Goal: Task Accomplishment & Management: Manage account settings

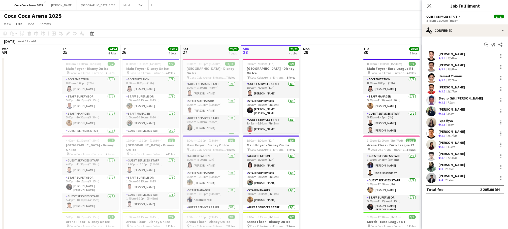
scroll to position [0, 120]
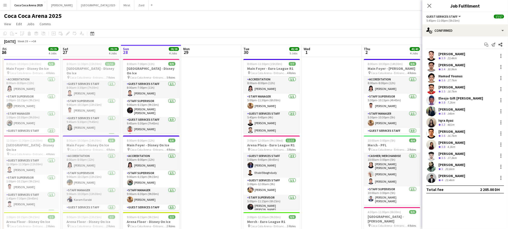
click at [440, 176] on div "[PERSON_NAME]" at bounding box center [451, 175] width 27 height 5
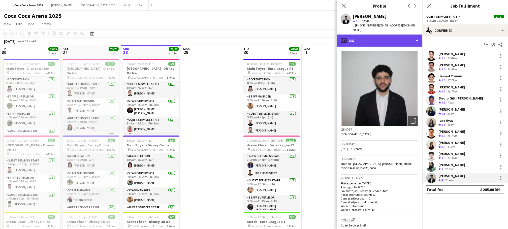
click at [365, 36] on div "profile Bio" at bounding box center [379, 40] width 86 height 12
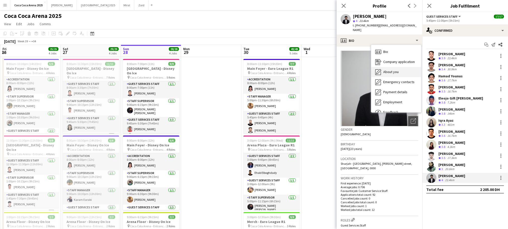
click at [386, 69] on span "About you" at bounding box center [390, 71] width 15 height 5
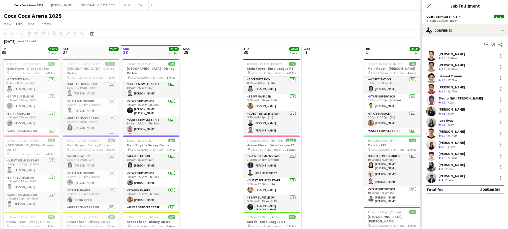
click at [443, 181] on span "4" at bounding box center [442, 180] width 2 height 4
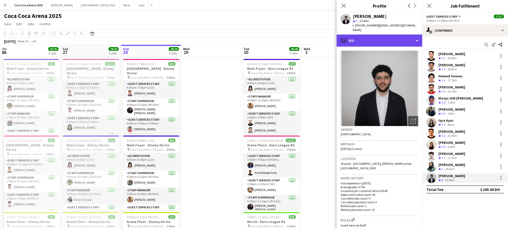
click at [365, 34] on div "profile Bio" at bounding box center [379, 40] width 86 height 12
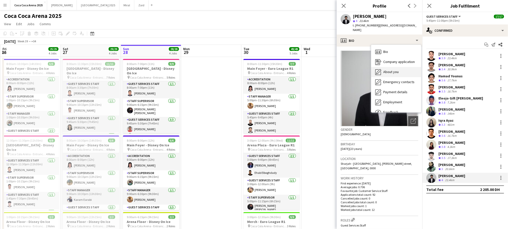
click at [384, 69] on span "About you" at bounding box center [390, 71] width 15 height 5
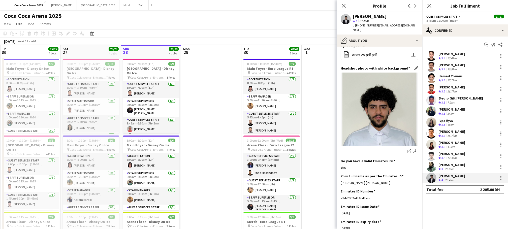
scroll to position [65, 0]
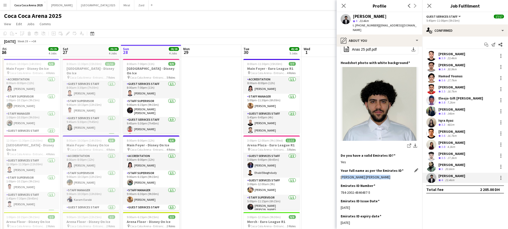
drag, startPoint x: 390, startPoint y: 171, endPoint x: 340, endPoint y: 172, distance: 49.6
click at [340, 175] on div "Muhammad Anas Mounes Swady" at bounding box center [379, 177] width 78 height 5
copy div "Muhammad Anas Mounes Swady"
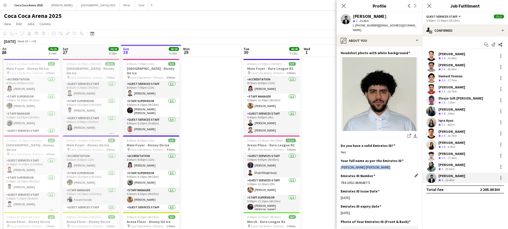
drag, startPoint x: 340, startPoint y: 177, endPoint x: 371, endPoint y: 177, distance: 31.0
click at [371, 180] on div "784-2002-4846487-5" at bounding box center [379, 182] width 78 height 5
copy div "784-2002-4846487-5"
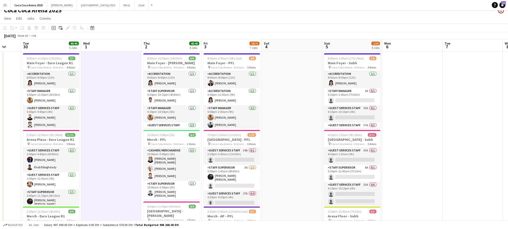
scroll to position [0, 0]
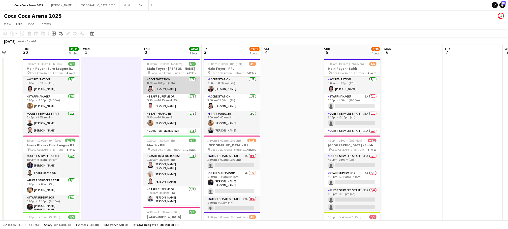
click at [170, 82] on app-card-role "Accreditation 1/1 8:00am-8:00pm (12h) Michelle Marie Brillo" at bounding box center [171, 85] width 56 height 17
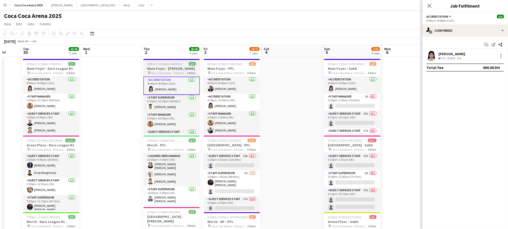
click at [165, 69] on h3 "Main Foyer - [PERSON_NAME]" at bounding box center [171, 68] width 56 height 5
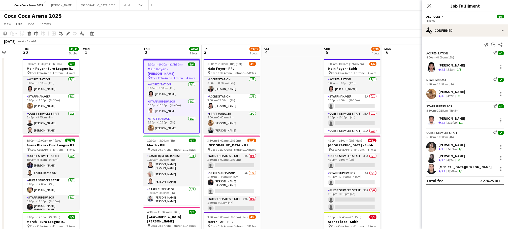
click at [171, 68] on h3 "Main Foyer - [PERSON_NAME]" at bounding box center [171, 71] width 55 height 9
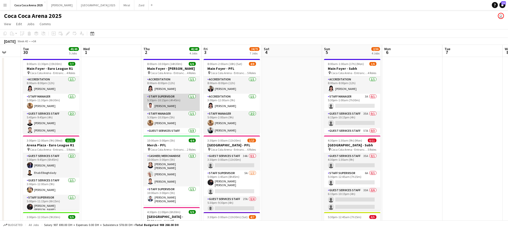
click at [165, 96] on app-card-role "Staff Supervisor 1/1 5:30pm-10:15pm (4h45m) Mohammed Balfaqih" at bounding box center [171, 102] width 56 height 17
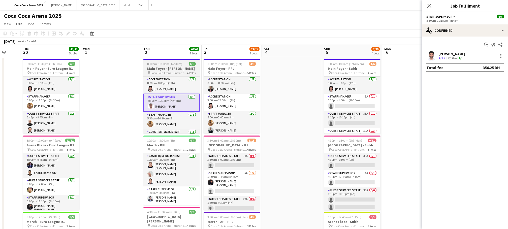
click at [165, 62] on span "8:00am-10:30pm (14h30m)" at bounding box center [164, 64] width 35 height 4
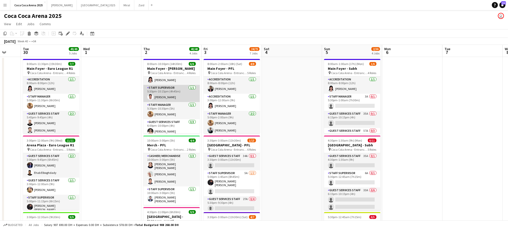
scroll to position [9, 0]
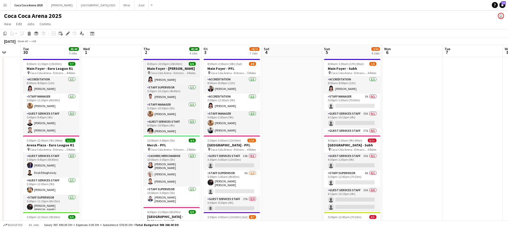
click at [175, 71] on span "Coca Cola Arena - Entrance F" at bounding box center [169, 73] width 37 height 4
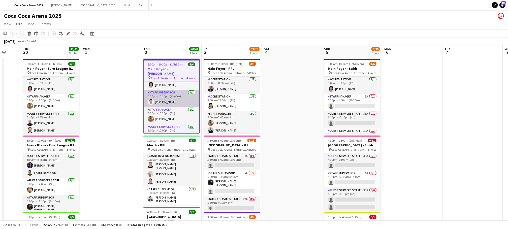
click at [173, 92] on app-card-role "Staff Supervisor 1/1 5:30pm-10:15pm (4h45m) Mohammed Balfaqih" at bounding box center [171, 98] width 55 height 17
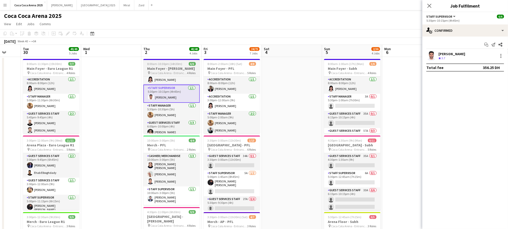
click at [170, 71] on h3 "Main Foyer - [PERSON_NAME]" at bounding box center [171, 68] width 56 height 5
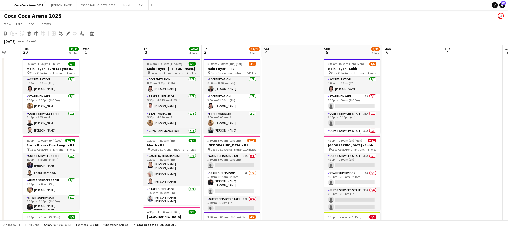
click at [176, 70] on h3 "Main Foyer - [PERSON_NAME]" at bounding box center [171, 68] width 56 height 5
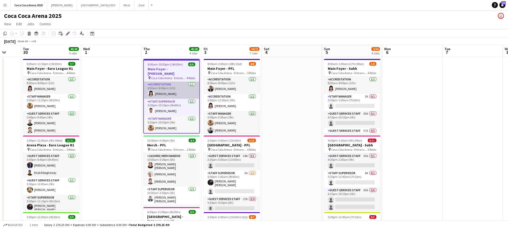
click at [174, 93] on app-card-role "Accreditation 1/1 8:00am-8:00pm (12h) Michelle Marie Brillo" at bounding box center [171, 90] width 55 height 17
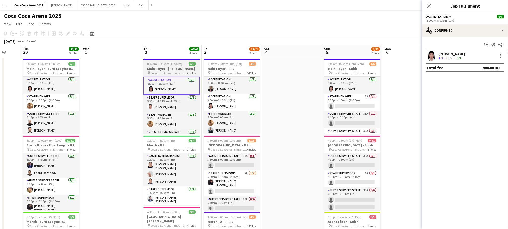
click at [169, 65] on span "8:00am-10:30pm (14h30m)" at bounding box center [164, 64] width 35 height 4
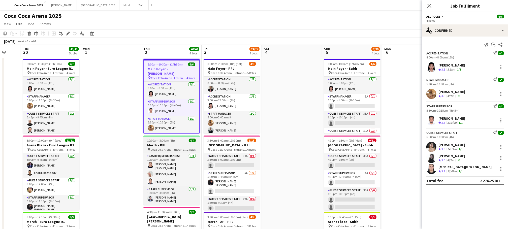
click at [180, 145] on h3 "Merch - PFL" at bounding box center [171, 145] width 56 height 5
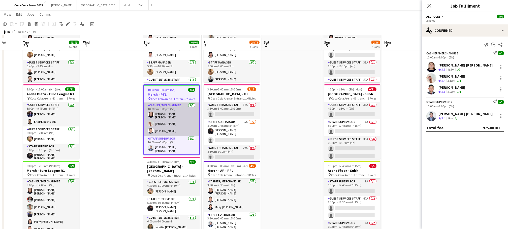
scroll to position [64, 0]
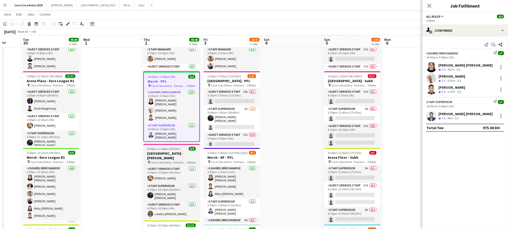
click at [164, 160] on span "Coca Cola Arena - Entrance F" at bounding box center [169, 162] width 37 height 4
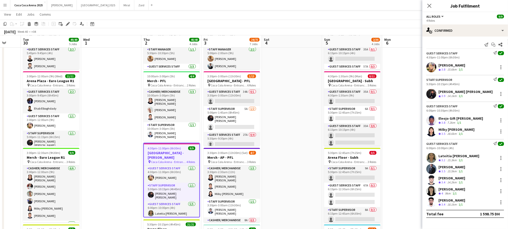
click at [443, 154] on div "Lateitia [PERSON_NAME]" at bounding box center [458, 156] width 41 height 5
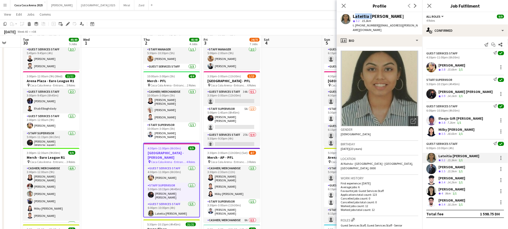
drag, startPoint x: 369, startPoint y: 18, endPoint x: 352, endPoint y: 15, distance: 16.6
click at [352, 15] on div "Lateitia D’silva star 3.2 15.3km t. +971553956088 | lateitia.j.dsilva@gmail.com" at bounding box center [379, 23] width 86 height 22
copy div "Lateitia"
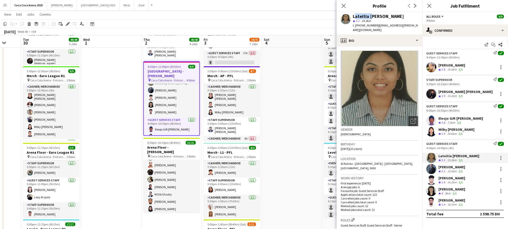
scroll to position [24, 0]
click at [170, 154] on span "Coca Cola Arena - Entrance F" at bounding box center [169, 156] width 37 height 4
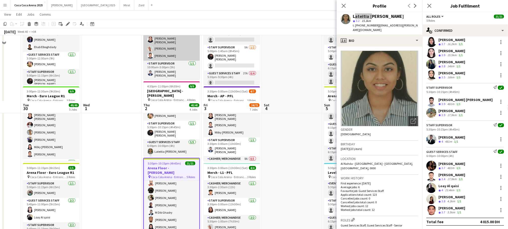
scroll to position [47, 0]
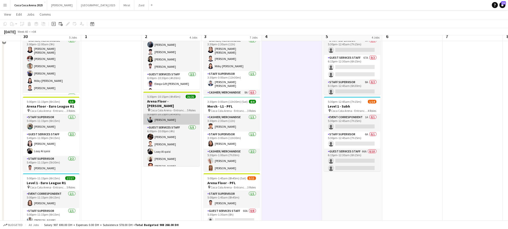
scroll to position [193, 0]
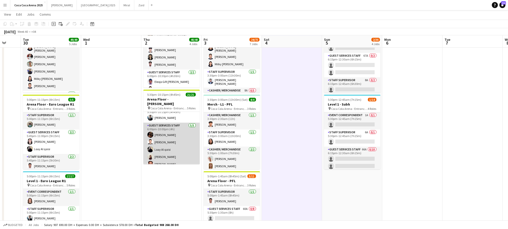
click at [170, 148] on app-card-role "Guest Services Staff 5/5 6:00pm-10:00pm (4h) Afra Syed Hamza ALmohareb Loay Al …" at bounding box center [171, 146] width 56 height 46
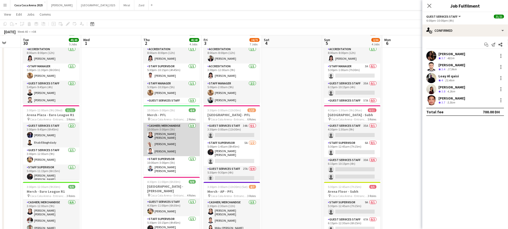
scroll to position [30, 0]
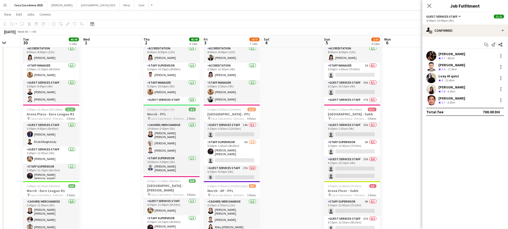
click at [164, 112] on h3 "Merch - PFL" at bounding box center [171, 114] width 56 height 5
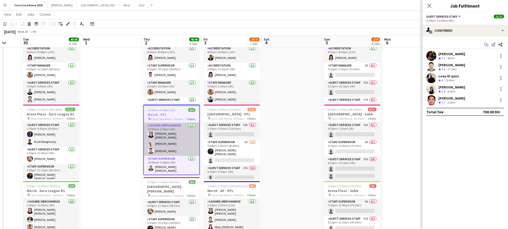
click at [162, 146] on app-card-role "Cashier/ Merchandise 3/3 10:00am-3:00pm (5h) Robie ann David Camille Ilagan Tom…" at bounding box center [171, 139] width 55 height 33
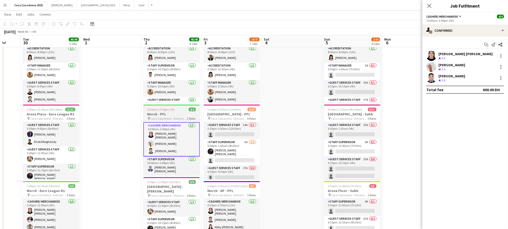
click at [157, 112] on h3 "Merch - PFL" at bounding box center [171, 114] width 56 height 5
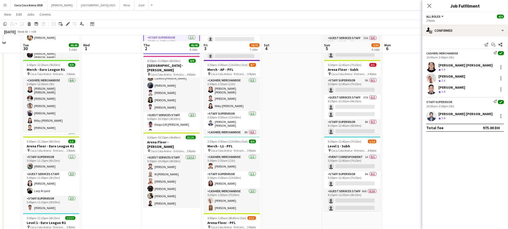
scroll to position [159, 0]
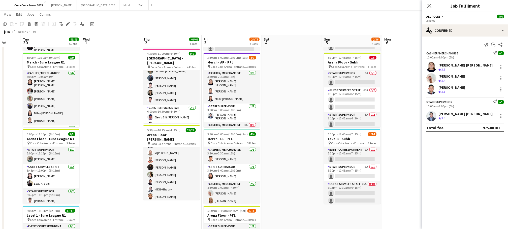
click at [170, 151] on app-card-role "Guest Services Staff [DATE] 5:30pm-10:00pm (4h30m) Sudarshan [PERSON_NAME] [PER…" at bounding box center [171, 181] width 56 height 97
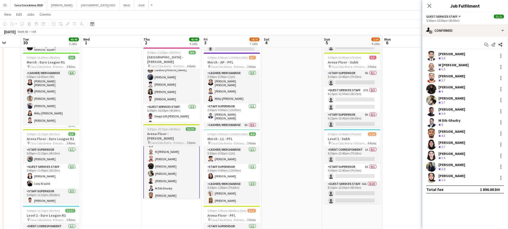
click at [168, 141] on span "Coca Cola Arena - Entrance F" at bounding box center [169, 143] width 37 height 4
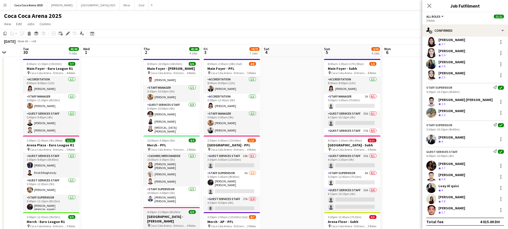
scroll to position [0, 0]
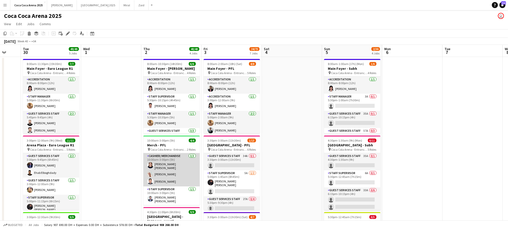
click at [174, 164] on app-card-role "Cashier/ Merchandise [DATE] 10:00am-3:00pm (5h) [PERSON_NAME] [PERSON_NAME] [PE…" at bounding box center [171, 169] width 56 height 33
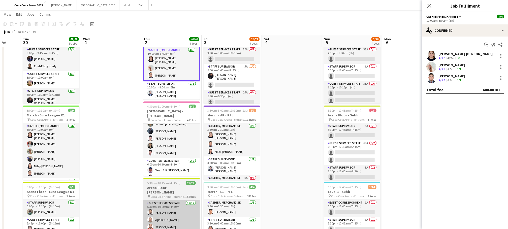
scroll to position [106, 0]
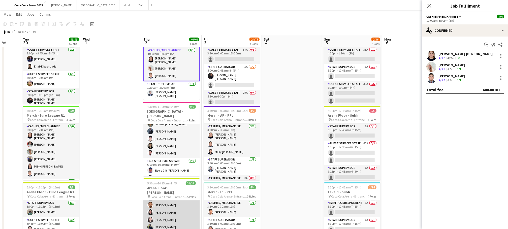
click at [159, 207] on app-card-role "Guest Services Staff [DATE] 5:30pm-10:00pm (4h30m) Sudarshan [PERSON_NAME] [PER…" at bounding box center [171, 190] width 56 height 97
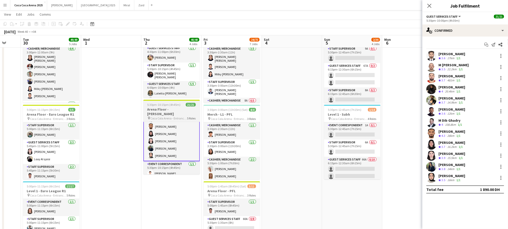
scroll to position [185, 0]
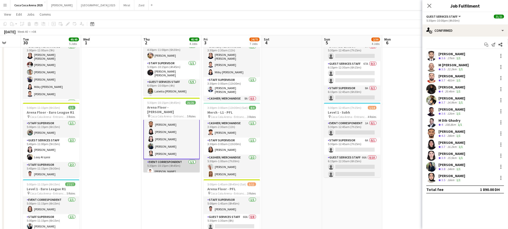
click at [174, 162] on app-card-role "Event Correspondent 1/1 5:30pm-10:15pm (4h45m) Sarah Moubarak" at bounding box center [171, 167] width 56 height 17
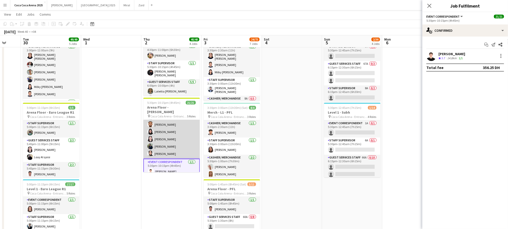
click at [172, 132] on app-card-role "Guest Services Staff [DATE] 5:30pm-10:00pm (4h30m) Sudarshan [PERSON_NAME] [PER…" at bounding box center [171, 109] width 56 height 97
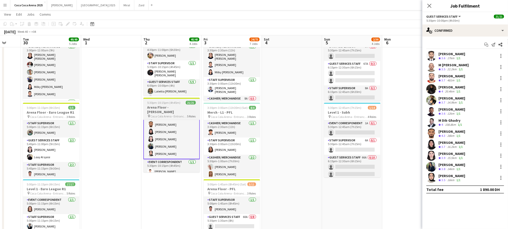
click at [176, 101] on span "5:30pm-10:15pm (4h45m)" at bounding box center [163, 103] width 33 height 4
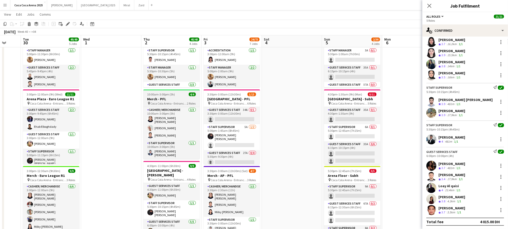
scroll to position [0, 220]
click at [171, 97] on h3 "Merch - PFL" at bounding box center [171, 99] width 56 height 5
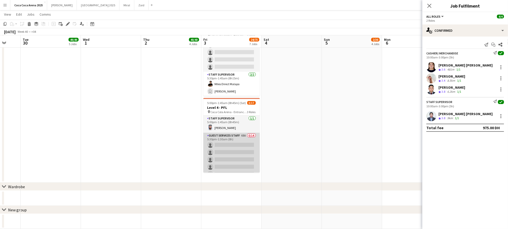
scroll to position [96, 0]
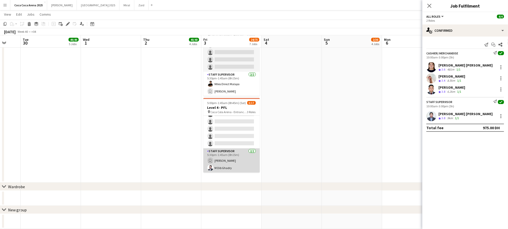
click at [230, 161] on app-card-role "Staff Supervisor 2/2 5:30pm-1:45am (8h15m) user Umran Hamad M Dib Ghadry" at bounding box center [231, 160] width 56 height 24
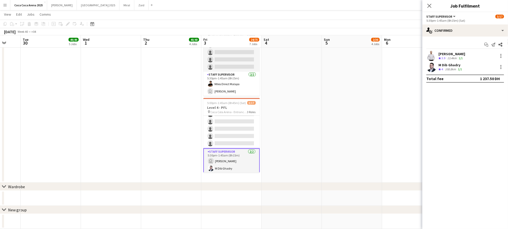
click at [234, 167] on app-card-role "Staff Supervisor 2/2 5:30pm-1:45am (8h15m) user Umran Hamad M Dib Ghadry" at bounding box center [231, 160] width 56 height 25
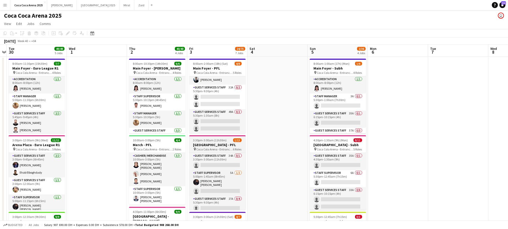
scroll to position [0, 177]
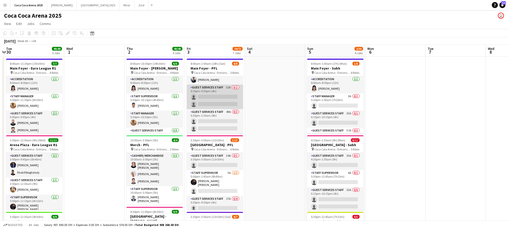
click at [227, 100] on app-card-role "Guest Services Staff 32A 0/2 5:30pm-9:30pm (4h) single-neutral-actions single-n…" at bounding box center [215, 97] width 56 height 24
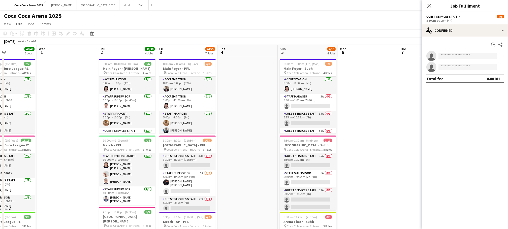
scroll to position [0, 122]
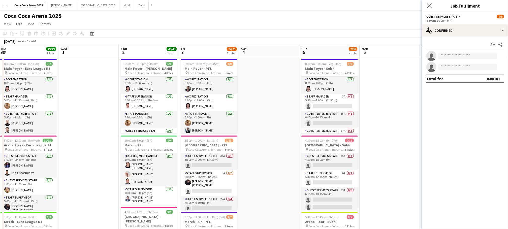
click at [429, 8] on app-icon "Close pop-in" at bounding box center [429, 5] width 7 height 7
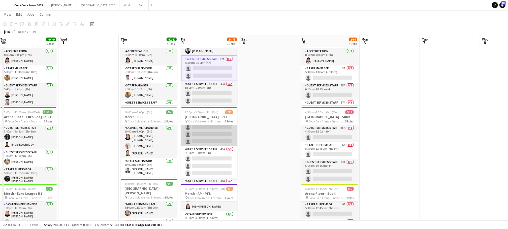
scroll to position [97, 0]
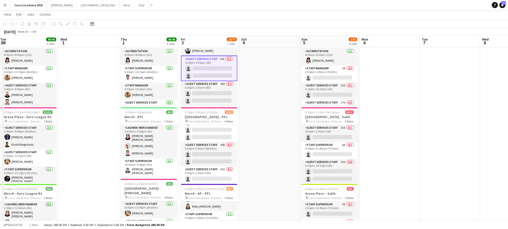
click at [224, 132] on app-card-role "Guest Services Staff 40A 0/3 5:30pm-1:30am (8h) single-neutral-actions single-n…" at bounding box center [209, 126] width 56 height 32
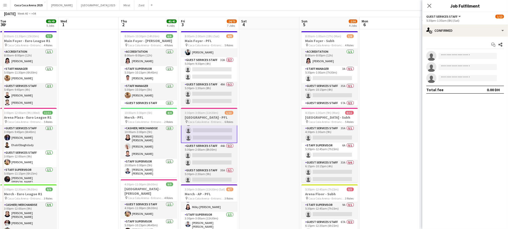
scroll to position [0, 0]
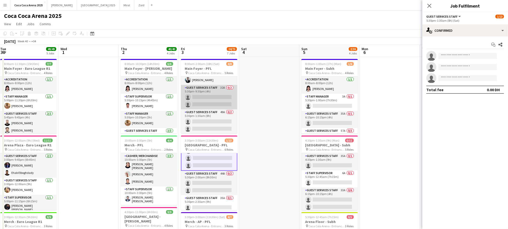
click at [208, 95] on app-card-role "Guest Services Staff 32A 0/2 5:30pm-9:30pm (4h) single-neutral-actions single-n…" at bounding box center [209, 97] width 56 height 24
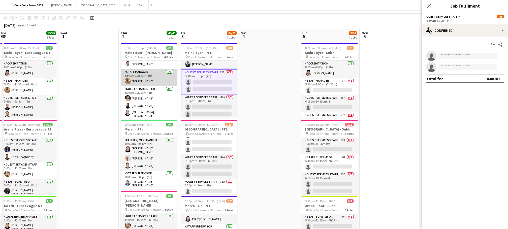
scroll to position [21, 0]
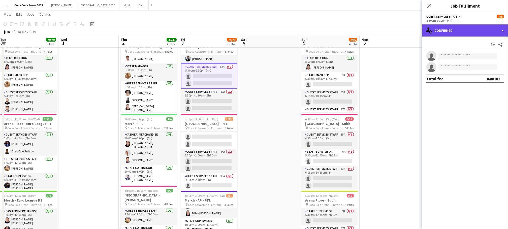
click at [487, 31] on div "single-neutral-actions-check-2 Confirmed" at bounding box center [465, 30] width 86 height 12
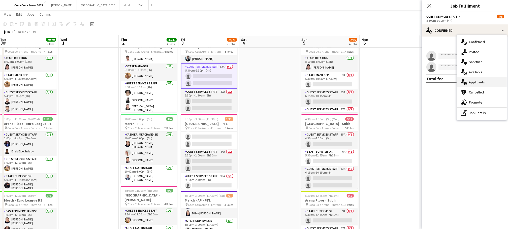
click at [478, 83] on span "Applicants" at bounding box center [477, 82] width 16 height 5
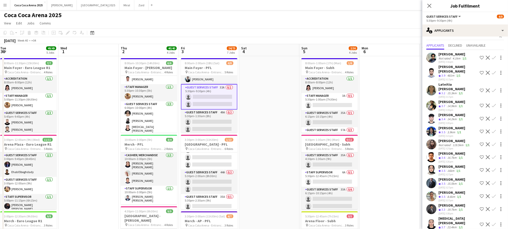
scroll to position [0, 0]
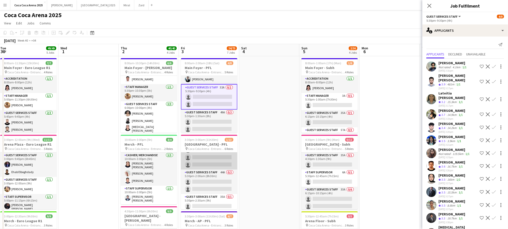
click at [199, 153] on app-card-role "Guest Services Staff 40A 0/3 5:30pm-1:30am (8h) single-neutral-actions single-n…" at bounding box center [209, 154] width 56 height 32
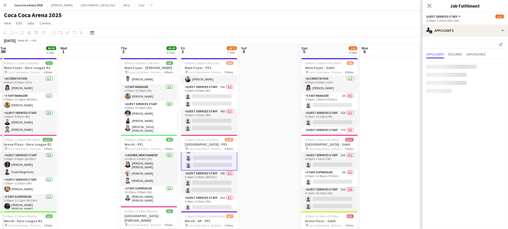
scroll to position [97, 0]
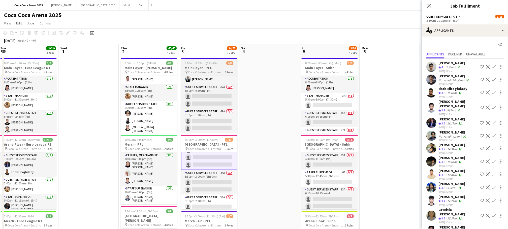
click at [196, 69] on h3 "Main Foyer - PFL" at bounding box center [209, 67] width 56 height 5
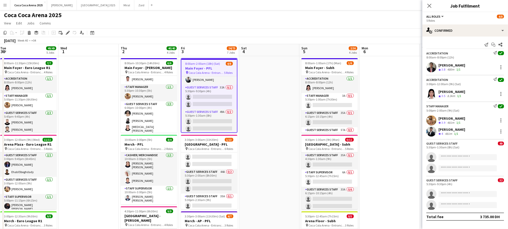
scroll to position [97, 0]
click at [203, 114] on app-card-role "Guest Services Staff 49A 0/2 5:30pm-1:30am (8h) single-neutral-actions single-n…" at bounding box center [208, 121] width 55 height 24
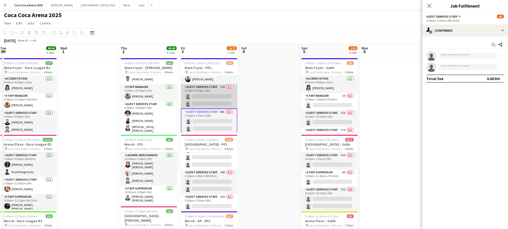
click at [201, 101] on app-card-role "Guest Services Staff 32A 0/2 5:30pm-9:30pm (4h) single-neutral-actions single-n…" at bounding box center [209, 96] width 56 height 24
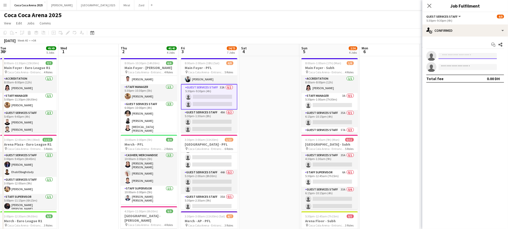
click at [469, 57] on input at bounding box center [467, 56] width 58 height 6
type input "*****"
click at [471, 65] on span "sudarshankk@hotmail.com" at bounding box center [467, 67] width 50 height 4
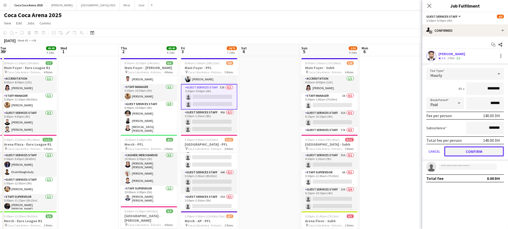
click at [457, 150] on button "Confirm" at bounding box center [474, 151] width 60 height 10
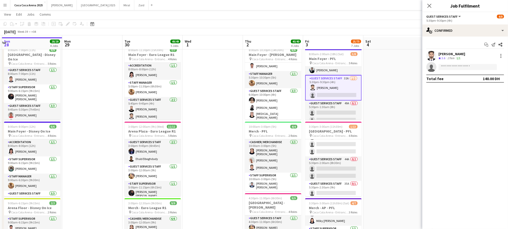
scroll to position [15, 0]
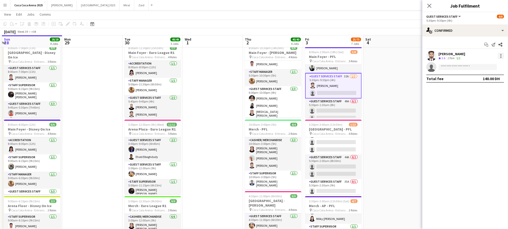
click at [501, 55] on div at bounding box center [501, 56] width 6 height 6
click at [489, 113] on span "Remove" at bounding box center [484, 113] width 31 height 5
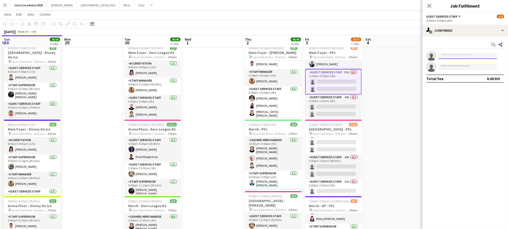
click at [468, 55] on input at bounding box center [467, 56] width 58 height 6
type input "******"
click at [457, 63] on span "Aparna Sai" at bounding box center [450, 63] width 17 height 4
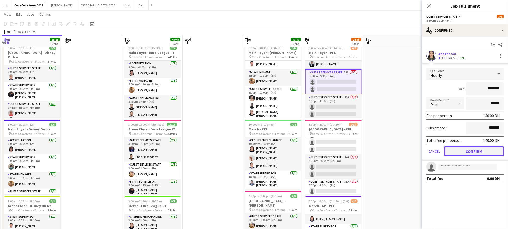
click at [454, 148] on button "Confirm" at bounding box center [474, 151] width 60 height 10
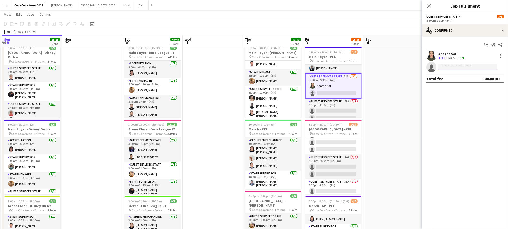
click at [450, 67] on input at bounding box center [467, 67] width 58 height 6
type input "*****"
click at [450, 78] on span "kirti.ks14@gmail.com" at bounding box center [467, 78] width 50 height 4
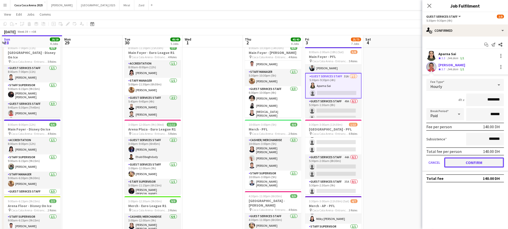
click at [451, 162] on button "Confirm" at bounding box center [474, 162] width 60 height 10
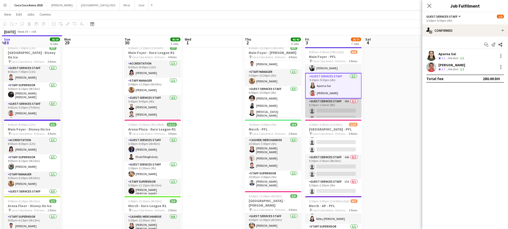
click at [330, 107] on app-card-role "Guest Services Staff 49A 0/2 5:30pm-1:30am (8h) single-neutral-actions single-n…" at bounding box center [333, 110] width 56 height 24
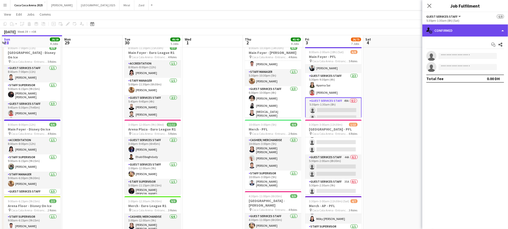
click at [441, 29] on div "single-neutral-actions-check-2 Confirmed" at bounding box center [465, 30] width 86 height 12
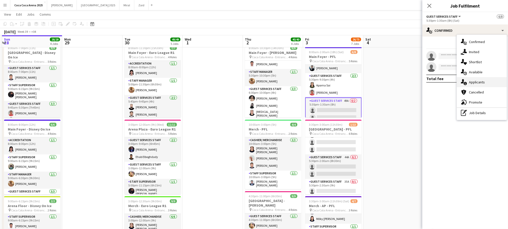
click at [470, 80] on span "Applicants" at bounding box center [477, 82] width 16 height 5
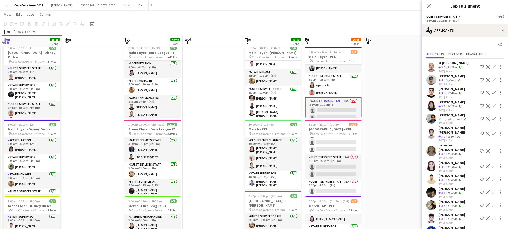
click at [493, 104] on app-icon "Confirm" at bounding box center [493, 106] width 4 height 4
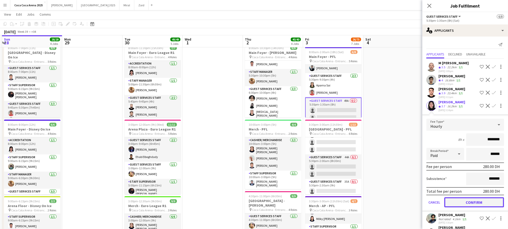
click at [471, 202] on button "Confirm" at bounding box center [474, 202] width 60 height 10
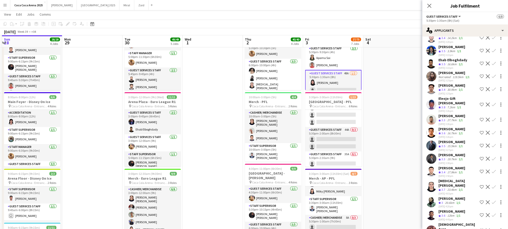
scroll to position [168, 0]
click at [494, 213] on app-icon "Confirm" at bounding box center [493, 215] width 4 height 4
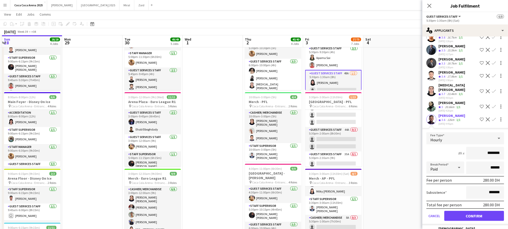
scroll to position [279, 0]
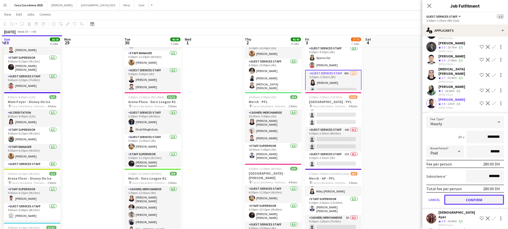
click at [465, 195] on button "Confirm" at bounding box center [474, 200] width 60 height 10
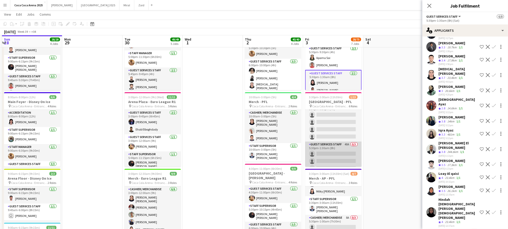
scroll to position [0, 0]
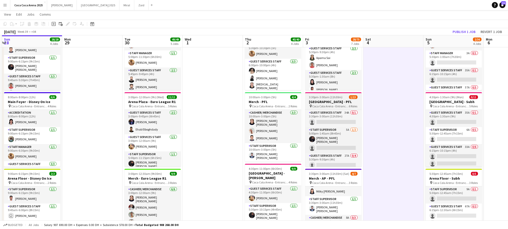
click at [315, 107] on span "Coca Cola Arena - Entrance F" at bounding box center [330, 106] width 37 height 4
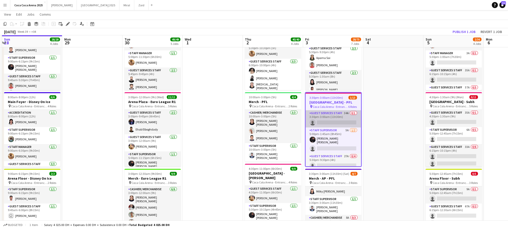
click at [318, 121] on app-card-role "Guest Services Staff 34A 0/1 3:30pm-3:00am (11h30m) single-neutral-actions" at bounding box center [332, 118] width 55 height 17
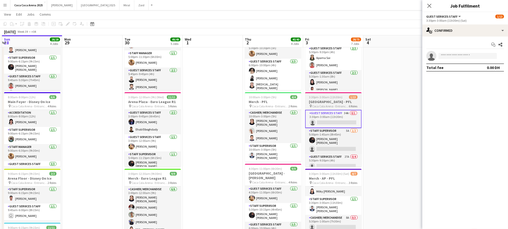
click at [318, 98] on span "3:30pm-3:00am (11h30m) (Sat)" at bounding box center [329, 97] width 40 height 4
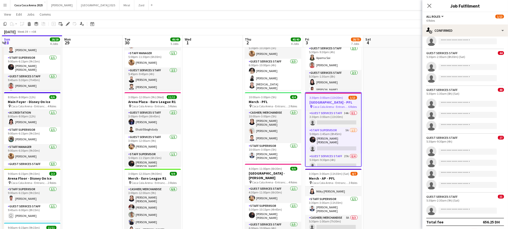
scroll to position [58, 0]
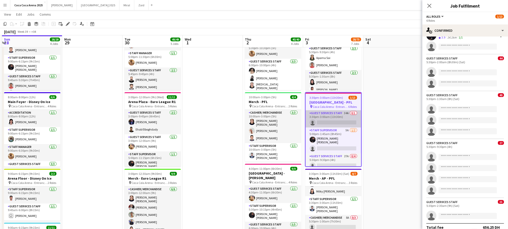
click at [328, 122] on app-card-role "Guest Services Staff 34A 0/1 3:30pm-3:00am (11h30m) single-neutral-actions" at bounding box center [332, 118] width 55 height 17
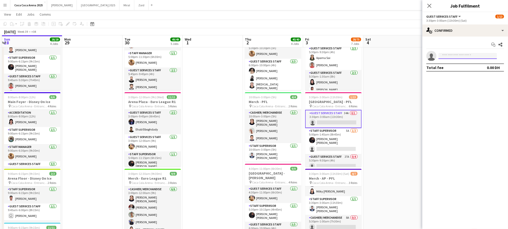
click at [445, 54] on input at bounding box center [467, 56] width 58 height 6
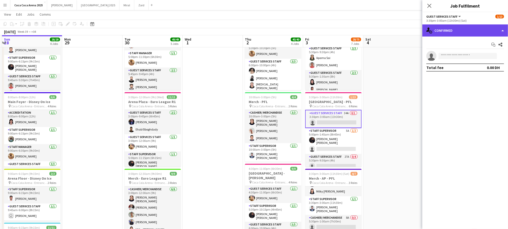
click at [443, 30] on div "single-neutral-actions-check-2 Confirmed" at bounding box center [465, 30] width 86 height 12
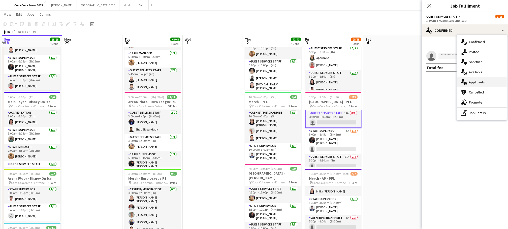
click at [470, 82] on span "Applicants" at bounding box center [477, 82] width 16 height 5
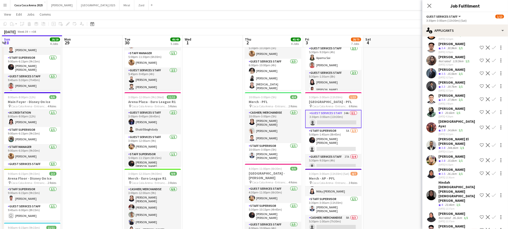
scroll to position [143, 0]
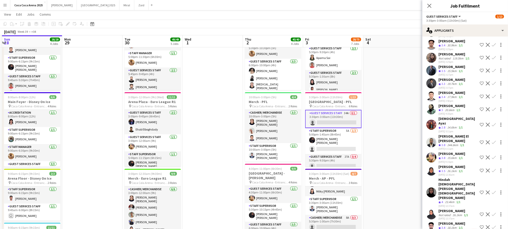
click at [492, 155] on app-icon "Confirm" at bounding box center [493, 157] width 4 height 4
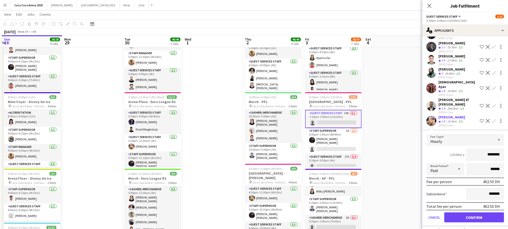
scroll to position [182, 0]
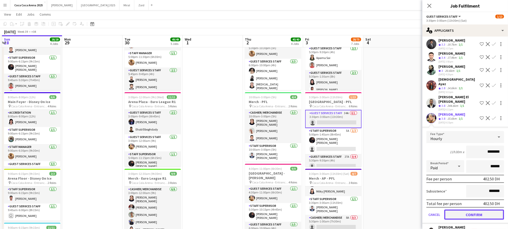
click at [476, 209] on button "Confirm" at bounding box center [474, 214] width 60 height 10
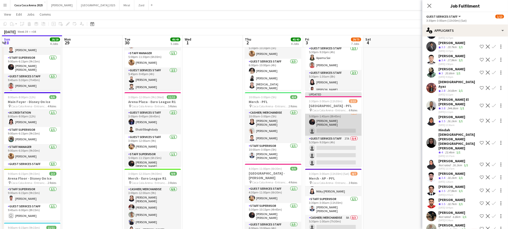
scroll to position [28, 0]
click at [336, 153] on app-card-role "Guest Services Staff 27A 0/4 5:30pm-9:30pm (4h) single-neutral-actions single-n…" at bounding box center [333, 149] width 56 height 39
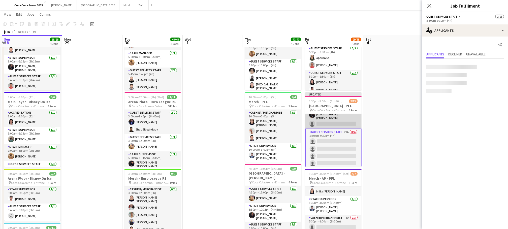
scroll to position [27, 0]
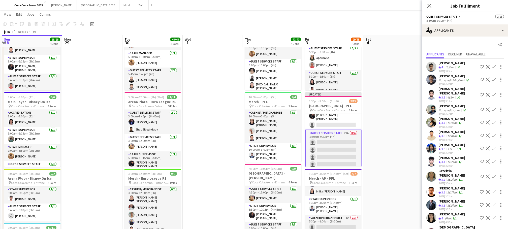
click at [494, 66] on app-icon "Confirm" at bounding box center [493, 67] width 4 height 4
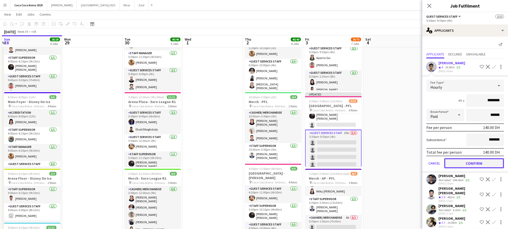
click at [473, 162] on button "Confirm" at bounding box center [474, 163] width 60 height 10
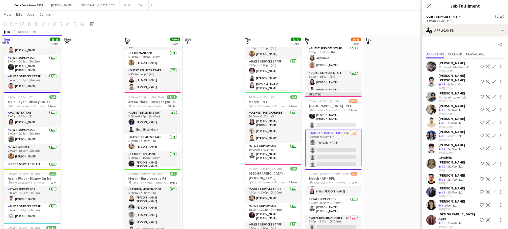
click at [493, 162] on app-icon "Confirm" at bounding box center [493, 164] width 4 height 4
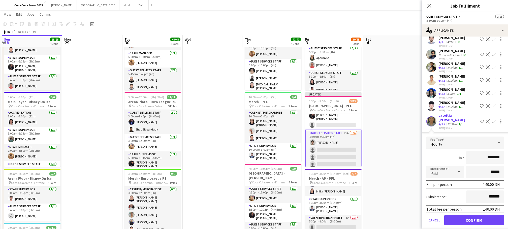
scroll to position [43, 0]
click at [463, 215] on button "Confirm" at bounding box center [474, 219] width 60 height 10
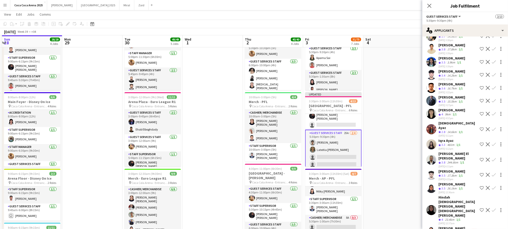
scroll to position [73, 0]
click at [493, 100] on app-icon "Confirm" at bounding box center [493, 101] width 4 height 4
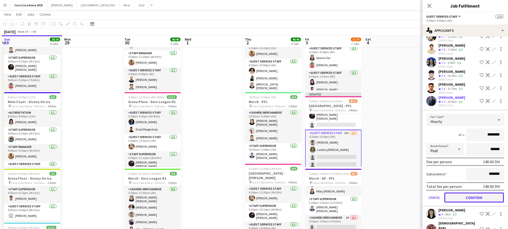
click at [467, 194] on button "Confirm" at bounding box center [474, 197] width 60 height 10
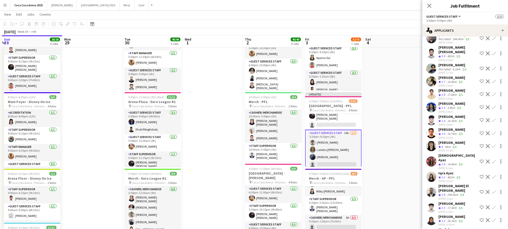
scroll to position [24, 0]
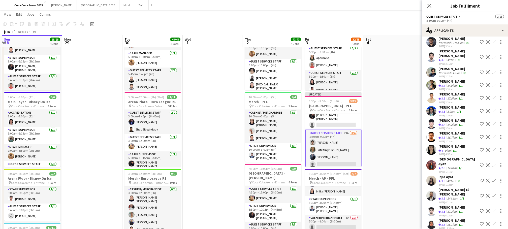
click at [492, 97] on app-icon "Confirm" at bounding box center [493, 98] width 4 height 4
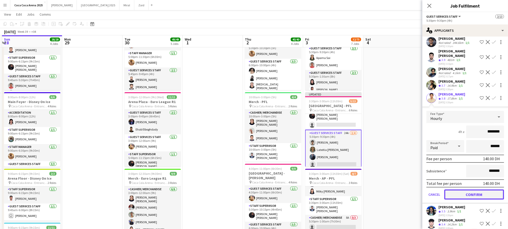
click at [469, 194] on button "Confirm" at bounding box center [474, 194] width 60 height 10
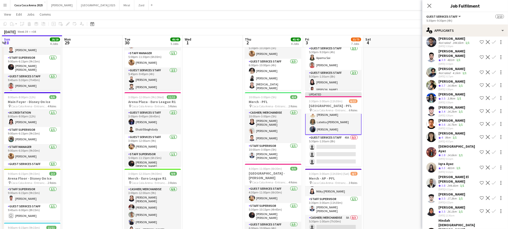
scroll to position [65, 0]
click at [331, 125] on app-card-role "Guest Services Staff 4/4 5:30pm-9:30pm (4h) Khalil Muhammad Shahbaz Khan Lateit…" at bounding box center [333, 111] width 56 height 40
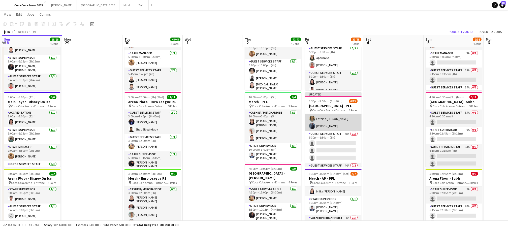
click at [334, 127] on app-card-role "Guest Services Staff 4/4 5:30pm-9:30pm (4h) Khalil Muhammad Shahbaz Khan Lateit…" at bounding box center [333, 111] width 56 height 39
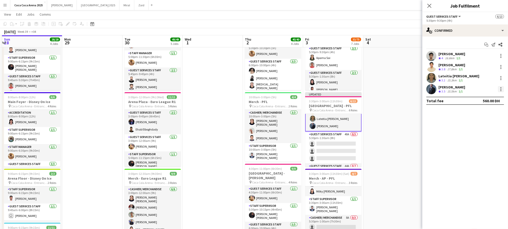
click at [500, 89] on div at bounding box center [501, 89] width 6 height 6
click at [480, 110] on span "Switch crew" at bounding box center [479, 110] width 21 height 4
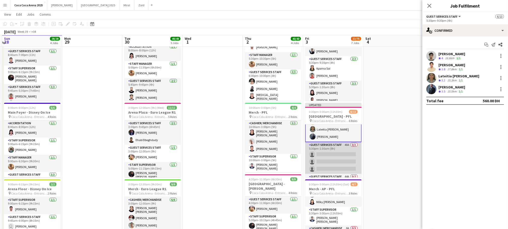
click at [338, 158] on app-card-role "Guest Services Staff 40A 0/3 5:30pm-1:30am (8h) single-neutral-actions single-n…" at bounding box center [333, 158] width 56 height 32
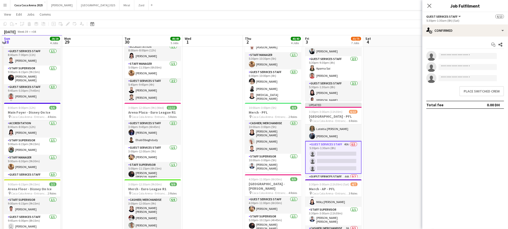
scroll to position [65, 0]
click at [486, 90] on button "Place switched crew" at bounding box center [481, 91] width 45 height 10
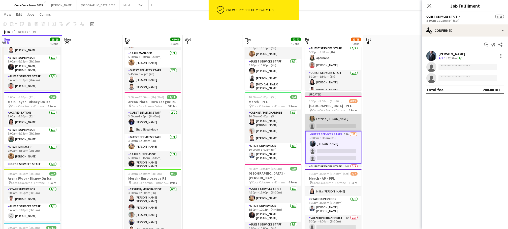
scroll to position [43, 0]
click at [331, 122] on app-card-role "Guest Services Staff 23A 3/4 5:30pm-9:30pm (4h) Khalil Muhammad Shahbaz Khan La…" at bounding box center [333, 111] width 56 height 39
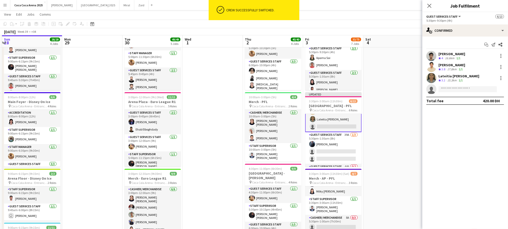
scroll to position [65, 0]
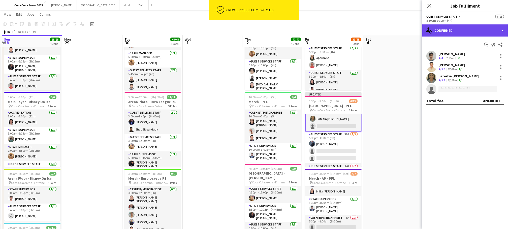
click at [458, 28] on div "single-neutral-actions-check-2 Confirmed" at bounding box center [465, 30] width 86 height 12
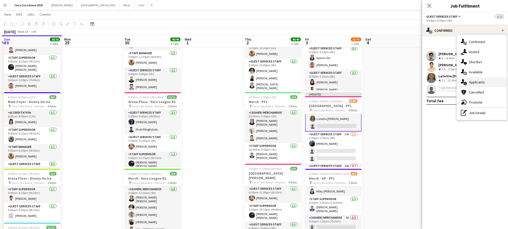
click at [473, 80] on span "Applicants" at bounding box center [477, 82] width 16 height 5
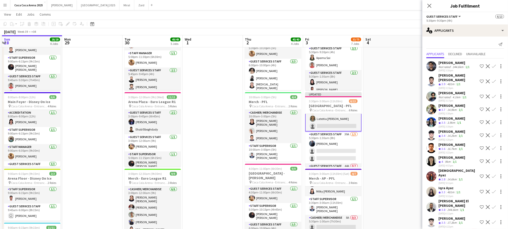
scroll to position [0, 0]
click at [493, 68] on app-icon "Confirm" at bounding box center [493, 66] width 4 height 4
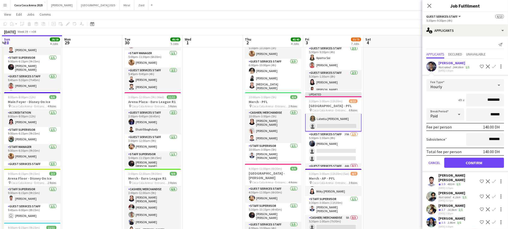
click at [450, 69] on div "24-09-2025 3:10pm" at bounding box center [454, 70] width 32 height 3
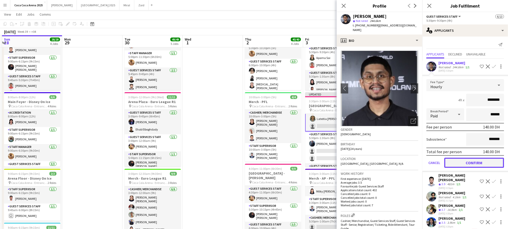
click at [464, 166] on button "Confirm" at bounding box center [474, 163] width 60 height 10
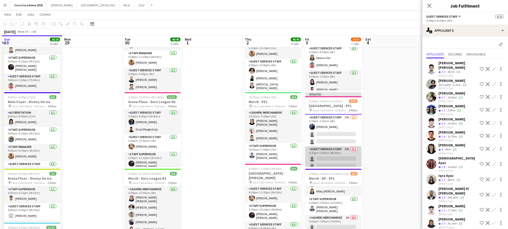
scroll to position [81, 0]
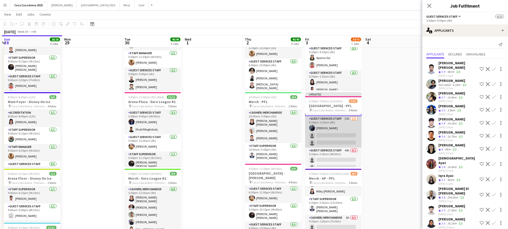
click at [343, 134] on app-card-role "Guest Services Staff 39A 1/3 5:30pm-1:30am (8h) Tammam Molham single-neutral-ac…" at bounding box center [333, 132] width 56 height 32
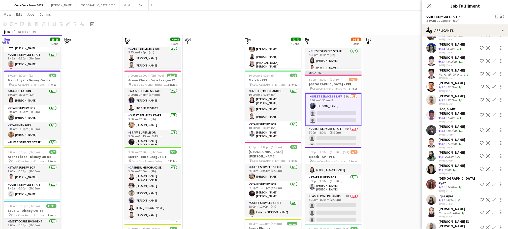
scroll to position [112, 0]
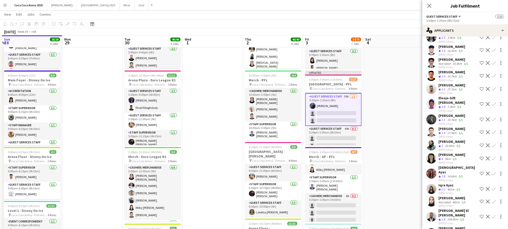
click at [494, 187] on app-icon "Confirm" at bounding box center [493, 189] width 4 height 4
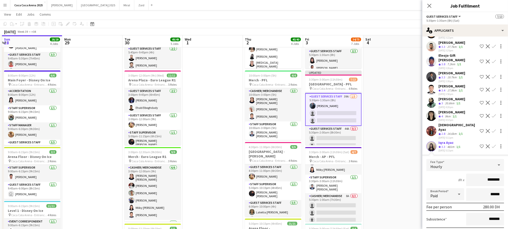
scroll to position [172, 0]
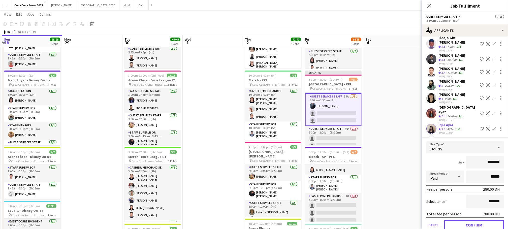
click at [481, 220] on button "Confirm" at bounding box center [474, 225] width 60 height 10
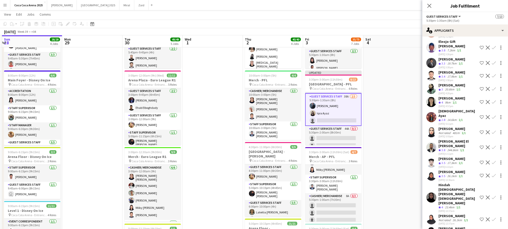
scroll to position [166, 0]
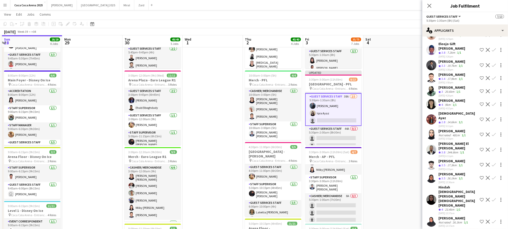
click at [494, 117] on app-icon "Confirm" at bounding box center [493, 119] width 4 height 4
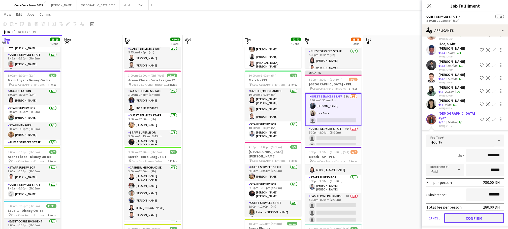
click at [470, 213] on button "Confirm" at bounding box center [474, 218] width 60 height 10
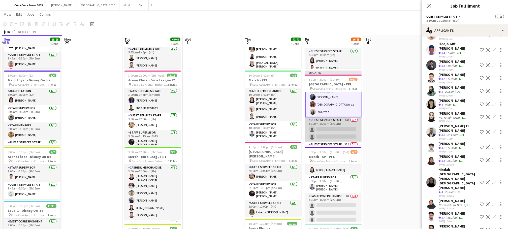
scroll to position [91, 0]
click at [332, 129] on app-card-role "Guest Services Staff 44A 0/2 5:30pm-2:00am (8h30m) single-neutral-actions singl…" at bounding box center [333, 128] width 56 height 24
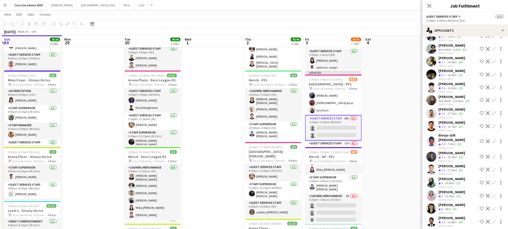
scroll to position [76, 0]
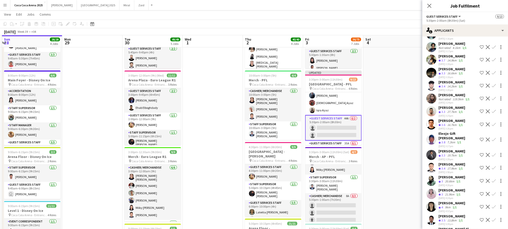
click at [493, 205] on app-icon "Confirm" at bounding box center [493, 207] width 4 height 4
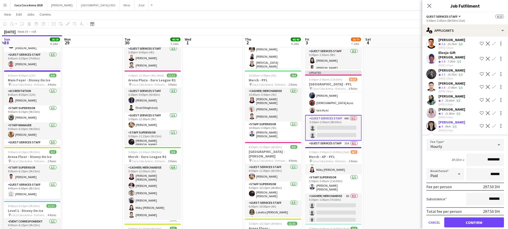
scroll to position [157, 0]
click at [472, 217] on button "Confirm" at bounding box center [474, 222] width 60 height 10
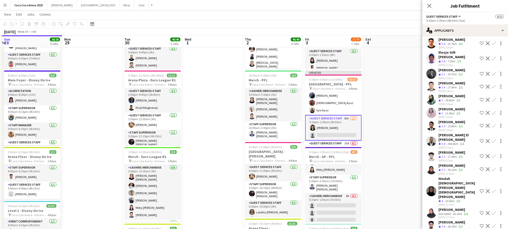
click at [494, 111] on app-icon "Confirm" at bounding box center [493, 113] width 4 height 4
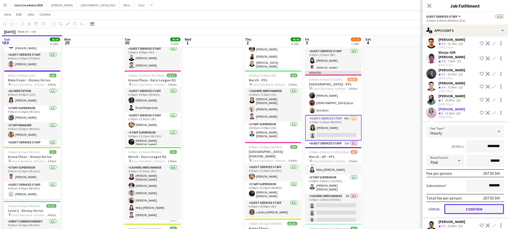
click at [467, 204] on button "Confirm" at bounding box center [474, 209] width 60 height 10
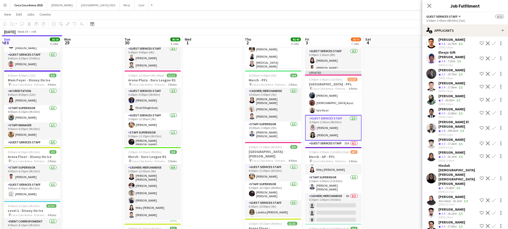
scroll to position [101, 0]
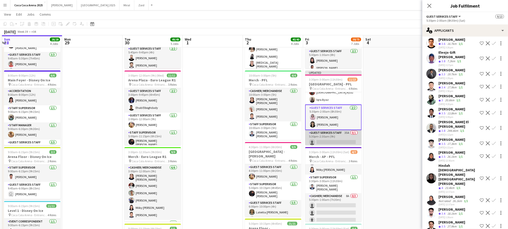
click at [334, 132] on app-card-role "Guest Services Staff 35A 0/1 5:30pm-2:30am (9h) single-neutral-actions" at bounding box center [333, 138] width 56 height 17
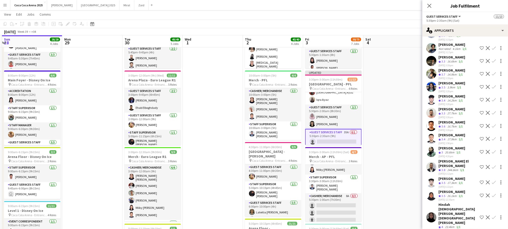
scroll to position [64, 0]
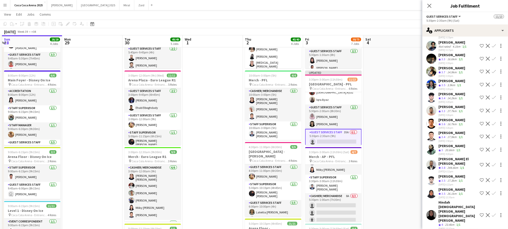
click at [493, 163] on app-icon "Confirm" at bounding box center [493, 165] width 4 height 4
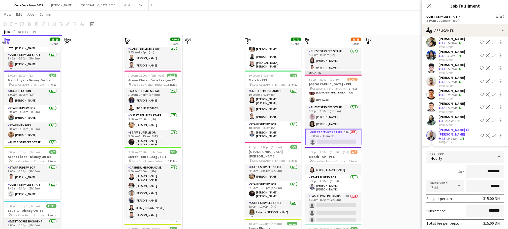
scroll to position [110, 0]
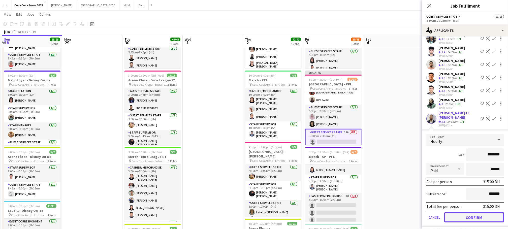
click at [458, 212] on button "Confirm" at bounding box center [474, 217] width 60 height 10
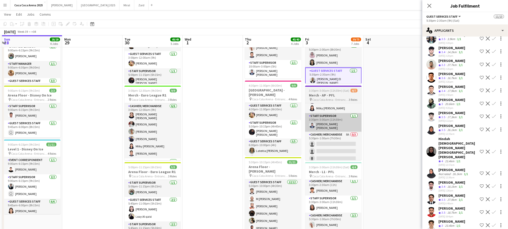
scroll to position [0, 0]
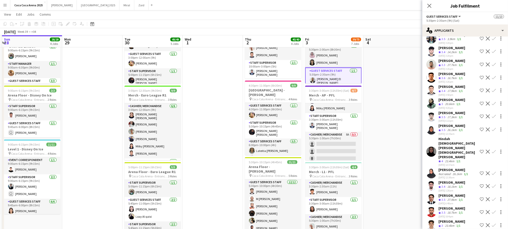
click at [335, 78] on app-card-role "Guest Services Staff 1/1 5:30pm-2:30am (9h) Khalid El Mallah" at bounding box center [333, 77] width 56 height 20
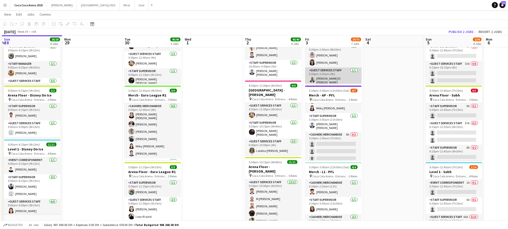
scroll to position [101, 0]
click at [331, 79] on app-card-role "Guest Services Staff 1/1 5:30pm-2:30am (9h) Khalid El Mallah" at bounding box center [333, 77] width 56 height 19
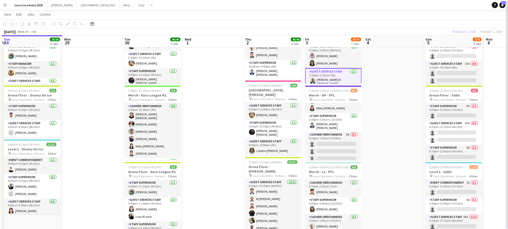
scroll to position [101, 0]
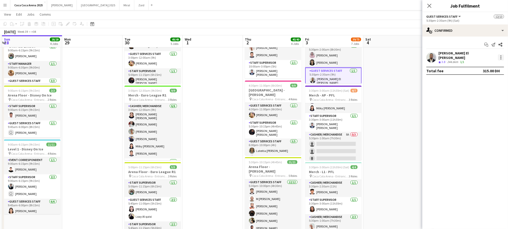
click at [500, 57] on div at bounding box center [501, 57] width 6 height 6
click at [477, 78] on span "Switch crew" at bounding box center [479, 77] width 21 height 4
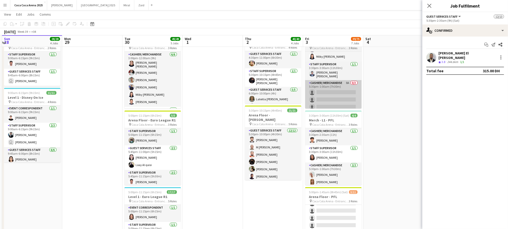
scroll to position [2, 0]
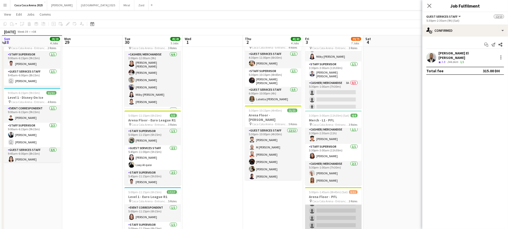
click at [330, 205] on app-card-role "Guest Services Staff 60A 0/8 5:30pm-1:30am (8h) single-neutral-actions single-n…" at bounding box center [333, 203] width 56 height 68
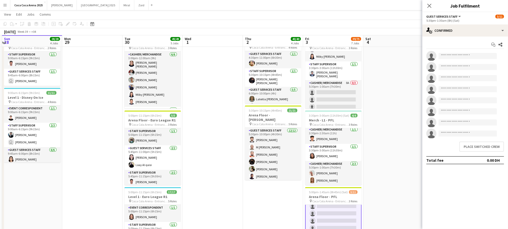
scroll to position [37, 0]
click at [474, 149] on button "Place switched crew" at bounding box center [481, 147] width 45 height 10
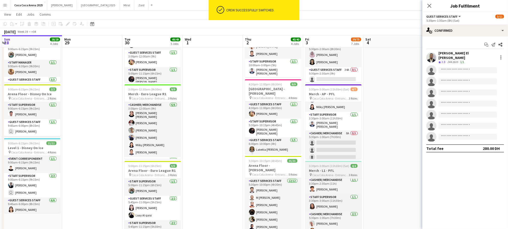
scroll to position [7, 0]
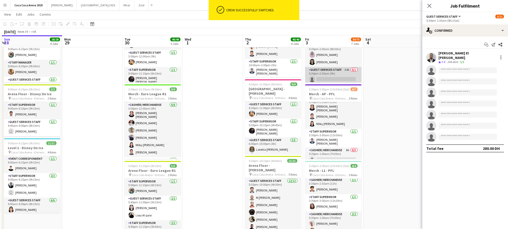
click at [336, 78] on app-card-role "Guest Services Staff 34A 0/1 5:30pm-2:30am (9h) single-neutral-actions" at bounding box center [333, 75] width 56 height 17
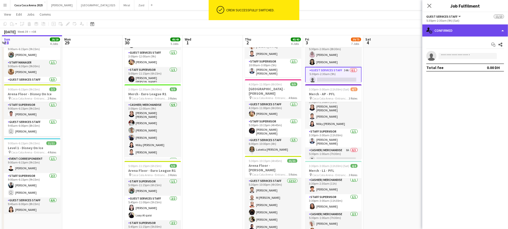
click at [438, 32] on div "single-neutral-actions-check-2 Confirmed" at bounding box center [465, 30] width 86 height 12
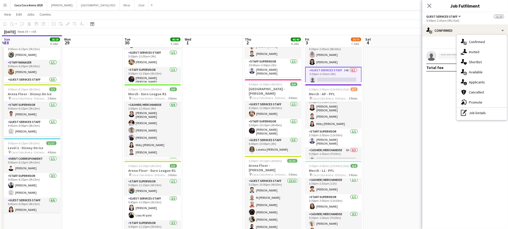
click at [469, 81] on span "Applicants" at bounding box center [477, 82] width 16 height 5
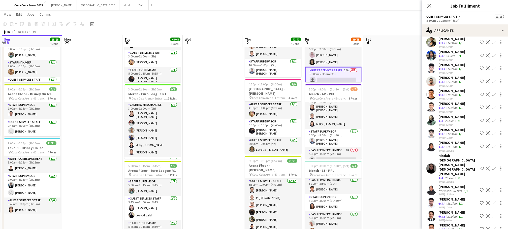
scroll to position [96, 0]
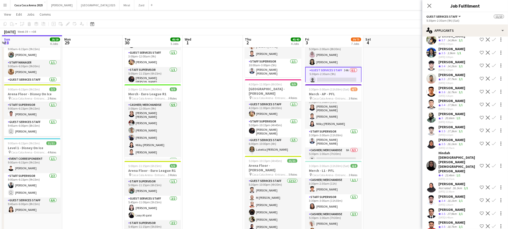
click at [493, 198] on app-icon "Confirm" at bounding box center [493, 200] width 4 height 4
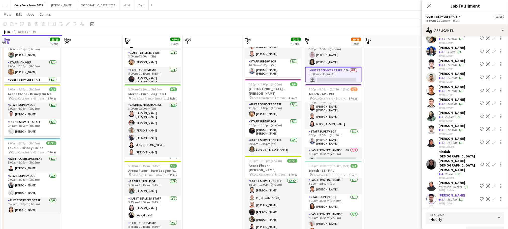
click at [493, 197] on app-icon "Confirm" at bounding box center [493, 199] width 4 height 4
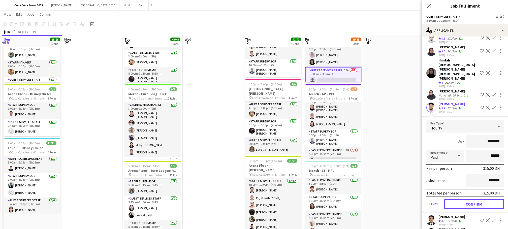
click at [461, 199] on button "Confirm" at bounding box center [474, 204] width 60 height 10
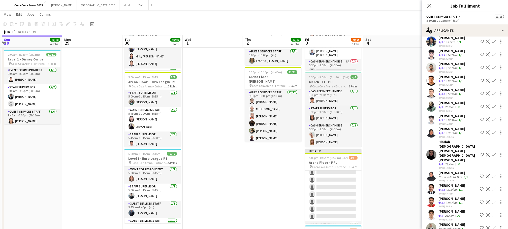
scroll to position [217, 0]
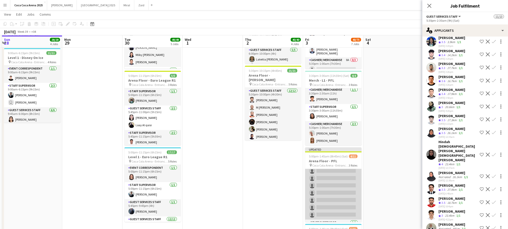
click at [339, 190] on app-card-role "Guest Services Staff 59A 1/8 5:30pm-1:30am (8h) Khalid El Mallah single-neutral…" at bounding box center [333, 185] width 56 height 70
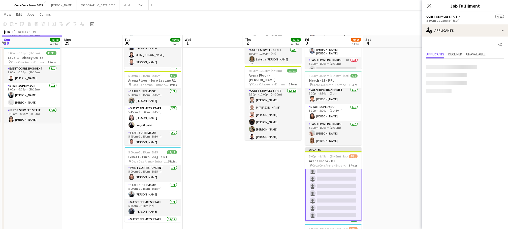
scroll to position [37, 0]
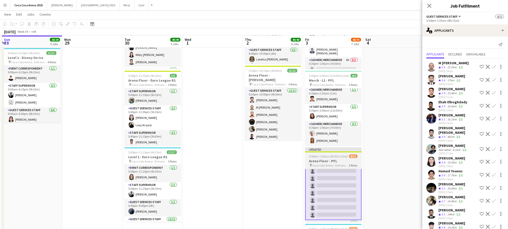
click at [331, 163] on h3 "Arena Floor - PFL" at bounding box center [333, 161] width 56 height 5
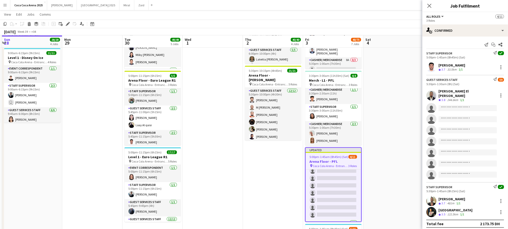
scroll to position [36, 0]
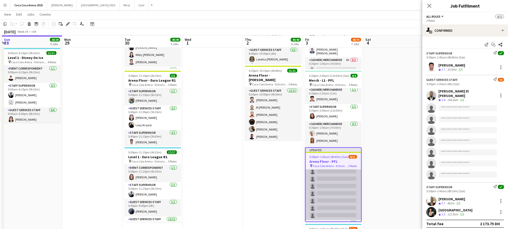
click at [343, 173] on app-card-role "Guest Services Staff 59A 1/8 5:30pm-1:30am (8h) Khalid El Mallah single-neutral…" at bounding box center [332, 185] width 55 height 70
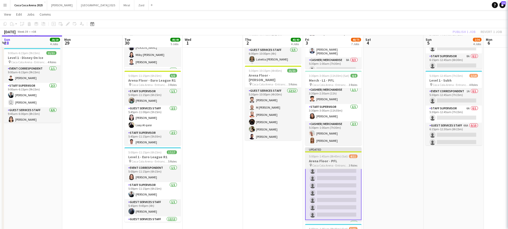
click at [333, 162] on h3 "Arena Floor - PFL" at bounding box center [333, 161] width 56 height 5
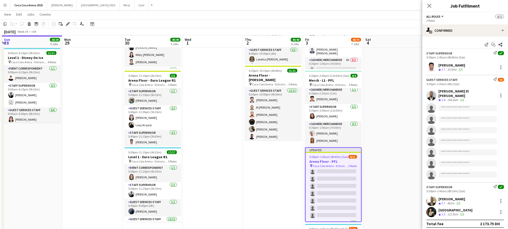
click at [349, 160] on h3 "Arena Floor - PFL" at bounding box center [332, 161] width 55 height 5
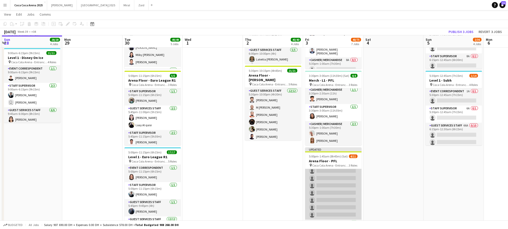
click at [327, 186] on app-card-role "Guest Services Staff 59A 1/8 5:30pm-1:30am (8h) Khalid El Mallah single-neutral…" at bounding box center [333, 185] width 56 height 70
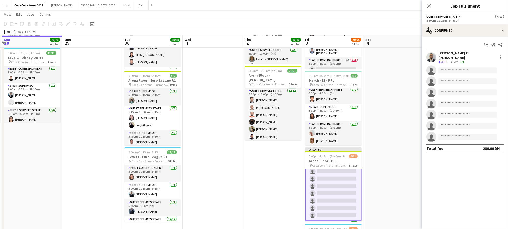
scroll to position [37, 0]
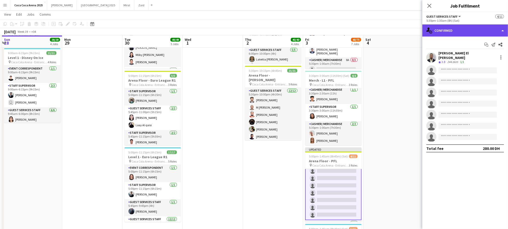
click at [442, 29] on div "single-neutral-actions-check-2 Confirmed" at bounding box center [465, 30] width 86 height 12
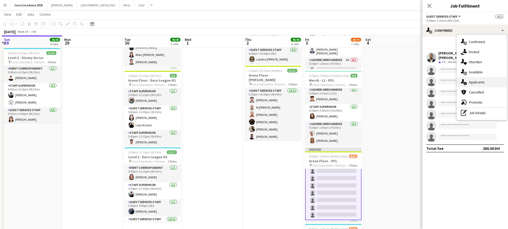
click at [470, 80] on span "Applicants" at bounding box center [477, 82] width 16 height 5
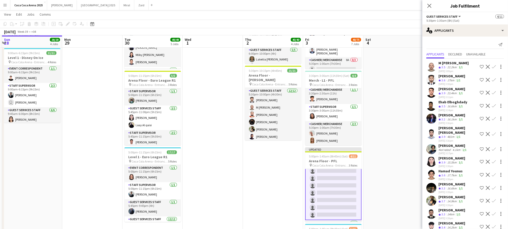
click at [494, 79] on app-icon "Confirm" at bounding box center [493, 80] width 4 height 4
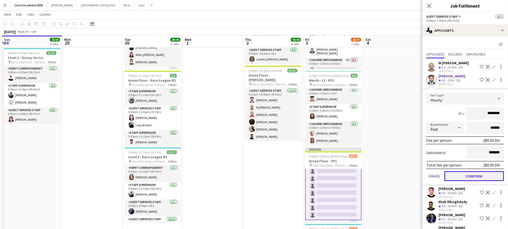
click at [475, 175] on button "Confirm" at bounding box center [474, 176] width 60 height 10
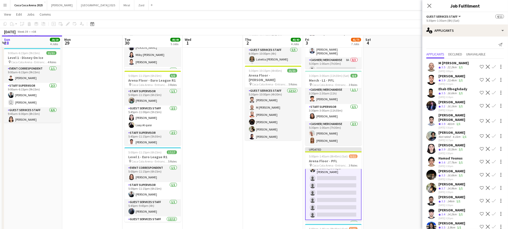
click at [494, 95] on button "Confirm" at bounding box center [493, 93] width 6 height 6
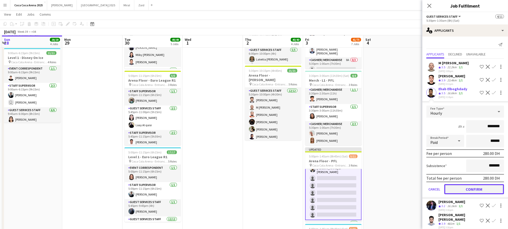
click at [473, 188] on button "Confirm" at bounding box center [474, 189] width 60 height 10
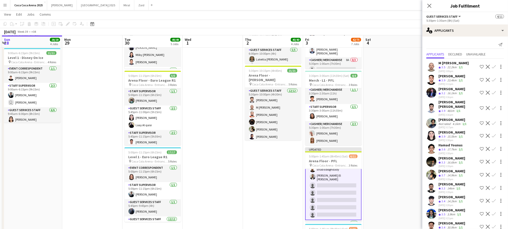
click at [494, 93] on app-icon "Confirm" at bounding box center [493, 93] width 4 height 4
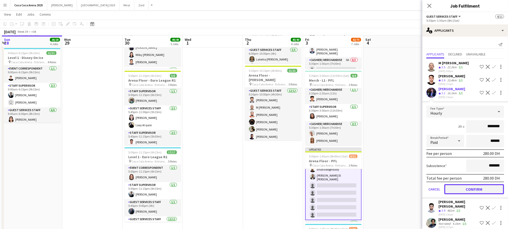
click at [477, 192] on button "Confirm" at bounding box center [474, 189] width 60 height 10
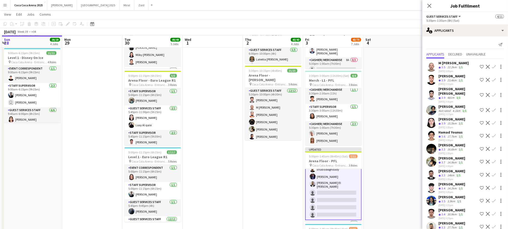
click at [492, 148] on app-icon "Confirm" at bounding box center [493, 149] width 4 height 4
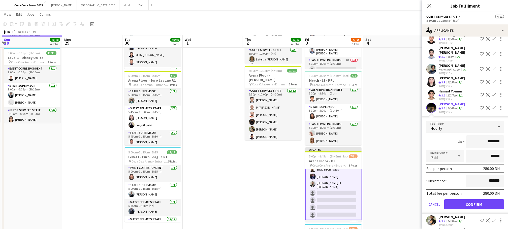
scroll to position [45, 0]
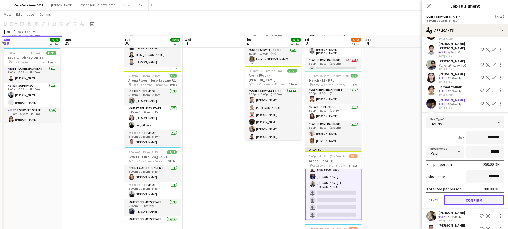
click at [467, 200] on button "Confirm" at bounding box center [474, 200] width 60 height 10
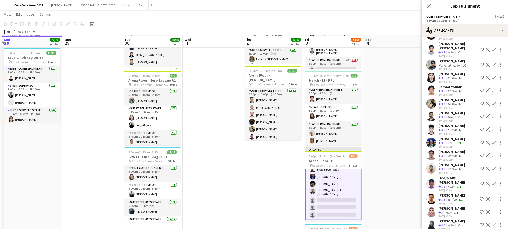
click at [494, 115] on app-icon "Confirm" at bounding box center [493, 116] width 4 height 4
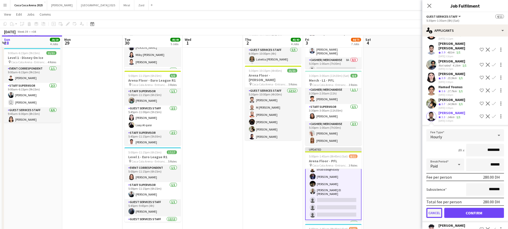
click at [439, 210] on button "Cancel" at bounding box center [434, 213] width 16 height 10
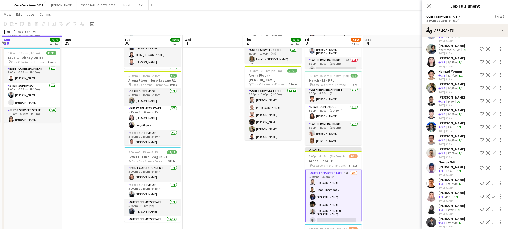
scroll to position [62, 0]
click at [493, 193] on app-icon "Confirm" at bounding box center [493, 195] width 4 height 4
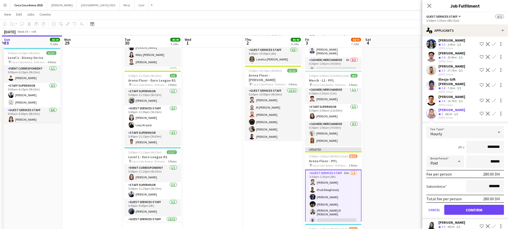
scroll to position [146, 0]
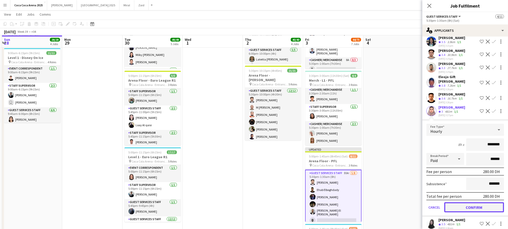
click at [468, 202] on button "Confirm" at bounding box center [474, 207] width 60 height 10
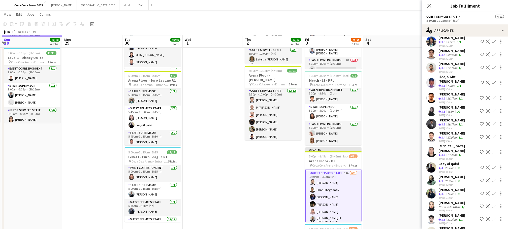
click at [492, 81] on app-icon "Confirm" at bounding box center [493, 83] width 4 height 4
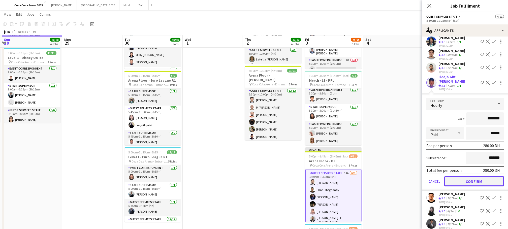
click at [480, 176] on button "Confirm" at bounding box center [474, 181] width 60 height 10
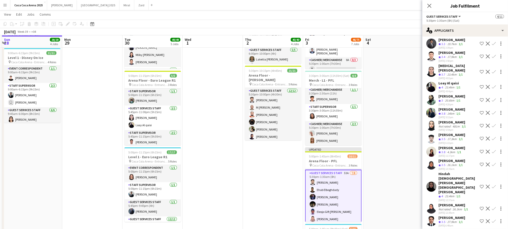
scroll to position [212, 0]
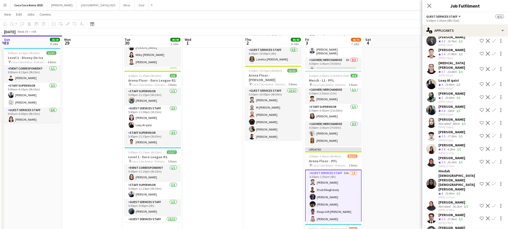
click at [494, 147] on app-icon "Confirm" at bounding box center [493, 149] width 4 height 4
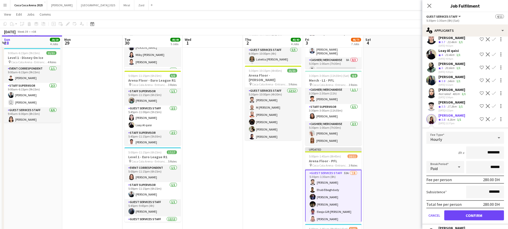
scroll to position [252, 0]
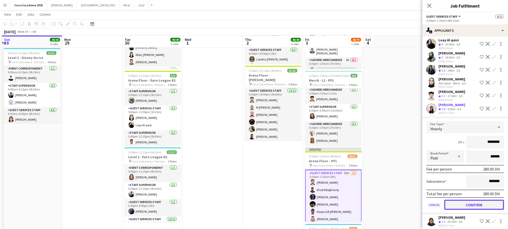
click at [469, 200] on button "Confirm" at bounding box center [474, 205] width 60 height 10
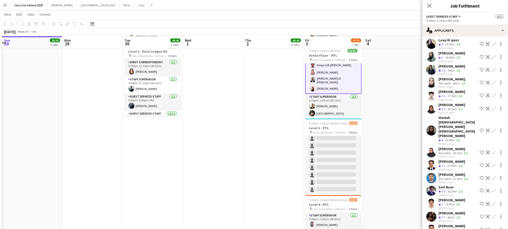
scroll to position [324, 0]
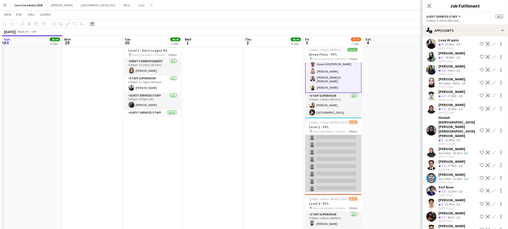
click at [334, 173] on app-card-role "Guest Services Staff 64A 0/10 5:30pm-1:30am (8h) single-neutral-actions single-…" at bounding box center [333, 151] width 56 height 83
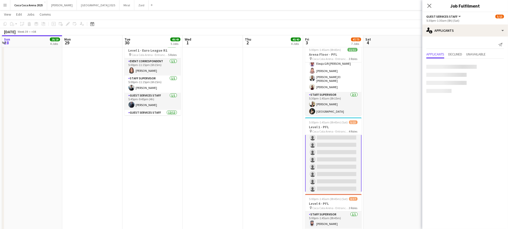
scroll to position [67, 0]
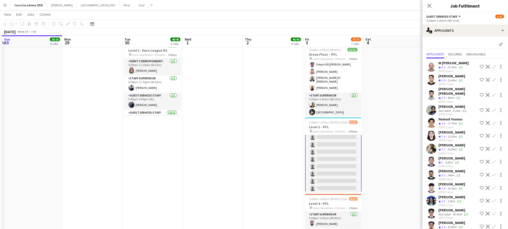
click at [494, 66] on app-icon "Confirm" at bounding box center [493, 67] width 4 height 4
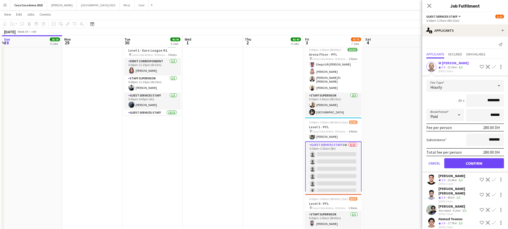
scroll to position [35, 0]
click at [475, 159] on button "Confirm" at bounding box center [474, 163] width 60 height 10
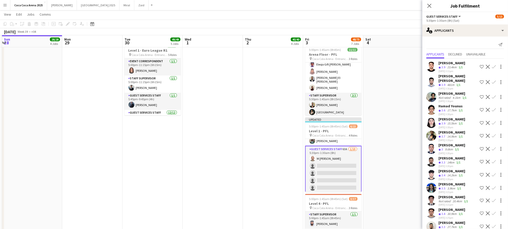
click at [493, 65] on app-icon "Confirm" at bounding box center [493, 67] width 4 height 4
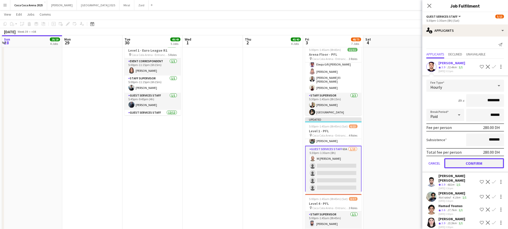
click at [472, 161] on button "Confirm" at bounding box center [474, 163] width 60 height 10
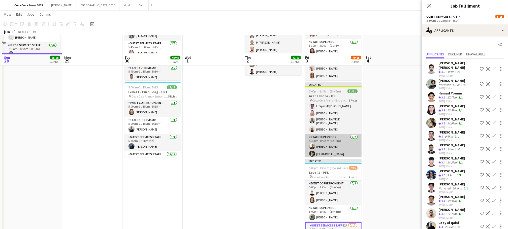
scroll to position [274, 0]
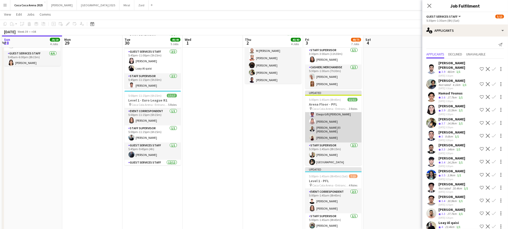
click at [331, 131] on app-card-role "Guest Services Staff 8/8 5:30pm-1:30am (8h) Sudarshan Krishna Ehab Elboghdady B…" at bounding box center [333, 108] width 56 height 70
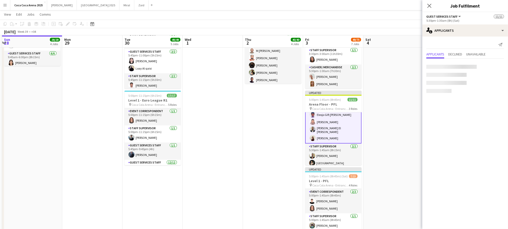
scroll to position [57, 0]
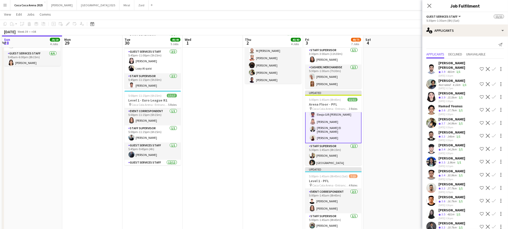
click at [321, 126] on app-card-role "Guest Services Staff 8/8 5:30pm-1:30am (8h) Sudarshan Krishna Ehab Elboghdady B…" at bounding box center [333, 108] width 56 height 71
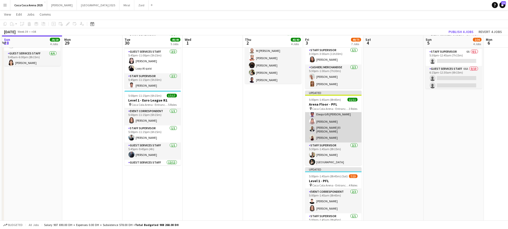
click at [321, 126] on app-card-role "Guest Services Staff 8/8 5:30pm-1:30am (8h) Sudarshan Krishna Ehab Elboghdady B…" at bounding box center [333, 108] width 56 height 70
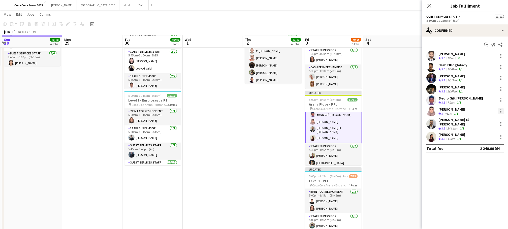
click at [500, 111] on div at bounding box center [500, 111] width 1 height 1
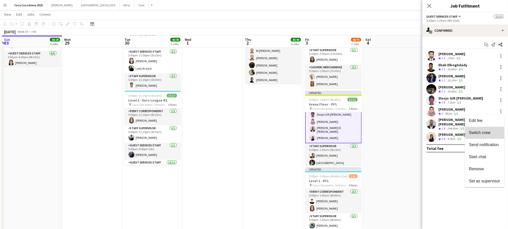
click at [481, 133] on span "Switch crew" at bounding box center [479, 132] width 21 height 4
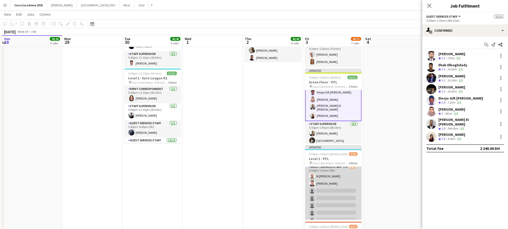
scroll to position [46, 0]
click at [338, 193] on app-card-role "Guest Services Staff 62A 2/10 5:30pm-1:30am (8h) M Besher Baroudi Abdullah Alra…" at bounding box center [333, 203] width 56 height 83
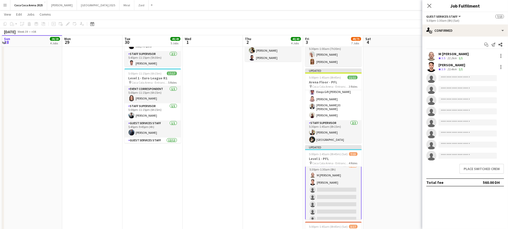
scroll to position [46, 0]
click at [466, 168] on button "Place switched crew" at bounding box center [481, 169] width 45 height 10
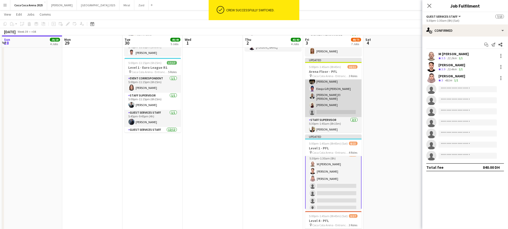
scroll to position [51, 0]
click at [336, 109] on app-card-role "Guest Services Staff 52A 7/8 5:30pm-1:30am (8h) Sudarshan Krishna Ehab Elboghda…" at bounding box center [333, 81] width 56 height 70
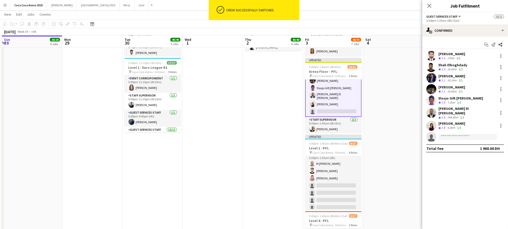
scroll to position [46, 0]
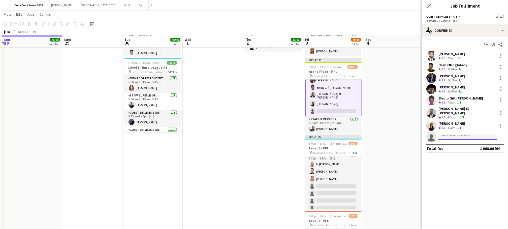
click at [447, 134] on input at bounding box center [467, 137] width 58 height 6
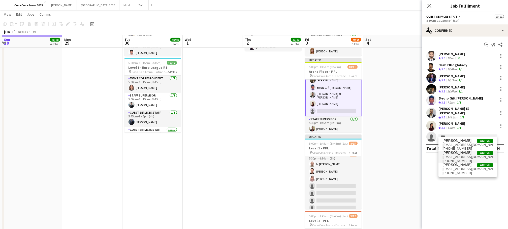
type input "****"
click at [461, 156] on span "[EMAIL_ADDRESS][DOMAIN_NAME]" at bounding box center [467, 157] width 50 height 4
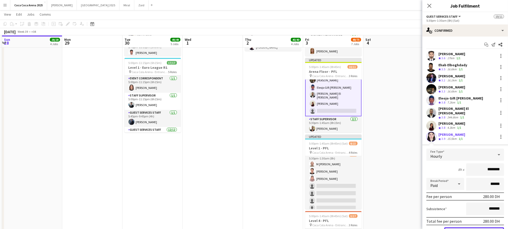
click at [462, 227] on button "Confirm" at bounding box center [474, 232] width 60 height 10
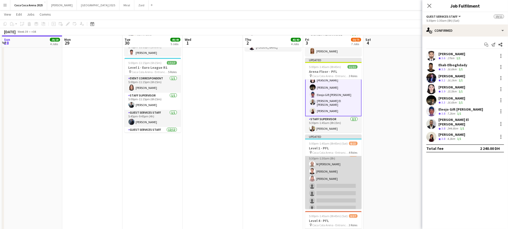
scroll to position [58, 0]
click at [342, 169] on app-card-role "Guest Services Staff 61A 3/10 5:30pm-1:30am (8h) M Besher Baroudi Abdullah Alra…" at bounding box center [333, 181] width 56 height 83
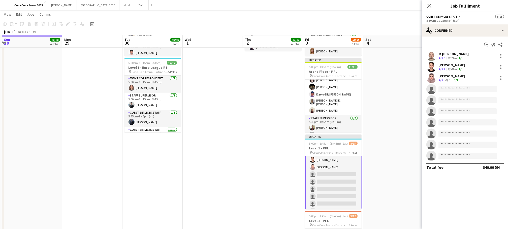
scroll to position [58, 0]
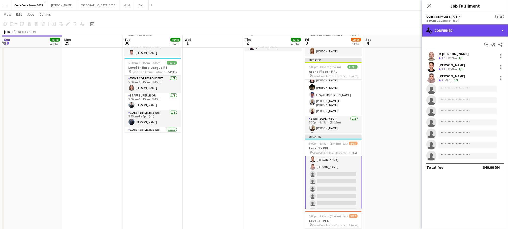
click at [440, 31] on div "single-neutral-actions-check-2 Confirmed" at bounding box center [465, 30] width 86 height 12
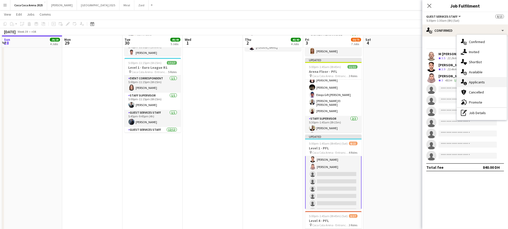
click at [470, 84] on span "Applicants" at bounding box center [477, 82] width 16 height 5
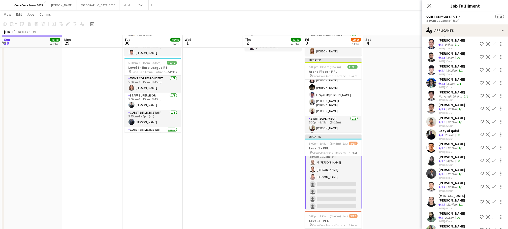
scroll to position [48, 0]
click at [494, 56] on app-icon "Confirm" at bounding box center [493, 57] width 4 height 4
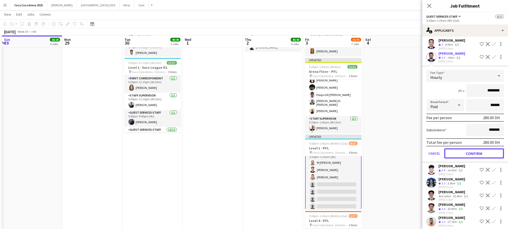
click at [465, 150] on button "Confirm" at bounding box center [474, 153] width 60 height 10
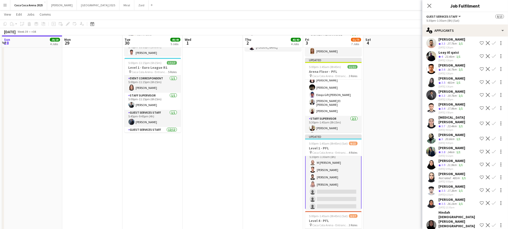
scroll to position [145, 0]
click at [493, 188] on app-icon "Confirm" at bounding box center [493, 190] width 4 height 4
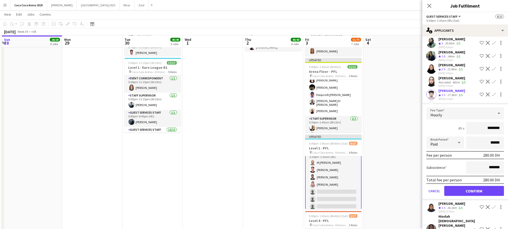
scroll to position [251, 0]
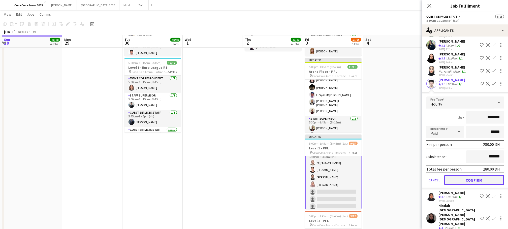
click at [470, 177] on button "Confirm" at bounding box center [474, 180] width 60 height 10
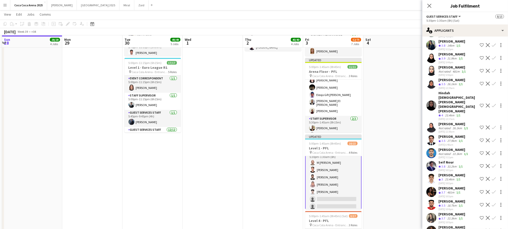
scroll to position [262, 0]
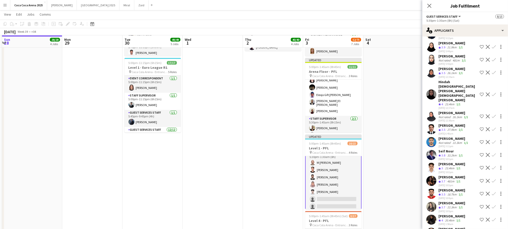
click at [494, 192] on app-icon "Confirm" at bounding box center [493, 194] width 4 height 4
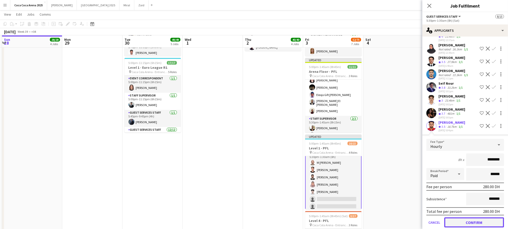
click at [472, 217] on button "Confirm" at bounding box center [474, 222] width 60 height 10
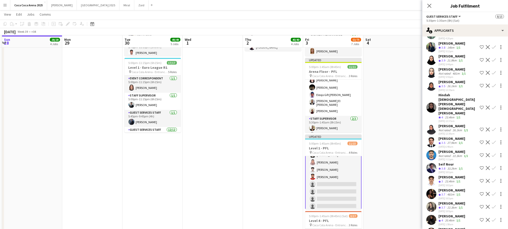
scroll to position [72, 0]
click at [341, 171] on app-card-role "Guest Services Staff 58A 6/10 5:30pm-1:30am (8h) M Besher Baroudi Abdullah Alra…" at bounding box center [333, 196] width 56 height 84
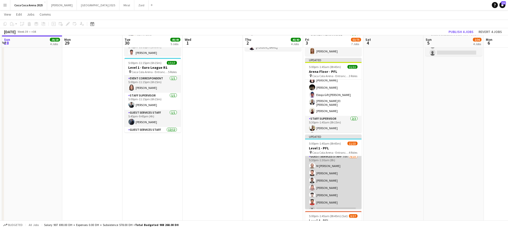
scroll to position [44, 0]
click at [342, 171] on app-card-role "Guest Services Staff 58A 6/10 5:30pm-1:30am (8h) M Besher Baroudi Abdullah Alra…" at bounding box center [333, 195] width 56 height 83
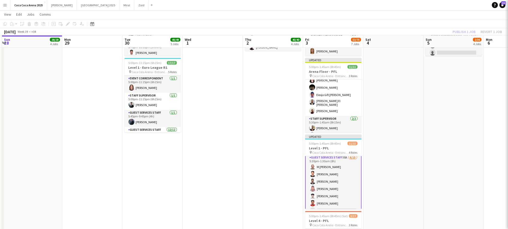
scroll to position [44, 0]
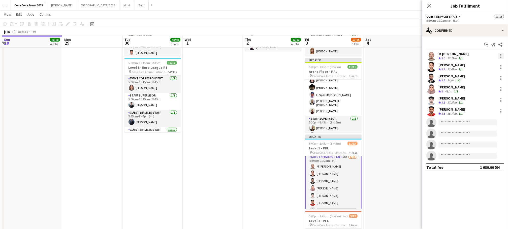
click at [501, 54] on div at bounding box center [501, 56] width 6 height 6
click at [479, 77] on span "Switch crew" at bounding box center [479, 77] width 21 height 4
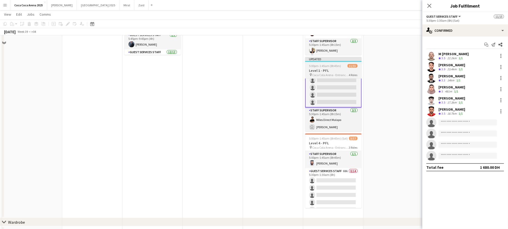
scroll to position [397, 0]
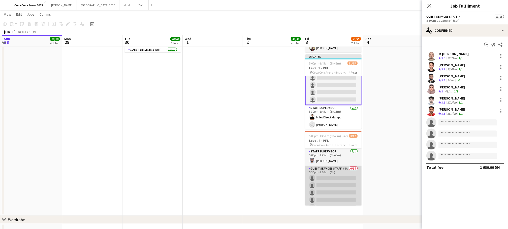
click at [345, 178] on app-card-role "Guest Services Staff 68A 0/14 5:30pm-1:30am (8h) single-neutral-actions single-…" at bounding box center [333, 222] width 56 height 112
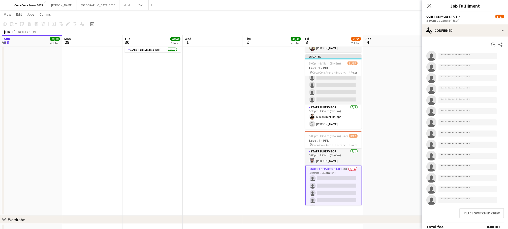
scroll to position [96, 0]
click at [476, 212] on button "Place switched crew" at bounding box center [481, 213] width 45 height 10
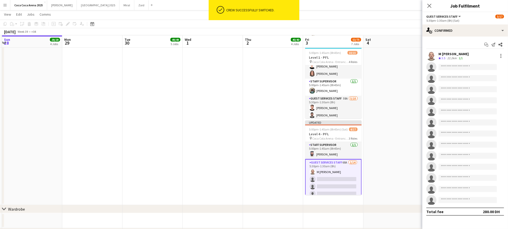
scroll to position [7, 0]
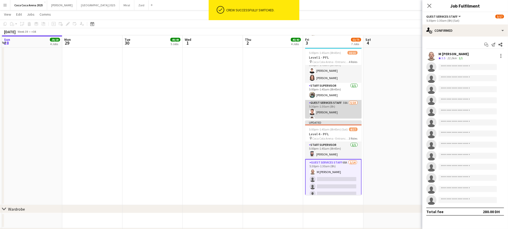
click at [335, 109] on app-card-role "Guest Services Staff 58A 5/10 5:30pm-1:30am (8h) Abdullah Alrasheed Saddiq Ayaz…" at bounding box center [333, 141] width 56 height 83
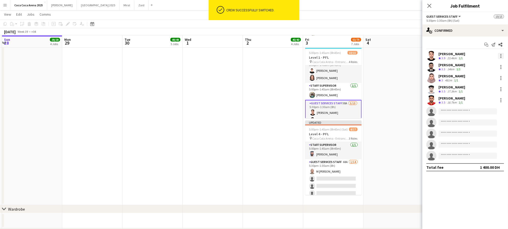
click at [501, 55] on div at bounding box center [501, 56] width 6 height 6
click at [482, 76] on span "Switch crew" at bounding box center [479, 77] width 21 height 4
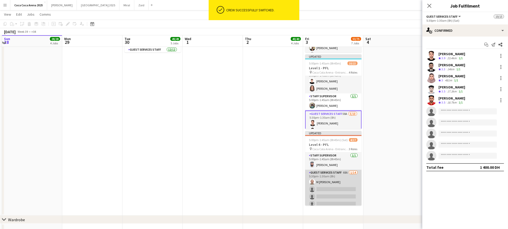
click at [334, 183] on app-card-role "Guest Services Staff 68A 1/14 5:30pm-1:30am (8h) M Besher Baroudi single-neutra…" at bounding box center [333, 226] width 56 height 112
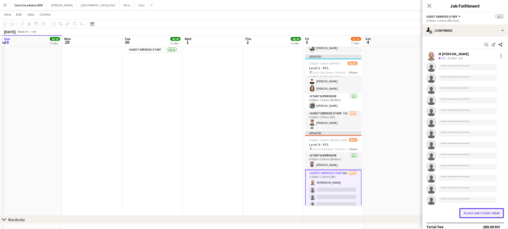
click at [480, 214] on button "Place switched crew" at bounding box center [481, 213] width 45 height 10
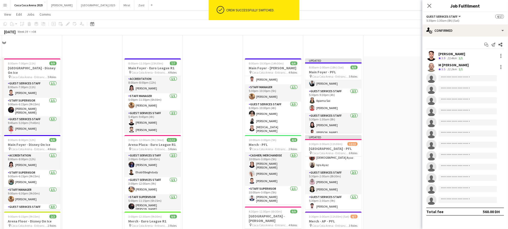
scroll to position [397, 0]
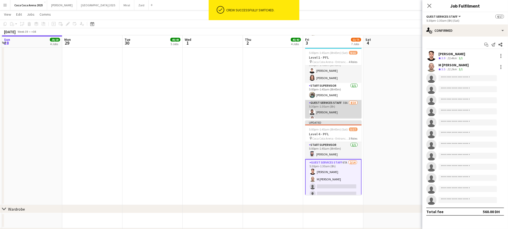
click at [329, 114] on app-card-role "Guest Services Staff 58A 4/10 5:30pm-1:30am (8h) Saddiq Ayaz Magda Aly Ammar Al…" at bounding box center [333, 141] width 56 height 83
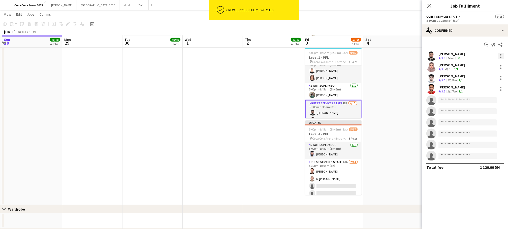
click at [500, 57] on div at bounding box center [501, 56] width 6 height 6
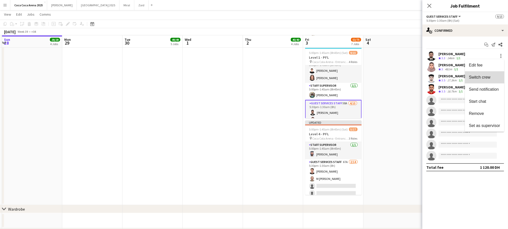
click at [482, 76] on span "Switch crew" at bounding box center [479, 77] width 21 height 4
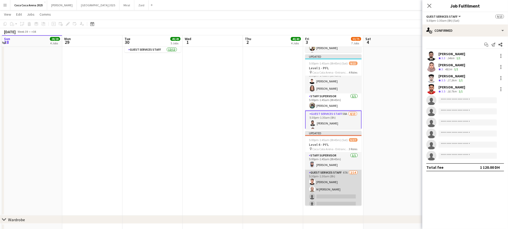
click at [340, 186] on app-card-role "Guest Services Staff 67A 2/14 5:30pm-1:30am (8h) Abdullah Alrasheed M Besher Ba…" at bounding box center [333, 226] width 56 height 112
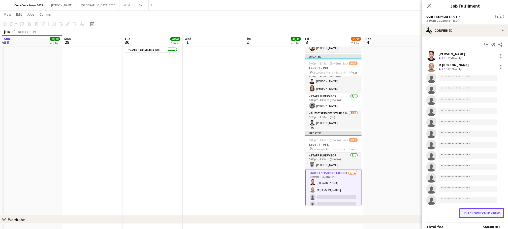
click at [466, 212] on button "Place switched crew" at bounding box center [481, 213] width 45 height 10
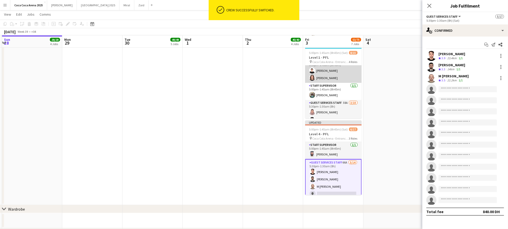
click at [329, 78] on app-card-role "Event Correspondent [DATE] 5:00pm-1:45am (8h45m) [PERSON_NAME] [PERSON_NAME]" at bounding box center [333, 70] width 56 height 24
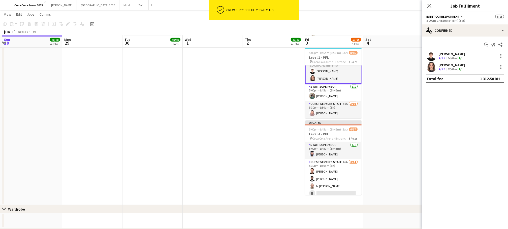
scroll to position [8, 0]
click at [329, 110] on app-card-role "Guest Services Staff 58A 3/10 5:30pm-1:30am (8h) Magda Aly Ammar Alsnih Saran G…" at bounding box center [333, 141] width 56 height 83
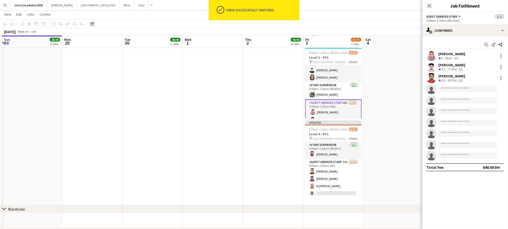
scroll to position [7, 0]
click at [500, 63] on div "Ammar Alsnih Crew rating 3.5 17.3km 1/1" at bounding box center [465, 67] width 86 height 10
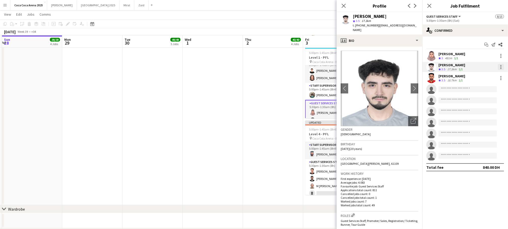
click at [500, 67] on div at bounding box center [501, 67] width 6 height 6
click at [486, 90] on span "Switch crew" at bounding box center [479, 88] width 21 height 4
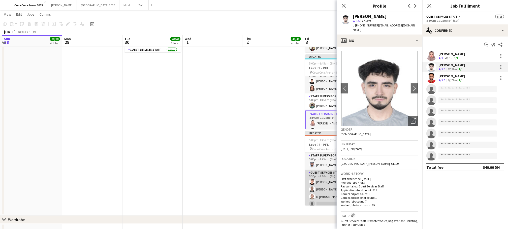
click at [324, 185] on app-card-role "Guest Services Staff 66A 3/14 5:30pm-1:30am (8h) Abdullah Alrasheed Saddiq Ayaz…" at bounding box center [333, 226] width 56 height 112
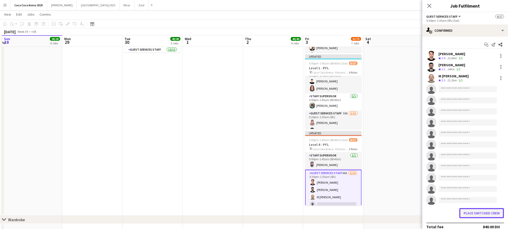
click at [466, 212] on button "Place switched crew" at bounding box center [481, 213] width 45 height 10
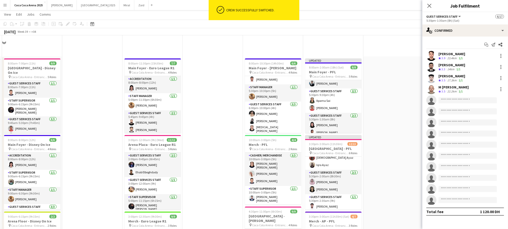
scroll to position [397, 0]
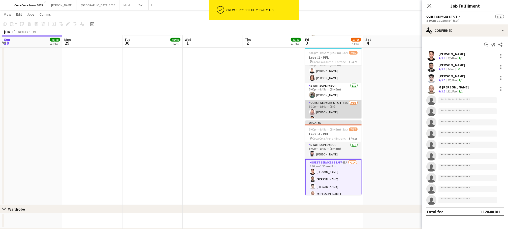
click at [321, 105] on app-card-role "Guest Services Staff 58A 2/10 5:30pm-1:30am (8h) Magda Aly Saran Ginesh single-…" at bounding box center [333, 141] width 56 height 83
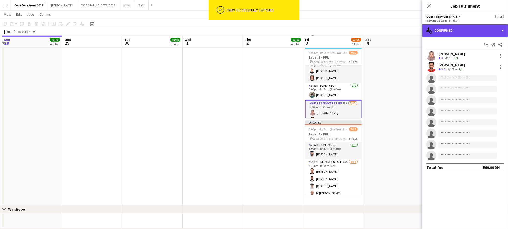
click at [449, 33] on div "single-neutral-actions-check-2 Confirmed" at bounding box center [465, 30] width 86 height 12
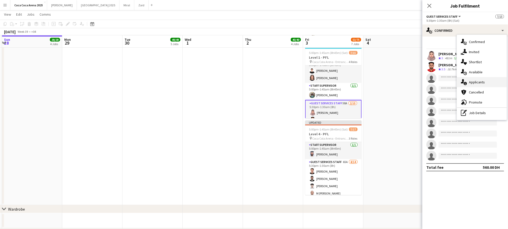
click at [470, 82] on span "Applicants" at bounding box center [477, 82] width 16 height 5
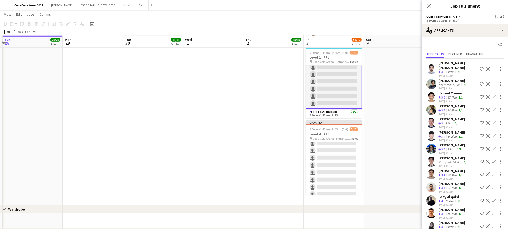
scroll to position [100, 0]
click at [331, 182] on app-card-role "Staff Supervisor 2/2 5:30pm-1:45am (8h15m) user Umran Hamad M Dib Ghadry" at bounding box center [333, 183] width 56 height 24
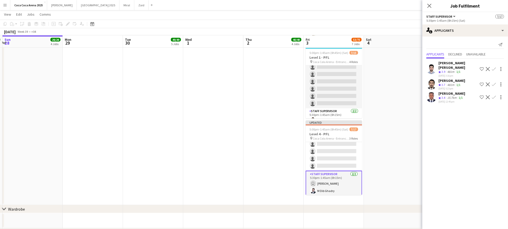
click at [327, 191] on app-card-role "Staff Supervisor 2/2 5:30pm-1:45am (8h15m) user Umran Hamad M Dib Ghadry" at bounding box center [333, 183] width 56 height 25
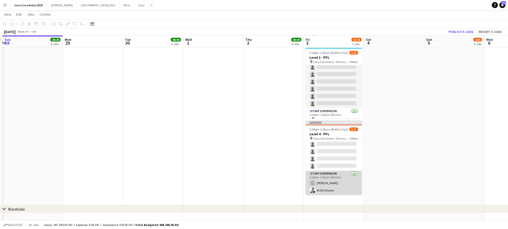
click at [327, 191] on app-card-role "Staff Supervisor 2/2 5:30pm-1:45am (8h15m) user Umran Hamad M Dib Ghadry" at bounding box center [333, 183] width 56 height 24
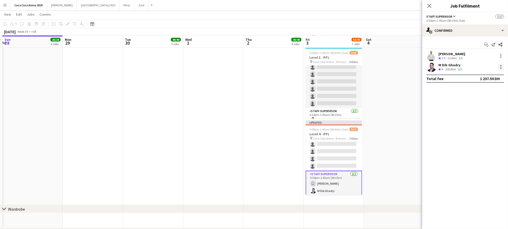
click at [502, 66] on div at bounding box center [501, 67] width 6 height 6
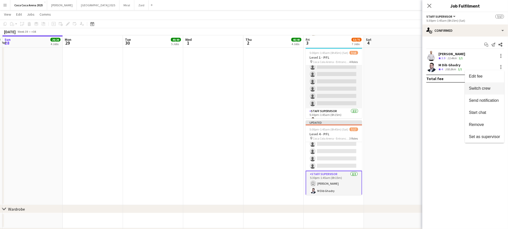
click at [480, 90] on span "Switch crew" at bounding box center [479, 88] width 21 height 4
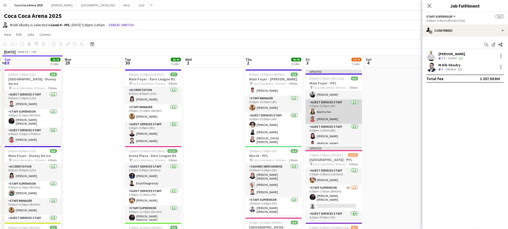
scroll to position [54, 0]
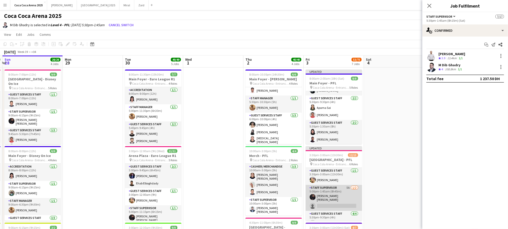
click at [323, 197] on app-card-role "Staff Supervisor 5A 1/2 5:00pm-1:45am (8h45m) Hussain Al Saadi single-neutral-a…" at bounding box center [333, 198] width 56 height 26
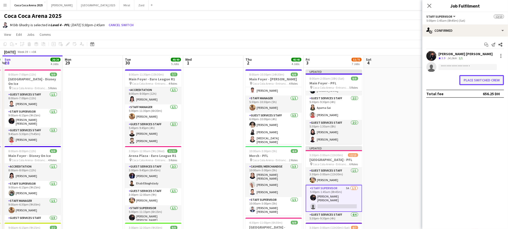
click at [464, 80] on button "Place switched crew" at bounding box center [481, 80] width 45 height 10
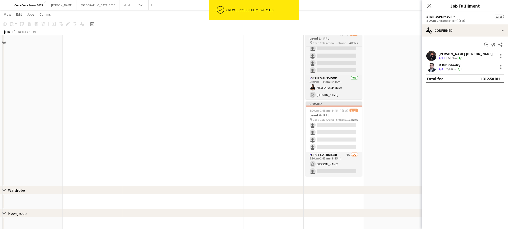
scroll to position [428, 0]
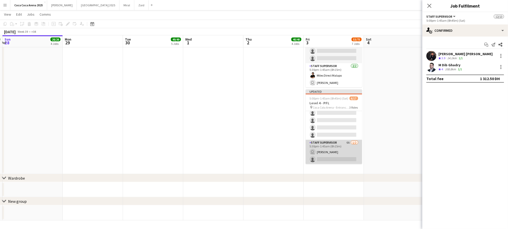
click at [329, 159] on app-card-role "Staff Supervisor 6A 1/2 5:30pm-1:45am (8h15m) user Umran Hamad single-neutral-a…" at bounding box center [333, 152] width 56 height 24
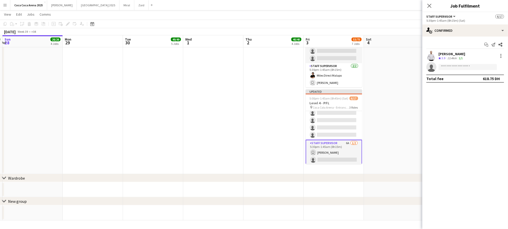
scroll to position [101, 0]
click at [446, 69] on input at bounding box center [467, 67] width 58 height 6
type input "*"
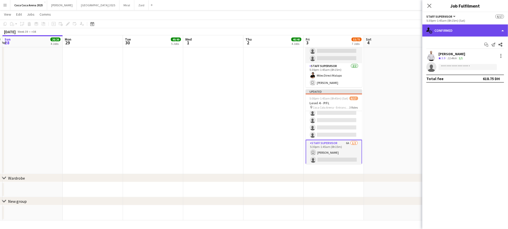
click at [450, 28] on div "single-neutral-actions-check-2 Confirmed" at bounding box center [465, 30] width 86 height 12
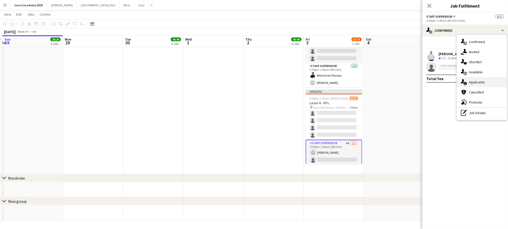
click at [469, 82] on span "Applicants" at bounding box center [477, 82] width 16 height 5
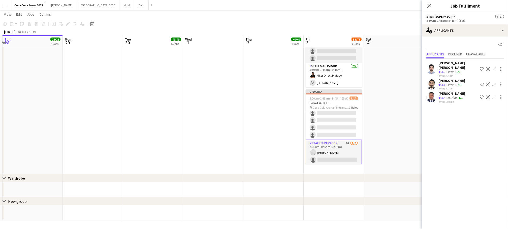
click at [343, 155] on app-card-role "Staff Supervisor 6A 1/2 5:30pm-1:45am (8h15m) user Umran Hamad single-neutral-a…" at bounding box center [333, 152] width 56 height 25
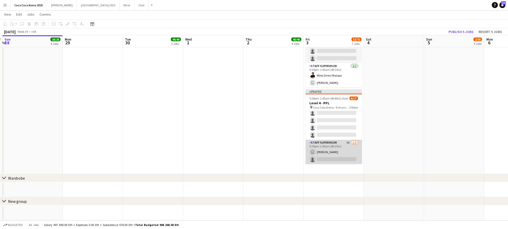
click at [343, 155] on app-card-role "Staff Supervisor 6A 1/2 5:30pm-1:45am (8h15m) user Umran Hamad single-neutral-a…" at bounding box center [333, 152] width 56 height 24
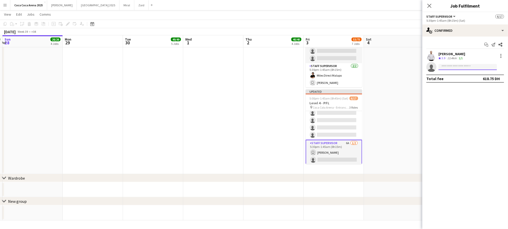
click at [464, 67] on input at bounding box center [467, 67] width 58 height 6
type input "******"
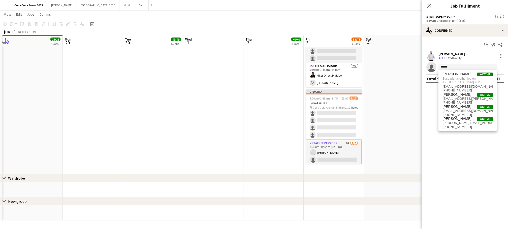
click at [343, 157] on app-card-role "Staff Supervisor 6A 1/2 5:30pm-1:45am (8h15m) user Umran Hamad single-neutral-a…" at bounding box center [333, 152] width 56 height 25
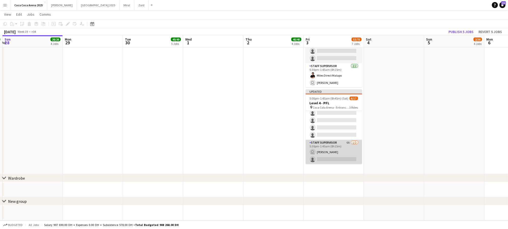
click at [343, 157] on app-card-role "Staff Supervisor 6A 1/2 5:30pm-1:45am (8h15m) user Umran Hamad single-neutral-a…" at bounding box center [333, 152] width 56 height 24
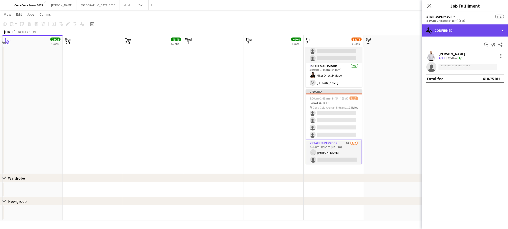
click at [445, 31] on div "single-neutral-actions-check-2 Confirmed" at bounding box center [465, 30] width 86 height 12
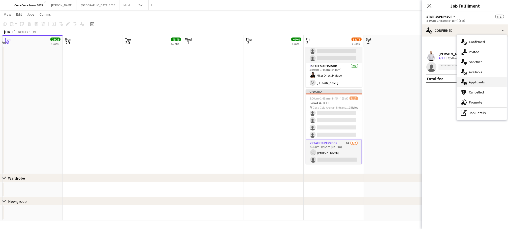
click at [476, 81] on span "Applicants" at bounding box center [477, 82] width 16 height 5
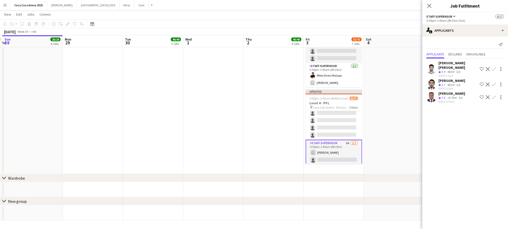
click at [494, 68] on app-icon "Confirm" at bounding box center [493, 69] width 4 height 4
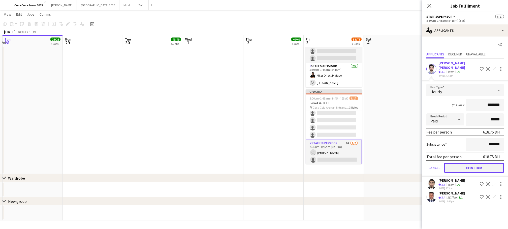
click at [476, 167] on button "Confirm" at bounding box center [474, 168] width 60 height 10
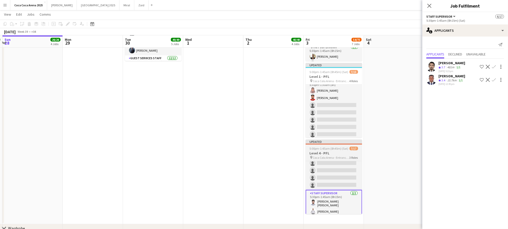
scroll to position [31, 0]
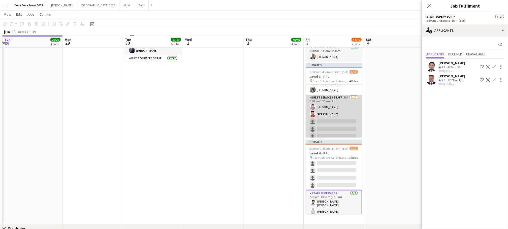
click at [338, 105] on app-card-role "Guest Services Staff 58A 2/10 5:30pm-1:30am (8h) Magda Aly Saran Ginesh single-…" at bounding box center [333, 136] width 56 height 83
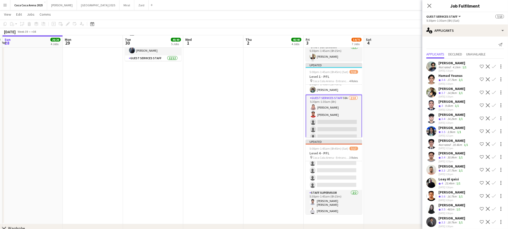
click at [494, 80] on app-icon "Confirm" at bounding box center [493, 79] width 4 height 4
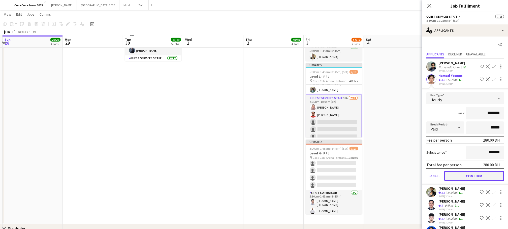
click at [487, 174] on button "Confirm" at bounding box center [474, 176] width 60 height 10
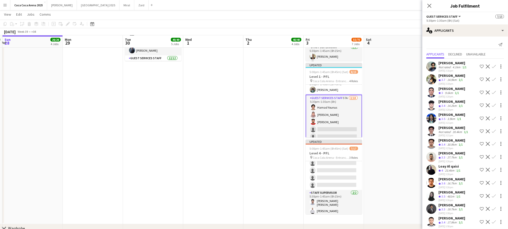
click at [495, 143] on app-icon "Confirm" at bounding box center [493, 144] width 4 height 4
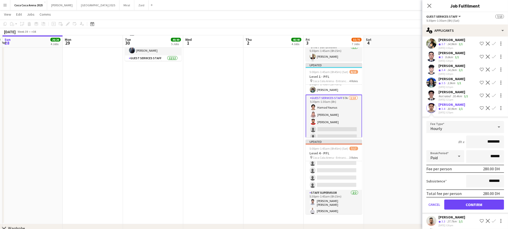
scroll to position [41, 0]
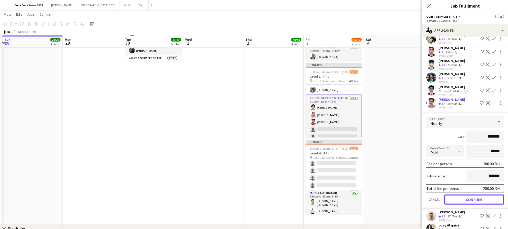
click at [481, 200] on button "Confirm" at bounding box center [474, 199] width 60 height 10
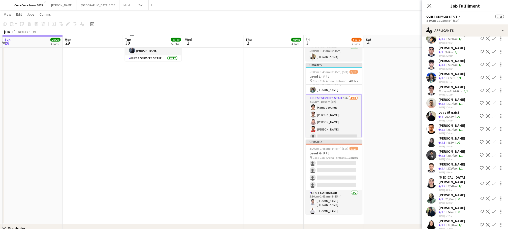
click at [493, 104] on app-icon "Confirm" at bounding box center [493, 103] width 4 height 4
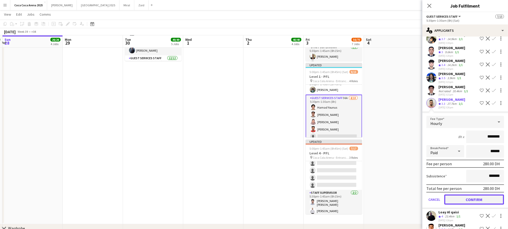
click at [470, 196] on button "Confirm" at bounding box center [474, 199] width 60 height 10
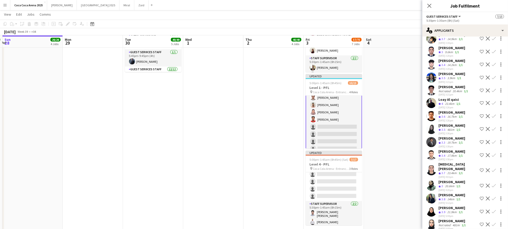
scroll to position [50, 0]
click at [492, 155] on app-icon "Confirm" at bounding box center [493, 155] width 4 height 4
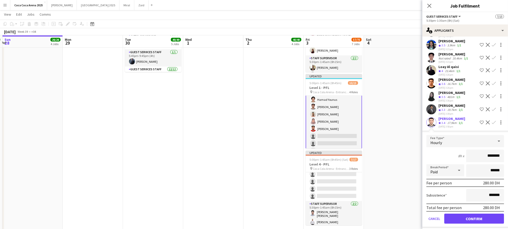
scroll to position [78, 0]
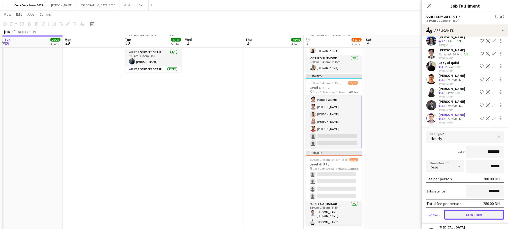
click at [480, 215] on button "Confirm" at bounding box center [474, 214] width 60 height 10
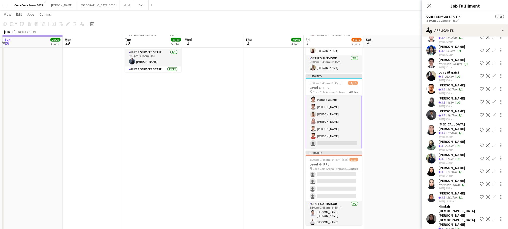
scroll to position [66, 0]
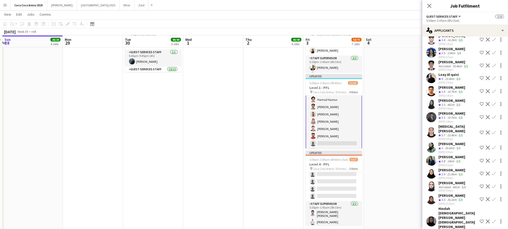
click at [493, 78] on app-icon "Confirm" at bounding box center [493, 78] width 4 height 4
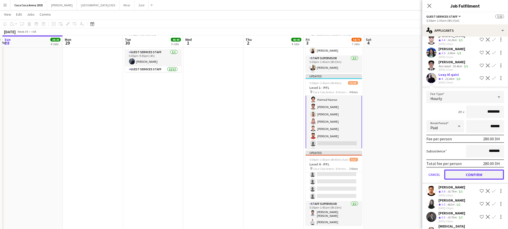
click at [484, 172] on button "Confirm" at bounding box center [474, 174] width 60 height 10
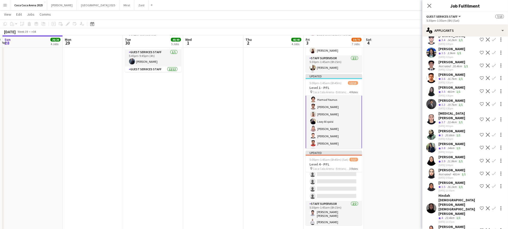
click at [492, 91] on app-icon "Confirm" at bounding box center [493, 91] width 4 height 4
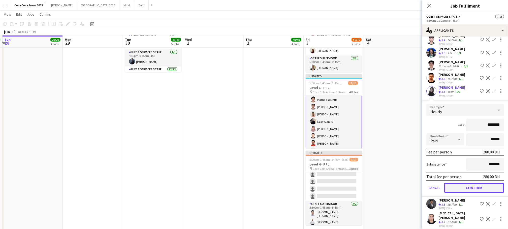
click at [483, 186] on button "Confirm" at bounding box center [474, 188] width 60 height 10
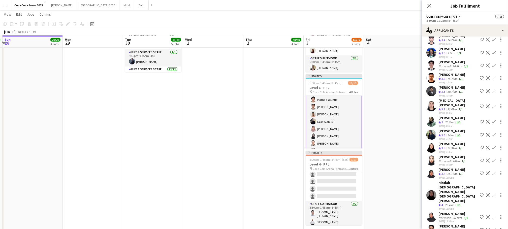
click at [492, 53] on app-icon "Confirm" at bounding box center [493, 53] width 4 height 4
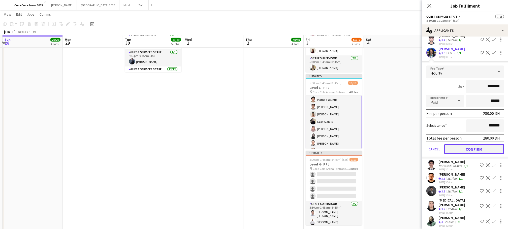
click at [486, 146] on button "Confirm" at bounding box center [474, 149] width 60 height 10
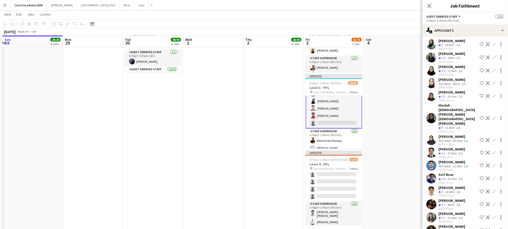
scroll to position [141, 0]
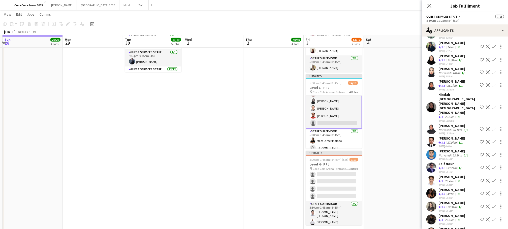
click at [493, 204] on app-icon "Confirm" at bounding box center [493, 206] width 4 height 4
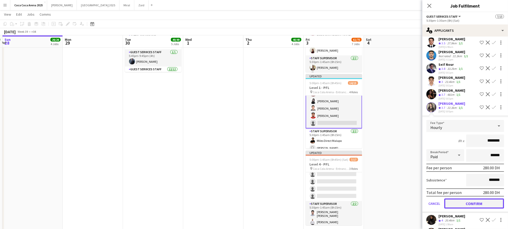
click at [464, 198] on button "Confirm" at bounding box center [474, 203] width 60 height 10
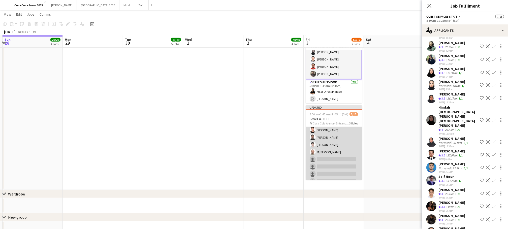
scroll to position [0, 0]
click at [330, 150] on app-card-role "Guest Services Staff 65A 4/14 5:30pm-1:30am (8h) Abdullah Alrasheed Saddiq Ayaz…" at bounding box center [333, 200] width 56 height 112
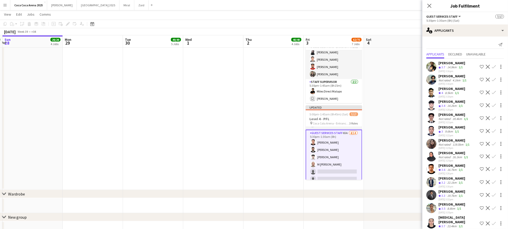
scroll to position [17, 0]
click at [493, 64] on button "Confirm" at bounding box center [493, 67] width 6 height 6
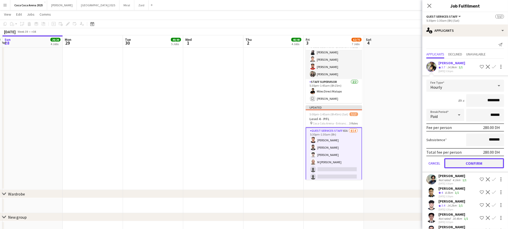
click at [476, 160] on button "Confirm" at bounding box center [474, 163] width 60 height 10
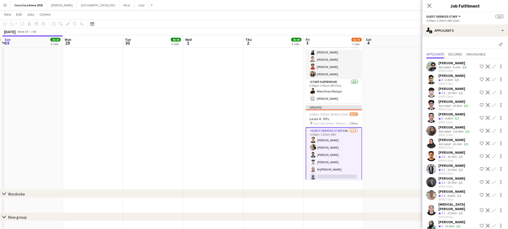
click at [494, 93] on app-icon "Confirm" at bounding box center [493, 92] width 4 height 4
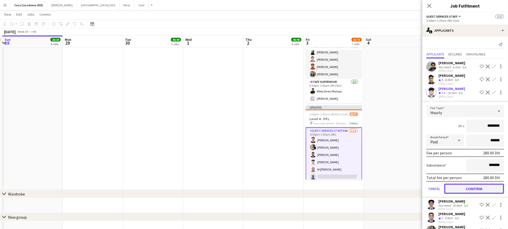
click at [481, 188] on button "Confirm" at bounding box center [474, 189] width 60 height 10
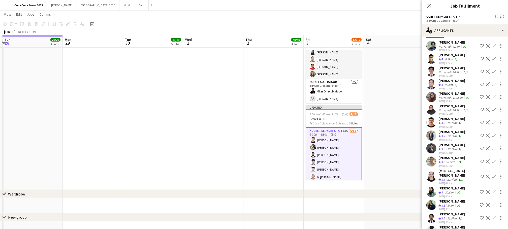
scroll to position [22, 0]
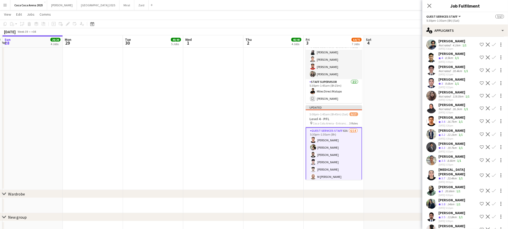
click at [494, 173] on app-icon "Confirm" at bounding box center [493, 175] width 4 height 4
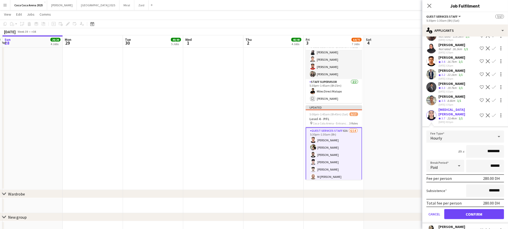
scroll to position [84, 0]
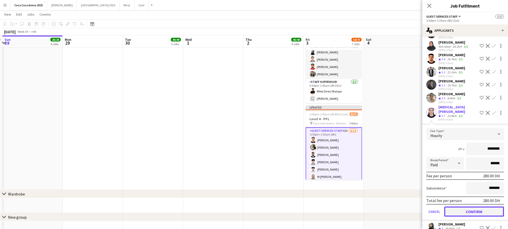
click at [469, 206] on button "Confirm" at bounding box center [474, 211] width 60 height 10
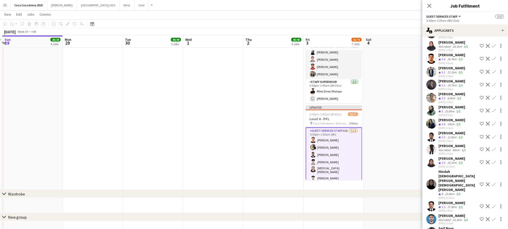
scroll to position [91, 0]
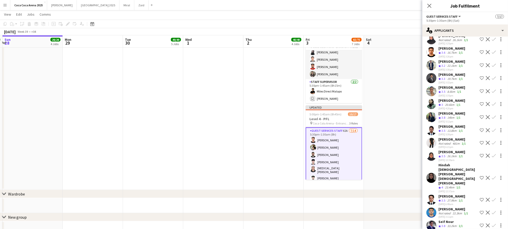
click at [495, 117] on app-icon "Confirm" at bounding box center [493, 117] width 4 height 4
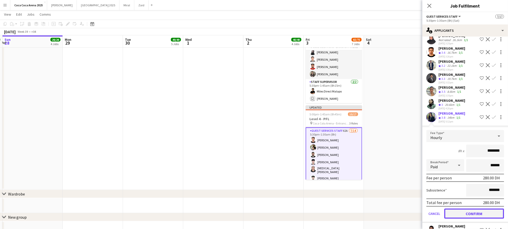
click at [472, 214] on button "Confirm" at bounding box center [474, 213] width 60 height 10
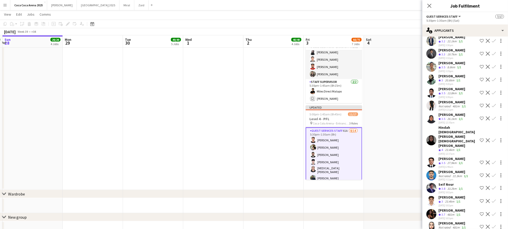
scroll to position [117, 0]
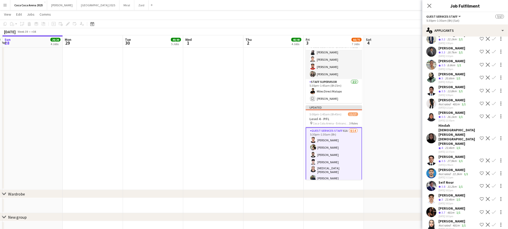
click at [495, 184] on app-icon "Confirm" at bounding box center [493, 186] width 4 height 4
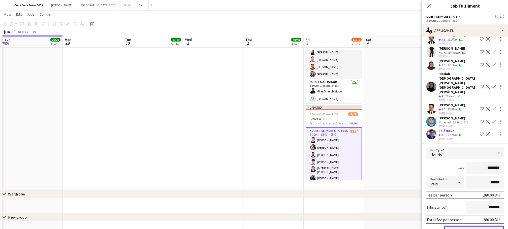
click at [475, 226] on button "Confirm" at bounding box center [474, 231] width 60 height 10
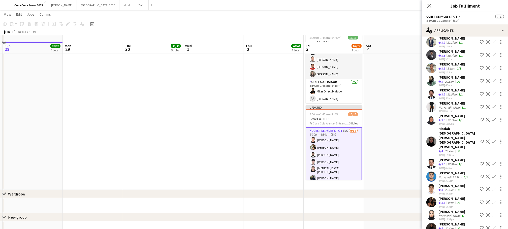
scroll to position [428, 0]
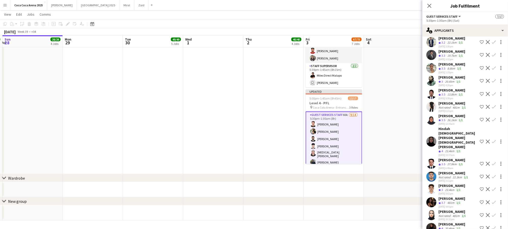
click at [495, 226] on app-icon "Confirm" at bounding box center [493, 228] width 4 height 4
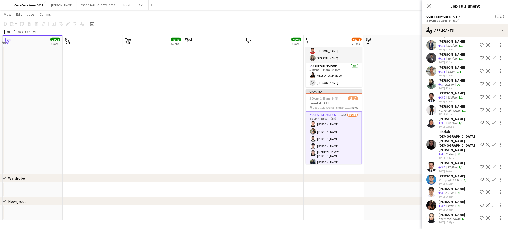
scroll to position [101, 0]
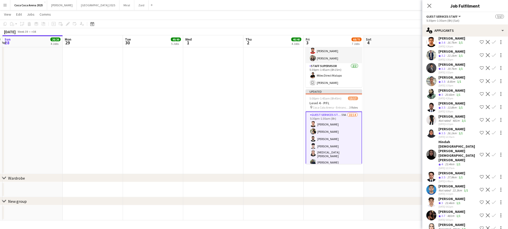
click at [493, 175] on app-icon "Confirm" at bounding box center [493, 177] width 4 height 4
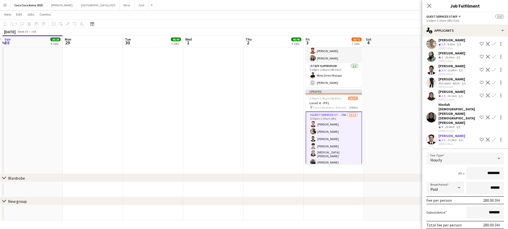
scroll to position [142, 0]
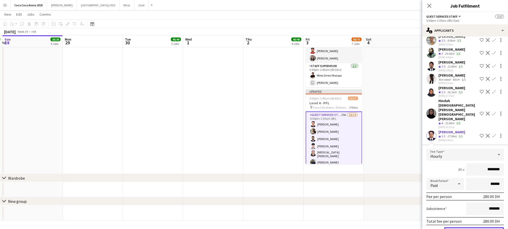
click at [467, 227] on button "Confirm" at bounding box center [474, 232] width 60 height 10
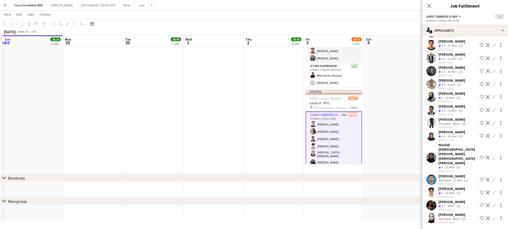
scroll to position [88, 0]
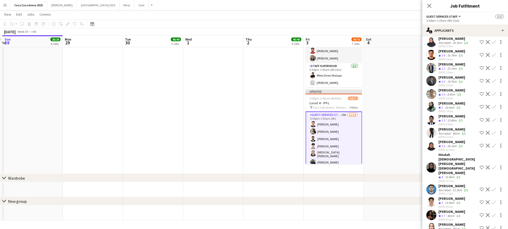
click at [494, 121] on app-icon "Confirm" at bounding box center [493, 120] width 4 height 4
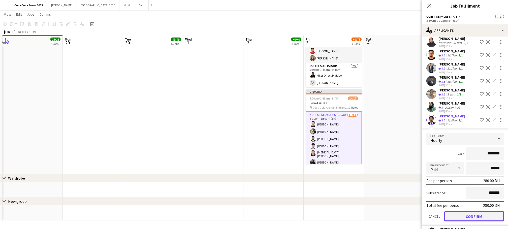
click at [478, 217] on button "Confirm" at bounding box center [474, 216] width 60 height 10
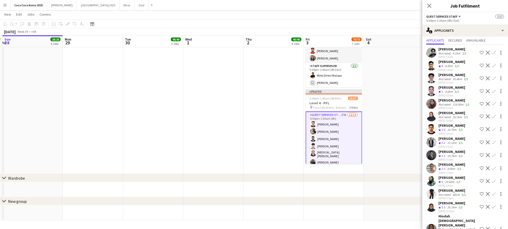
scroll to position [26, 0]
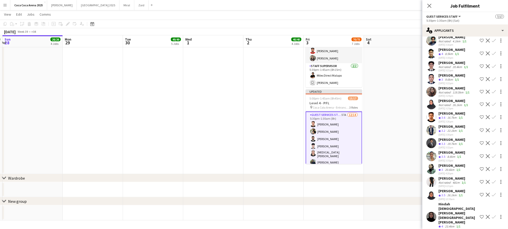
click at [494, 167] on app-icon "Confirm" at bounding box center [493, 169] width 4 height 4
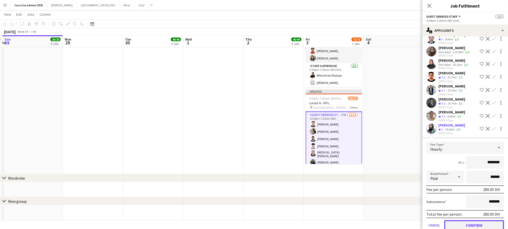
click at [470, 226] on button "Confirm" at bounding box center [474, 225] width 60 height 10
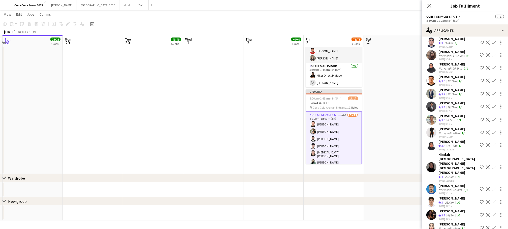
scroll to position [55, 0]
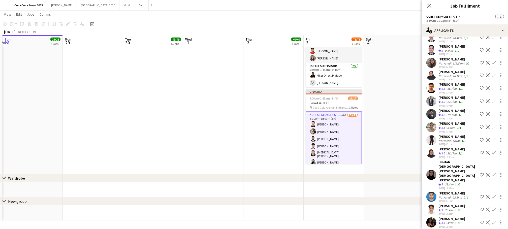
click at [492, 88] on app-icon "Confirm" at bounding box center [493, 88] width 4 height 4
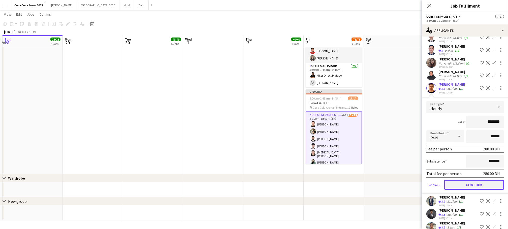
click at [479, 186] on button "Confirm" at bounding box center [474, 185] width 60 height 10
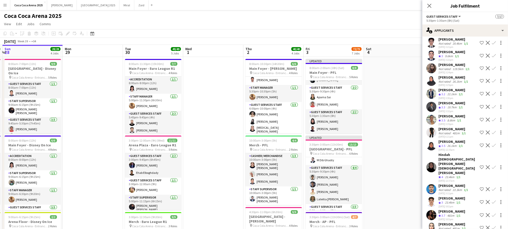
scroll to position [36, 0]
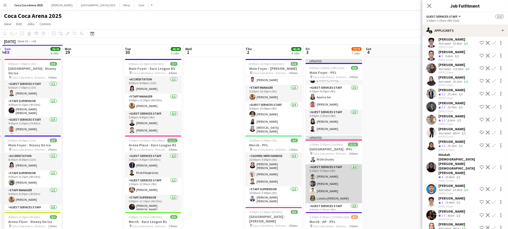
click at [331, 182] on app-card-role "Guest Services Staff 4/4 5:30pm-9:30pm (4h) Khalil Muhammad Mohammed Daiyan Sha…" at bounding box center [333, 183] width 56 height 39
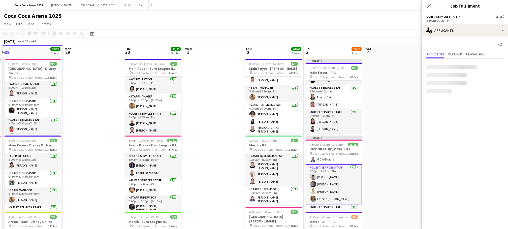
scroll to position [0, 0]
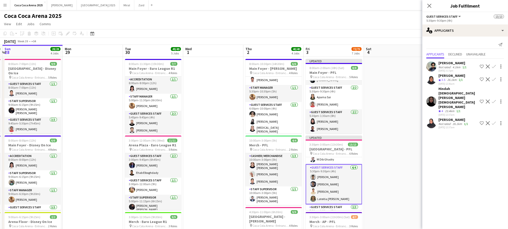
click at [331, 182] on app-card-role "Guest Services Staff 4/4 5:30pm-9:30pm (4h) Khalil Muhammad Mohammed Daiyan Sha…" at bounding box center [333, 184] width 56 height 40
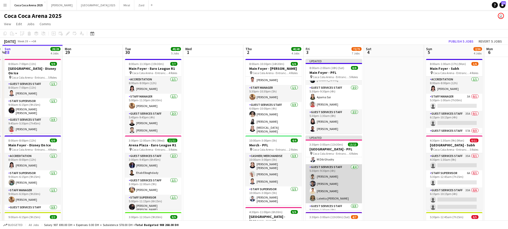
click at [333, 182] on app-card-role "Guest Services Staff 4/4 5:30pm-9:30pm (4h) Khalil Muhammad Mohammed Daiyan Sha…" at bounding box center [333, 183] width 56 height 39
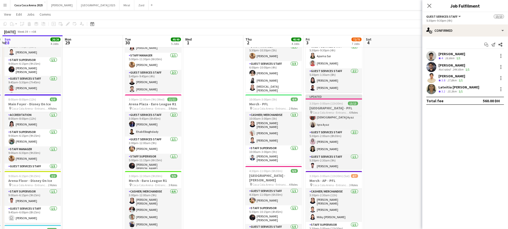
scroll to position [23, 0]
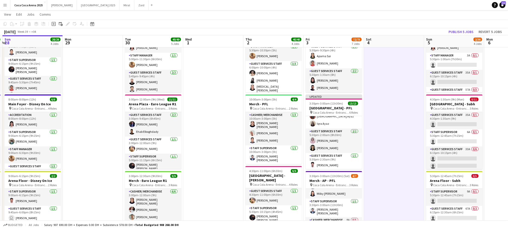
scroll to position [101, 0]
click at [456, 29] on button "Publish 5 jobs" at bounding box center [460, 31] width 29 height 7
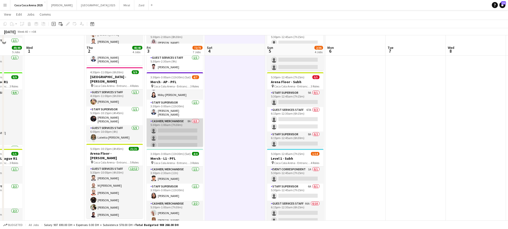
scroll to position [159, 0]
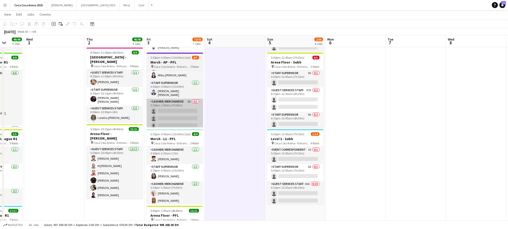
click at [169, 124] on app-card-role "Cashier/ Merchandise 8A 0/3 5:30pm-1:00am (7h30m) single-neutral-actions single…" at bounding box center [175, 115] width 56 height 32
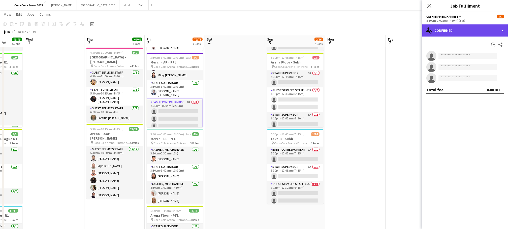
click at [458, 30] on div "single-neutral-actions-check-2 Confirmed" at bounding box center [465, 30] width 86 height 12
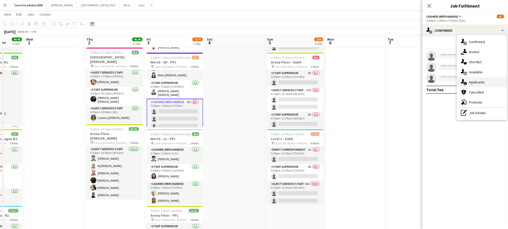
click at [476, 80] on span "Applicants" at bounding box center [477, 82] width 16 height 5
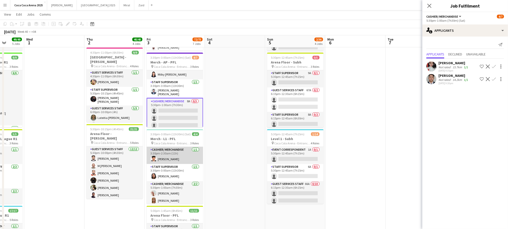
scroll to position [2, 0]
click at [494, 79] on app-icon "Confirm" at bounding box center [493, 79] width 4 height 4
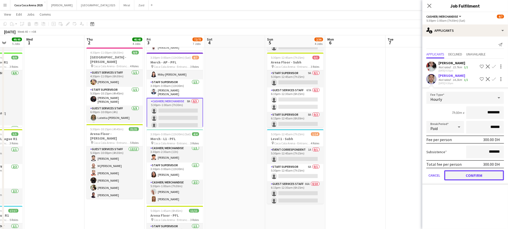
click at [474, 174] on button "Confirm" at bounding box center [474, 175] width 60 height 10
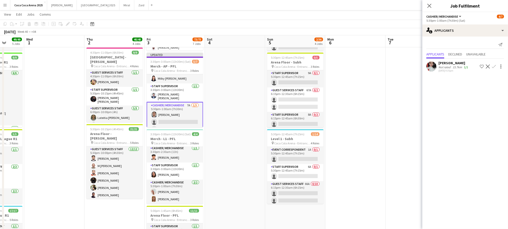
click at [173, 114] on app-card-role "Cashier/ Merchandise 7A 1/3 5:30pm-1:00am (7h30m) Calvin Kevin Mendoza single-n…" at bounding box center [175, 118] width 56 height 33
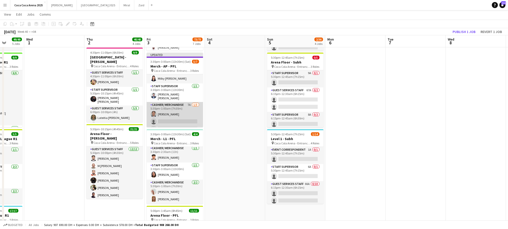
click at [173, 119] on app-card-role "Cashier/ Merchandise 7A 1/3 5:30pm-1:00am (7h30m) Calvin Kevin Mendoza single-n…" at bounding box center [175, 118] width 56 height 32
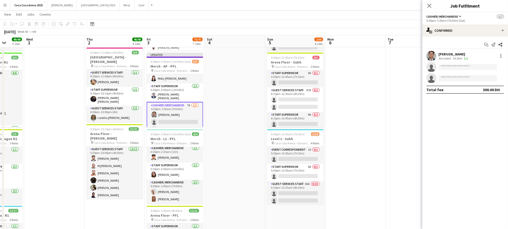
click at [466, 70] on app-invite-slot "single-neutral-actions" at bounding box center [465, 67] width 86 height 10
click at [465, 68] on input at bounding box center [467, 67] width 58 height 6
type input "*"
type input "*****"
click at [468, 78] on span "venzonjonell@gmail.com" at bounding box center [467, 78] width 50 height 4
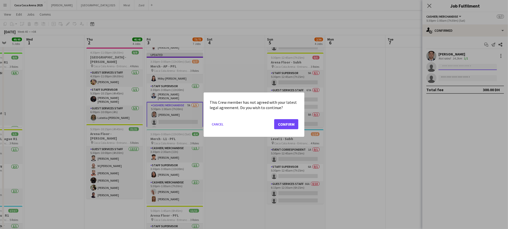
scroll to position [0, 0]
click at [286, 124] on button "Confirm" at bounding box center [286, 124] width 24 height 10
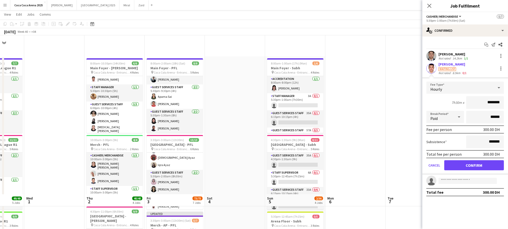
scroll to position [159, 0]
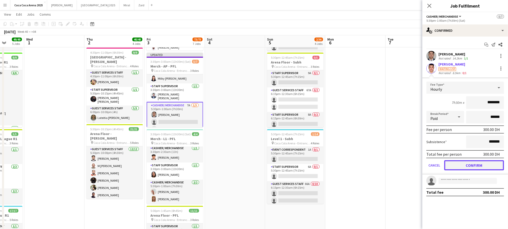
click at [457, 162] on button "Confirm" at bounding box center [474, 165] width 60 height 10
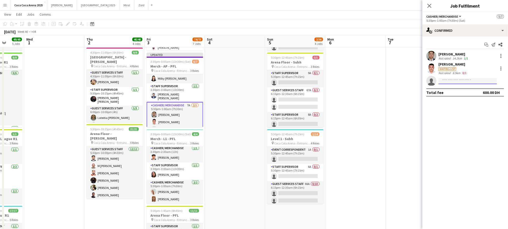
click at [446, 79] on input at bounding box center [467, 81] width 58 height 6
type input "**********"
click at [455, 87] on span "[PERSON_NAME]" at bounding box center [456, 88] width 29 height 4
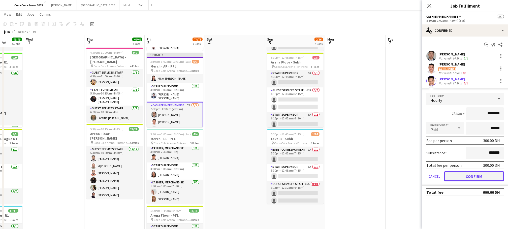
click at [459, 175] on button "Confirm" at bounding box center [474, 176] width 60 height 10
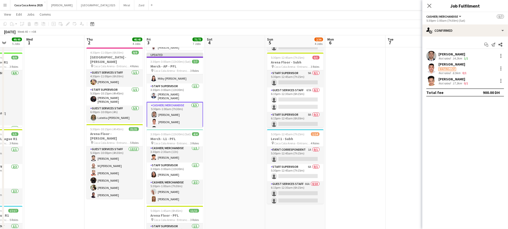
click at [179, 113] on app-card-role "Cashier/ Merchandise 3/3 5:30pm-1:00am (7h30m) Calvin Kevin Mendoza Jonell Mora…" at bounding box center [175, 118] width 56 height 33
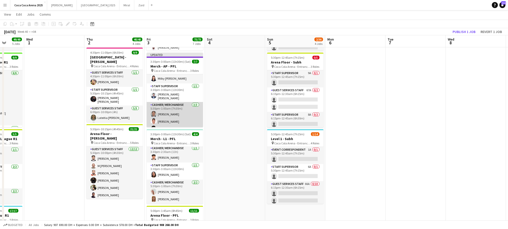
click at [179, 113] on app-card-role "Cashier/ Merchandise 3/3 5:30pm-1:00am (7h30m) Calvin Kevin Mendoza Jonell Mora…" at bounding box center [175, 118] width 56 height 32
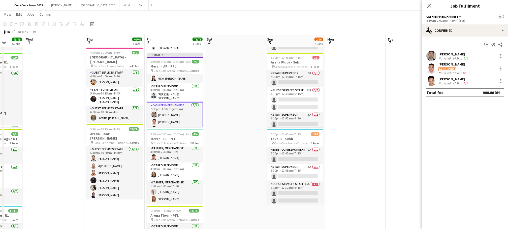
click at [177, 102] on app-card-role "Cashier/ Merchandise 3/3 5:30pm-1:00am (7h30m) Calvin Kevin Mendoza Jonell Mora…" at bounding box center [175, 118] width 56 height 33
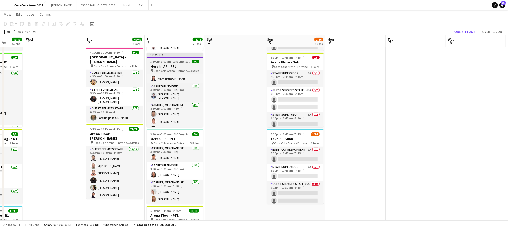
click at [170, 65] on h3 "Merch - AP - PFL" at bounding box center [175, 66] width 56 height 5
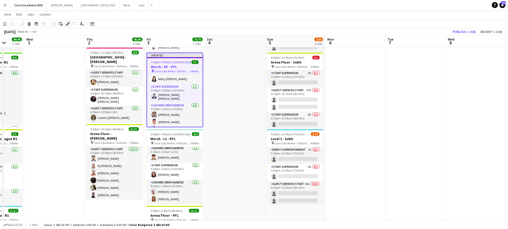
click at [67, 24] on icon at bounding box center [67, 24] width 3 height 3
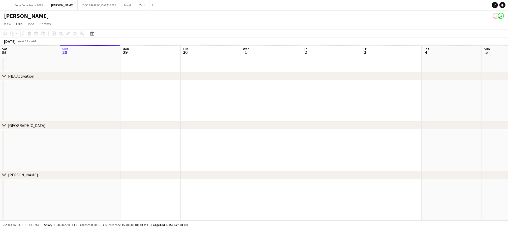
click at [7, 4] on button "Menu" at bounding box center [5, 5] width 10 height 10
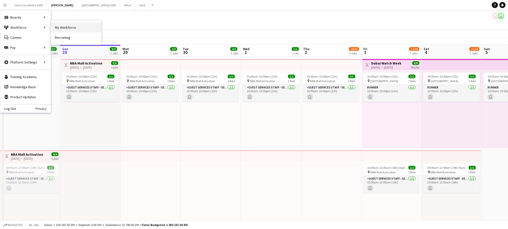
click at [56, 26] on link "My Workforce" at bounding box center [76, 27] width 50 height 10
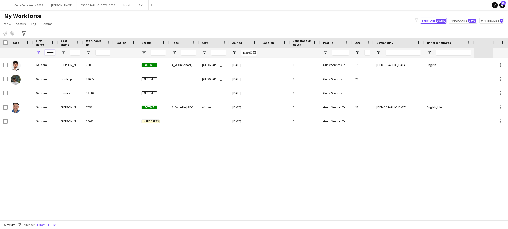
click at [52, 54] on input "******" at bounding box center [50, 53] width 10 height 6
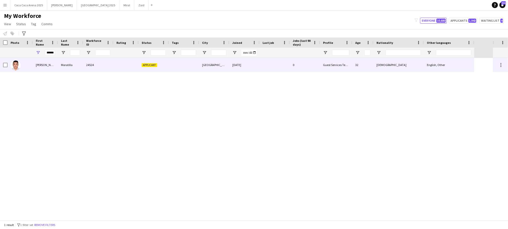
click at [8, 63] on div at bounding box center [20, 65] width 25 height 14
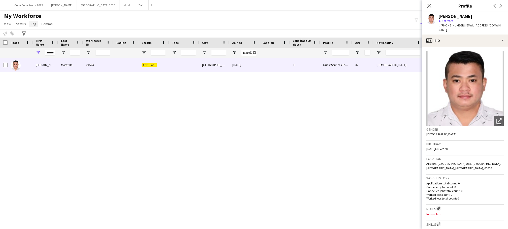
click at [34, 22] on span "Tag" at bounding box center [33, 24] width 5 height 5
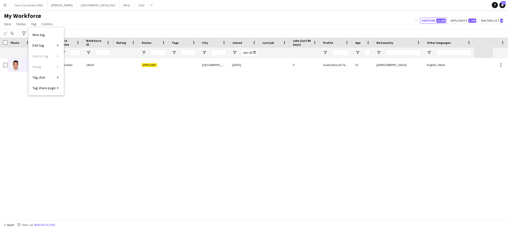
click at [104, 104] on div "Jonell Moratilla 24524 Applicant Dubai 20-08-2025 0 Guest Services Team 32 Fili…" at bounding box center [246, 139] width 492 height 162
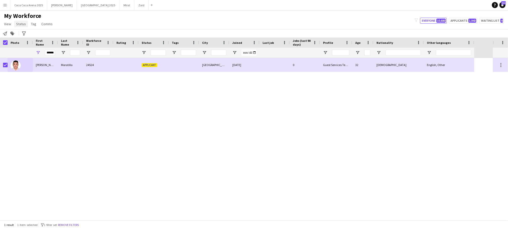
click at [22, 24] on span "Status" at bounding box center [21, 24] width 10 height 5
click at [22, 35] on span "Edit" at bounding box center [21, 34] width 6 height 5
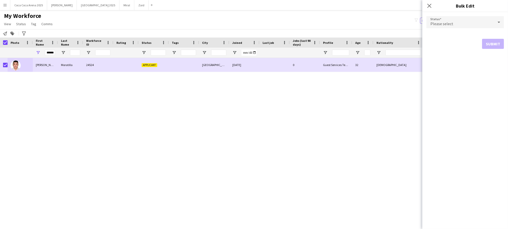
click at [473, 22] on div "Please select" at bounding box center [459, 22] width 67 height 12
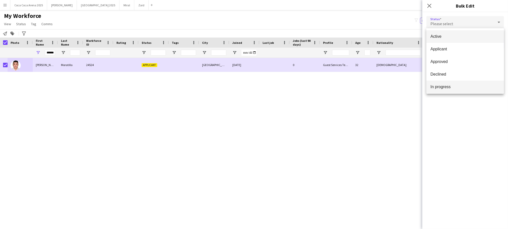
scroll to position [52, 0]
click at [450, 89] on mat-option "Waiting list" at bounding box center [465, 85] width 78 height 13
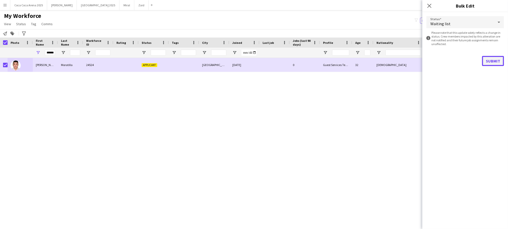
click at [487, 60] on button "Submit" at bounding box center [493, 61] width 22 height 10
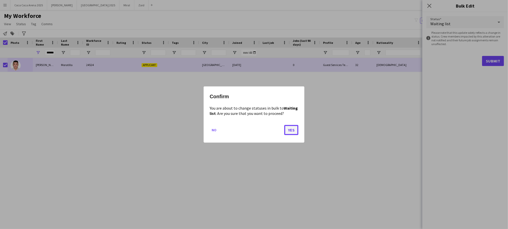
click at [293, 130] on button "Yes" at bounding box center [291, 130] width 14 height 10
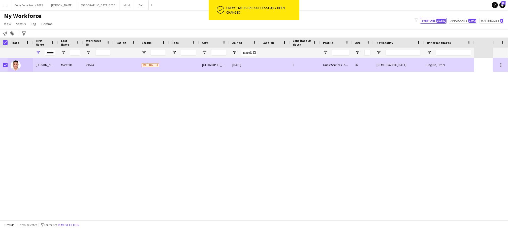
click at [41, 65] on div "Jonell" at bounding box center [45, 65] width 25 height 14
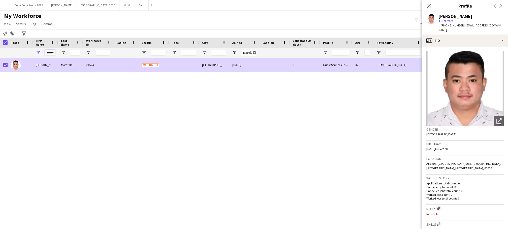
click at [50, 53] on input "******" at bounding box center [50, 53] width 10 height 6
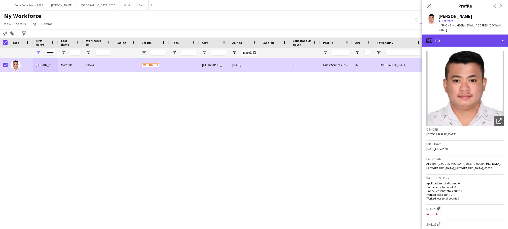
click at [437, 37] on div "profile Bio" at bounding box center [465, 40] width 86 height 12
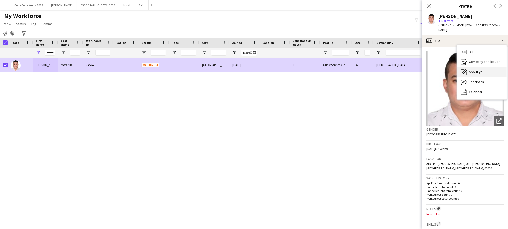
click at [467, 67] on div "About you About you" at bounding box center [481, 72] width 50 height 10
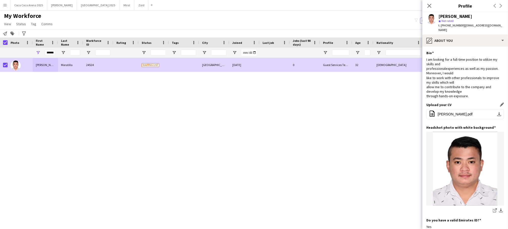
scroll to position [61, 0]
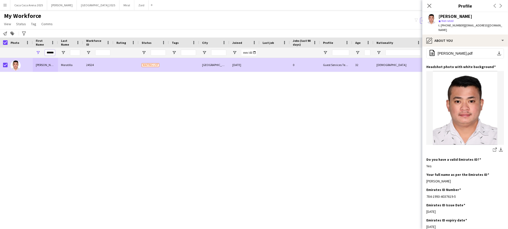
click at [53, 52] on input "******" at bounding box center [50, 53] width 10 height 6
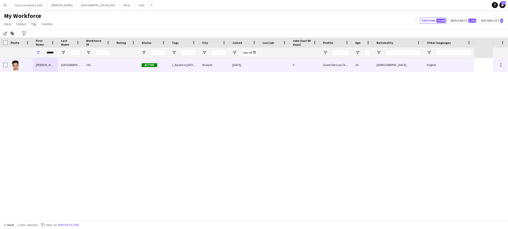
scroll to position [0, 0]
click at [39, 65] on div "Walter" at bounding box center [45, 65] width 25 height 14
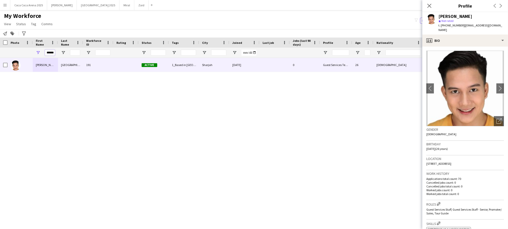
click at [49, 51] on input "******" at bounding box center [50, 53] width 10 height 6
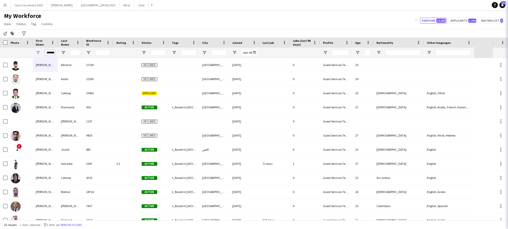
scroll to position [0, 2]
type input "*******"
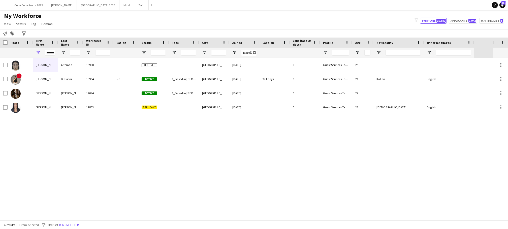
scroll to position [0, 0]
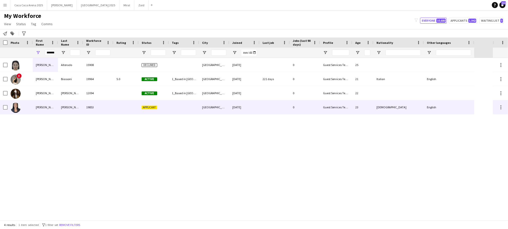
click at [43, 106] on div "Daniela" at bounding box center [45, 107] width 25 height 14
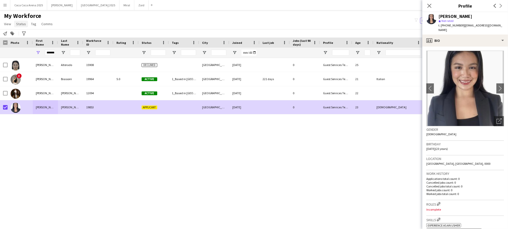
click at [23, 25] on span "Status" at bounding box center [21, 24] width 10 height 5
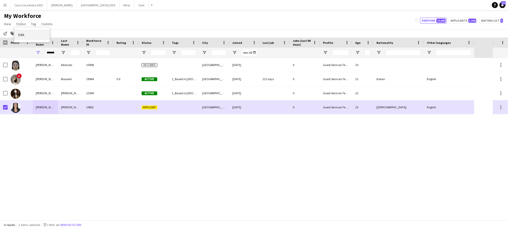
click at [21, 37] on span "Edit" at bounding box center [21, 34] width 6 height 5
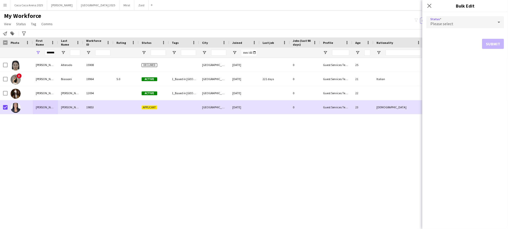
click at [437, 24] on span "Please select" at bounding box center [441, 23] width 23 height 5
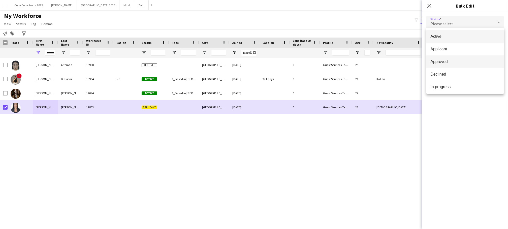
scroll to position [52, 0]
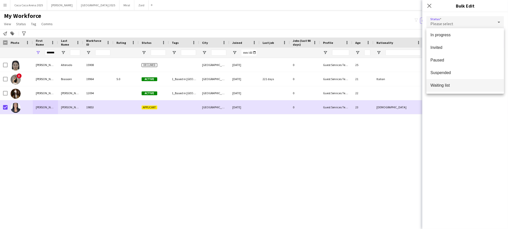
click at [447, 89] on mat-option "Waiting list" at bounding box center [465, 85] width 78 height 13
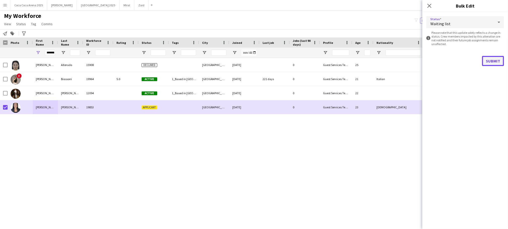
click at [491, 60] on button "Submit" at bounding box center [493, 61] width 22 height 10
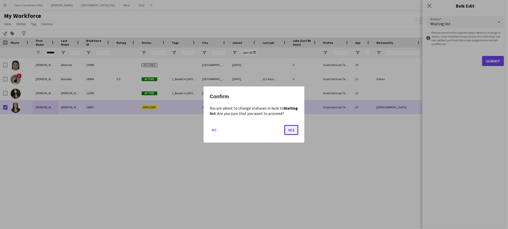
click at [296, 132] on button "Yes" at bounding box center [291, 130] width 14 height 10
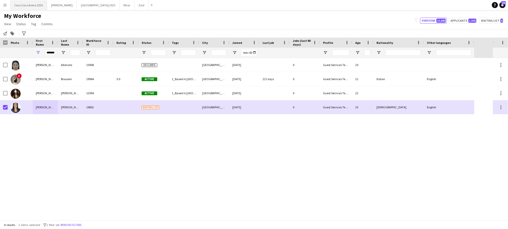
click at [14, 4] on button "Coca Coca Arena 2025 Close" at bounding box center [28, 5] width 37 height 10
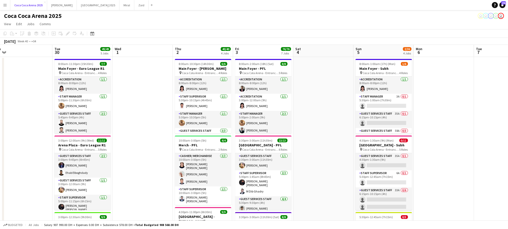
scroll to position [0, 210]
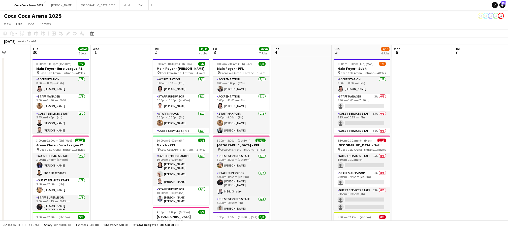
click at [237, 147] on h3 "[GEOGRAPHIC_DATA] - PFL" at bounding box center [241, 145] width 56 height 5
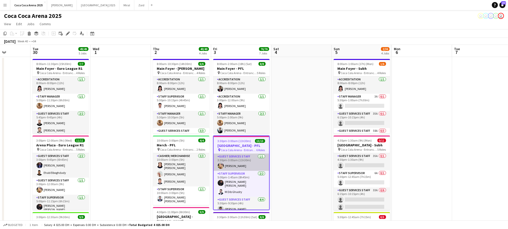
click at [237, 159] on app-card-role "Guest Services Staff 1/1 3:30pm-3:00am (11h30m) Domingo Hernandez III" at bounding box center [241, 162] width 55 height 17
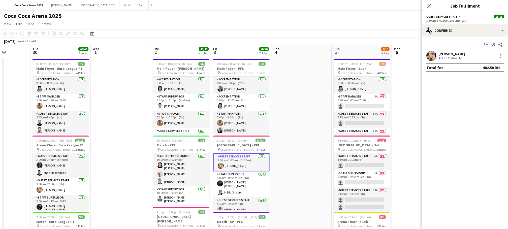
click at [487, 44] on icon "Start chat" at bounding box center [486, 45] width 4 height 4
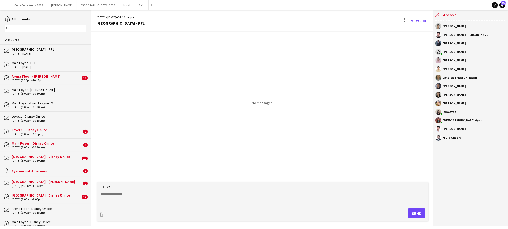
click at [137, 198] on textarea at bounding box center [263, 198] width 326 height 13
paste textarea "**********"
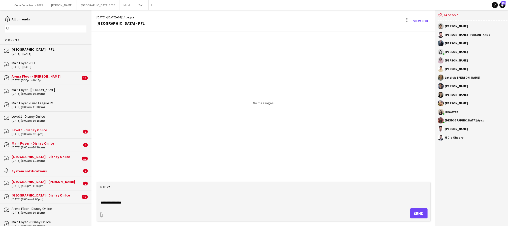
type textarea "**********"
click at [414, 215] on button "Send" at bounding box center [418, 213] width 17 height 10
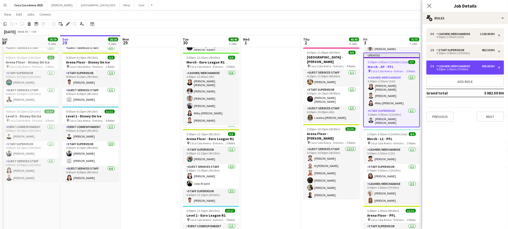
scroll to position [2, 0]
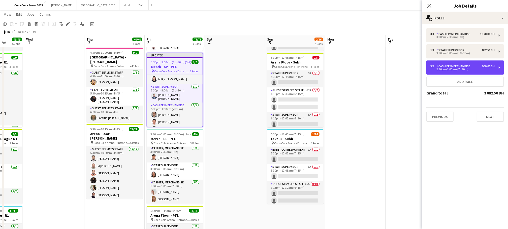
click at [491, 69] on div "5:30pm-1:00am (7h30m)" at bounding box center [462, 69] width 64 height 3
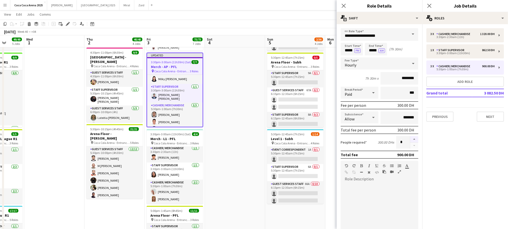
click at [414, 140] on button "button" at bounding box center [414, 139] width 8 height 7
type input "*"
click at [341, 4] on icon at bounding box center [343, 5] width 5 height 5
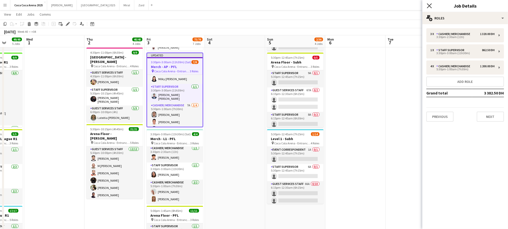
click at [429, 6] on icon at bounding box center [429, 5] width 5 height 5
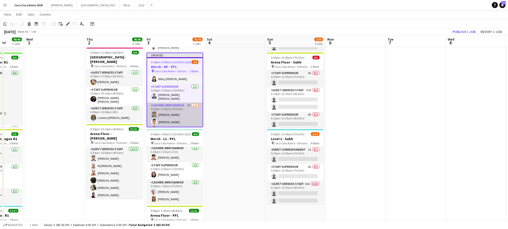
scroll to position [36, 0]
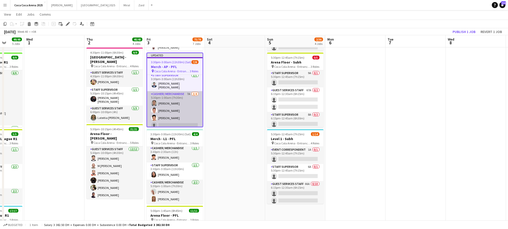
click at [174, 123] on app-card-role "Cashier/ Merchandise 7A 3/4 5:30pm-1:00am (7h30m) Calvin Kevin Mendoza Jonell M…" at bounding box center [174, 110] width 55 height 39
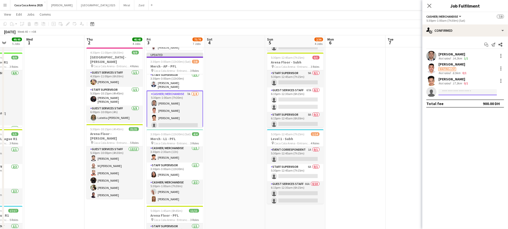
click at [451, 92] on input at bounding box center [467, 92] width 58 height 6
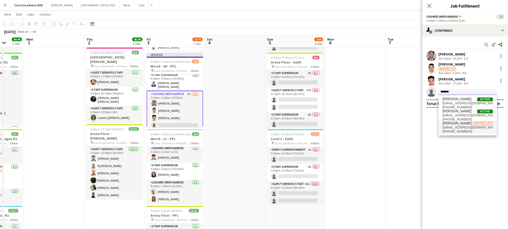
type input "*******"
click at [464, 127] on span "danielakorinneflores19@gmail.com" at bounding box center [467, 127] width 50 height 4
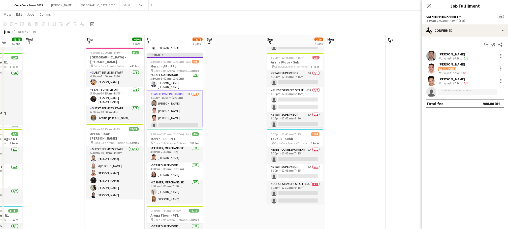
scroll to position [0, 0]
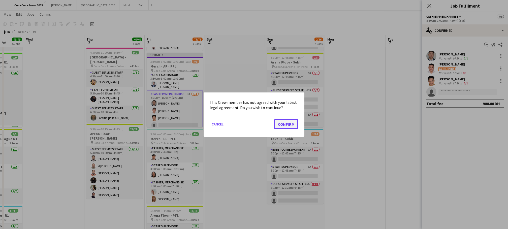
click at [293, 121] on button "Confirm" at bounding box center [286, 124] width 24 height 10
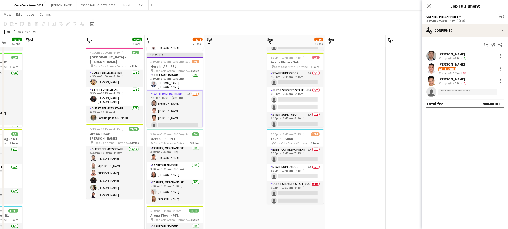
scroll to position [159, 0]
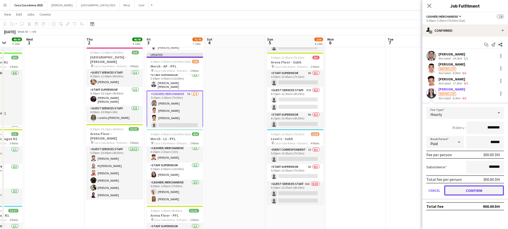
click at [463, 190] on button "Confirm" at bounding box center [474, 190] width 60 height 10
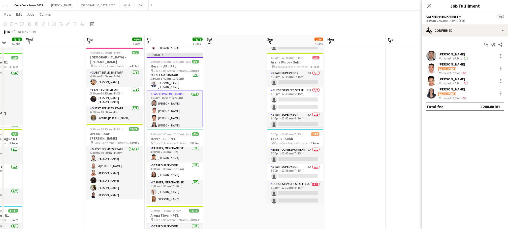
click at [246, 75] on app-date-cell at bounding box center [235, 171] width 60 height 546
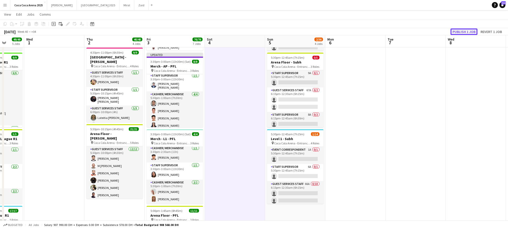
click at [458, 33] on button "Publish 1 job" at bounding box center [463, 31] width 27 height 7
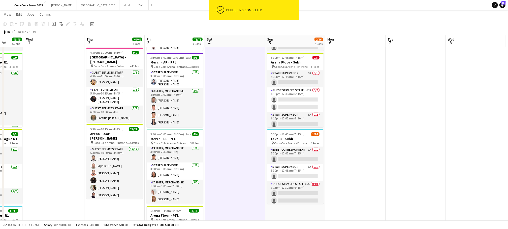
scroll to position [31, 0]
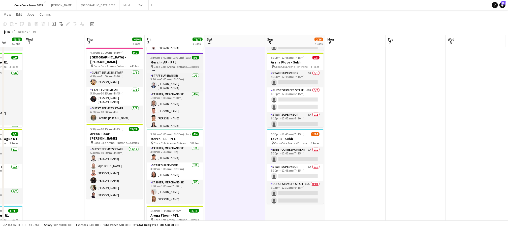
click at [184, 61] on h3 "Merch - AP - PFL" at bounding box center [175, 62] width 56 height 5
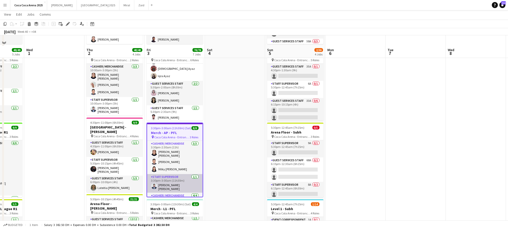
scroll to position [0, 0]
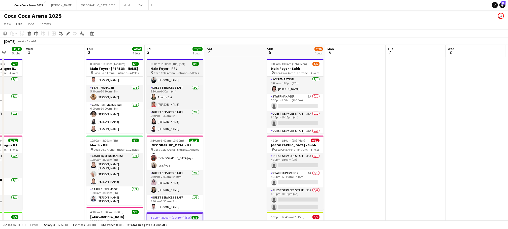
click at [174, 71] on h3 "Main Foyer - PFL" at bounding box center [175, 68] width 56 height 5
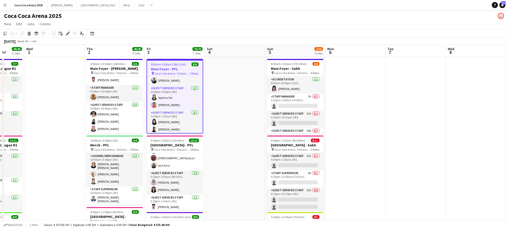
scroll to position [51, 0]
click at [179, 126] on app-card-role "Guest Services Staff 2/2 5:30pm-1:30am (8h) Rawan Sarris Saeid Molavi" at bounding box center [174, 121] width 55 height 24
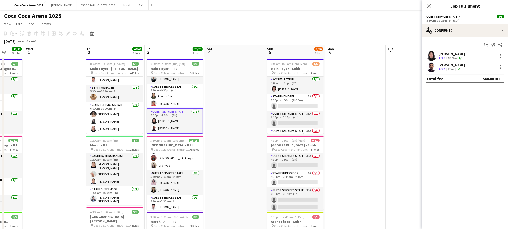
click at [167, 68] on h3 "Main Foyer - PFL" at bounding box center [175, 68] width 56 height 5
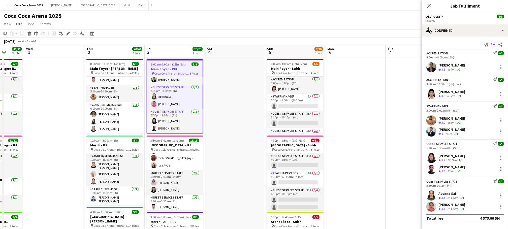
click at [493, 44] on icon "Start chat" at bounding box center [493, 45] width 4 height 4
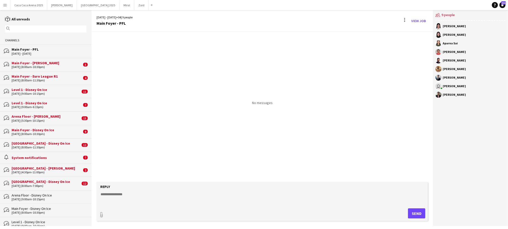
click at [22, 63] on div "Main Foyer - [PERSON_NAME]" at bounding box center [47, 63] width 70 height 5
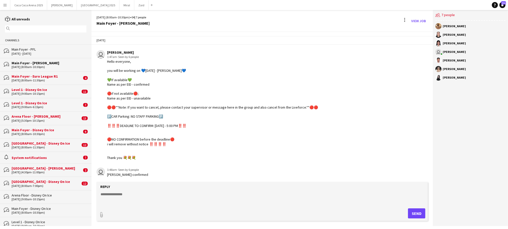
scroll to position [70, 0]
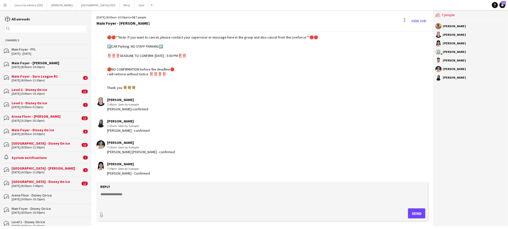
click at [31, 79] on div "[DATE] (8:00am-11:30pm)" at bounding box center [47, 81] width 70 height 4
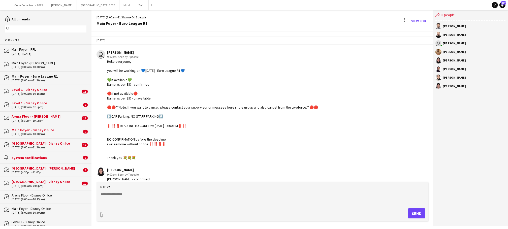
scroll to position [127, 0]
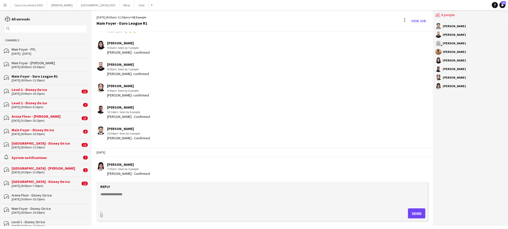
click at [25, 94] on div "[DATE] (9:00am-10:15pm)" at bounding box center [46, 94] width 69 height 4
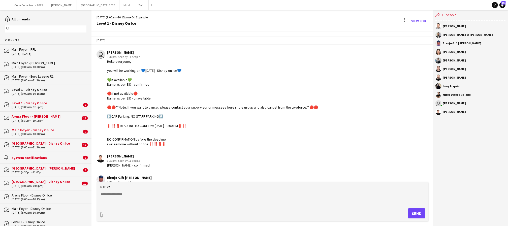
scroll to position [479, 0]
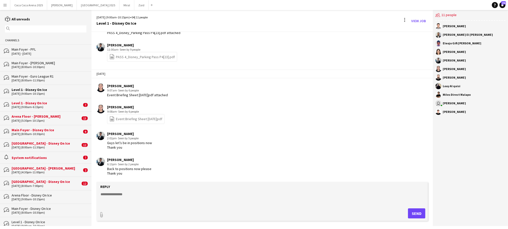
click at [27, 53] on div "[DATE] - [DATE]" at bounding box center [49, 54] width 75 height 4
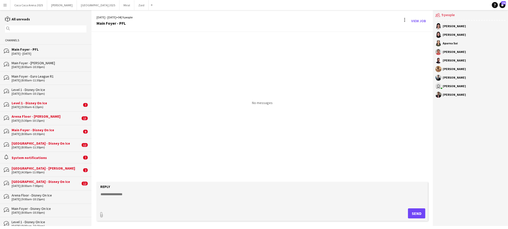
click at [122, 193] on textarea at bounding box center [263, 198] width 326 height 13
paste textarea "**********"
type textarea "**********"
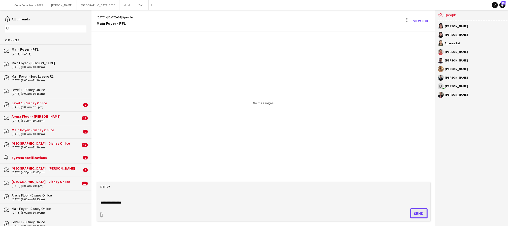
click at [416, 213] on button "Send" at bounding box center [418, 213] width 17 height 10
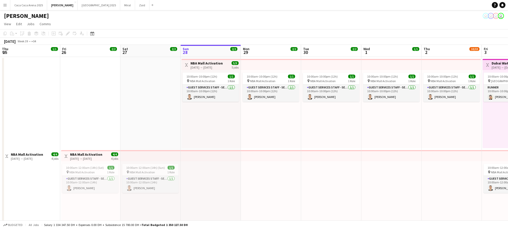
scroll to position [0, 120]
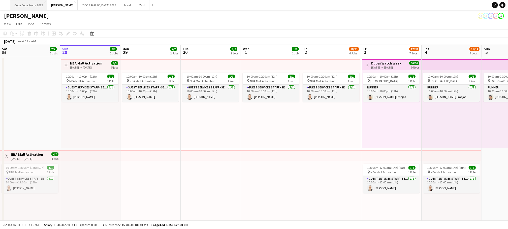
click at [32, 6] on button "Coca Coca Arena 2025 Close" at bounding box center [28, 5] width 37 height 10
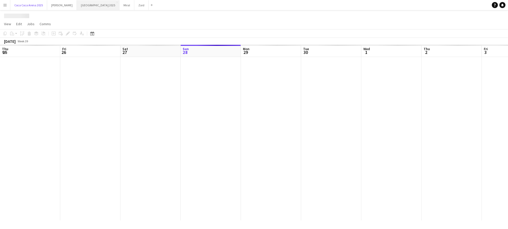
scroll to position [0, 120]
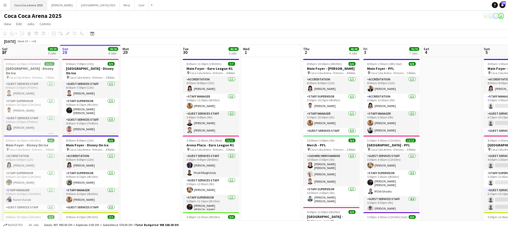
click at [30, 6] on button "[GEOGRAPHIC_DATA] 2025 Close" at bounding box center [28, 5] width 37 height 10
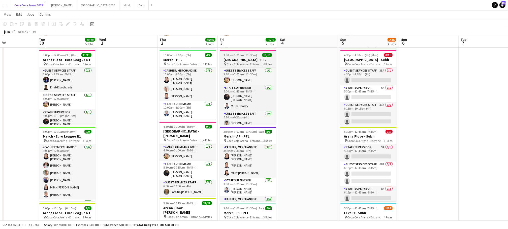
scroll to position [86, 0]
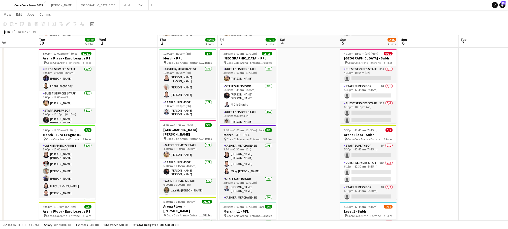
click at [238, 137] on span "Coca Cola Arena - Entrance F" at bounding box center [245, 139] width 37 height 4
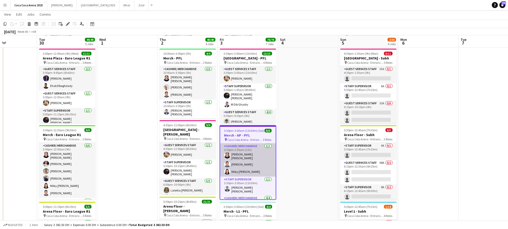
click at [241, 156] on app-card-role "Cashier/ Merchandise 3/3 3:30pm-2:30am (11h) Robie ann David Tommie Lajum Milky…" at bounding box center [247, 159] width 55 height 33
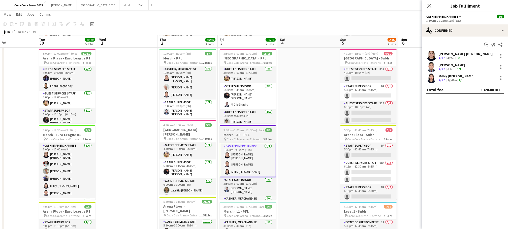
click at [237, 136] on h3 "Merch - AP - PFL" at bounding box center [248, 134] width 56 height 5
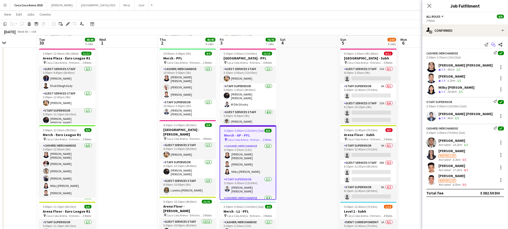
click at [492, 44] on icon "Start chat" at bounding box center [493, 45] width 4 height 4
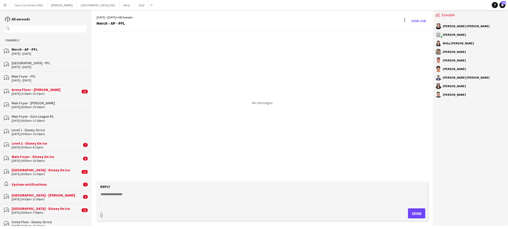
click at [211, 195] on textarea at bounding box center [263, 198] width 326 height 13
paste textarea "**********"
type textarea "**********"
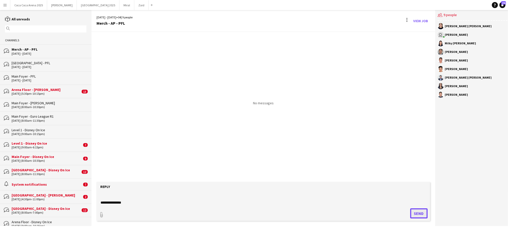
click at [417, 211] on button "Send" at bounding box center [418, 213] width 17 height 10
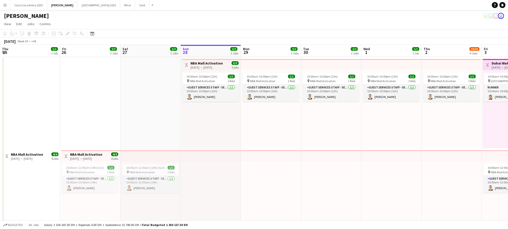
scroll to position [0, 120]
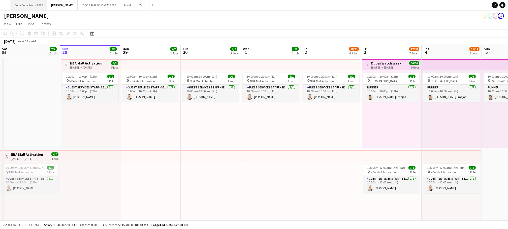
click at [39, 4] on button "[GEOGRAPHIC_DATA] 2025 Close" at bounding box center [28, 5] width 37 height 10
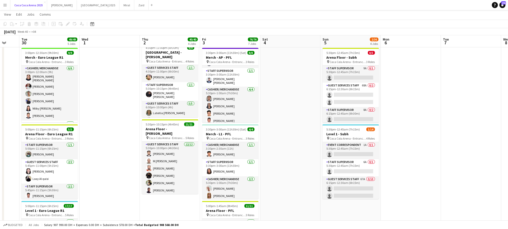
scroll to position [169, 0]
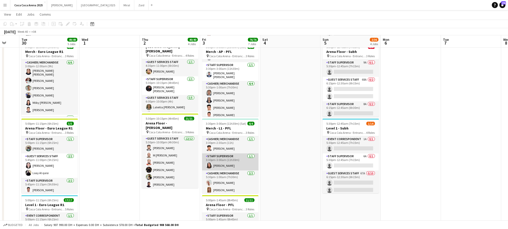
click at [225, 158] on app-card-role "Staff Supervisor [DATE] 3:30pm-3:00am (11h30m) [PERSON_NAME]" at bounding box center [230, 161] width 56 height 17
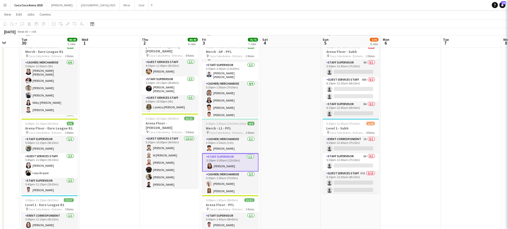
click at [222, 126] on h3 "Merch - L1 - PFL" at bounding box center [230, 128] width 56 height 5
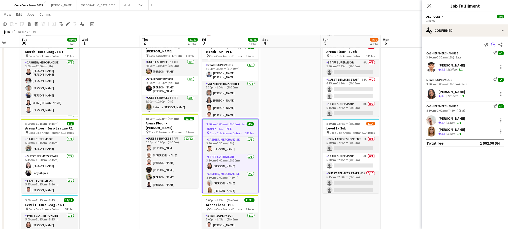
click at [492, 43] on icon "Start chat" at bounding box center [493, 45] width 4 height 4
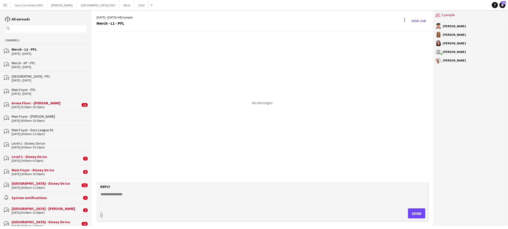
click at [170, 195] on textarea at bounding box center [263, 198] width 326 height 13
paste textarea "**********"
type textarea "**********"
click at [417, 210] on button "Send" at bounding box center [418, 213] width 17 height 10
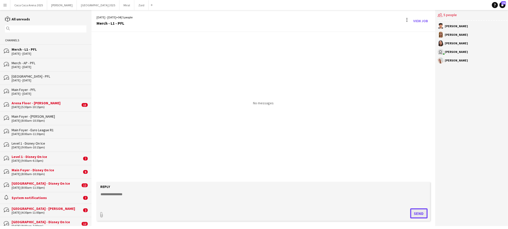
scroll to position [0, 0]
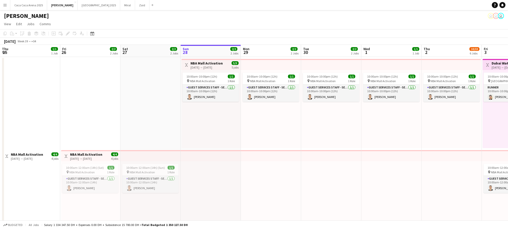
scroll to position [0, 120]
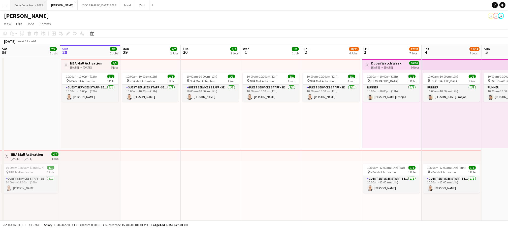
click at [37, 5] on button "[GEOGRAPHIC_DATA] 2025 Close" at bounding box center [28, 5] width 37 height 10
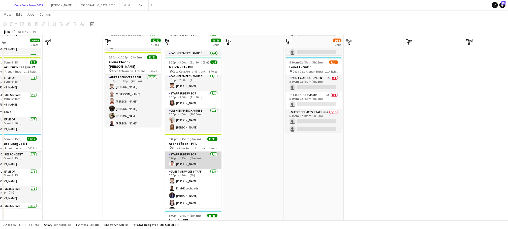
scroll to position [232, 0]
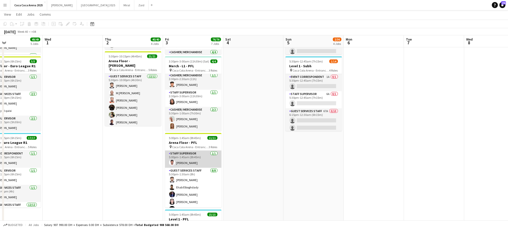
click at [193, 158] on app-card-role "Staff Supervisor [DATE] 5:00pm-1:45am (8h45m) [PERSON_NAME]" at bounding box center [193, 159] width 56 height 17
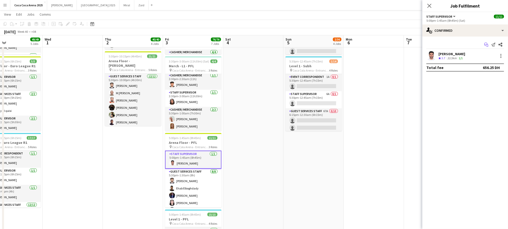
click at [485, 44] on icon "Start chat" at bounding box center [486, 45] width 4 height 4
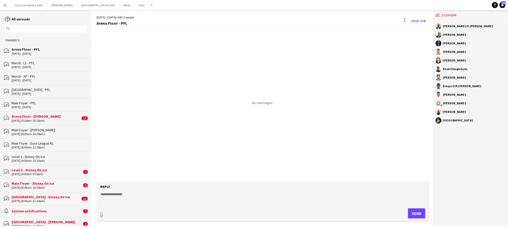
click at [234, 200] on textarea at bounding box center [263, 198] width 326 height 13
paste textarea "**********"
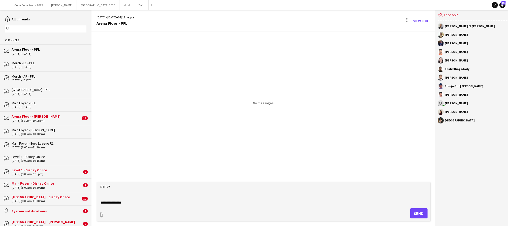
type textarea "**********"
click at [417, 215] on button "Send" at bounding box center [418, 213] width 17 height 10
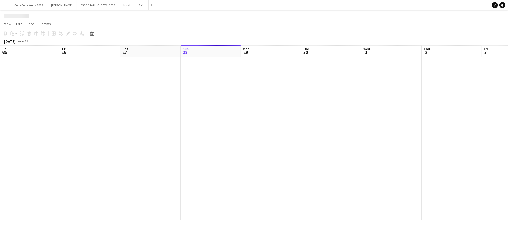
scroll to position [0, 120]
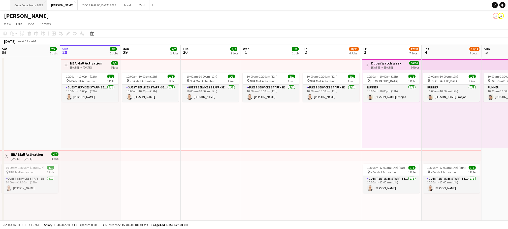
click at [36, 5] on button "[GEOGRAPHIC_DATA] 2025 Close" at bounding box center [28, 5] width 37 height 10
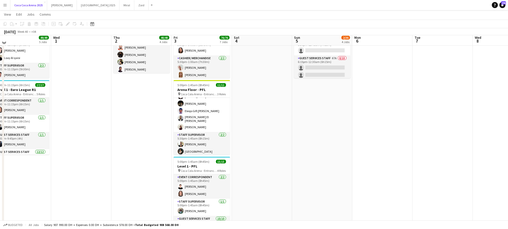
scroll to position [285, 0]
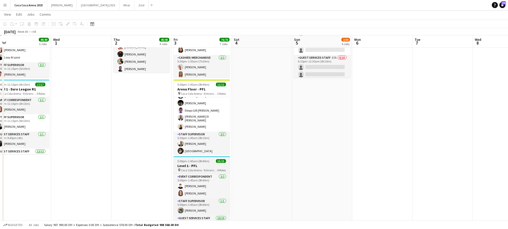
click at [195, 164] on h3 "Level 1 - PFL" at bounding box center [201, 165] width 56 height 5
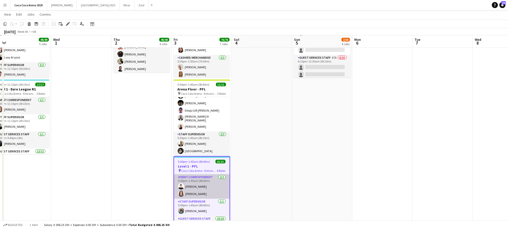
click at [208, 196] on app-card-role "Event Correspondent [DATE] 5:00pm-1:45am (8h45m) [PERSON_NAME] [PERSON_NAME]" at bounding box center [201, 186] width 55 height 24
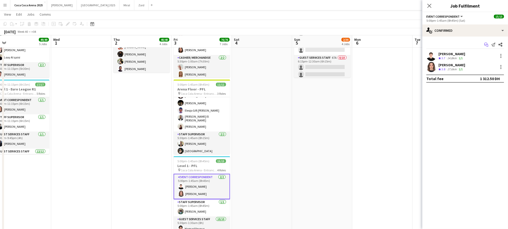
click at [485, 45] on icon at bounding box center [485, 44] width 3 height 3
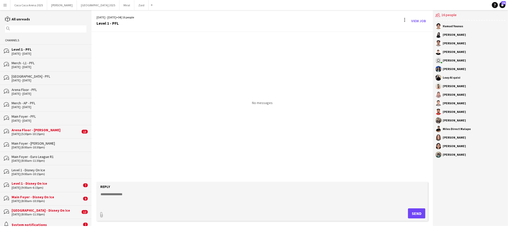
click at [228, 198] on textarea at bounding box center [263, 198] width 326 height 13
paste textarea "**********"
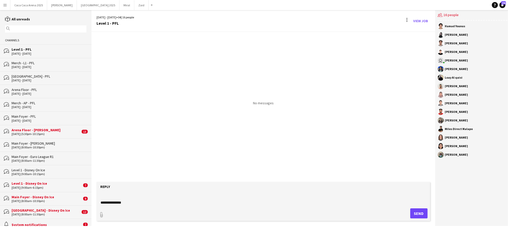
type textarea "**********"
click at [414, 214] on button "Send" at bounding box center [418, 213] width 17 height 10
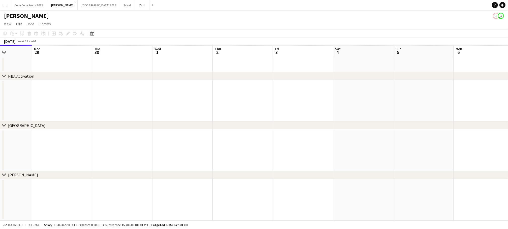
scroll to position [0, 178]
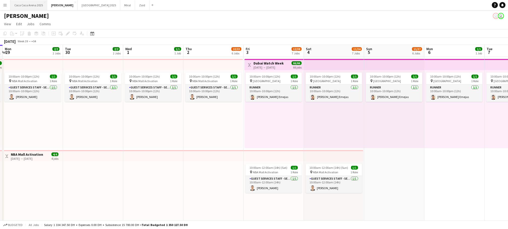
click at [16, 6] on button "[GEOGRAPHIC_DATA] 2025 Close" at bounding box center [28, 5] width 37 height 10
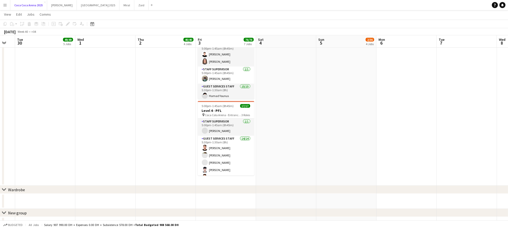
scroll to position [419, 0]
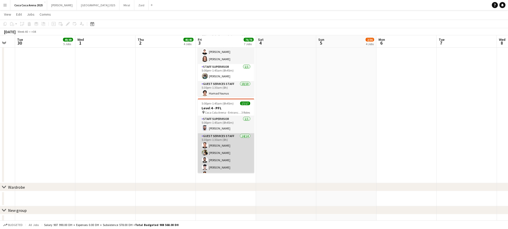
click at [231, 134] on app-card-role "Guest Services Staff 14/14 5:30pm-1:30am (8h) [PERSON_NAME] [PERSON_NAME] Saddi…" at bounding box center [226, 189] width 56 height 112
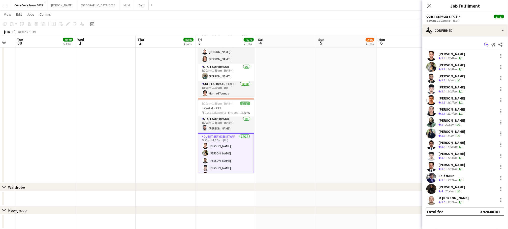
click at [486, 45] on icon "Start chat" at bounding box center [486, 45] width 4 height 4
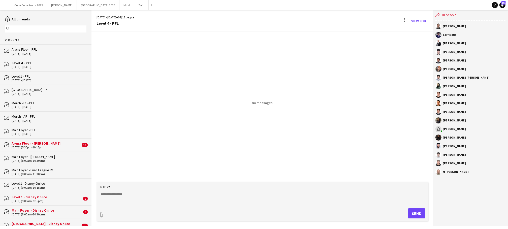
click at [247, 200] on textarea at bounding box center [263, 198] width 326 height 13
paste textarea "**********"
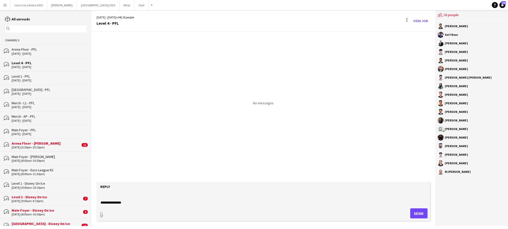
type textarea "**********"
click at [413, 214] on button "Send" at bounding box center [418, 213] width 17 height 10
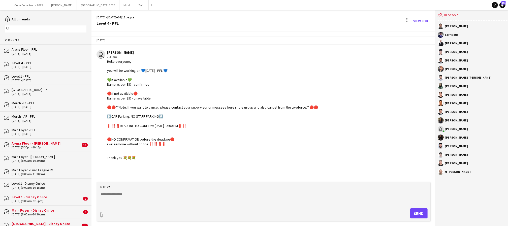
click at [39, 51] on div "Arena Floor - PFL" at bounding box center [49, 49] width 75 height 5
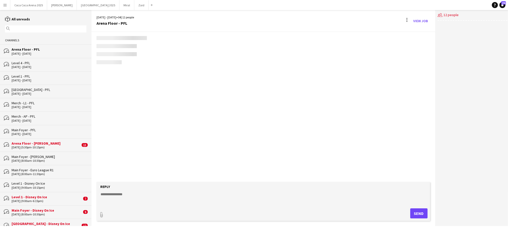
scroll to position [27, 0]
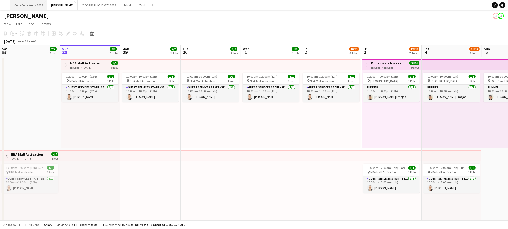
click at [36, 6] on button "[GEOGRAPHIC_DATA] 2025 Close" at bounding box center [28, 5] width 37 height 10
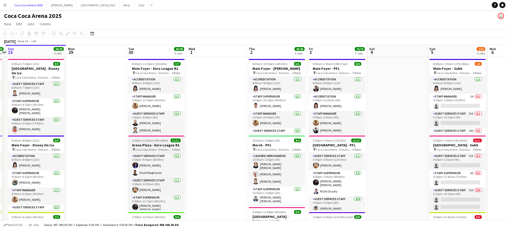
scroll to position [0, 207]
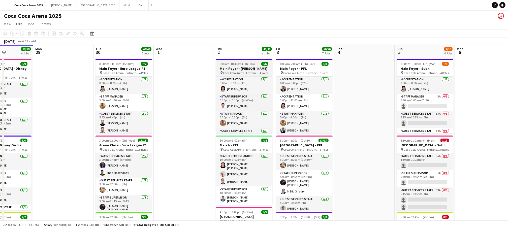
click at [228, 69] on h3 "Main Foyer - [PERSON_NAME]" at bounding box center [244, 68] width 56 height 5
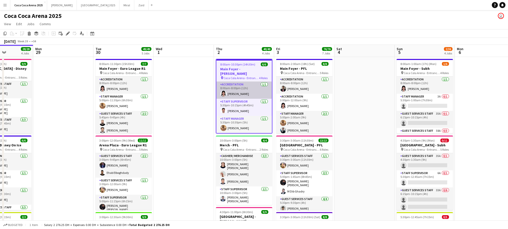
click at [233, 91] on app-card-role "Accreditation [DATE] 8:00am-8:00pm (12h) [PERSON_NAME]" at bounding box center [243, 90] width 55 height 17
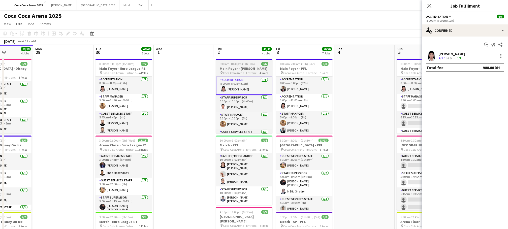
click at [232, 63] on span "8:00am-10:30pm (14h30m)" at bounding box center [237, 64] width 35 height 4
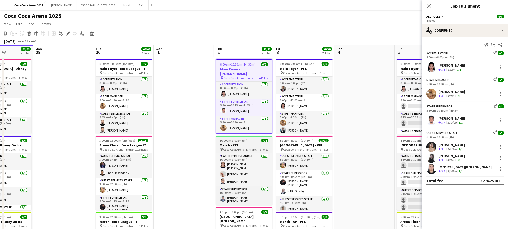
click at [239, 146] on h3 "Merch - PFL" at bounding box center [244, 145] width 56 height 5
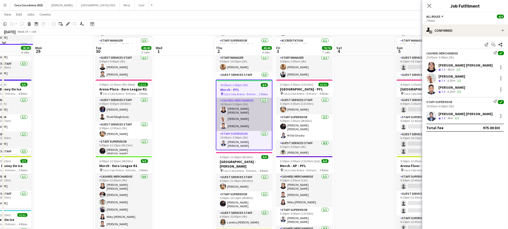
scroll to position [64, 0]
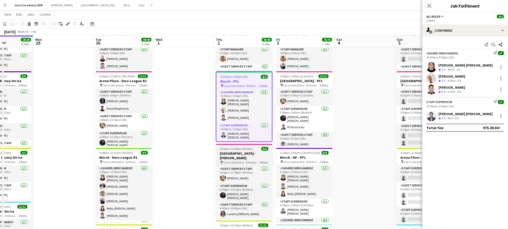
click at [238, 160] on span "Coca Cola Arena - Entrance F" at bounding box center [241, 162] width 37 height 4
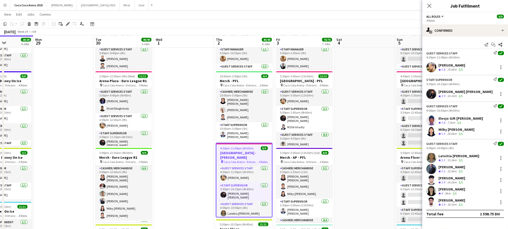
click at [452, 63] on div "[PERSON_NAME]" at bounding box center [451, 65] width 27 height 5
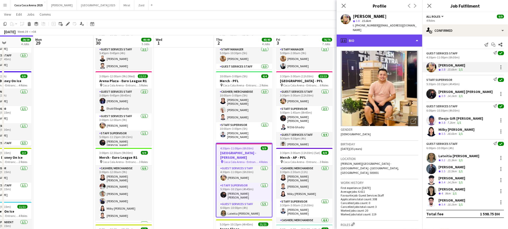
click at [364, 41] on div "profile Bio" at bounding box center [379, 40] width 86 height 12
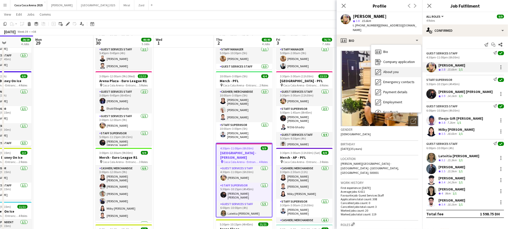
click at [387, 69] on div "About you About you" at bounding box center [396, 72] width 50 height 10
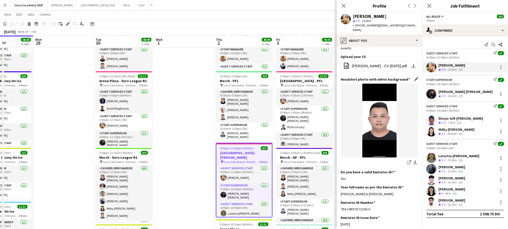
scroll to position [64, 0]
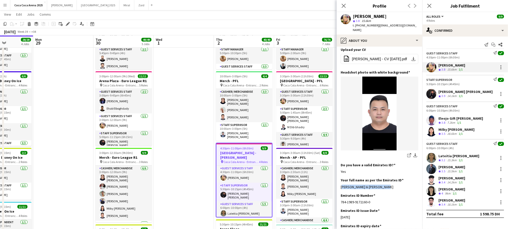
drag, startPoint x: 384, startPoint y: 183, endPoint x: 339, endPoint y: 184, distance: 45.6
click at [339, 184] on app-section-data-types "Bio Edit this field Hi im [PERSON_NAME] lll [DEMOGRAPHIC_DATA].I’m a free lance…" at bounding box center [379, 138] width 86 height 182
copy div "[PERSON_NAME] Iii [PERSON_NAME]"
click at [451, 93] on div "[PERSON_NAME] [PERSON_NAME]" at bounding box center [465, 91] width 54 height 5
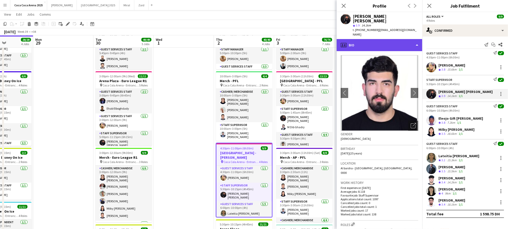
click at [379, 39] on div "profile Bio" at bounding box center [379, 45] width 86 height 12
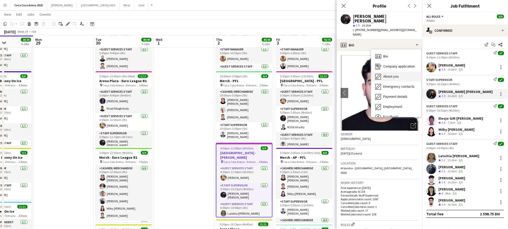
click at [389, 74] on span "About you" at bounding box center [390, 76] width 15 height 5
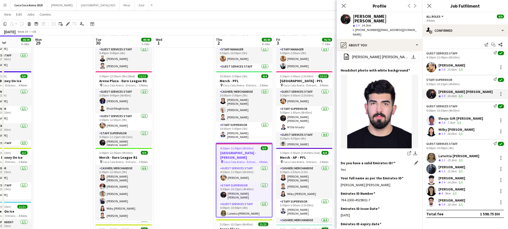
scroll to position [53, 0]
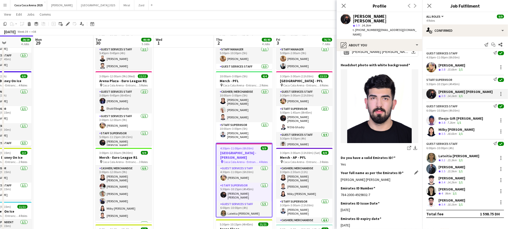
drag, startPoint x: 387, startPoint y: 166, endPoint x: 341, endPoint y: 166, distance: 46.1
click at [341, 177] on div "[PERSON_NAME] [PERSON_NAME]" at bounding box center [379, 179] width 78 height 5
copy div "[PERSON_NAME] [PERSON_NAME]"
click at [462, 117] on div "Eleojo Gift [PERSON_NAME]" at bounding box center [460, 118] width 45 height 5
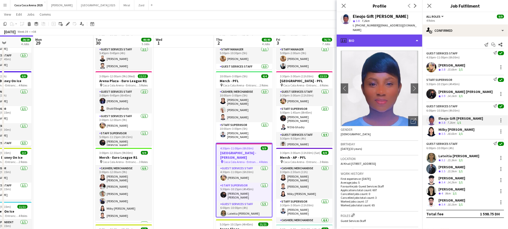
click at [369, 39] on div "profile Bio" at bounding box center [379, 40] width 86 height 12
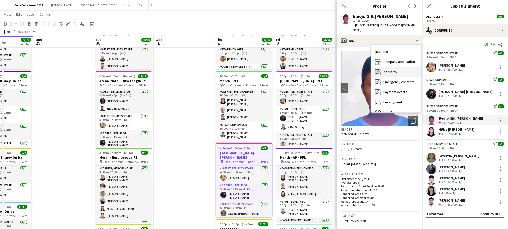
click at [386, 69] on span "About you" at bounding box center [390, 71] width 15 height 5
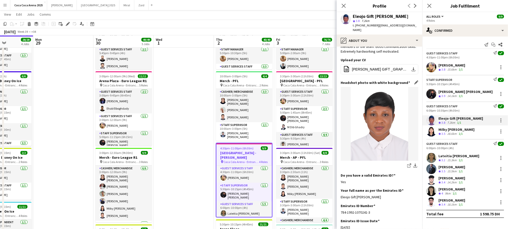
scroll to position [54, 0]
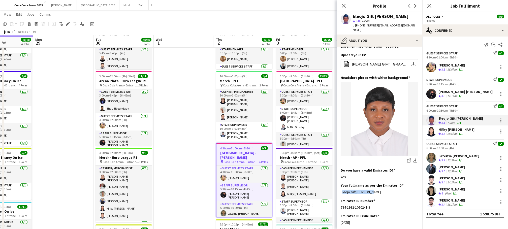
drag, startPoint x: 376, startPoint y: 187, endPoint x: 340, endPoint y: 188, distance: 36.3
click at [340, 188] on app-section-data-types "Bio Edit this field I’m [PERSON_NAME] Gift. Worked as an hostess at Address Dow…" at bounding box center [379, 138] width 86 height 182
copy div "Eleojo Gift [PERSON_NAME]"
click at [456, 132] on div "28.6km" at bounding box center [451, 134] width 11 height 4
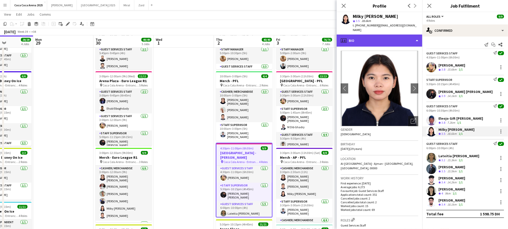
click at [363, 37] on div "profile Bio" at bounding box center [379, 40] width 86 height 12
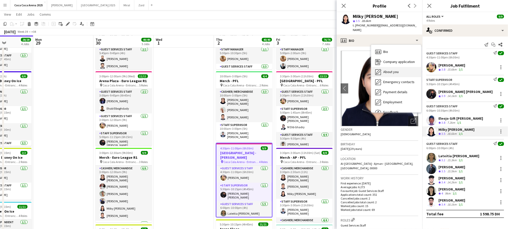
click at [385, 69] on span "About you" at bounding box center [390, 71] width 15 height 5
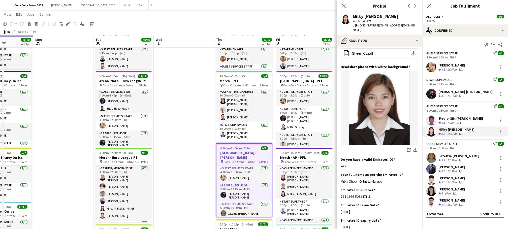
scroll to position [47, 0]
drag, startPoint x: 382, startPoint y: 175, endPoint x: 340, endPoint y: 176, distance: 42.1
click at [340, 176] on app-section-data-types "Bio Edit this field I have a background in sales and am currently working as a …" at bounding box center [379, 138] width 86 height 182
copy div "Milky Sheen Orbista Malapo"
click at [453, 159] on div "15.3km" at bounding box center [451, 160] width 11 height 4
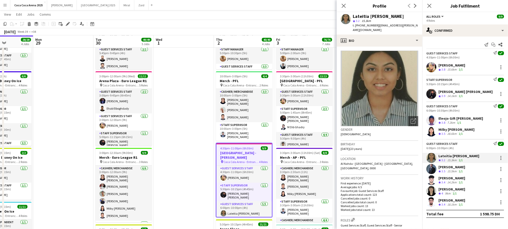
scroll to position [2, 0]
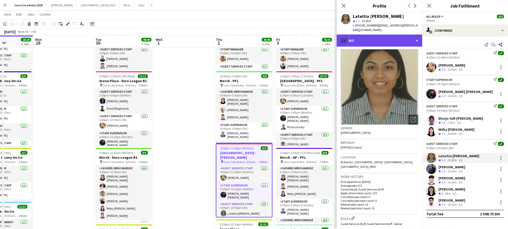
click at [380, 38] on div "profile Bio" at bounding box center [379, 40] width 86 height 12
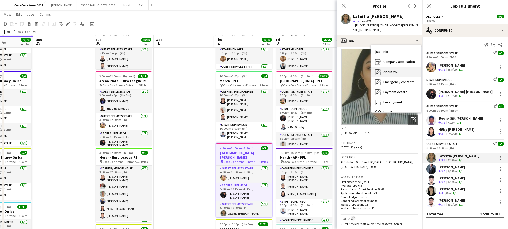
click at [383, 69] on span "About you" at bounding box center [390, 71] width 15 height 5
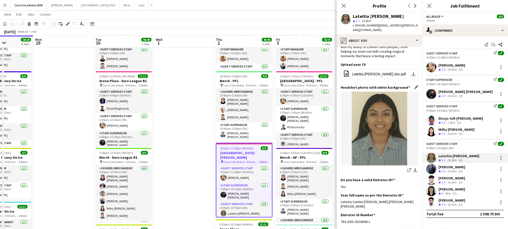
scroll to position [50, 0]
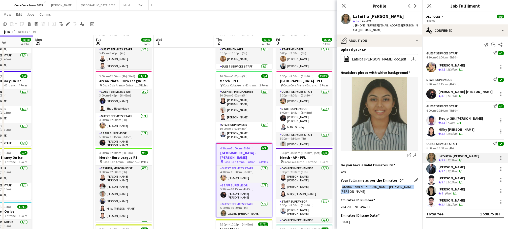
drag, startPoint x: 412, startPoint y: 183, endPoint x: 340, endPoint y: 180, distance: 71.6
click at [340, 185] on div "Lateitia Camilai [PERSON_NAME] [PERSON_NAME] [PERSON_NAME]" at bounding box center [379, 189] width 78 height 9
copy div "Lateitia Camilai [PERSON_NAME] [PERSON_NAME] [PERSON_NAME]"
click at [442, 165] on div "[PERSON_NAME]" at bounding box center [451, 167] width 27 height 5
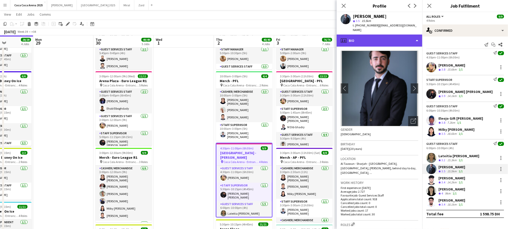
click at [384, 36] on div "profile Bio" at bounding box center [379, 40] width 86 height 12
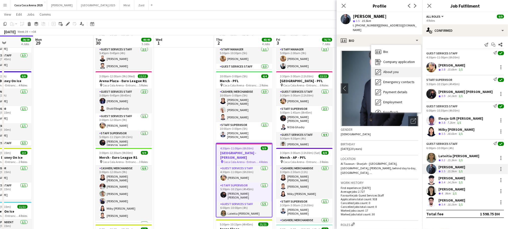
click at [397, 69] on span "About you" at bounding box center [390, 71] width 15 height 5
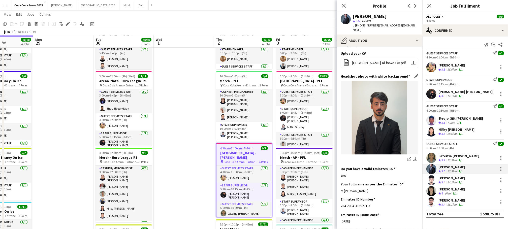
scroll to position [51, 0]
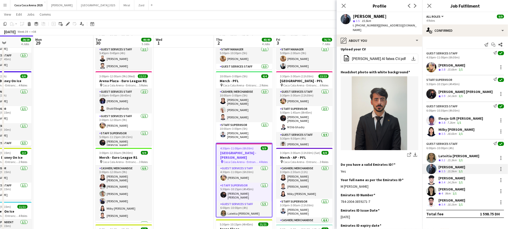
drag, startPoint x: 391, startPoint y: 177, endPoint x: 340, endPoint y: 177, distance: 51.1
click at [340, 177] on app-section-data-types "Bio Edit this field I'm Tammam, I'm [DEMOGRAPHIC_DATA], I'm 190cm, I've been go…" at bounding box center [379, 138] width 86 height 182
copy div "M [PERSON_NAME]"
click at [451, 178] on div "[PERSON_NAME]" at bounding box center [451, 178] width 27 height 5
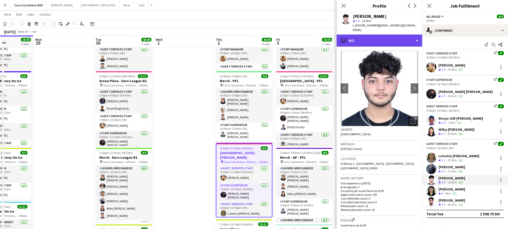
click at [382, 37] on div "profile Bio" at bounding box center [379, 40] width 86 height 12
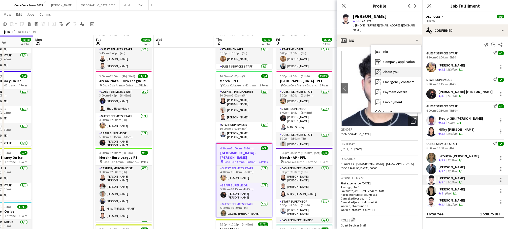
click at [391, 69] on span "About you" at bounding box center [390, 71] width 15 height 5
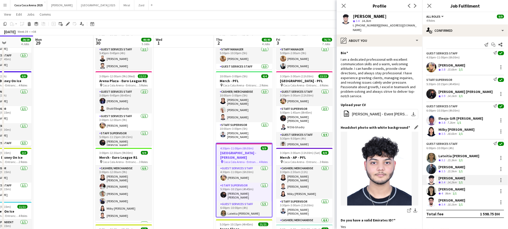
scroll to position [46, 0]
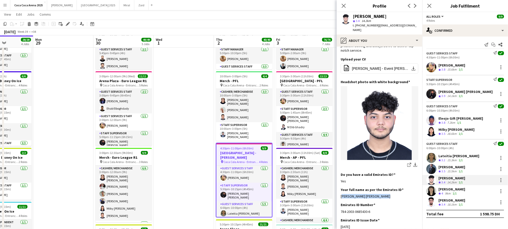
drag, startPoint x: 388, startPoint y: 192, endPoint x: 339, endPoint y: 192, distance: 48.8
click at [339, 192] on app-section-data-types "Bio Edit this field I am a dedicated professional with excellent communication …" at bounding box center [379, 138] width 86 height 182
copy div "[PERSON_NAME] [PERSON_NAME]"
click at [448, 202] on div "[PERSON_NAME]" at bounding box center [451, 200] width 27 height 5
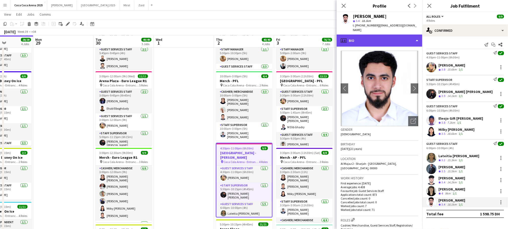
click at [358, 36] on div "profile Bio" at bounding box center [379, 40] width 86 height 12
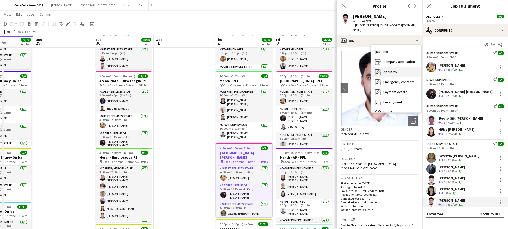
click at [385, 69] on span "About you" at bounding box center [390, 71] width 15 height 5
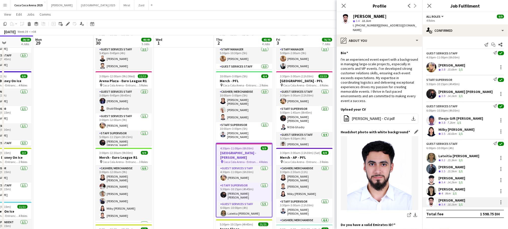
scroll to position [57, 0]
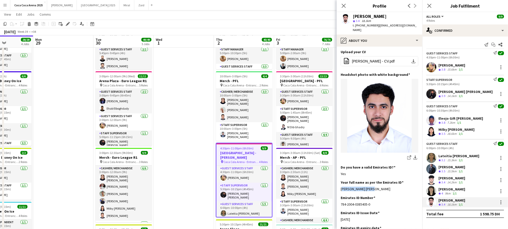
drag, startPoint x: 376, startPoint y: 181, endPoint x: 340, endPoint y: 180, distance: 35.8
click at [340, 180] on app-section-data-types "Bio Edit this field I'm an experienced event expert with a background in managi…" at bounding box center [379, 138] width 86 height 182
copy div "[PERSON_NAME] [PERSON_NAME]"
click at [458, 188] on div "[PERSON_NAME]" at bounding box center [451, 189] width 27 height 5
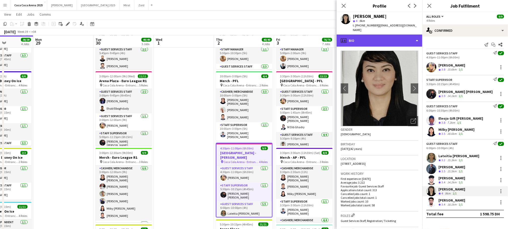
click at [368, 35] on div "profile Bio" at bounding box center [379, 40] width 86 height 12
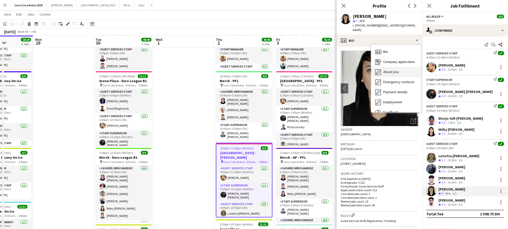
click at [386, 69] on span "About you" at bounding box center [390, 71] width 15 height 5
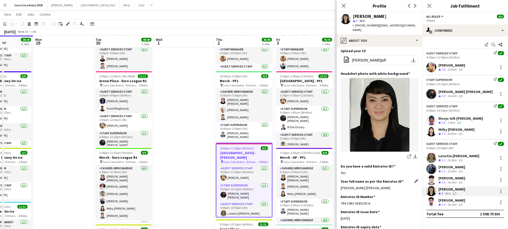
scroll to position [37, 0]
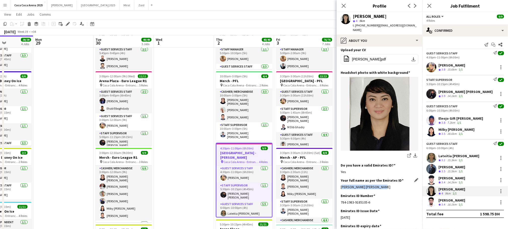
click at [377, 185] on div "Aubrey Victoria Santiago" at bounding box center [379, 187] width 78 height 5
copy div "Aubrey Victoria Santiago"
click at [342, 3] on icon "Close pop-in" at bounding box center [343, 5] width 5 height 5
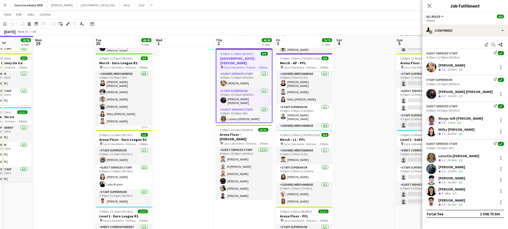
scroll to position [159, 0]
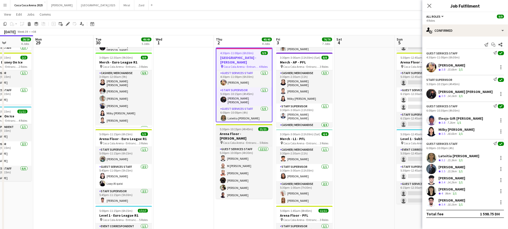
click at [236, 131] on h3 "Arena Floor - [PERSON_NAME]" at bounding box center [244, 135] width 56 height 9
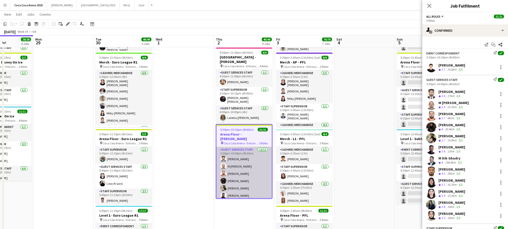
click at [237, 158] on app-card-role "Guest Services Staff 12/12 5:30pm-10:00pm (4h30m) Sudarshan Krishna M Besher Ba…" at bounding box center [243, 195] width 55 height 97
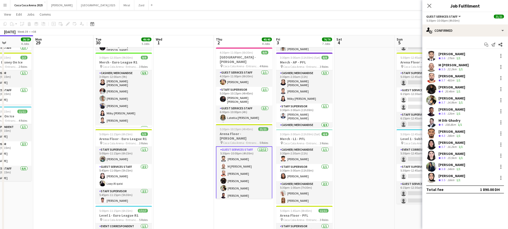
click at [235, 141] on span "Coca Cola Arena - Entrance F" at bounding box center [241, 143] width 37 height 4
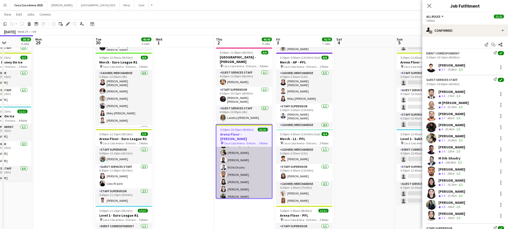
scroll to position [0, 0]
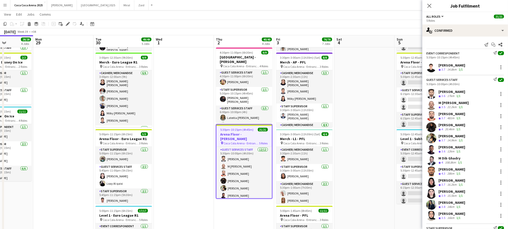
click at [443, 62] on div "Sarah Moubarak Crew rating 3.7 14.8km 1/1" at bounding box center [465, 67] width 86 height 10
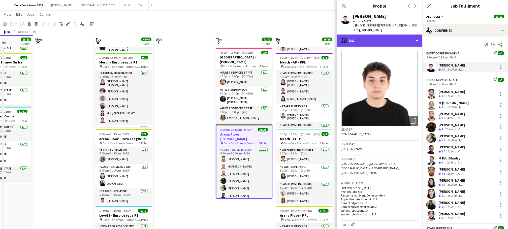
click at [364, 34] on div "profile Bio" at bounding box center [379, 40] width 86 height 12
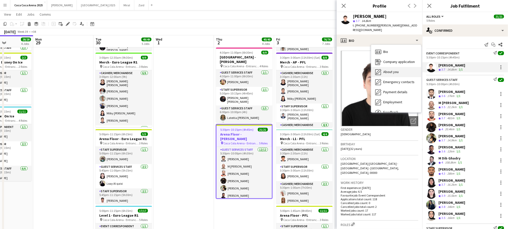
click at [388, 69] on span "About you" at bounding box center [390, 71] width 15 height 5
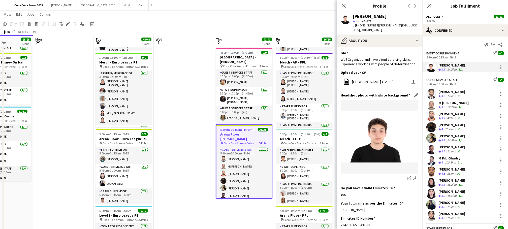
scroll to position [50, 0]
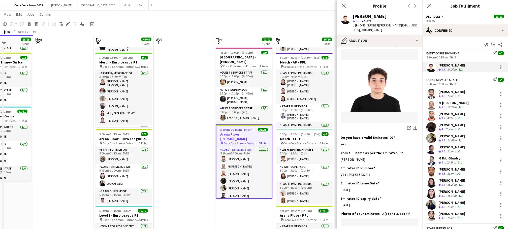
drag, startPoint x: 371, startPoint y: 156, endPoint x: 340, endPoint y: 155, distance: 31.2
click at [340, 155] on app-section-data-types "Bio Edit this field Well Organized and have client servicing skills. Experience…" at bounding box center [379, 138] width 86 height 182
copy div "[PERSON_NAME]"
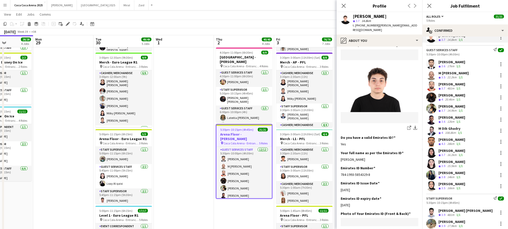
scroll to position [8, 0]
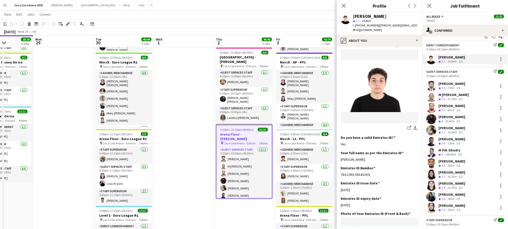
click at [454, 82] on div "[PERSON_NAME]" at bounding box center [451, 83] width 27 height 5
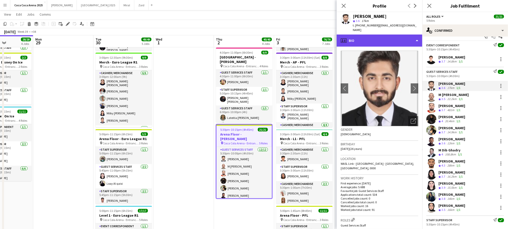
click at [388, 34] on div "profile Bio" at bounding box center [379, 40] width 86 height 12
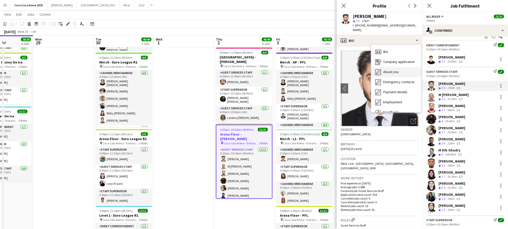
click at [394, 69] on span "About you" at bounding box center [390, 71] width 15 height 5
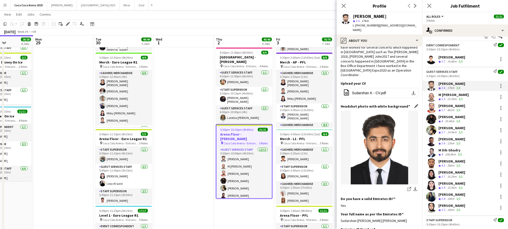
scroll to position [53, 0]
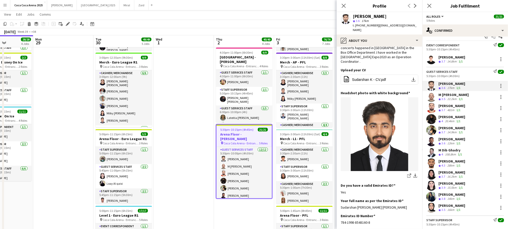
drag, startPoint x: 414, startPoint y: 195, endPoint x: 337, endPoint y: 194, distance: 76.8
click at [337, 194] on app-section-data-types "Bio Edit this field Hi My name is Sudarshan Krishna I am 25 years old I am a BA…" at bounding box center [379, 138] width 86 height 182
click at [445, 96] on div "M [PERSON_NAME]" at bounding box center [453, 94] width 30 height 5
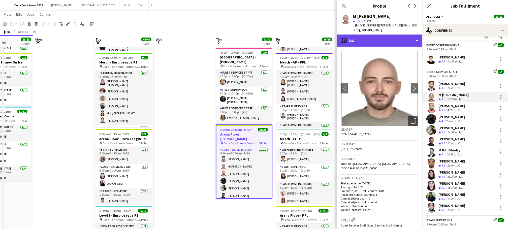
click at [362, 35] on div "profile Bio" at bounding box center [379, 40] width 86 height 12
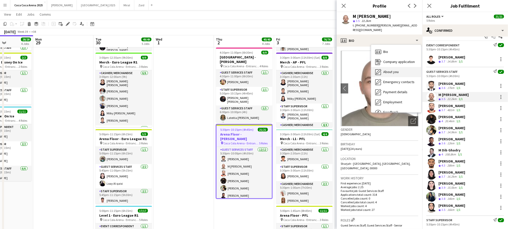
click at [387, 67] on div "About you About you" at bounding box center [396, 72] width 50 height 10
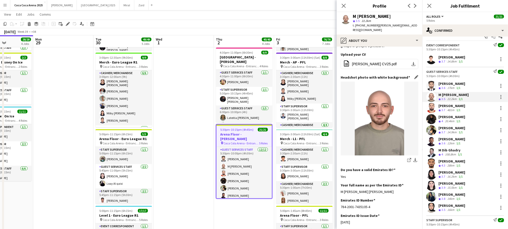
scroll to position [69, 0]
drag, startPoint x: 377, startPoint y: 177, endPoint x: 341, endPoint y: 177, distance: 36.5
click at [341, 188] on div "M [PERSON_NAME] [PERSON_NAME]" at bounding box center [379, 190] width 78 height 5
click at [448, 110] on div "481m" at bounding box center [450, 110] width 9 height 4
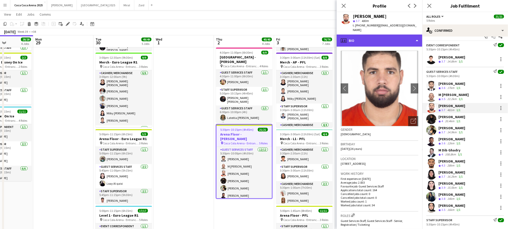
click at [367, 37] on div "profile Bio" at bounding box center [379, 40] width 86 height 12
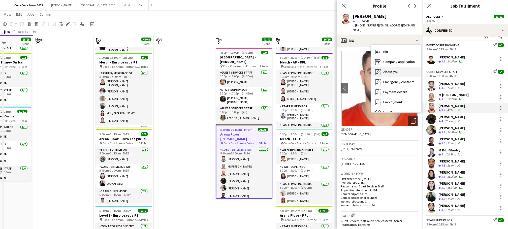
click at [387, 69] on span "About you" at bounding box center [390, 71] width 15 height 5
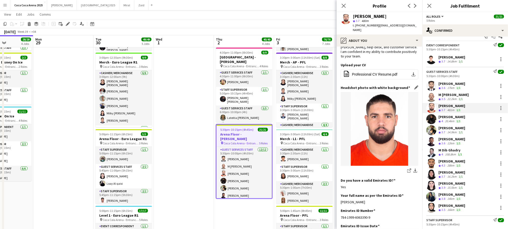
scroll to position [40, 0]
drag, startPoint x: 372, startPoint y: 191, endPoint x: 341, endPoint y: 192, distance: 31.7
click at [341, 199] on div "[PERSON_NAME]" at bounding box center [379, 201] width 78 height 5
click at [444, 118] on div "[PERSON_NAME]" at bounding box center [451, 117] width 27 height 5
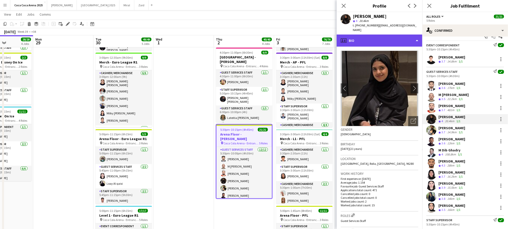
click at [366, 37] on div "profile Bio" at bounding box center [379, 40] width 86 height 12
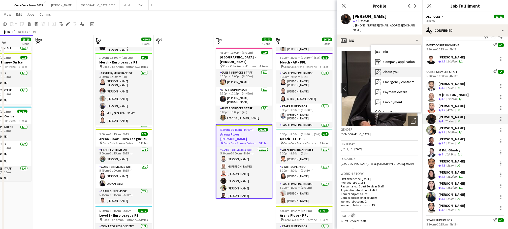
click at [389, 69] on span "About you" at bounding box center [390, 71] width 15 height 5
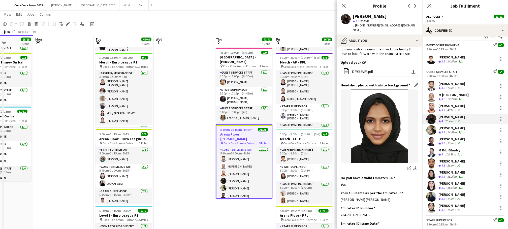
scroll to position [43, 0]
drag, startPoint x: 383, startPoint y: 195, endPoint x: 340, endPoint y: 195, distance: 42.8
click at [340, 195] on app-section-data-types "Bio Edit this field Hi, I’m [PERSON_NAME]. I love to work with event lab, one o…" at bounding box center [379, 138] width 86 height 182
click at [437, 132] on div "Masoud Rahimi Crew rating 3.7 14.9km 1/1" at bounding box center [465, 130] width 86 height 10
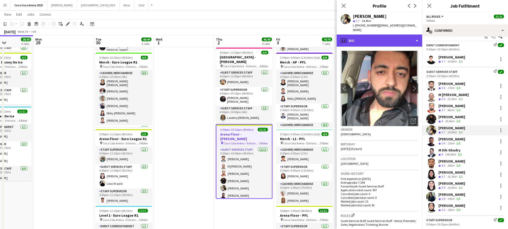
click at [361, 39] on div "profile Bio" at bounding box center [379, 40] width 86 height 12
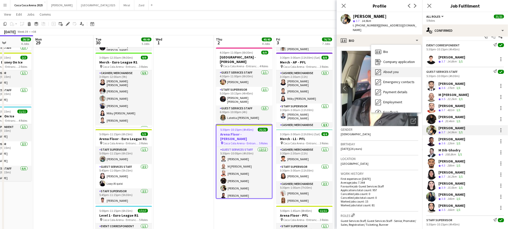
click at [386, 69] on span "About you" at bounding box center [390, 71] width 15 height 5
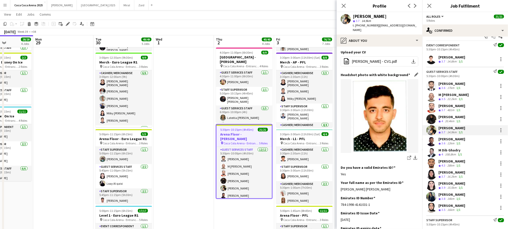
scroll to position [57, 0]
drag, startPoint x: 393, startPoint y: 182, endPoint x: 340, endPoint y: 183, distance: 53.1
click at [340, 183] on app-section-data-types "Bio Edit this field computer science graduate with a passion for both technolog…" at bounding box center [379, 138] width 86 height 182
click at [449, 139] on div "[PERSON_NAME]" at bounding box center [451, 139] width 27 height 5
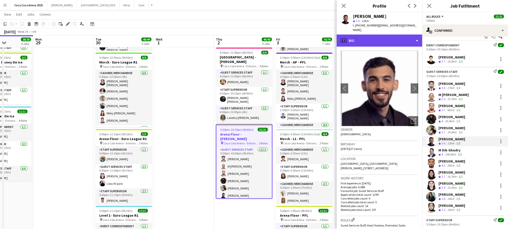
click at [360, 35] on div "profile Bio" at bounding box center [379, 40] width 86 height 12
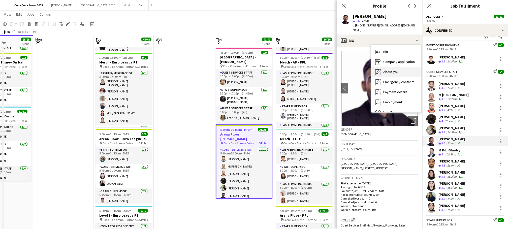
click at [388, 69] on span "About you" at bounding box center [390, 71] width 15 height 5
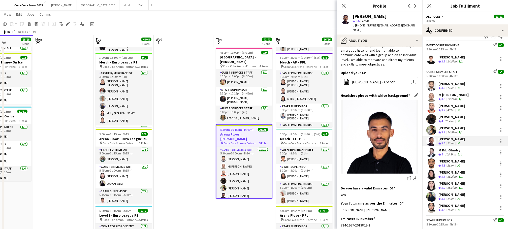
scroll to position [46, 0]
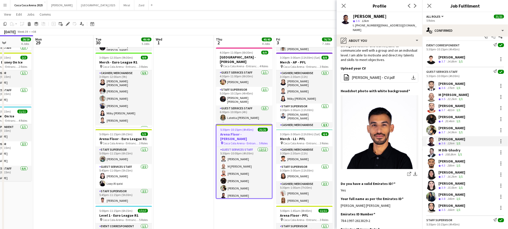
drag, startPoint x: 388, startPoint y: 195, endPoint x: 340, endPoint y: 196, distance: 47.9
click at [340, 196] on app-section-data-types "Bio Edit this field I am Saeid Molavi, born on 24th November, 1997. I have been…" at bounding box center [379, 138] width 86 height 182
click at [454, 151] on div "M Dib Ghadry" at bounding box center [450, 150] width 24 height 5
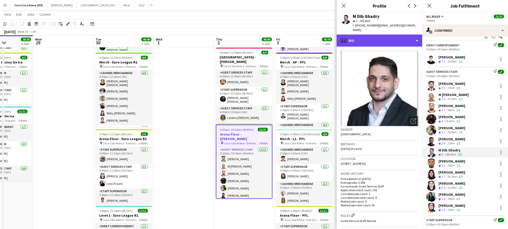
click at [364, 37] on div "profile Bio" at bounding box center [379, 40] width 86 height 12
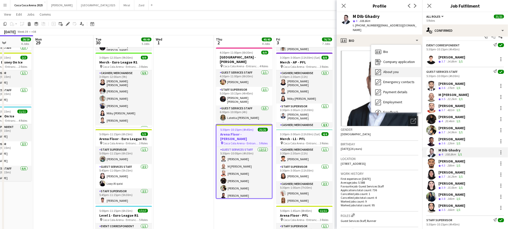
click at [381, 68] on div "About you About you" at bounding box center [396, 72] width 50 height 10
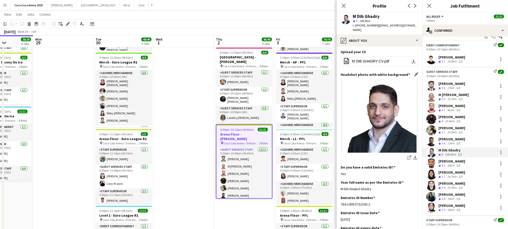
scroll to position [61, 0]
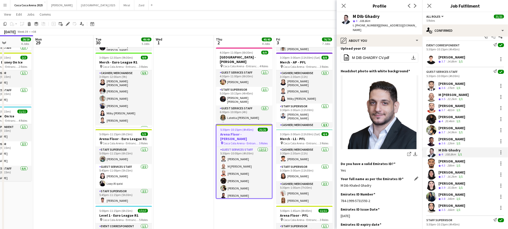
drag, startPoint x: 375, startPoint y: 181, endPoint x: 341, endPoint y: 181, distance: 34.8
click at [341, 183] on div "M Dib Khaled Ghadry" at bounding box center [379, 185] width 78 height 5
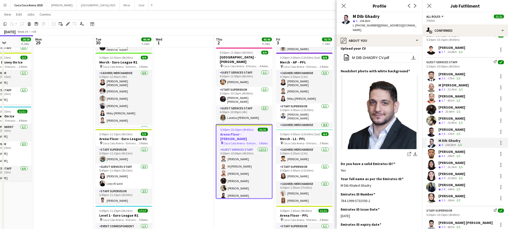
click at [444, 152] on div "[PERSON_NAME]" at bounding box center [451, 151] width 27 height 5
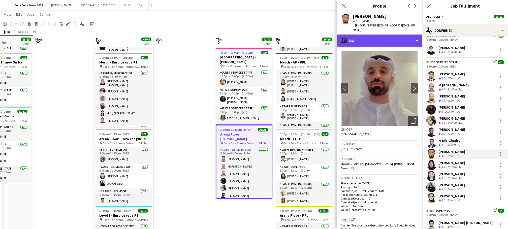
click at [361, 37] on div "profile Bio" at bounding box center [379, 40] width 86 height 12
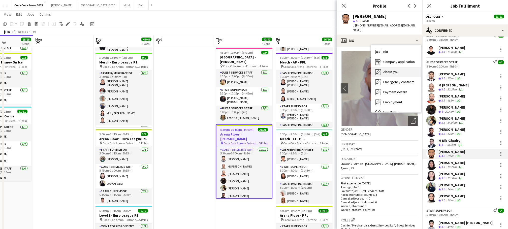
click at [386, 69] on span "About you" at bounding box center [390, 71] width 15 height 5
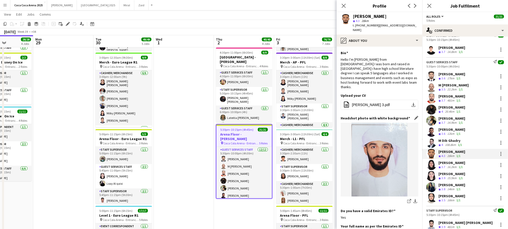
scroll to position [28, 0]
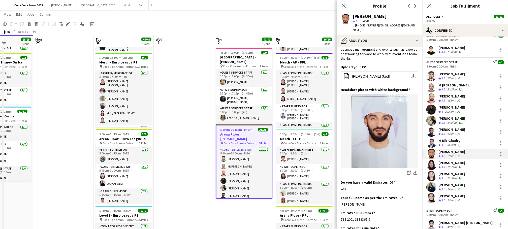
drag, startPoint x: 382, startPoint y: 189, endPoint x: 339, endPoint y: 191, distance: 43.3
click at [339, 191] on app-section-data-types "Bio Edit this field Hello I’m Marwan from Iran I was born and raised in UAE i h…" at bounding box center [379, 138] width 86 height 182
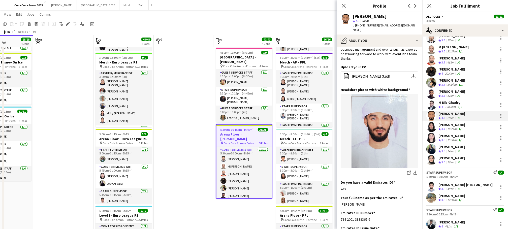
scroll to position [55, 0]
click at [446, 128] on div "Crew rating 3.7" at bounding box center [442, 129] width 8 height 4
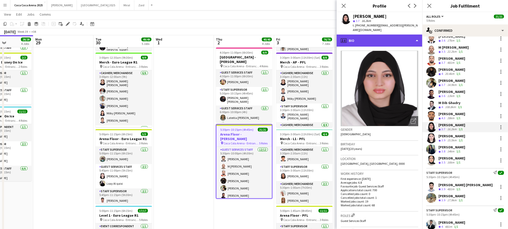
click at [359, 38] on div "profile Bio" at bounding box center [379, 40] width 86 height 12
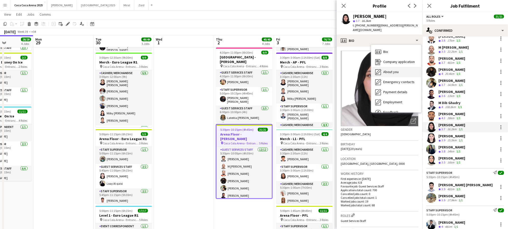
click at [386, 69] on span "About you" at bounding box center [390, 71] width 15 height 5
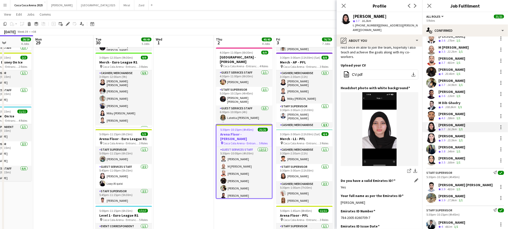
scroll to position [29, 0]
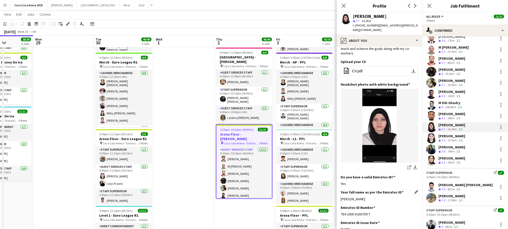
drag, startPoint x: 371, startPoint y: 193, endPoint x: 341, endPoint y: 193, distance: 30.2
click at [341, 197] on div "Rawan Yasser Sarris" at bounding box center [379, 199] width 78 height 5
click at [442, 138] on span "3.9" at bounding box center [443, 140] width 4 height 4
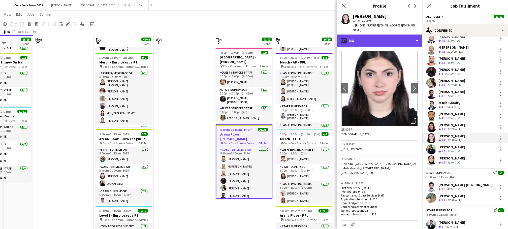
click at [354, 34] on div "profile Bio" at bounding box center [379, 40] width 86 height 12
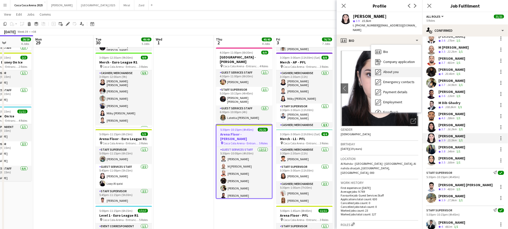
click at [384, 69] on span "About you" at bounding box center [390, 71] width 15 height 5
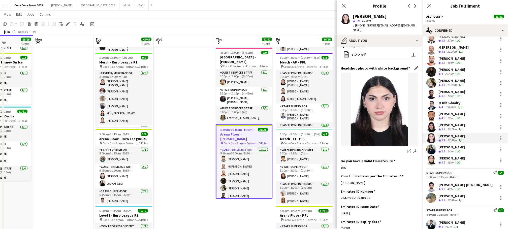
scroll to position [41, 0]
drag, startPoint x: 377, startPoint y: 178, endPoint x: 340, endPoint y: 178, distance: 37.0
click at [340, 178] on app-section-data-types "Bio Edit this field i have a love for learning and team work, and very passiona…" at bounding box center [379, 138] width 86 height 182
click at [440, 151] on icon "Crew rating" at bounding box center [439, 151] width 3 height 3
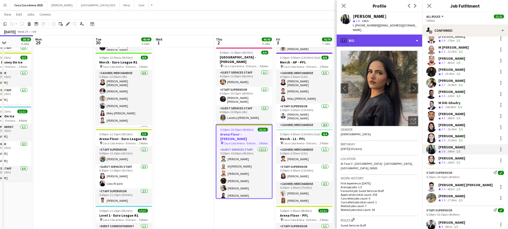
click at [357, 39] on div "profile Bio" at bounding box center [379, 40] width 86 height 12
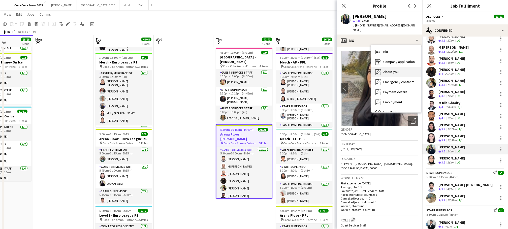
click at [382, 68] on div "About you About you" at bounding box center [396, 72] width 50 height 10
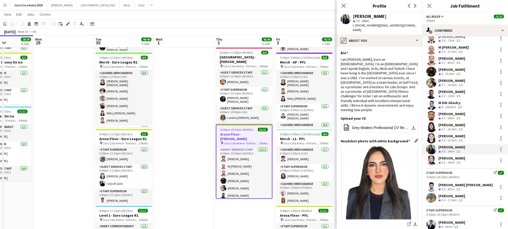
scroll to position [44, 0]
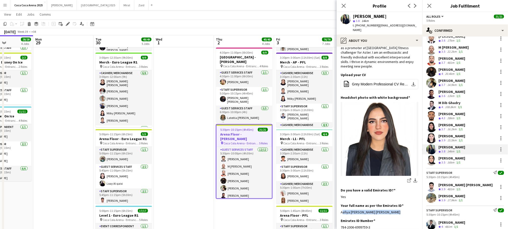
drag, startPoint x: 392, startPoint y: 198, endPoint x: 339, endPoint y: 198, distance: 52.6
click at [339, 198] on app-section-data-types "Bio Edit this field I am [PERSON_NAME], born on [DEMOGRAPHIC_DATA]. I’m an [DEM…" at bounding box center [379, 138] width 86 height 182
click at [442, 157] on div "[PERSON_NAME]" at bounding box center [451, 158] width 27 height 5
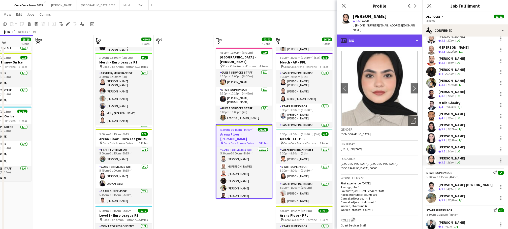
click at [365, 37] on div "profile Bio" at bounding box center [379, 40] width 86 height 12
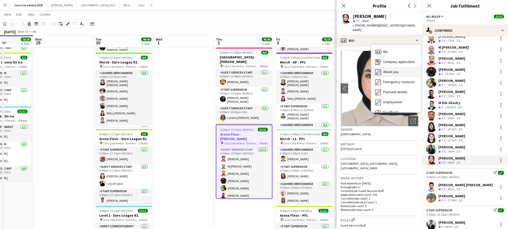
click at [385, 69] on span "About you" at bounding box center [390, 71] width 15 height 5
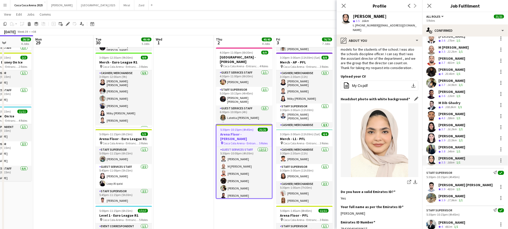
scroll to position [43, 0]
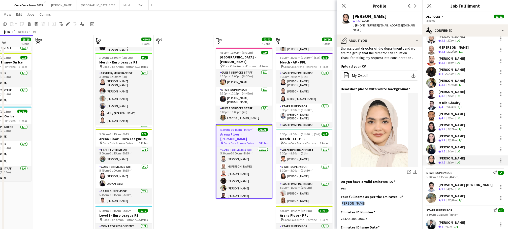
drag, startPoint x: 362, startPoint y: 200, endPoint x: 340, endPoint y: 199, distance: 22.7
click at [340, 199] on app-section-data-types "Bio Edit this field I am happy to apply for the job at Liveforce. While studyin…" at bounding box center [379, 138] width 86 height 182
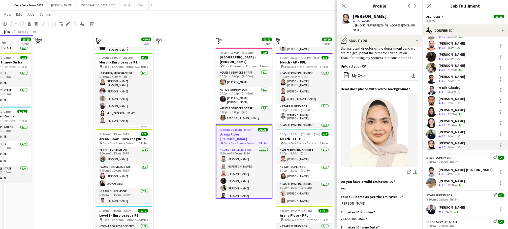
click at [442, 172] on span "3.9" at bounding box center [443, 174] width 4 height 4
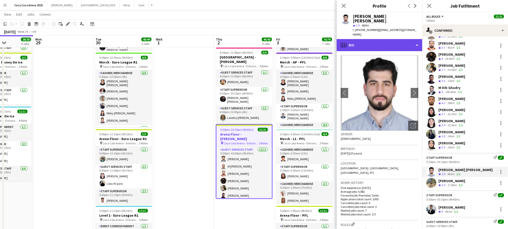
click at [368, 44] on div "profile Bio" at bounding box center [379, 45] width 86 height 12
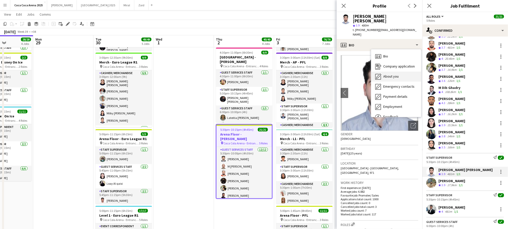
click at [385, 75] on span "About you" at bounding box center [390, 76] width 15 height 5
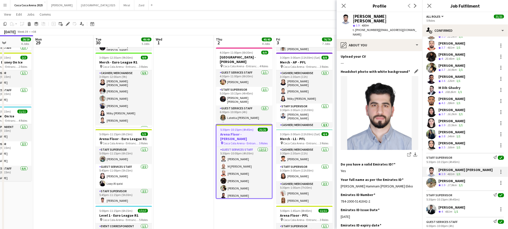
scroll to position [63, 0]
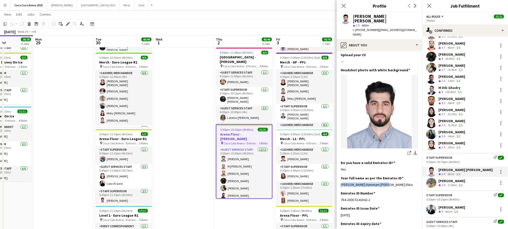
drag, startPoint x: 389, startPoint y: 179, endPoint x: 340, endPoint y: 180, distance: 49.1
click at [340, 180] on app-section-data-types "Bio Edit this field My name is Humam, and I'm a 23-year-old mechanical engineer…" at bounding box center [379, 140] width 86 height 178
click at [443, 181] on div "[PERSON_NAME]" at bounding box center [451, 181] width 27 height 5
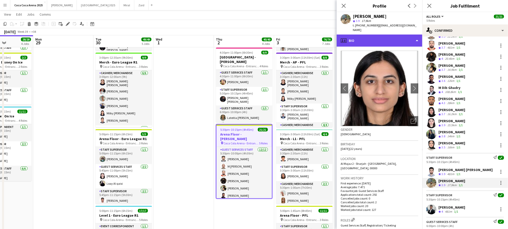
click at [368, 35] on div "profile Bio" at bounding box center [379, 40] width 86 height 12
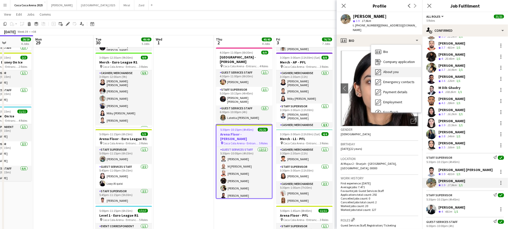
click at [388, 69] on span "About you" at bounding box center [390, 71] width 15 height 5
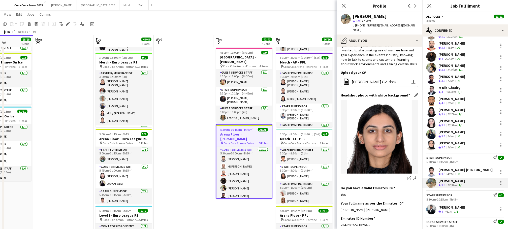
scroll to position [46, 0]
drag, startPoint x: 395, startPoint y: 194, endPoint x: 341, endPoint y: 195, distance: 54.4
click at [341, 207] on div "[PERSON_NAME] [PERSON_NAME]" at bounding box center [379, 209] width 78 height 5
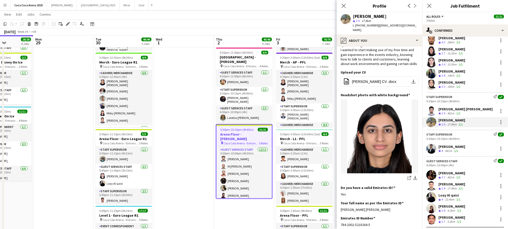
scroll to position [140, 0]
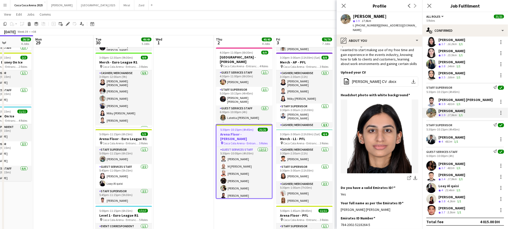
click at [441, 166] on div "Crew rating 3.7" at bounding box center [442, 168] width 8 height 4
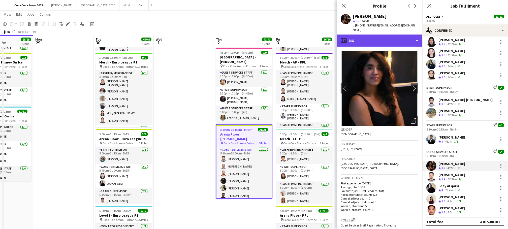
click at [359, 39] on div "profile Bio" at bounding box center [379, 40] width 86 height 12
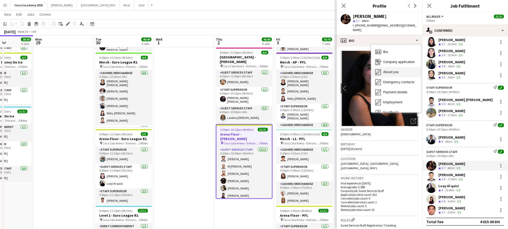
click at [382, 67] on div "About you About you" at bounding box center [396, 72] width 50 height 10
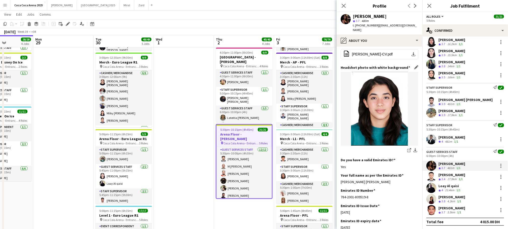
scroll to position [63, 0]
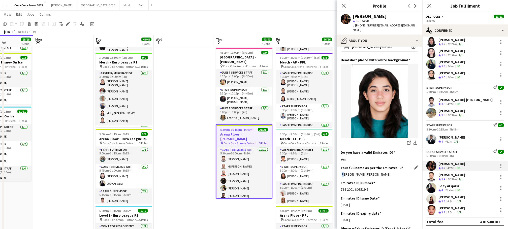
drag, startPoint x: 380, startPoint y: 167, endPoint x: 342, endPoint y: 167, distance: 38.0
click at [342, 172] on div "Afra Syed Syed Azmathulla" at bounding box center [379, 174] width 78 height 5
drag, startPoint x: 342, startPoint y: 167, endPoint x: 376, endPoint y: 168, distance: 33.5
click at [376, 172] on div "Afra Syed Syed Azmathulla" at bounding box center [379, 174] width 78 height 5
drag, startPoint x: 380, startPoint y: 168, endPoint x: 339, endPoint y: 171, distance: 41.1
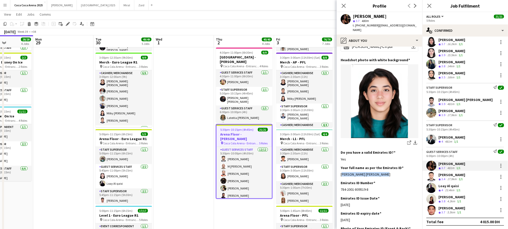
click at [339, 171] on app-section-data-types "Bio Edit this field Hi, I am currently studying psychology and at the same time…" at bounding box center [379, 138] width 86 height 182
click at [441, 178] on span "3.4" at bounding box center [443, 179] width 4 height 4
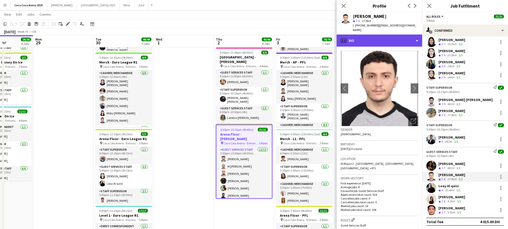
click at [357, 38] on div "profile Bio" at bounding box center [379, 40] width 86 height 12
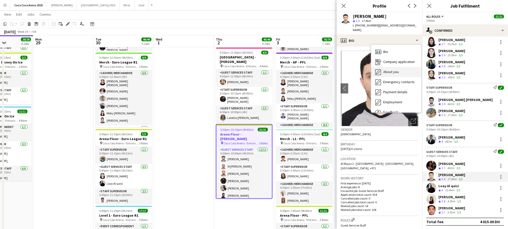
click at [381, 69] on div "About you About you" at bounding box center [396, 72] width 50 height 10
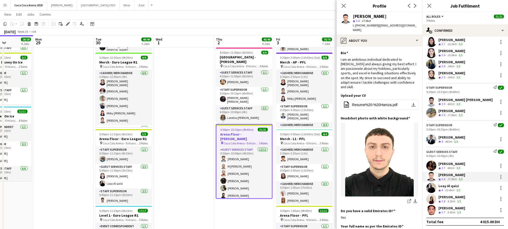
drag, startPoint x: 392, startPoint y: 223, endPoint x: 339, endPoint y: 223, distance: 52.6
click at [339, 223] on app-section-data-types "Bio Edit this field I am an ambitious individual dedicated to self-improvement …" at bounding box center [379, 138] width 86 height 182
click at [453, 187] on div "Loay Al qaisi" at bounding box center [449, 186] width 23 height 5
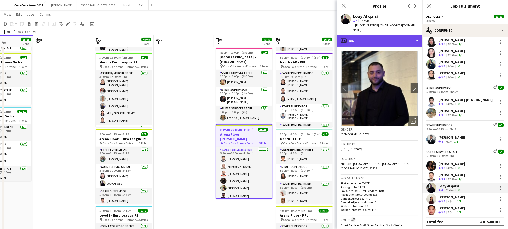
click at [364, 36] on div "profile Bio" at bounding box center [379, 40] width 86 height 12
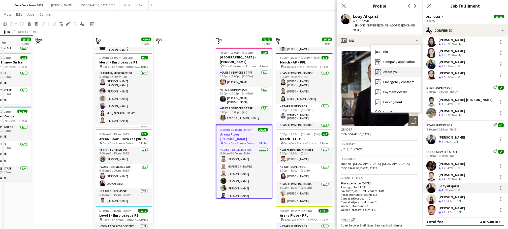
click at [386, 69] on span "About you" at bounding box center [390, 71] width 15 height 5
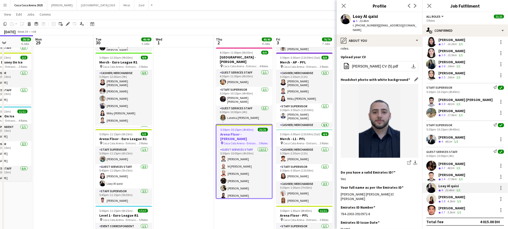
scroll to position [57, 0]
drag, startPoint x: 388, startPoint y: 179, endPoint x: 340, endPoint y: 180, distance: 47.9
click at [340, 180] on app-section-data-types "Bio Edit this field I am a nursing student with years of event management exper…" at bounding box center [379, 138] width 86 height 182
click at [446, 194] on div "Jood Stephenson Crew rating 3.8 4.3km 1/1" at bounding box center [465, 199] width 86 height 10
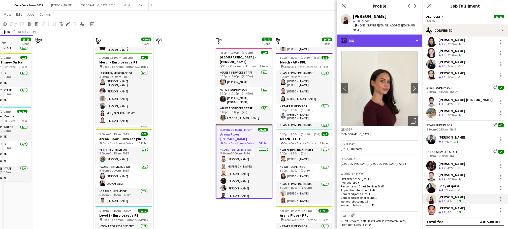
click at [358, 34] on div "profile Bio" at bounding box center [379, 40] width 86 height 12
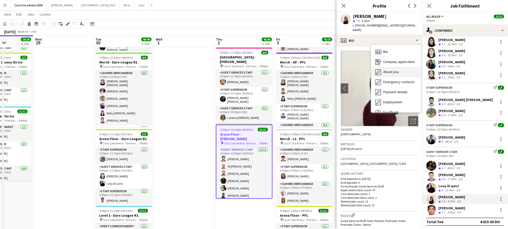
click at [385, 69] on span "About you" at bounding box center [390, 71] width 15 height 5
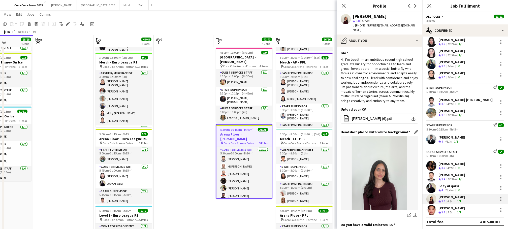
scroll to position [38, 0]
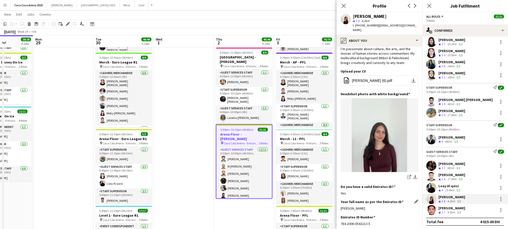
drag, startPoint x: 378, startPoint y: 204, endPoint x: 341, endPoint y: 205, distance: 37.8
click at [341, 206] on div "[PERSON_NAME]" at bounding box center [379, 208] width 78 height 5
click at [441, 209] on div "[PERSON_NAME]" at bounding box center [451, 208] width 27 height 5
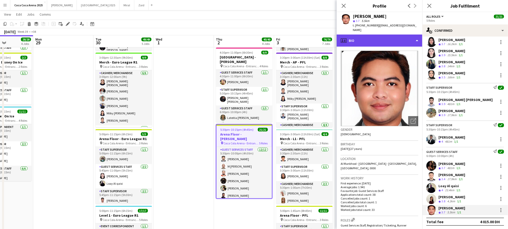
click at [369, 40] on div "profile Bio" at bounding box center [379, 40] width 86 height 12
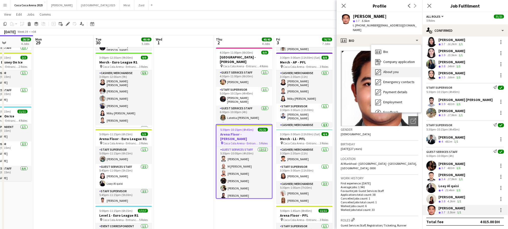
click at [388, 71] on span "About you" at bounding box center [390, 71] width 15 height 5
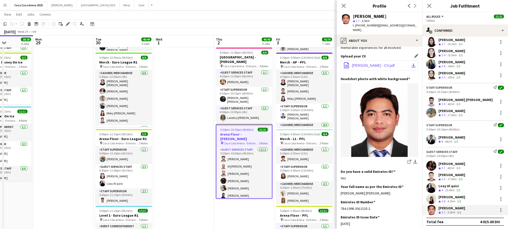
scroll to position [63, 0]
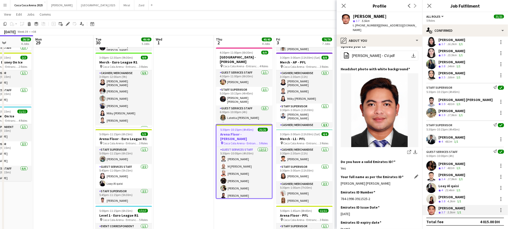
drag, startPoint x: 393, startPoint y: 183, endPoint x: 340, endPoint y: 184, distance: 52.6
click at [340, 184] on div "Patrick Dominique Pestano Castro" at bounding box center [379, 183] width 78 height 5
click at [449, 169] on div "481m" at bounding box center [450, 168] width 9 height 4
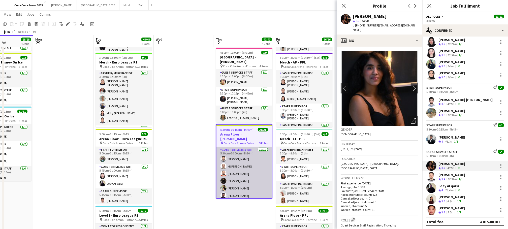
click at [243, 171] on app-card-role "Guest Services Staff 12/12 5:30pm-10:00pm (4h30m) Sudarshan Krishna M Besher Ba…" at bounding box center [243, 195] width 55 height 97
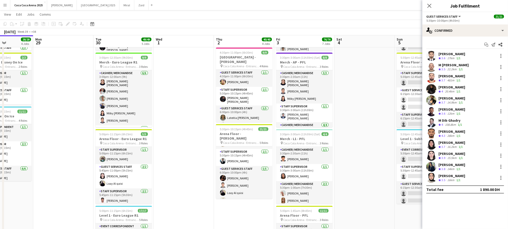
scroll to position [148, 0]
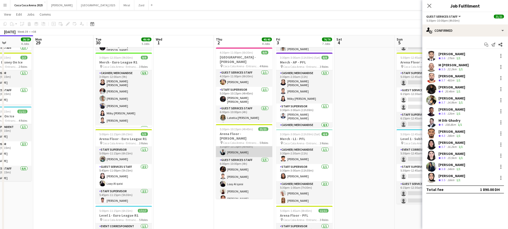
click at [252, 142] on app-card-role "Staff Supervisor 1/1 5:30pm-10:15pm (4h45m) Osama Hejazi" at bounding box center [244, 148] width 56 height 17
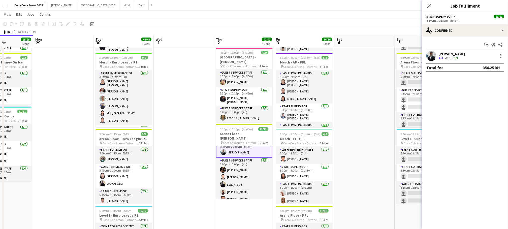
click at [445, 55] on div "[PERSON_NAME]" at bounding box center [451, 54] width 27 height 5
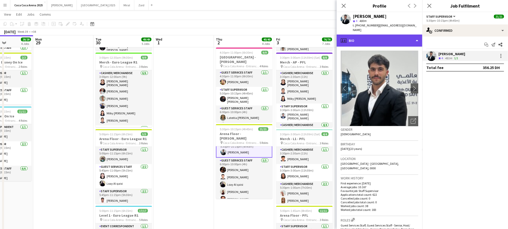
click at [373, 34] on div "profile Bio" at bounding box center [379, 40] width 86 height 12
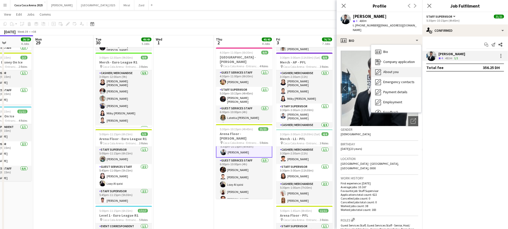
click at [389, 69] on span "About you" at bounding box center [390, 71] width 15 height 5
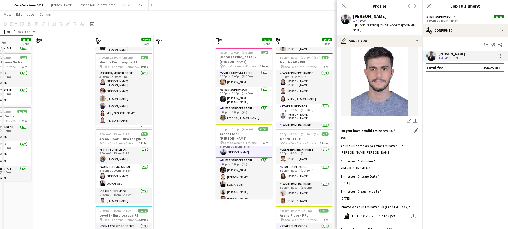
scroll to position [101, 0]
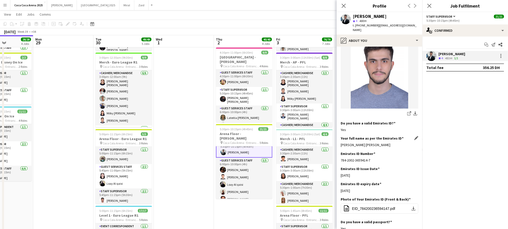
drag, startPoint x: 393, startPoint y: 136, endPoint x: 341, endPoint y: 136, distance: 52.1
click at [341, 143] on div "Osama Nasr Hejazi Molkab Lahlah" at bounding box center [379, 145] width 78 height 5
click at [347, 6] on app-icon "Close pop-in" at bounding box center [343, 5] width 7 height 7
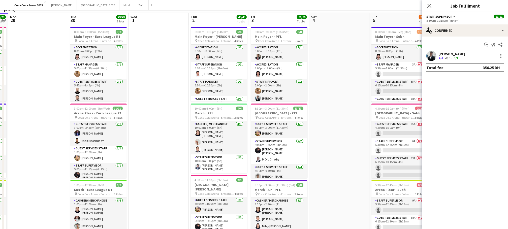
scroll to position [0, 0]
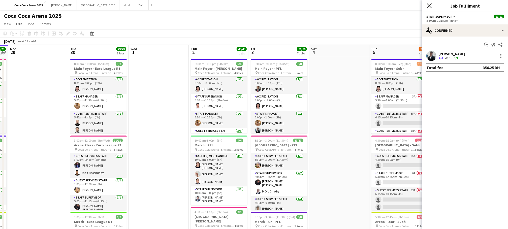
click at [430, 6] on icon "Close pop-in" at bounding box center [429, 5] width 5 height 5
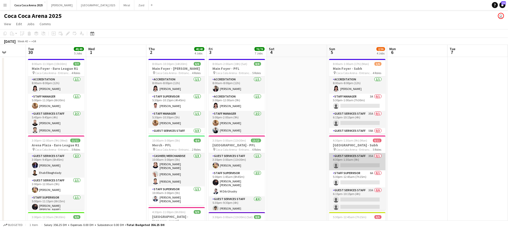
scroll to position [0, 180]
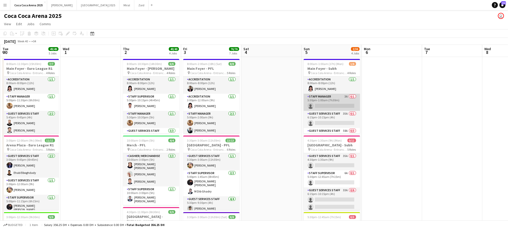
click at [318, 107] on app-card-role "Staff Manager 3A 0/1 5:30pm-1:00am (7h30m) single-neutral-actions" at bounding box center [331, 102] width 56 height 17
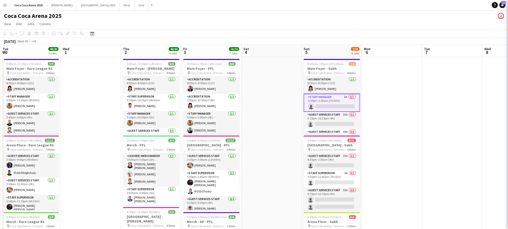
scroll to position [147, 0]
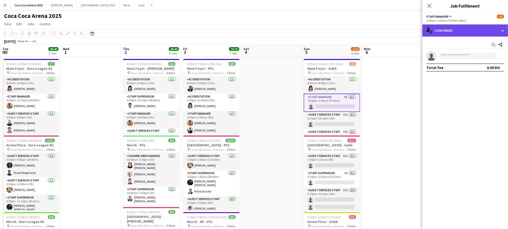
click at [441, 31] on div "single-neutral-actions-check-2 Confirmed" at bounding box center [465, 30] width 86 height 12
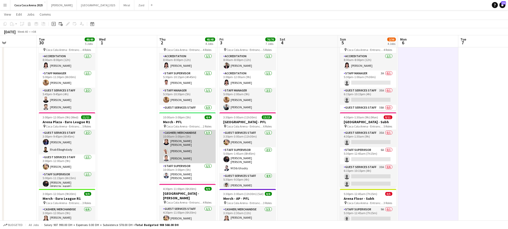
scroll to position [23, 0]
click at [177, 155] on app-card-role "Cashier/ Merchandise 3/3 10:00am-3:00pm (5h) Robie ann David Camille Ilagan Tom…" at bounding box center [187, 145] width 56 height 33
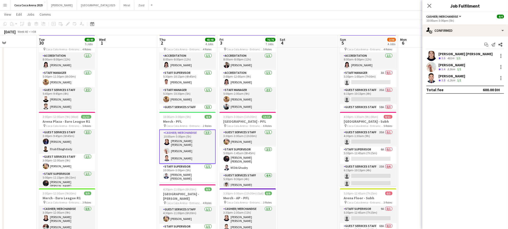
click at [455, 55] on div "[PERSON_NAME] [PERSON_NAME]" at bounding box center [465, 54] width 54 height 5
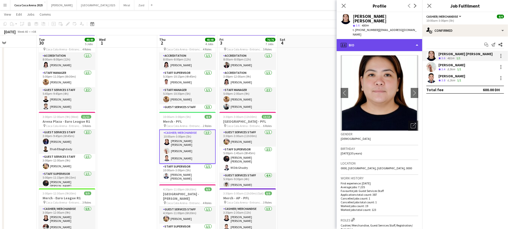
click at [374, 39] on div "profile Bio" at bounding box center [379, 45] width 86 height 12
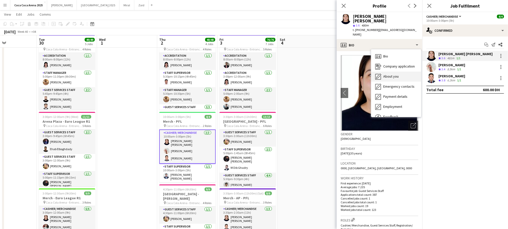
click at [391, 74] on span "About you" at bounding box center [390, 76] width 15 height 5
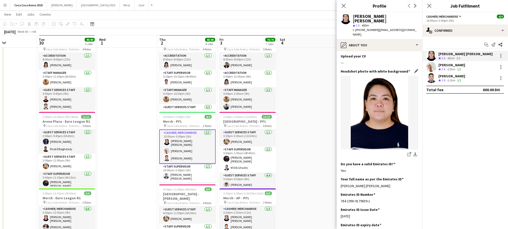
scroll to position [38, 0]
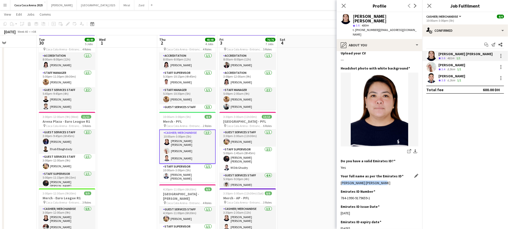
drag, startPoint x: 380, startPoint y: 172, endPoint x: 341, endPoint y: 175, distance: 38.9
click at [341, 181] on div "Robie Ann Elefante David" at bounding box center [379, 183] width 78 height 5
click at [447, 66] on div "[PERSON_NAME]" at bounding box center [451, 65] width 27 height 5
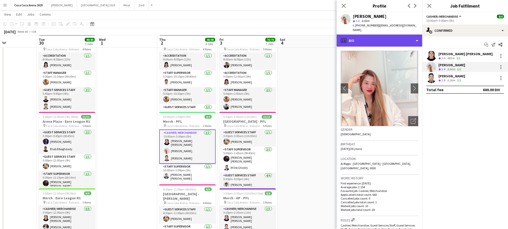
click at [368, 36] on div "profile Bio" at bounding box center [379, 40] width 86 height 12
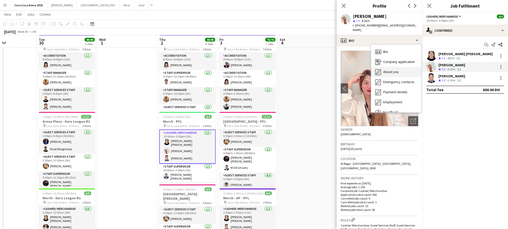
click at [390, 69] on span "About you" at bounding box center [390, 71] width 15 height 5
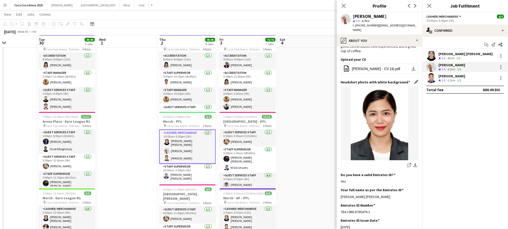
scroll to position [61, 0]
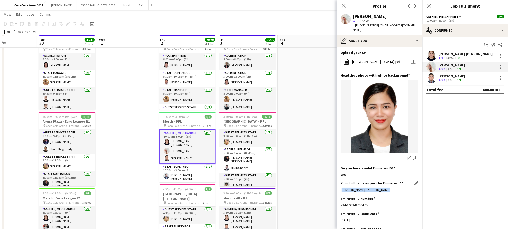
drag, startPoint x: 382, startPoint y: 180, endPoint x: 341, endPoint y: 182, distance: 41.1
click at [341, 188] on div "Camille Polongbarit Ilagan" at bounding box center [379, 190] width 78 height 5
click at [444, 79] on span "3.8" at bounding box center [443, 80] width 4 height 4
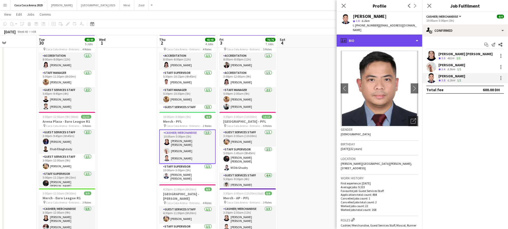
click at [376, 37] on div "profile Bio" at bounding box center [379, 40] width 86 height 12
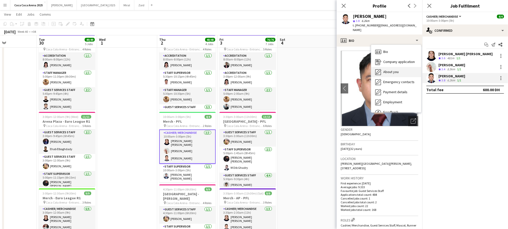
click at [392, 69] on span "About you" at bounding box center [390, 71] width 15 height 5
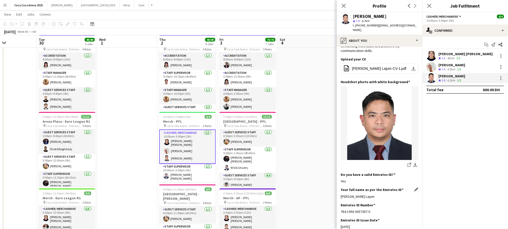
scroll to position [36, 0]
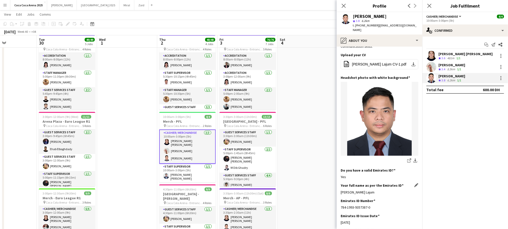
drag, startPoint x: 373, startPoint y: 189, endPoint x: 340, endPoint y: 188, distance: 32.5
click at [340, 190] on div "Tommie Castro Lajum" at bounding box center [379, 192] width 78 height 5
click at [194, 169] on app-card-role "Staff Supervisor 1/1 10:00am-3:00pm (5h) Lionel Orbista Paule" at bounding box center [187, 173] width 56 height 19
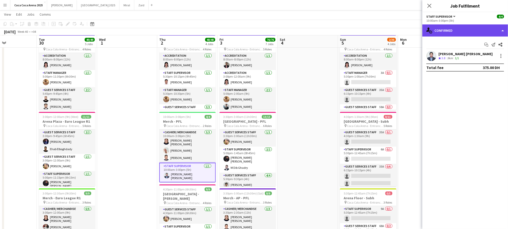
click at [442, 32] on div "single-neutral-actions-check-2 Confirmed" at bounding box center [465, 30] width 86 height 12
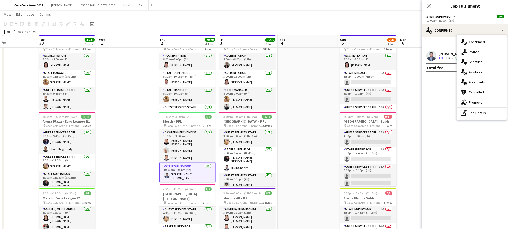
click at [446, 86] on mat-expansion-panel "check Confirmed Start chat Send notification Share Lionel Orbista Paule Crew ra…" at bounding box center [465, 133] width 86 height 192
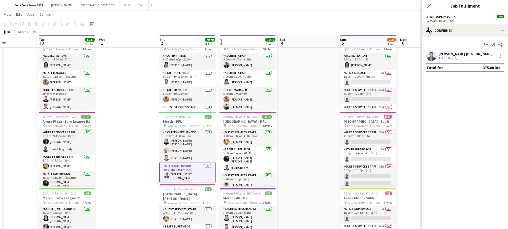
click at [445, 58] on span "3.8" at bounding box center [443, 58] width 4 height 4
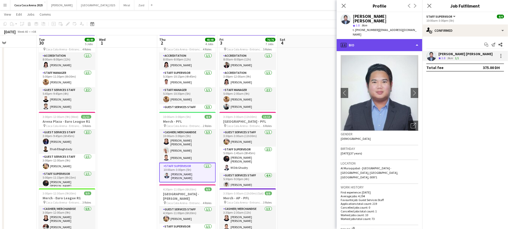
click at [360, 39] on div "profile Bio" at bounding box center [379, 45] width 86 height 12
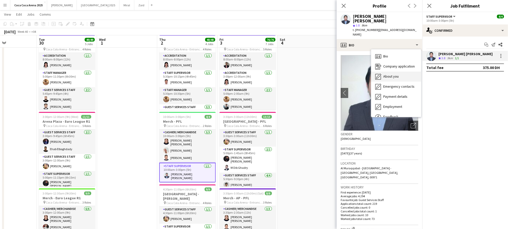
click at [385, 74] on span "About you" at bounding box center [390, 76] width 15 height 5
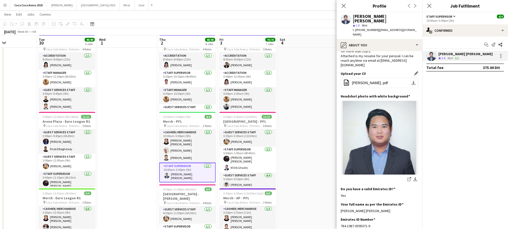
scroll to position [57, 0]
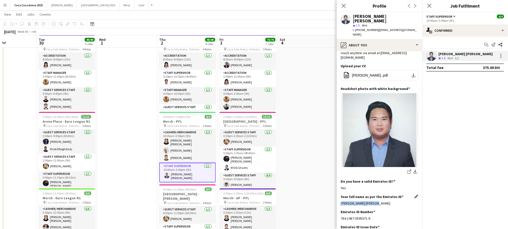
drag, startPoint x: 377, startPoint y: 184, endPoint x: 341, endPoint y: 186, distance: 36.6
click at [341, 201] on div "[PERSON_NAME] [PERSON_NAME]" at bounding box center [379, 203] width 78 height 5
click at [243, 83] on app-card-role "Accreditation 1/1 3:00pm-12:00am (9h) Michelle Marie Brillo" at bounding box center [247, 78] width 56 height 17
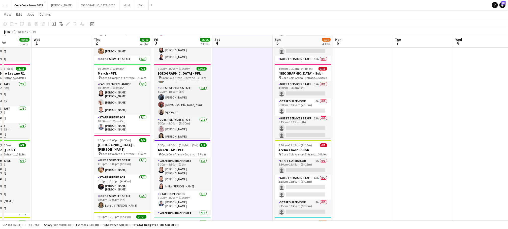
scroll to position [0, 0]
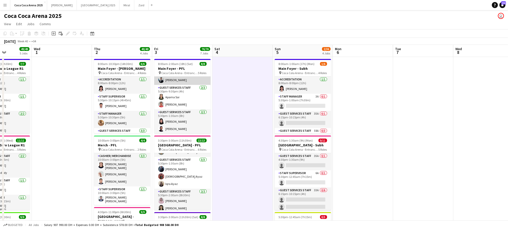
click at [174, 79] on app-card-role "Staff Manager 2/2 5:00pm-2:00am (9h) Mohamed Zogbour Osama Hejazi" at bounding box center [182, 72] width 56 height 24
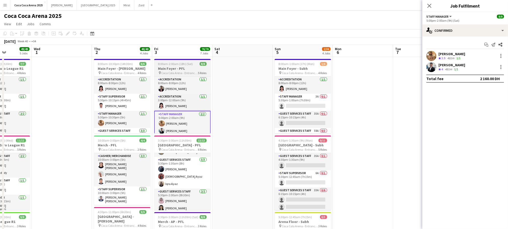
click at [172, 69] on h3 "Main Foyer - PFL" at bounding box center [182, 68] width 56 height 5
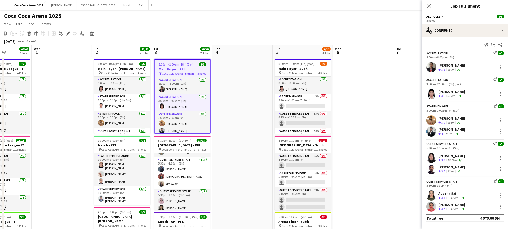
click at [456, 63] on div "Gladys Santos Crew rating 3.8 480m 1/1" at bounding box center [465, 67] width 86 height 10
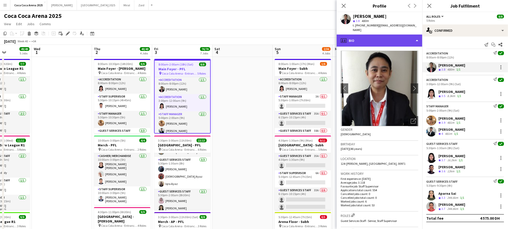
click at [378, 36] on div "profile Bio" at bounding box center [379, 40] width 86 height 12
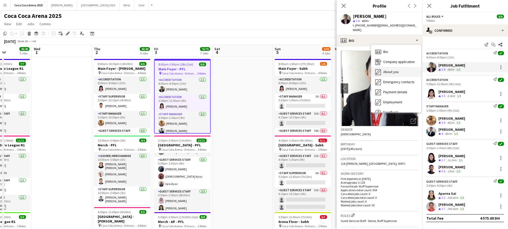
click at [390, 69] on span "About you" at bounding box center [390, 71] width 15 height 5
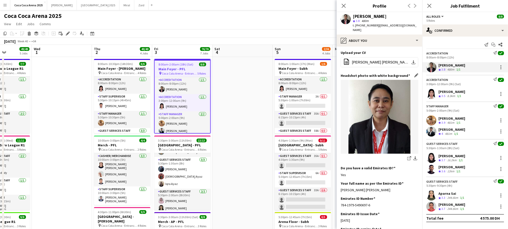
scroll to position [57, 0]
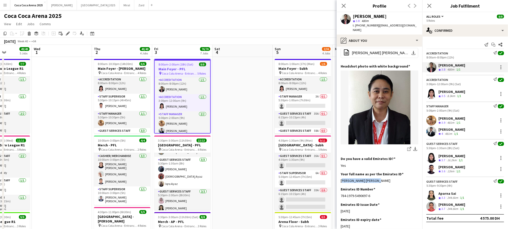
drag, startPoint x: 376, startPoint y: 171, endPoint x: 339, endPoint y: 172, distance: 36.3
click at [339, 172] on app-section-data-types "Bio Edit this field 10+ years as a freelancer and working with different agenci…" at bounding box center [379, 138] width 86 height 182
click at [451, 92] on div "[PERSON_NAME]" at bounding box center [451, 91] width 27 height 5
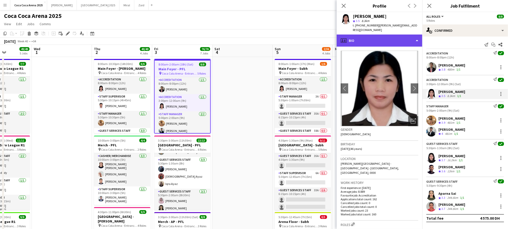
click at [379, 41] on div "profile Bio" at bounding box center [379, 40] width 86 height 12
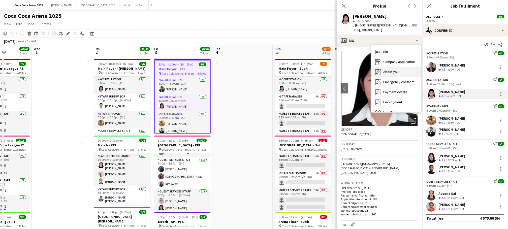
click at [391, 70] on span "About you" at bounding box center [390, 71] width 15 height 5
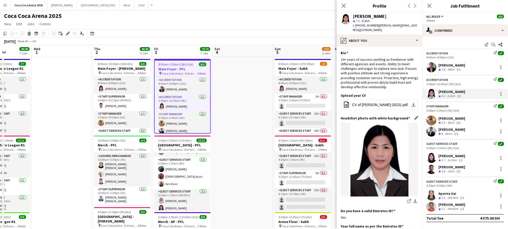
scroll to position [50, 0]
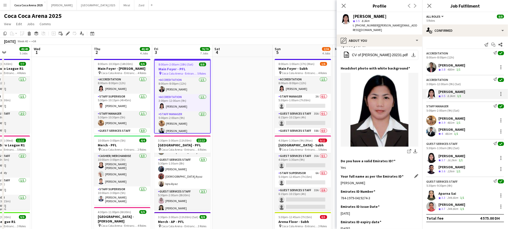
drag, startPoint x: 382, startPoint y: 182, endPoint x: 341, endPoint y: 184, distance: 40.8
click at [341, 184] on div "Michelle Marie Garcia Brillo" at bounding box center [379, 183] width 78 height 5
click at [454, 114] on div "Staff Manager Send notification check 5:00pm-2:00am (9h) (Sat) Mohamed Zogbour …" at bounding box center [465, 118] width 86 height 35
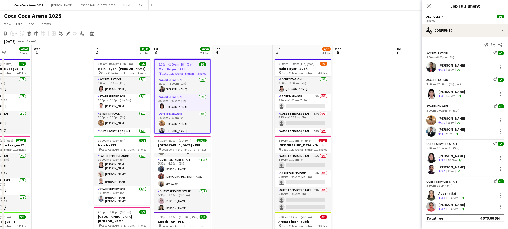
click at [452, 120] on div "[PERSON_NAME]" at bounding box center [451, 118] width 27 height 5
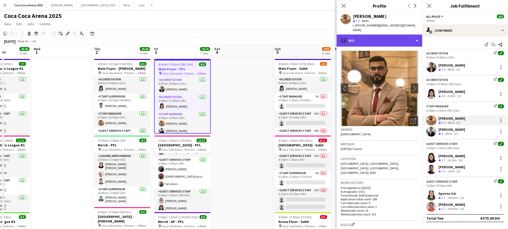
click at [364, 39] on div "profile Bio" at bounding box center [379, 40] width 86 height 12
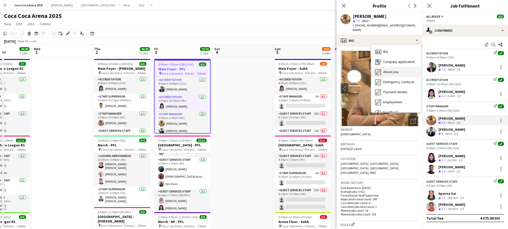
click at [383, 70] on span "About you" at bounding box center [390, 71] width 15 height 5
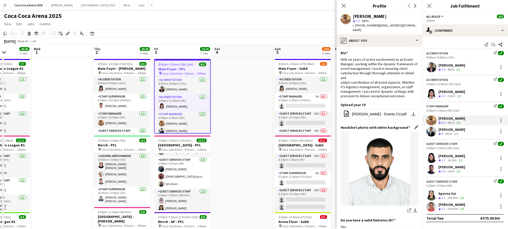
scroll to position [45, 0]
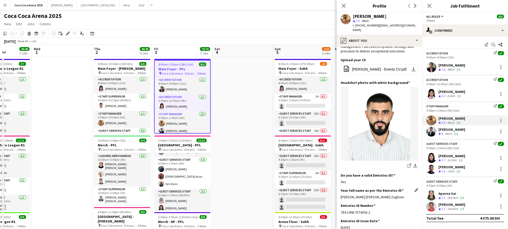
drag, startPoint x: 405, startPoint y: 190, endPoint x: 341, endPoint y: 191, distance: 63.5
click at [341, 195] on div "Mohamed Nasr Mohamed Abdalla Zogbour" at bounding box center [379, 197] width 78 height 5
click at [450, 129] on div "[PERSON_NAME]" at bounding box center [451, 129] width 27 height 5
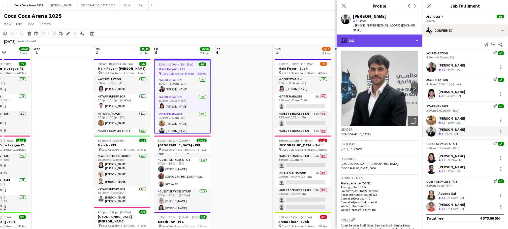
click at [354, 36] on div "profile Bio" at bounding box center [379, 40] width 86 height 12
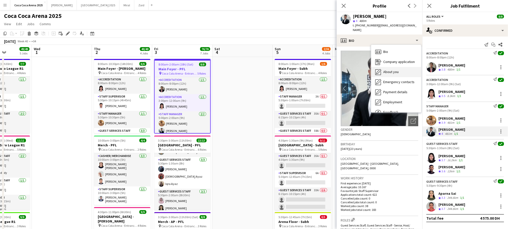
click at [380, 69] on icon at bounding box center [378, 72] width 6 height 6
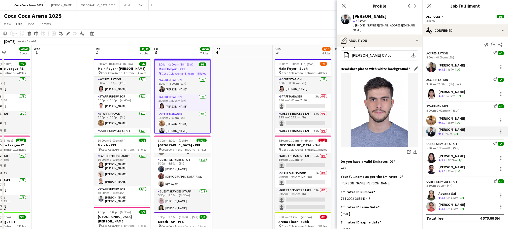
scroll to position [63, 0]
drag, startPoint x: 395, startPoint y: 173, endPoint x: 340, endPoint y: 174, distance: 54.6
click at [340, 181] on div "Osama Nasr Hejazi Molkab Lahlah" at bounding box center [379, 183] width 78 height 5
click at [442, 157] on div "[PERSON_NAME]" at bounding box center [451, 156] width 27 height 5
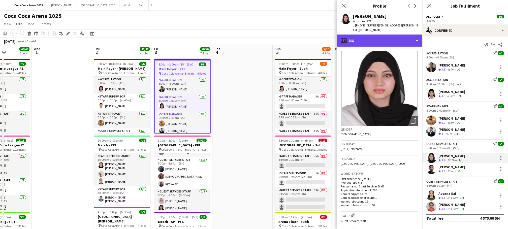
click at [354, 34] on div "profile Bio" at bounding box center [379, 40] width 86 height 12
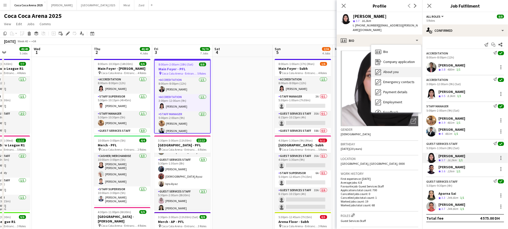
click at [386, 70] on div "About you About you" at bounding box center [396, 72] width 50 height 10
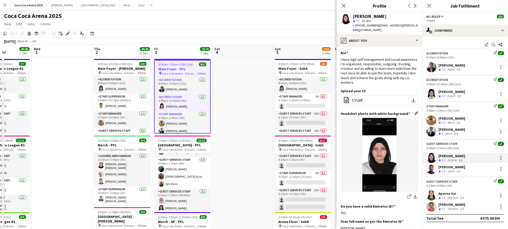
scroll to position [55, 0]
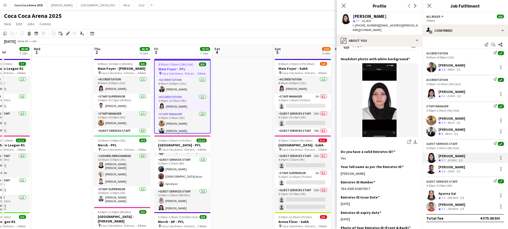
drag, startPoint x: 374, startPoint y: 168, endPoint x: 340, endPoint y: 169, distance: 34.3
click at [340, 169] on app-section-data-types "Bio Edit this field I have high self-management and social awareness. I’m organ…" at bounding box center [379, 138] width 86 height 182
click at [453, 166] on div "[PERSON_NAME]" at bounding box center [451, 167] width 27 height 5
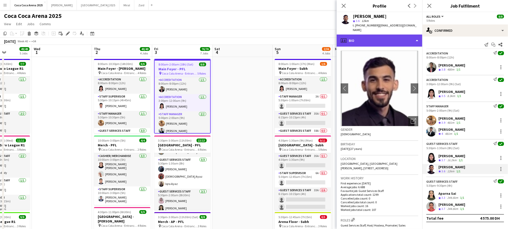
click at [377, 35] on div "profile Bio" at bounding box center [379, 40] width 86 height 12
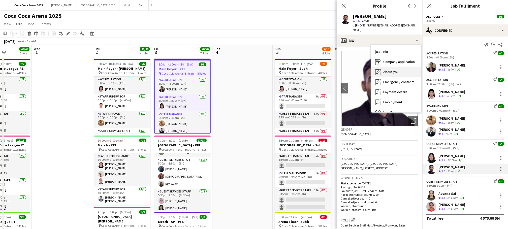
click at [389, 69] on span "About you" at bounding box center [390, 71] width 15 height 5
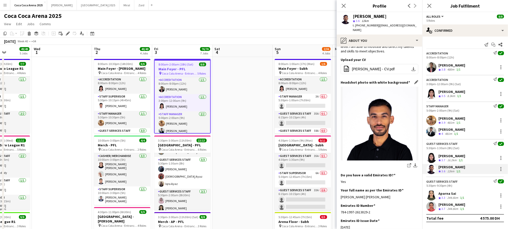
scroll to position [54, 0]
drag, startPoint x: 388, startPoint y: 186, endPoint x: 340, endPoint y: 187, distance: 47.6
click at [340, 194] on div "Saeid Mohammadrashid Molavi" at bounding box center [379, 196] width 78 height 5
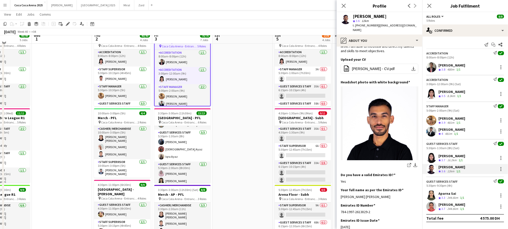
scroll to position [31, 0]
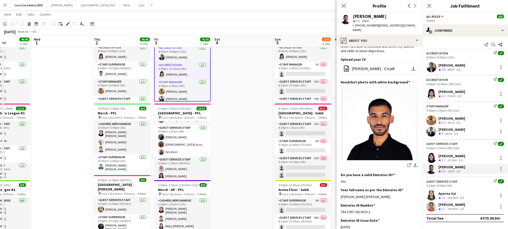
click at [445, 194] on div "Aparna Sai" at bounding box center [451, 193] width 27 height 5
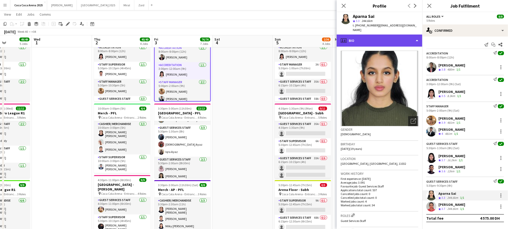
click at [358, 37] on div "profile Bio" at bounding box center [379, 40] width 86 height 12
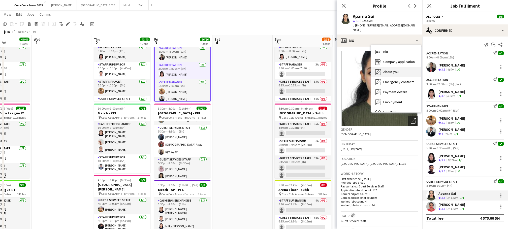
click at [385, 69] on span "About you" at bounding box center [390, 71] width 15 height 5
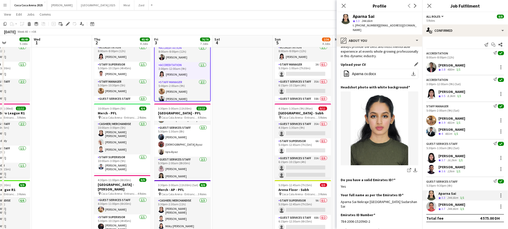
scroll to position [51, 0]
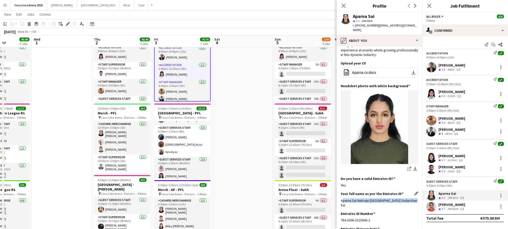
drag, startPoint x: 413, startPoint y: 190, endPoint x: 341, endPoint y: 191, distance: 72.5
click at [341, 198] on div "Aparna Sai Nekraje Bellarikandam Sudarshan Sai" at bounding box center [379, 202] width 78 height 9
click at [447, 204] on div "[PERSON_NAME]" at bounding box center [451, 204] width 27 height 5
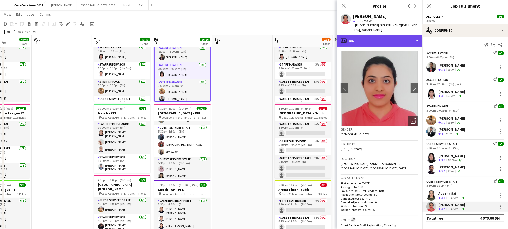
click at [372, 34] on div "profile Bio" at bounding box center [379, 40] width 86 height 12
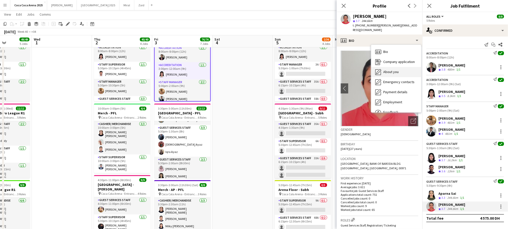
click at [385, 69] on span "About you" at bounding box center [390, 71] width 15 height 5
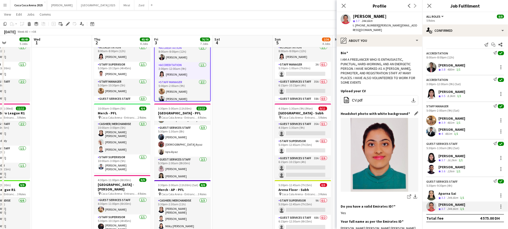
scroll to position [39, 0]
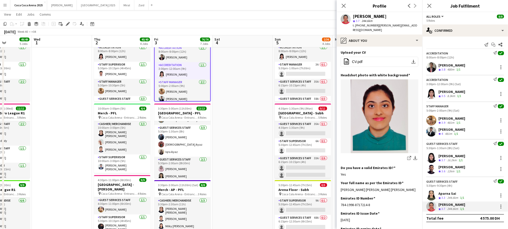
drag, startPoint x: 413, startPoint y: 180, endPoint x: 337, endPoint y: 182, distance: 76.6
click at [337, 182] on app-section-data-types "Bio Edit this field I AM A FREELANCER WHO IS ENTHUSIASTIC, PUNCTUAL, HARD-WORKI…" at bounding box center [379, 138] width 86 height 182
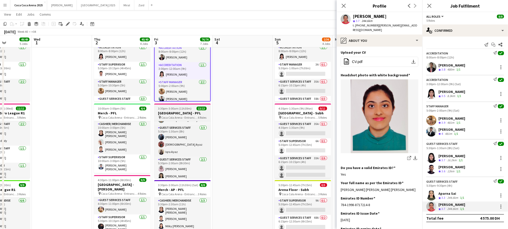
click at [179, 116] on span "Coca Cola Arena - Entrance F" at bounding box center [179, 118] width 37 height 4
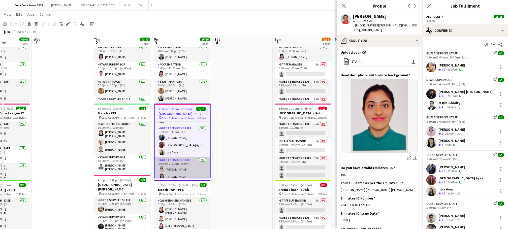
click at [190, 170] on app-card-role "Guest Services Staff 2/2 5:30pm-2:00am (8h30m) Gladys Cervantes Aubrey Santiago" at bounding box center [182, 169] width 55 height 24
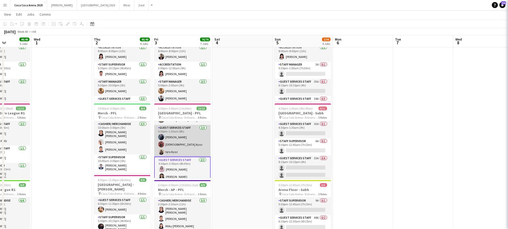
click at [181, 134] on app-card-role "Guest Services Staff 3/3 5:30pm-1:30am (8h) Tammam Molham Aqsa Ayaz Iqra Ayaz" at bounding box center [182, 141] width 56 height 32
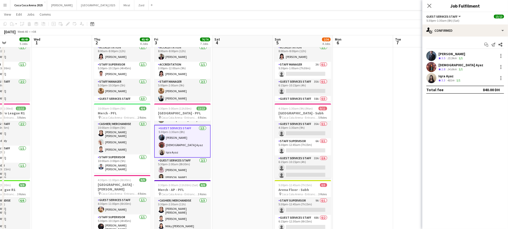
click at [179, 117] on span "Coca Cola Arena - Entrance F" at bounding box center [179, 118] width 37 height 4
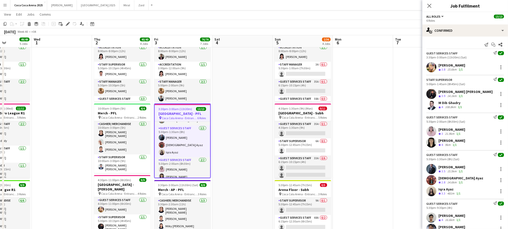
click at [460, 66] on div "[PERSON_NAME]" at bounding box center [451, 65] width 27 height 5
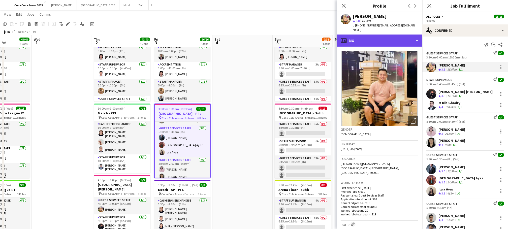
click at [381, 42] on div "profile Bio" at bounding box center [379, 40] width 86 height 12
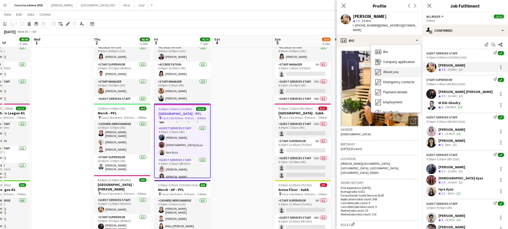
click at [393, 72] on span "About you" at bounding box center [390, 71] width 15 height 5
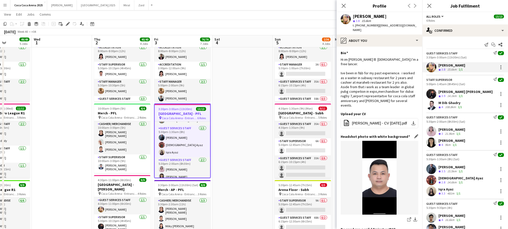
scroll to position [62, 0]
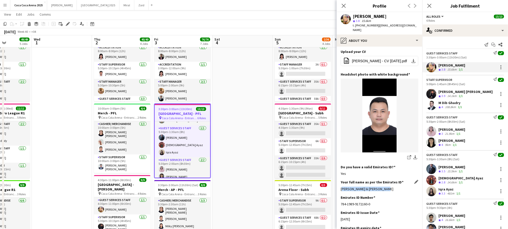
drag, startPoint x: 388, startPoint y: 186, endPoint x: 341, endPoint y: 186, distance: 47.3
click at [341, 187] on div "Domingo Iii Casala Hernandez" at bounding box center [379, 189] width 78 height 5
click at [456, 92] on div "[PERSON_NAME] [PERSON_NAME]" at bounding box center [465, 91] width 54 height 5
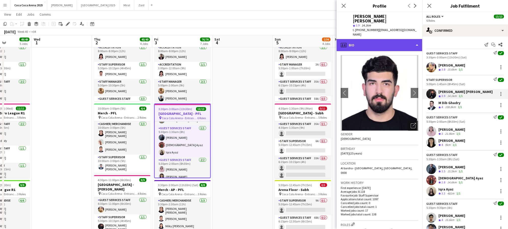
click at [355, 39] on div "profile Bio" at bounding box center [379, 45] width 86 height 12
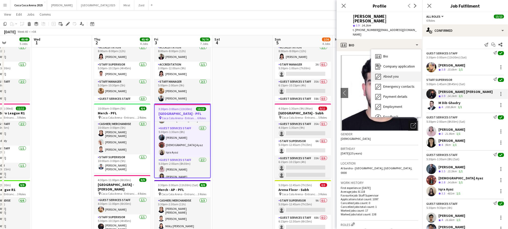
click at [381, 72] on div "About you About you" at bounding box center [396, 77] width 50 height 10
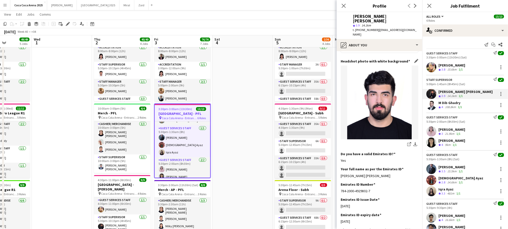
scroll to position [63, 0]
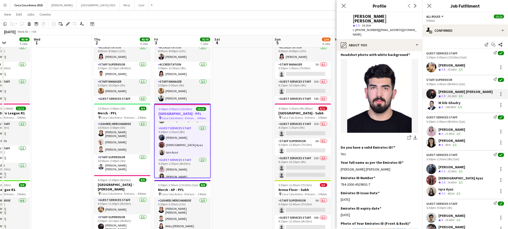
drag, startPoint x: 387, startPoint y: 155, endPoint x: 340, endPoint y: 156, distance: 47.1
click at [340, 156] on app-section-data-types "Bio Edit this field I'm a passionate and driven individual with a love for even…" at bounding box center [379, 140] width 86 height 178
click at [445, 104] on div "M Dib Ghadry" at bounding box center [450, 102] width 24 height 5
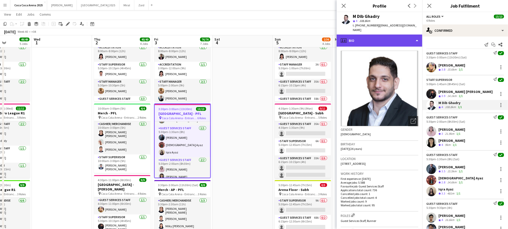
click at [359, 36] on div "profile Bio" at bounding box center [379, 40] width 86 height 12
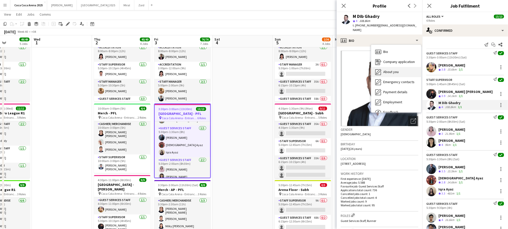
click at [385, 69] on span "About you" at bounding box center [390, 71] width 15 height 5
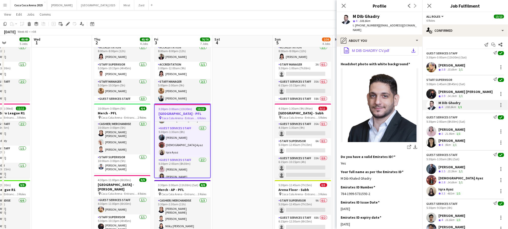
scroll to position [108, 0]
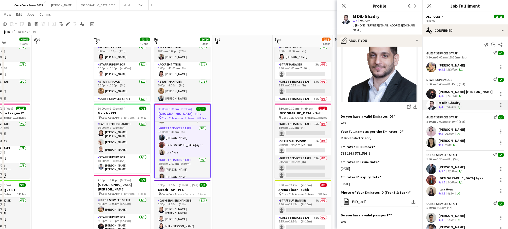
drag, startPoint x: 375, startPoint y: 135, endPoint x: 339, endPoint y: 135, distance: 36.5
click at [339, 135] on app-section-data-types "Bio Edit this field Network Engineering graduate with a strong background in IT…" at bounding box center [379, 138] width 86 height 182
click at [444, 127] on div "[PERSON_NAME]" at bounding box center [451, 129] width 27 height 5
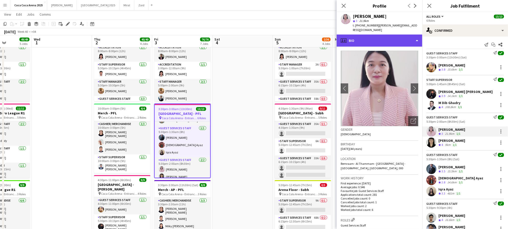
click at [370, 37] on div "profile Bio" at bounding box center [379, 40] width 86 height 12
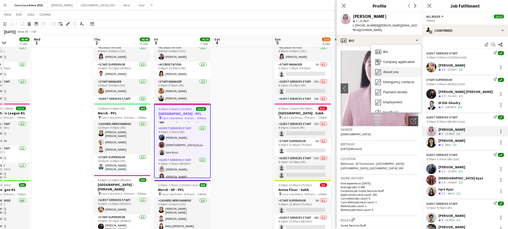
click at [391, 69] on span "About you" at bounding box center [390, 71] width 15 height 5
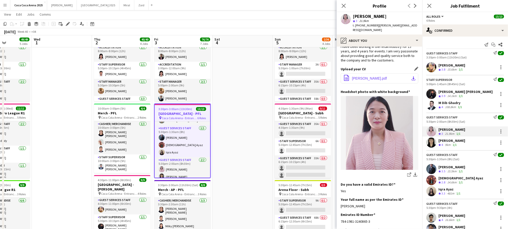
scroll to position [44, 0]
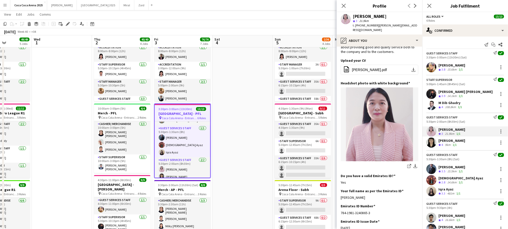
drag, startPoint x: 378, startPoint y: 187, endPoint x: 339, endPoint y: 189, distance: 38.8
click at [339, 189] on app-section-data-types "Bio Edit this field Hi, I'm Gladys Cervantes born on the 21st of July, 1981. I …" at bounding box center [379, 138] width 86 height 182
click at [461, 138] on div "[PERSON_NAME]" at bounding box center [451, 140] width 27 height 5
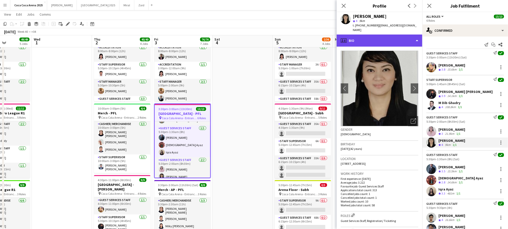
click at [363, 34] on div "profile Bio" at bounding box center [379, 40] width 86 height 12
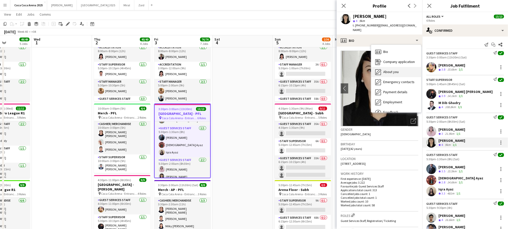
click at [386, 69] on span "About you" at bounding box center [390, 71] width 15 height 5
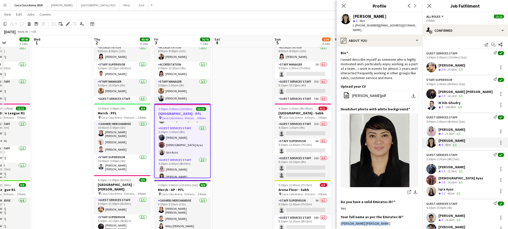
drag, startPoint x: 377, startPoint y: 219, endPoint x: 340, endPoint y: 219, distance: 37.5
click at [340, 219] on app-section-data-types "Bio Edit this field I would describe myself as someone who is highly motivated …" at bounding box center [379, 138] width 86 height 182
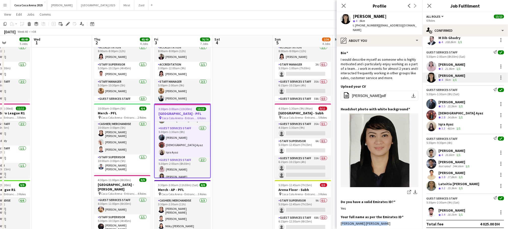
scroll to position [67, 0]
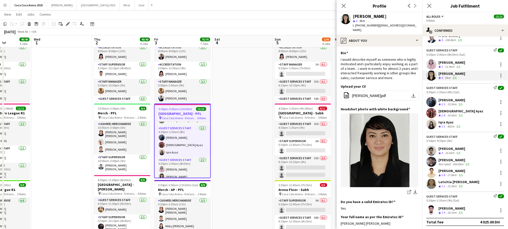
click at [447, 146] on div "[PERSON_NAME]" at bounding box center [451, 148] width 27 height 5
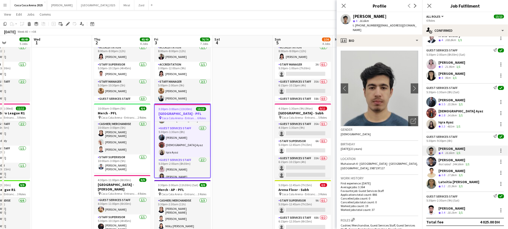
click at [442, 103] on span "3.5" at bounding box center [443, 104] width 4 height 4
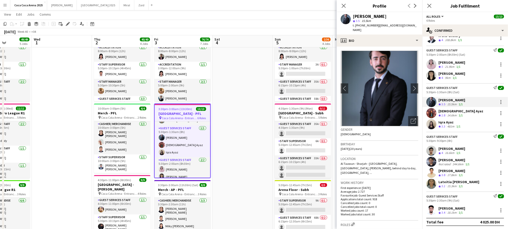
click at [367, 19] on span "15.5km" at bounding box center [365, 21] width 11 height 4
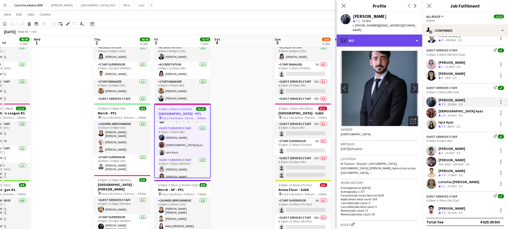
click at [360, 34] on div "profile Bio" at bounding box center [379, 40] width 86 height 12
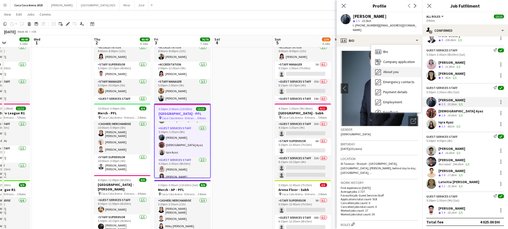
click at [377, 67] on div "About you About you" at bounding box center [396, 72] width 50 height 10
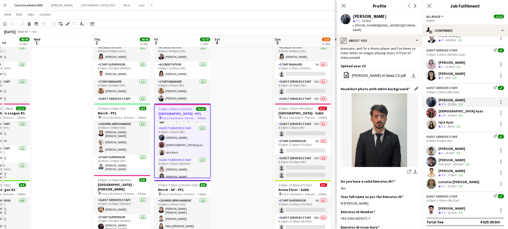
scroll to position [38, 0]
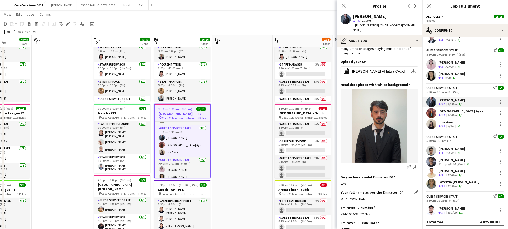
drag, startPoint x: 393, startPoint y: 189, endPoint x: 341, endPoint y: 190, distance: 52.1
click at [341, 197] on div "M Tammam Molham Amin Alfatwa" at bounding box center [379, 199] width 78 height 5
click at [452, 111] on div "[DEMOGRAPHIC_DATA] Ayaz" at bounding box center [460, 111] width 45 height 5
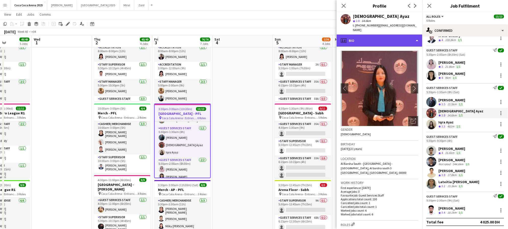
click at [371, 36] on div "profile Bio" at bounding box center [379, 40] width 86 height 12
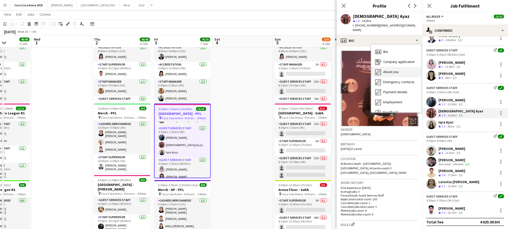
click at [388, 69] on span "About you" at bounding box center [390, 71] width 15 height 5
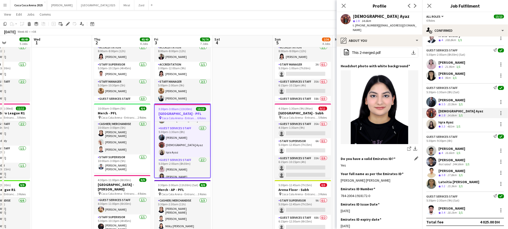
scroll to position [40, 0]
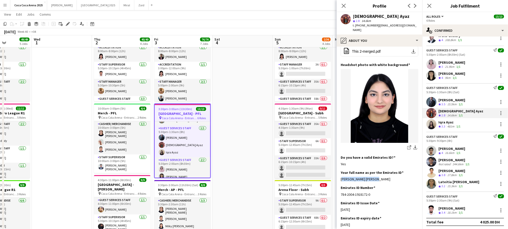
drag, startPoint x: 373, startPoint y: 174, endPoint x: 339, endPoint y: 175, distance: 33.7
click at [339, 175] on app-section-data-types "Bio Edit this field This is Aqsa Ayaz. I am a University Student and have 3 yea…" at bounding box center [379, 138] width 86 height 182
click at [440, 122] on div "Iqra Ayaz" at bounding box center [449, 122] width 23 height 5
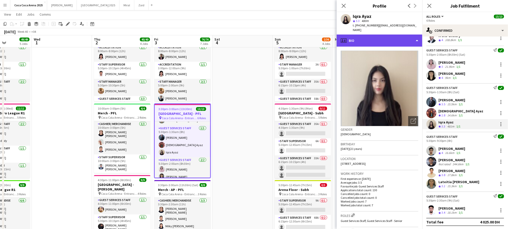
click at [361, 37] on div "profile Bio" at bounding box center [379, 40] width 86 height 12
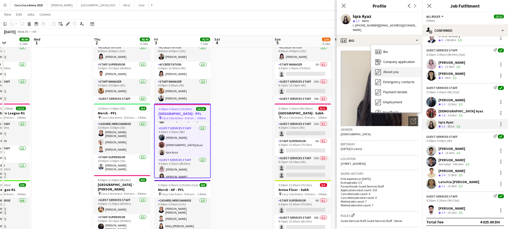
click at [388, 69] on span "About you" at bounding box center [390, 71] width 15 height 5
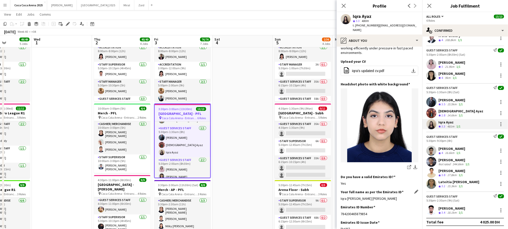
scroll to position [48, 0]
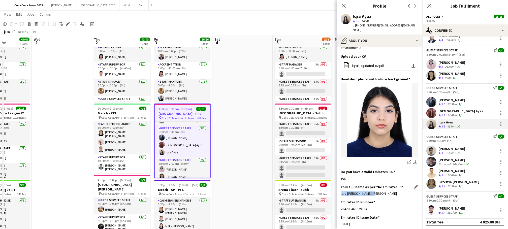
drag, startPoint x: 372, startPoint y: 186, endPoint x: 340, endPoint y: 185, distance: 31.5
click at [340, 191] on div "Iqra Ayaz Ayaz Uddin" at bounding box center [379, 193] width 78 height 5
click at [452, 151] on div "16.6km" at bounding box center [449, 153] width 11 height 4
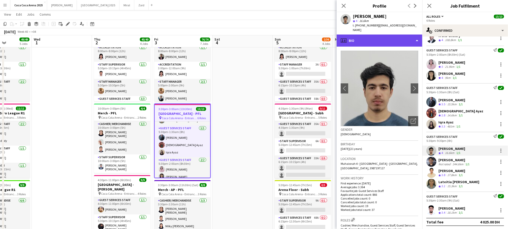
click at [365, 34] on div "profile Bio" at bounding box center [379, 40] width 86 height 12
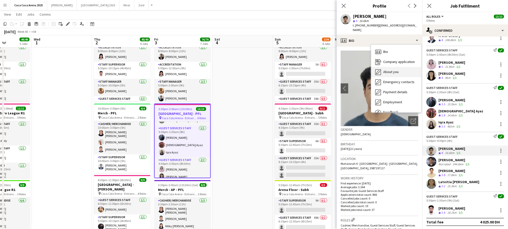
click at [381, 67] on div "About you About you" at bounding box center [396, 72] width 50 height 10
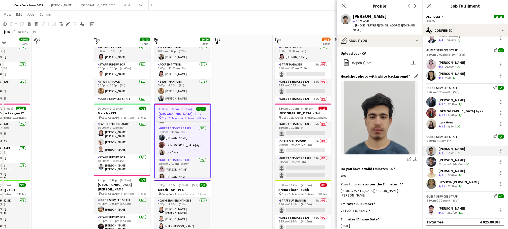
scroll to position [73, 0]
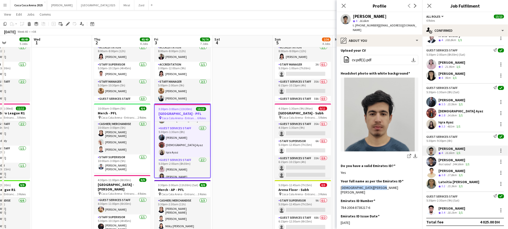
drag, startPoint x: 384, startPoint y: 170, endPoint x: 339, endPoint y: 170, distance: 44.3
click at [339, 170] on app-section-data-types "Bio Edit this field Muhammad Khalil. I began my event career with SS Event, whe…" at bounding box center [379, 138] width 86 height 182
click at [441, 162] on div "Not rated" at bounding box center [444, 164] width 13 height 4
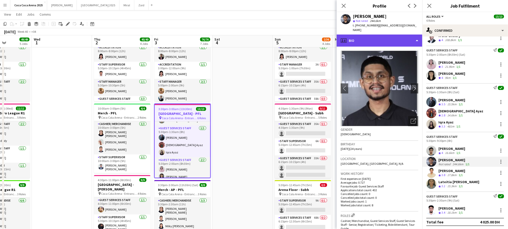
click at [374, 40] on div "profile Bio" at bounding box center [379, 40] width 86 height 12
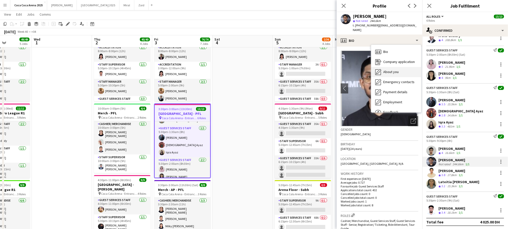
click at [387, 71] on span "About you" at bounding box center [390, 71] width 15 height 5
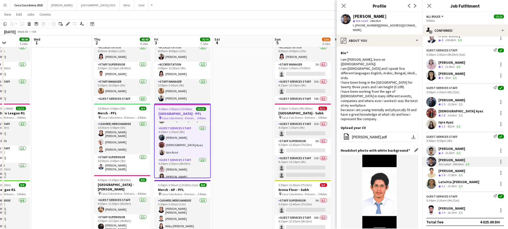
scroll to position [60, 0]
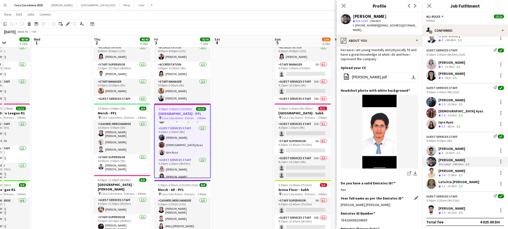
drag, startPoint x: 407, startPoint y: 194, endPoint x: 340, endPoint y: 195, distance: 66.7
click at [340, 202] on div "Mohammed Daiyan Mohammed Salim Uddin" at bounding box center [379, 204] width 78 height 5
click at [441, 169] on div "[PERSON_NAME]" at bounding box center [451, 170] width 27 height 5
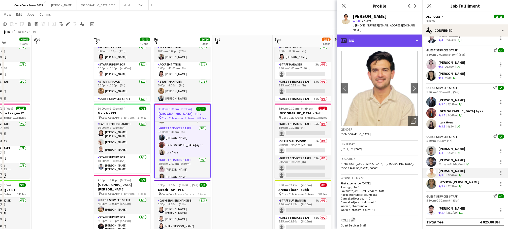
click at [349, 35] on div "profile Bio" at bounding box center [379, 40] width 86 height 12
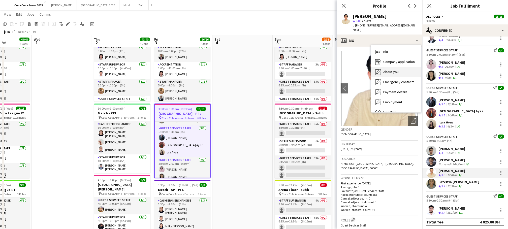
click at [380, 69] on icon "About you" at bounding box center [378, 72] width 6 height 6
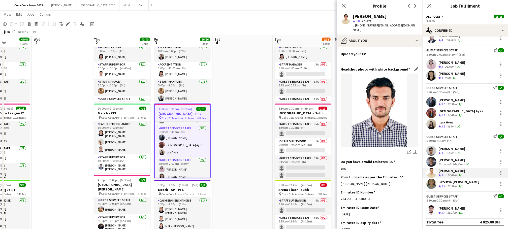
scroll to position [71, 0]
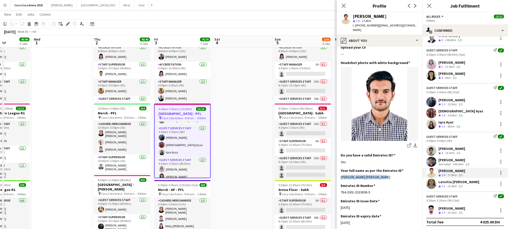
drag, startPoint x: 387, startPoint y: 167, endPoint x: 340, endPoint y: 168, distance: 47.6
click at [340, 168] on app-section-data-types "Bio Edit this field I’m Shahbaz Khan Mumtaz Khan, i have been in the event indu…" at bounding box center [379, 138] width 86 height 182
click at [441, 184] on span "3.2" at bounding box center [443, 186] width 4 height 4
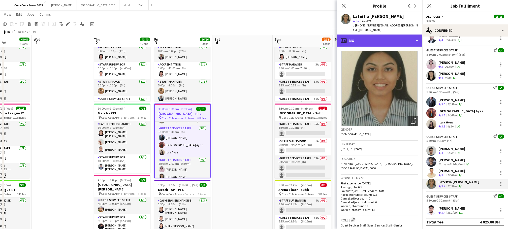
click at [357, 35] on div "profile Bio" at bounding box center [379, 40] width 86 height 12
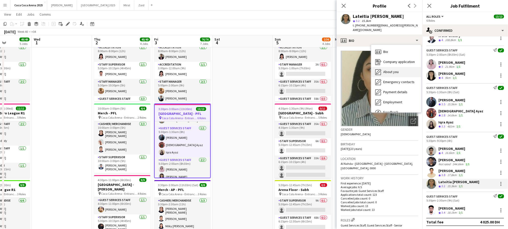
click at [384, 69] on span "About you" at bounding box center [390, 71] width 15 height 5
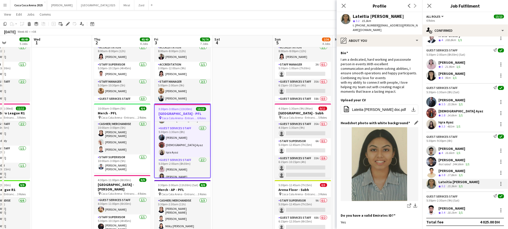
scroll to position [55, 0]
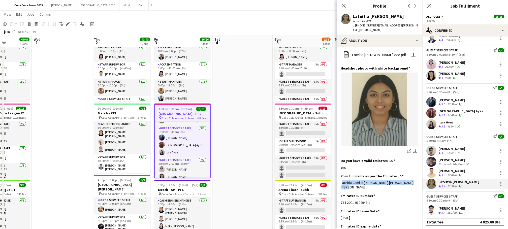
drag, startPoint x: 411, startPoint y: 179, endPoint x: 339, endPoint y: 179, distance: 72.0
click at [339, 179] on app-section-data-types "Bio Edit this field I am a dedicated, hard working and passionate person in eve…" at bounding box center [379, 138] width 86 height 182
click at [447, 207] on div "[PERSON_NAME]" at bounding box center [451, 208] width 27 height 5
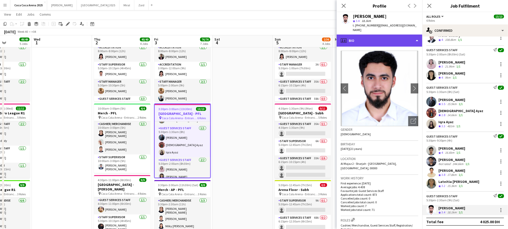
click at [372, 37] on div "profile Bio" at bounding box center [379, 40] width 86 height 12
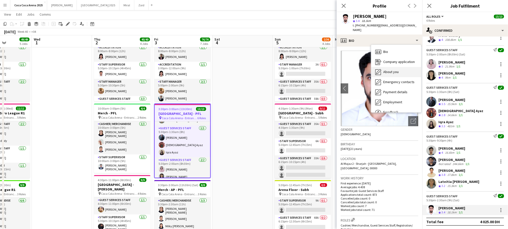
click at [385, 69] on span "About you" at bounding box center [390, 71] width 15 height 5
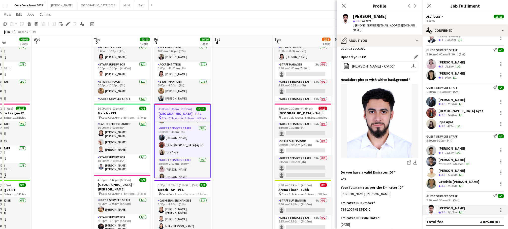
scroll to position [58, 0]
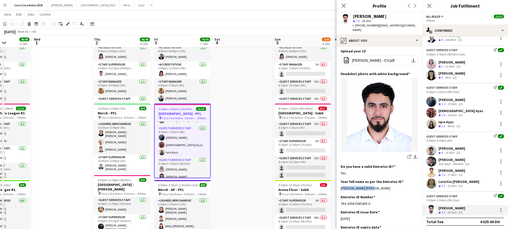
drag, startPoint x: 373, startPoint y: 179, endPoint x: 339, endPoint y: 180, distance: 34.5
click at [339, 180] on app-section-data-types "Bio Edit this field I'm an experienced event expert with a background in managi…" at bounding box center [379, 138] width 86 height 182
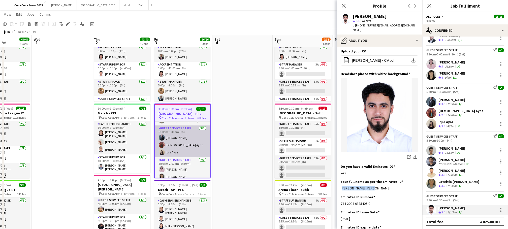
scroll to position [98, 0]
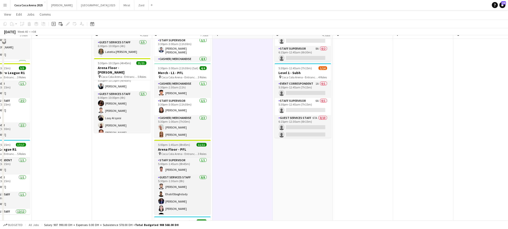
scroll to position [226, 0]
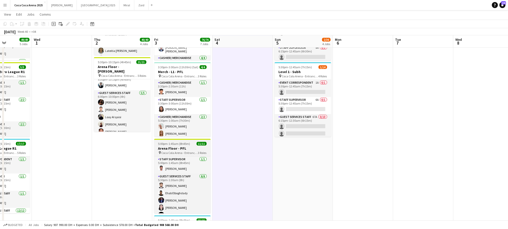
click at [170, 147] on h3 "Arena Floor - PFL" at bounding box center [182, 148] width 56 height 5
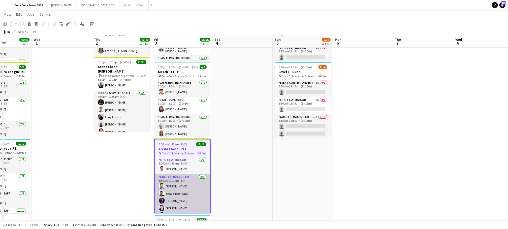
click at [169, 181] on app-card-role "Guest Services Staff 8/8 5:30pm-1:30am (8h) Sudarshan Krishna Ehab Elboghdady B…" at bounding box center [182, 209] width 55 height 70
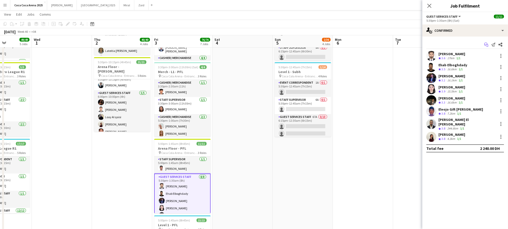
click at [485, 45] on icon at bounding box center [486, 45] width 3 height 3
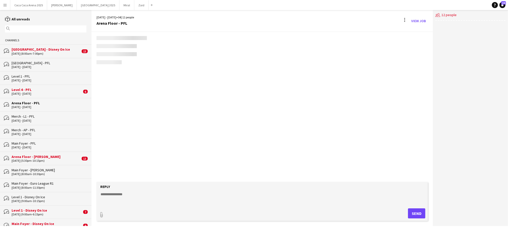
scroll to position [22, 0]
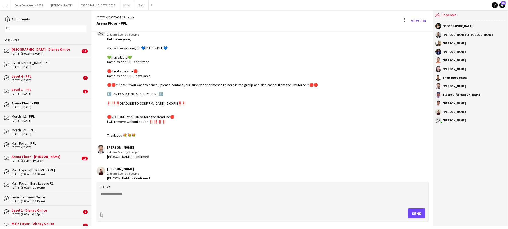
click at [64, 52] on div "28-09-2025 (8:00am-7:00pm)" at bounding box center [46, 54] width 69 height 4
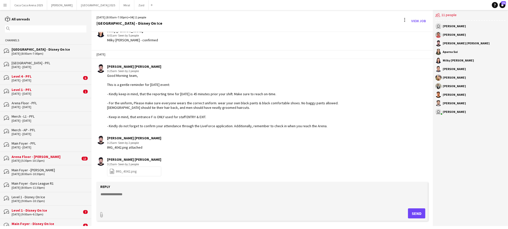
scroll to position [389, 0]
click at [41, 62] on div "[GEOGRAPHIC_DATA] - PFL" at bounding box center [49, 63] width 75 height 5
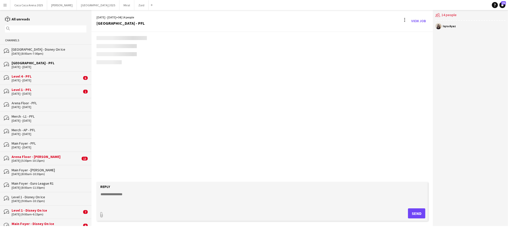
scroll to position [91, 0]
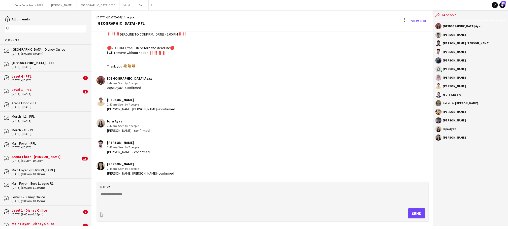
click at [36, 76] on div "Level 4 - PFL" at bounding box center [47, 76] width 70 height 5
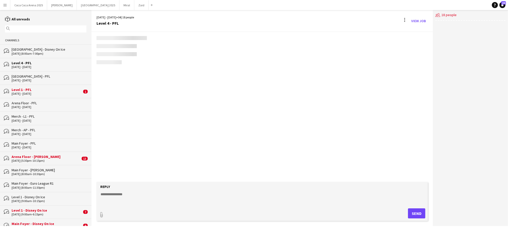
scroll to position [113, 0]
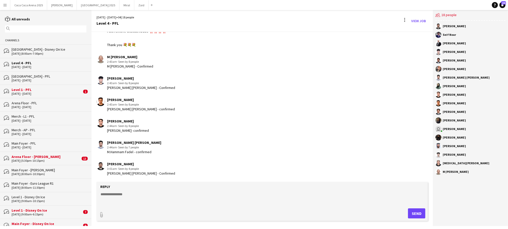
click at [35, 87] on div "Level 1 - PFL" at bounding box center [47, 89] width 70 height 5
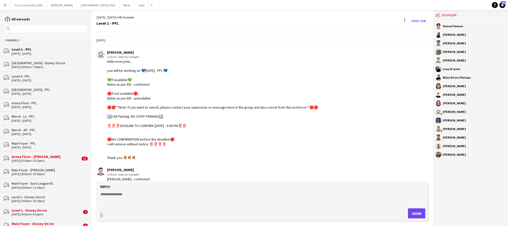
scroll to position [91, 0]
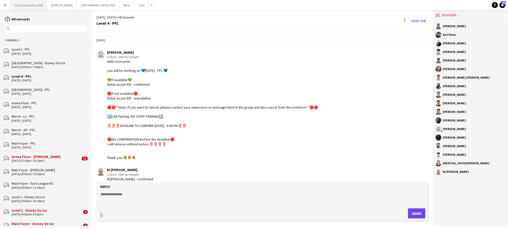
scroll to position [113, 0]
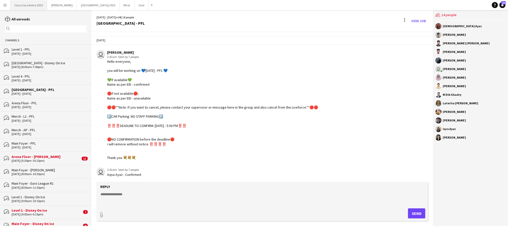
scroll to position [91, 0]
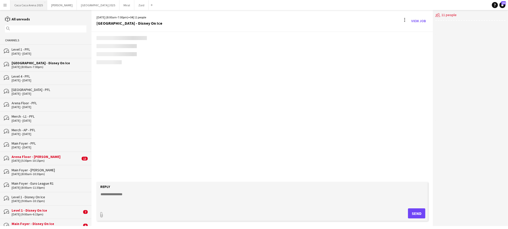
scroll to position [389, 0]
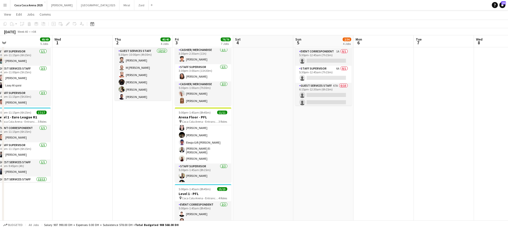
click at [198, 155] on app-card-role "Guest Services Staff 8/8 5:30pm-1:30am (8h) Sudarshan Krishna Ehab Elboghdady B…" at bounding box center [203, 129] width 56 height 70
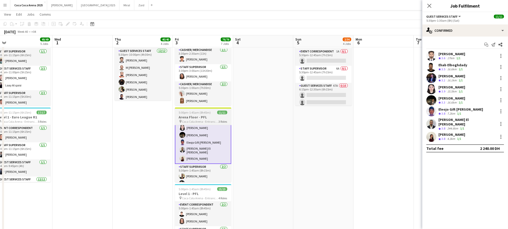
click at [201, 118] on h3 "Arena Floor - PFL" at bounding box center [203, 117] width 56 height 5
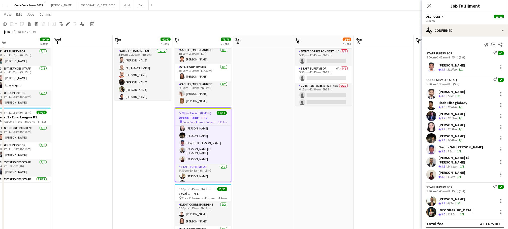
click at [454, 65] on div "[PERSON_NAME]" at bounding box center [451, 65] width 27 height 5
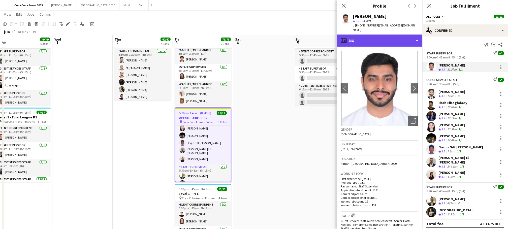
click at [368, 35] on div "profile Bio" at bounding box center [379, 40] width 86 height 12
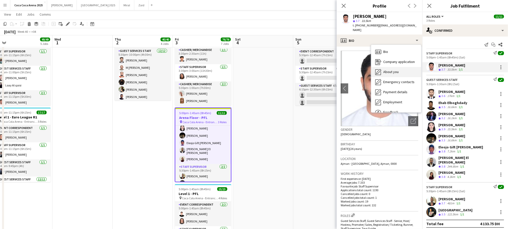
click at [384, 69] on span "About you" at bounding box center [390, 71] width 15 height 5
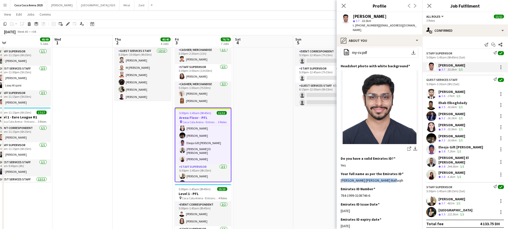
drag, startPoint x: 398, startPoint y: 175, endPoint x: 339, endPoint y: 175, distance: 58.7
click at [339, 175] on app-section-data-types "Bio Edit this field I am a motivated and organized professional with more than …" at bounding box center [379, 138] width 86 height 182
click at [448, 93] on div "[PERSON_NAME]" at bounding box center [451, 91] width 27 height 5
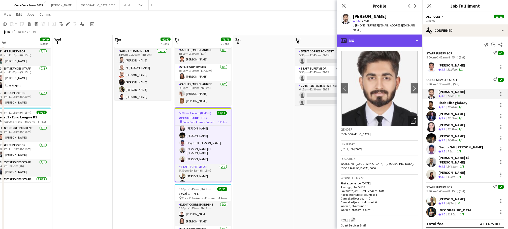
click at [365, 36] on div "profile Bio" at bounding box center [379, 40] width 86 height 12
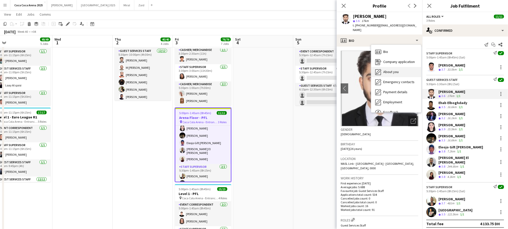
click at [383, 69] on span "About you" at bounding box center [390, 71] width 15 height 5
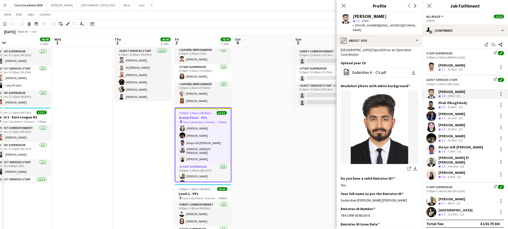
drag, startPoint x: 414, startPoint y: 186, endPoint x: 340, endPoint y: 188, distance: 74.3
click at [340, 188] on app-section-data-types "Bio Edit this field Hi My name is Sudarshan Krishna I am 25 years old I am a BA…" at bounding box center [379, 138] width 86 height 182
click at [442, 104] on div "Ehab Elboghdady" at bounding box center [452, 102] width 29 height 5
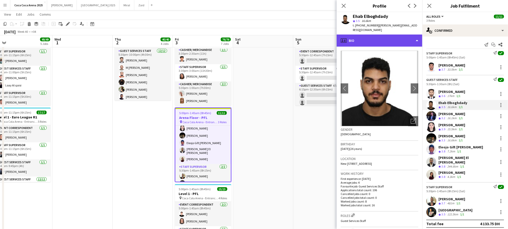
click at [358, 36] on div "profile Bio" at bounding box center [379, 40] width 86 height 12
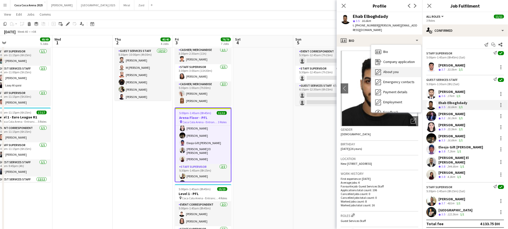
click at [388, 69] on span "About you" at bounding box center [390, 71] width 15 height 5
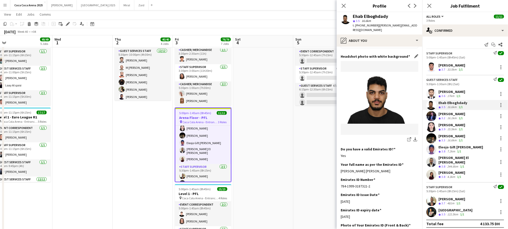
scroll to position [62, 0]
drag, startPoint x: 402, startPoint y: 166, endPoint x: 340, endPoint y: 166, distance: 62.2
click at [340, 166] on app-section-data-types "Bio Edit this field I’ve built experience in event coordination and management.…" at bounding box center [379, 138] width 86 height 182
click at [443, 115] on div "[PERSON_NAME]" at bounding box center [451, 114] width 27 height 5
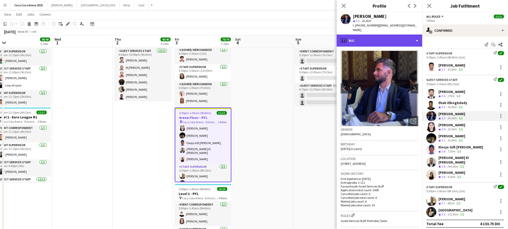
click at [361, 36] on div "profile Bio" at bounding box center [379, 40] width 86 height 12
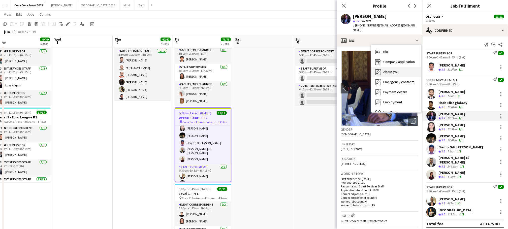
click at [389, 69] on span "About you" at bounding box center [390, 71] width 15 height 5
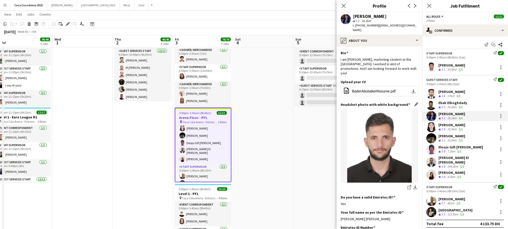
scroll to position [20, 0]
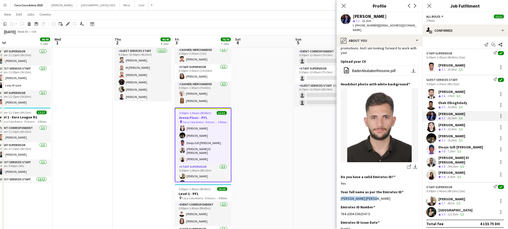
drag, startPoint x: 377, startPoint y: 189, endPoint x: 340, endPoint y: 189, distance: 37.3
click at [340, 189] on app-section-data-types "Bio Edit this field I am Bader Baker, marketing student at the American univers…" at bounding box center [379, 138] width 86 height 182
click at [447, 125] on div "[PERSON_NAME]" at bounding box center [451, 125] width 27 height 5
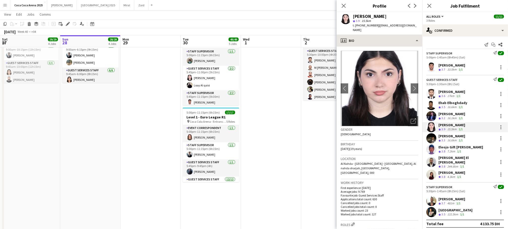
scroll to position [49, 0]
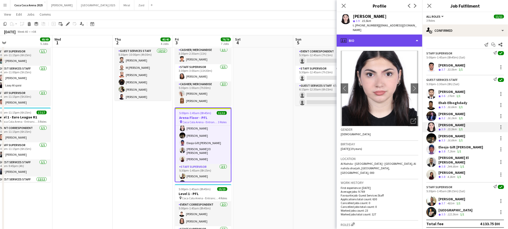
click at [361, 36] on div "profile Bio" at bounding box center [379, 40] width 86 height 12
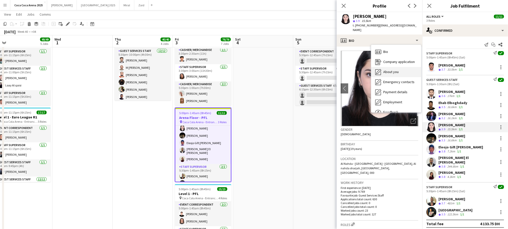
click at [384, 69] on span "About you" at bounding box center [390, 71] width 15 height 5
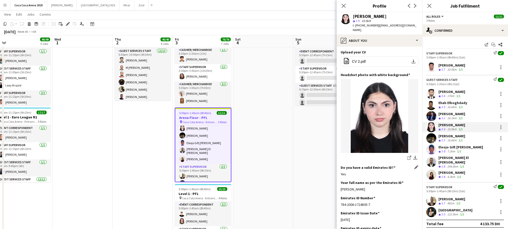
scroll to position [40, 0]
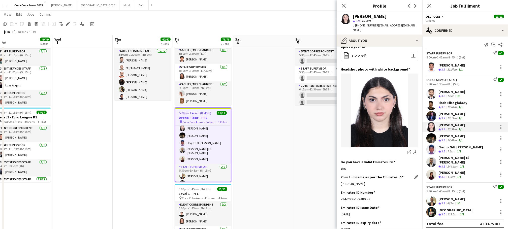
drag, startPoint x: 376, startPoint y: 181, endPoint x: 341, endPoint y: 181, distance: 34.7
click at [341, 181] on div "[PERSON_NAME]" at bounding box center [379, 183] width 78 height 5
copy div "[PERSON_NAME]"
click at [444, 138] on div "[PERSON_NAME]" at bounding box center [451, 136] width 27 height 5
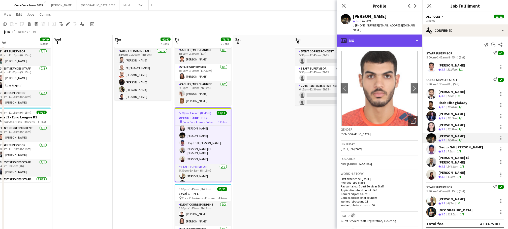
click at [359, 37] on div "profile Bio" at bounding box center [379, 40] width 86 height 12
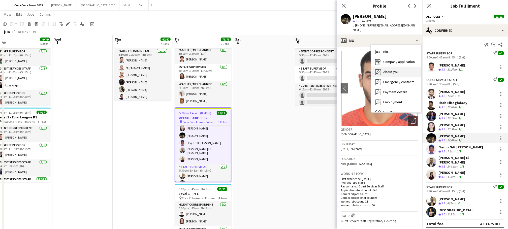
click at [379, 69] on icon at bounding box center [378, 71] width 5 height 5
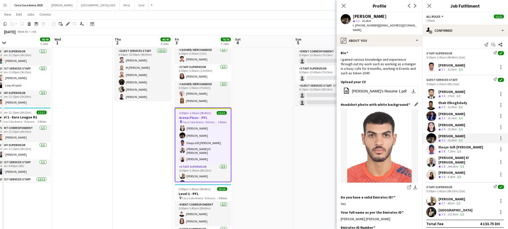
scroll to position [47, 0]
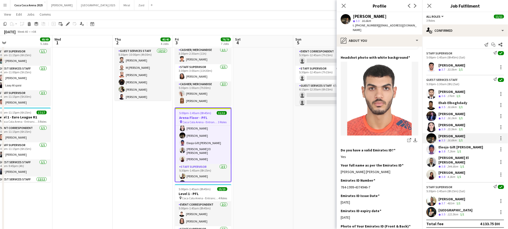
drag, startPoint x: 403, startPoint y: 167, endPoint x: 338, endPoint y: 169, distance: 65.2
click at [338, 169] on app-section-data-types "Bio Edit this field I gained various knowledge and experience through out my wo…" at bounding box center [379, 138] width 86 height 182
copy div "[PERSON_NAME] [PERSON_NAME]"
click at [446, 148] on div "Eleojo Gift [PERSON_NAME]" at bounding box center [460, 147] width 45 height 5
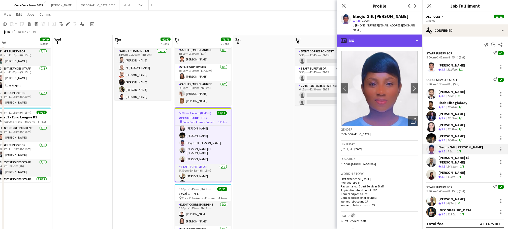
click at [370, 35] on div "profile Bio" at bounding box center [379, 40] width 86 height 12
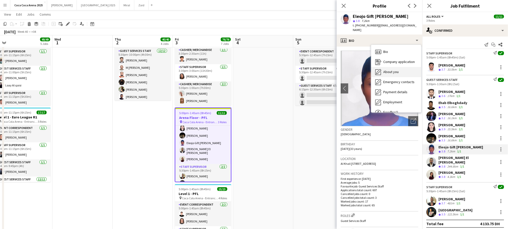
click at [390, 69] on span "About you" at bounding box center [390, 71] width 15 height 5
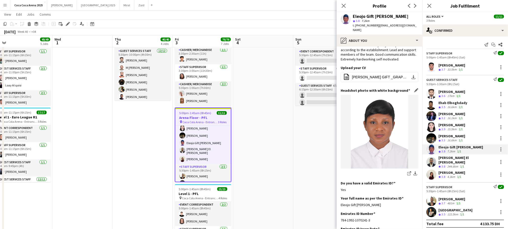
scroll to position [50, 0]
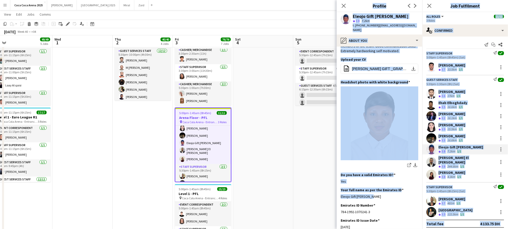
drag, startPoint x: 380, startPoint y: 191, endPoint x: 336, endPoint y: 191, distance: 43.6
click at [336, 191] on app-section-data-types "Bio Edit this field I’m [PERSON_NAME] Gift. Worked as an hostess at Address Dow…" at bounding box center [379, 138] width 86 height 182
click at [368, 194] on div "Eleojo Gift [PERSON_NAME]" at bounding box center [379, 196] width 78 height 5
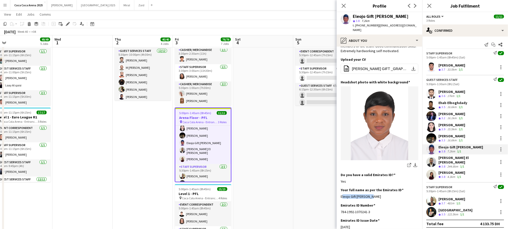
drag, startPoint x: 374, startPoint y: 193, endPoint x: 340, endPoint y: 193, distance: 34.2
click at [340, 193] on app-section-data-types "Bio Edit this field I’m [PERSON_NAME] Gift. Worked as an hostess at Address Dow…" at bounding box center [379, 138] width 86 height 182
copy div "Eleojo Gift [PERSON_NAME]"
click at [448, 157] on div "[PERSON_NAME] El [PERSON_NAME]" at bounding box center [466, 159] width 57 height 9
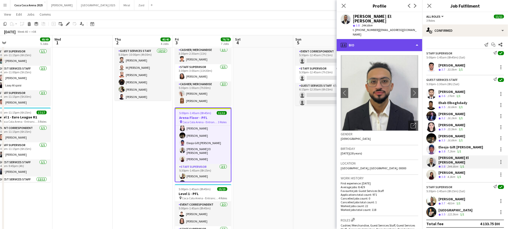
click at [349, 39] on div "profile Bio" at bounding box center [379, 45] width 86 height 12
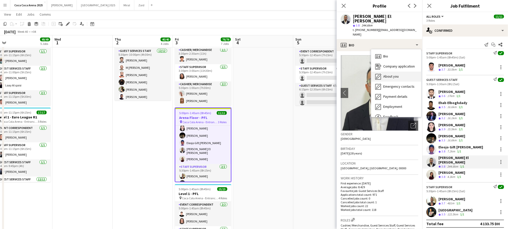
click at [388, 74] on span "About you" at bounding box center [390, 76] width 15 height 5
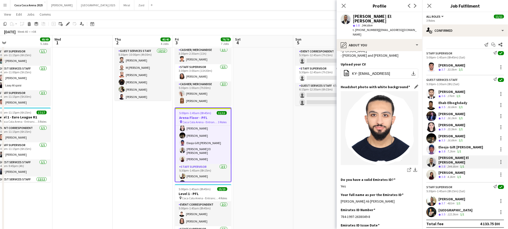
scroll to position [68, 0]
drag, startPoint x: 395, startPoint y: 191, endPoint x: 340, endPoint y: 192, distance: 55.7
click at [340, 192] on app-section-data-types "Bio Edit this field Self-starter & able to work independently. Excellent analyt…" at bounding box center [379, 140] width 86 height 178
copy div "[PERSON_NAME] Ali [PERSON_NAME]"
click at [444, 175] on span "3.8" at bounding box center [443, 177] width 4 height 4
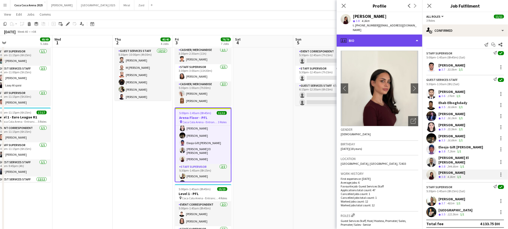
click at [359, 38] on div "profile Bio" at bounding box center [379, 40] width 86 height 12
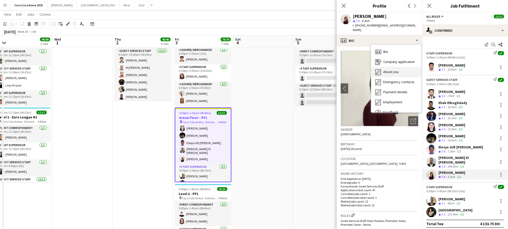
click at [380, 69] on icon at bounding box center [378, 71] width 5 height 5
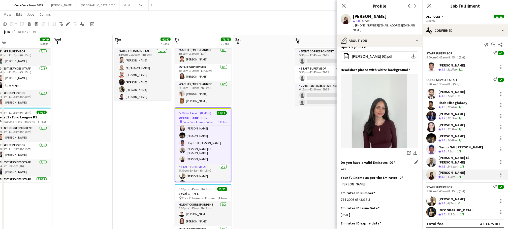
scroll to position [63, 0]
drag, startPoint x: 382, startPoint y: 179, endPoint x: 341, endPoint y: 179, distance: 41.0
click at [341, 181] on div "[PERSON_NAME]" at bounding box center [379, 183] width 78 height 5
copy div "[PERSON_NAME]"
click at [453, 197] on div "[PERSON_NAME]" at bounding box center [451, 199] width 27 height 5
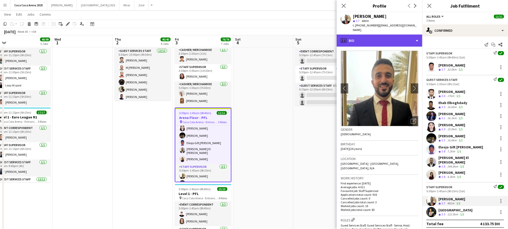
click at [361, 37] on div "profile Bio" at bounding box center [379, 40] width 86 height 12
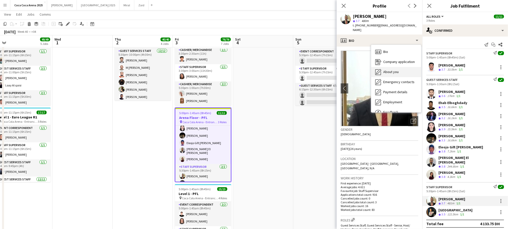
click at [381, 67] on div "About you About you" at bounding box center [396, 72] width 50 height 10
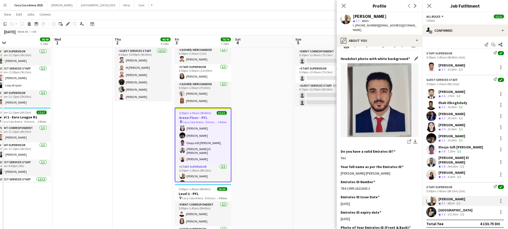
scroll to position [60, 0]
drag, startPoint x: 398, startPoint y: 163, endPoint x: 341, endPoint y: 165, distance: 57.2
click at [341, 171] on div "[PERSON_NAME] [PERSON_NAME]" at bounding box center [379, 173] width 78 height 5
copy div "[PERSON_NAME] [PERSON_NAME]"
click at [442, 208] on div "[GEOGRAPHIC_DATA]" at bounding box center [455, 210] width 34 height 5
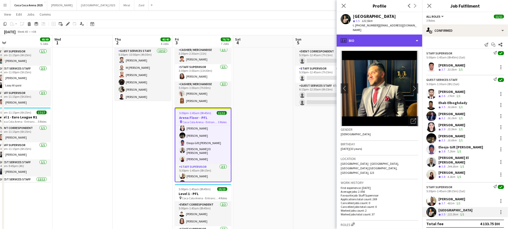
click at [354, 36] on div "profile Bio" at bounding box center [379, 40] width 86 height 12
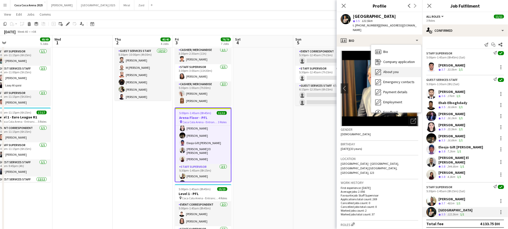
click at [384, 69] on span "About you" at bounding box center [390, 71] width 15 height 5
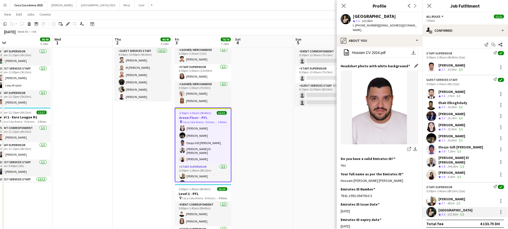
scroll to position [35, 0]
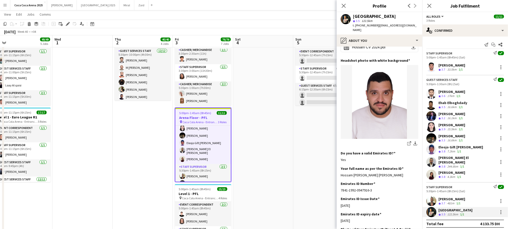
drag, startPoint x: 410, startPoint y: 170, endPoint x: 339, endPoint y: 171, distance: 70.5
click at [339, 171] on app-section-data-types "Bio Edit this field I’m a mechatronics Engineer, I was born and raised in [GEOG…" at bounding box center [379, 138] width 86 height 182
copy div "Hossam [PERSON_NAME] [PERSON_NAME]"
click at [499, 209] on div at bounding box center [501, 212] width 6 height 6
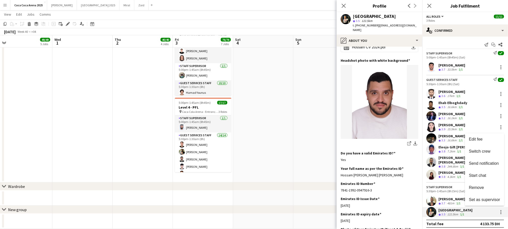
scroll to position [428, 0]
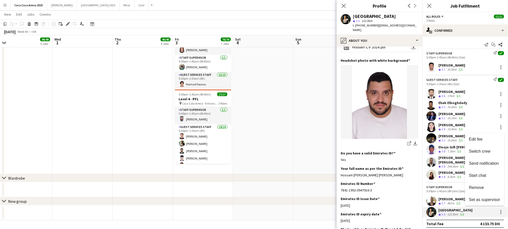
click at [205, 138] on div at bounding box center [254, 114] width 508 height 229
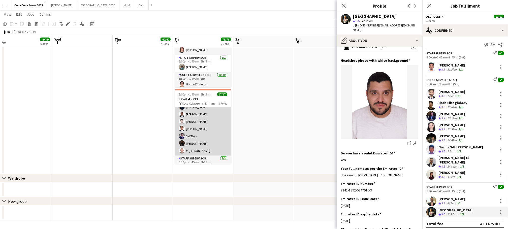
scroll to position [98, 0]
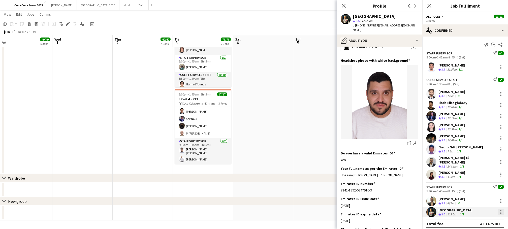
click at [500, 209] on div at bounding box center [501, 212] width 6 height 6
click at [478, 147] on button "Switch crew" at bounding box center [484, 151] width 39 height 12
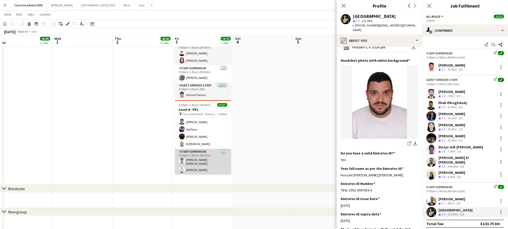
click at [209, 160] on app-card-role "Staff Supervisor [DATE] 5:30pm-1:45am (8h15m) [PERSON_NAME] Hammam [PERSON_NAME…" at bounding box center [203, 162] width 56 height 26
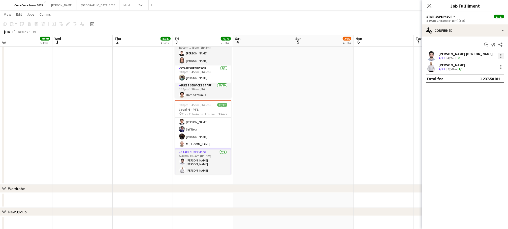
click at [501, 55] on div at bounding box center [500, 55] width 1 height 1
click at [485, 77] on span "Switch with" at bounding box center [479, 77] width 20 height 4
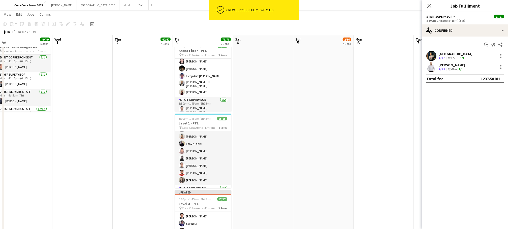
scroll to position [75, 0]
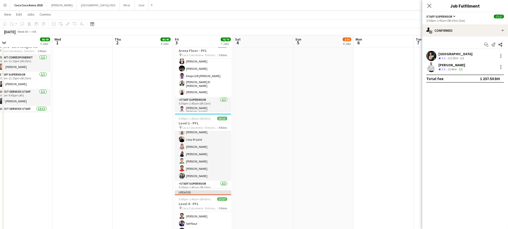
click at [356, 111] on app-date-cell at bounding box center [383, 2] width 60 height 546
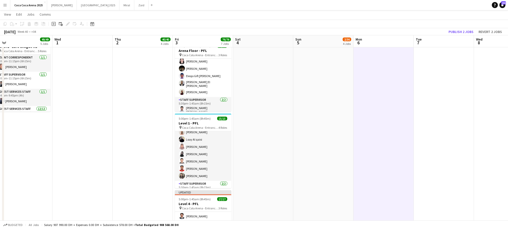
click at [458, 35] on div "[DATE] Week 40 • +04 Publish 2 jobs Revert 2 jobs" at bounding box center [254, 31] width 508 height 7
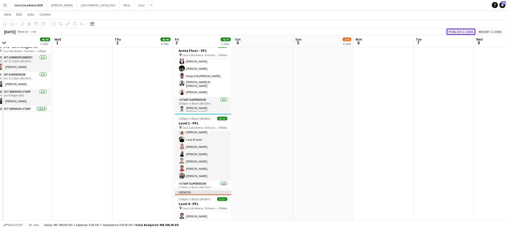
click at [457, 31] on button "Publish 2 jobs" at bounding box center [460, 31] width 29 height 7
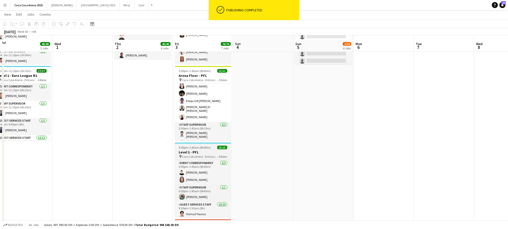
scroll to position [293, 0]
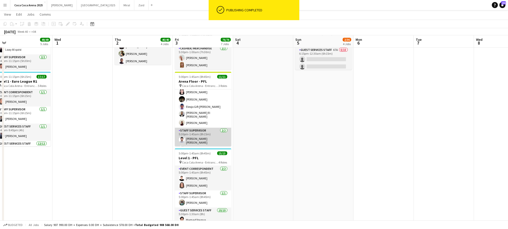
click at [205, 140] on app-card-role "Staff Supervisor [DATE] 5:30pm-1:45am (8h15m) [PERSON_NAME] Hammam [PERSON_NAME…" at bounding box center [203, 141] width 56 height 26
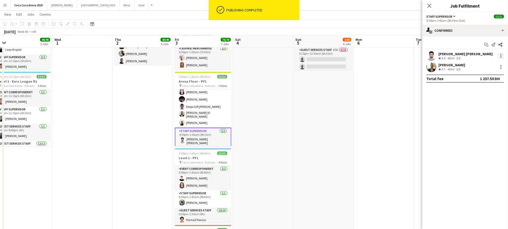
click at [501, 53] on div at bounding box center [501, 56] width 6 height 6
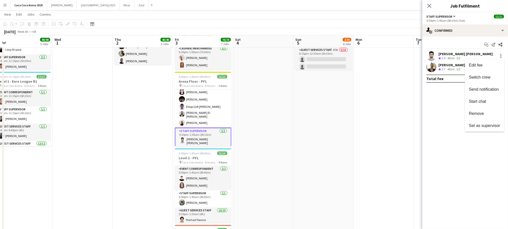
click at [443, 58] on div at bounding box center [254, 114] width 508 height 229
click at [443, 56] on span "3.9" at bounding box center [443, 58] width 4 height 4
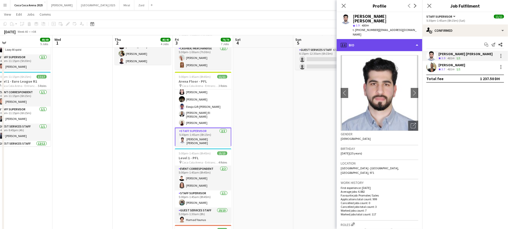
click at [374, 43] on div "profile Bio" at bounding box center [379, 45] width 86 height 12
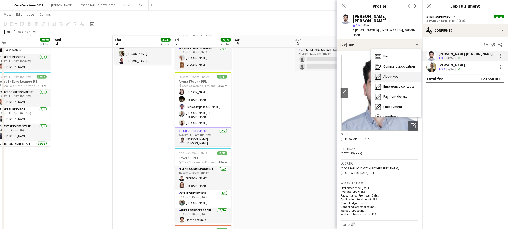
click at [388, 77] on span "About you" at bounding box center [390, 76] width 15 height 5
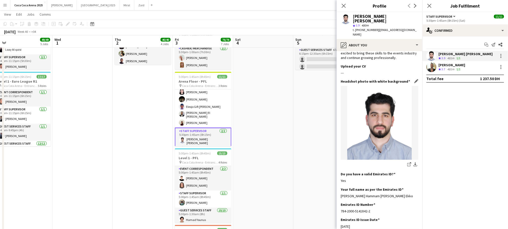
scroll to position [58, 0]
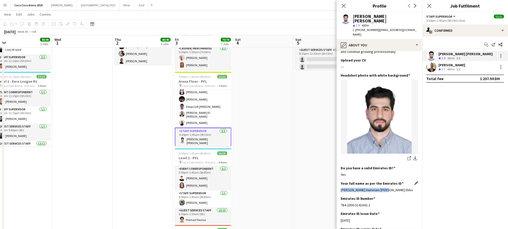
drag, startPoint x: 390, startPoint y: 185, endPoint x: 340, endPoint y: 185, distance: 49.1
click at [340, 188] on div "[PERSON_NAME] Hammam [PERSON_NAME] Ekko" at bounding box center [379, 190] width 78 height 5
copy div "[PERSON_NAME] Hammam [PERSON_NAME] Ekko"
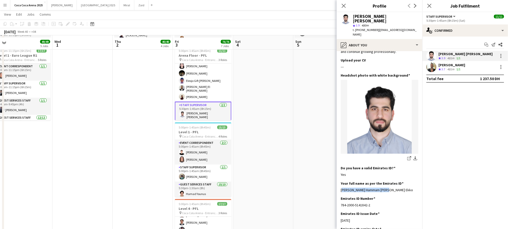
scroll to position [321, 0]
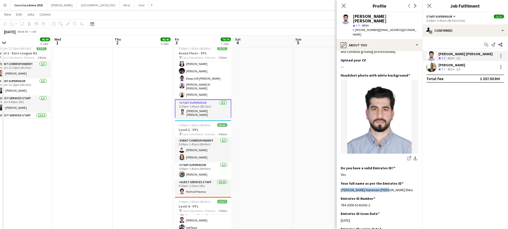
click at [187, 159] on app-card-role "Event Correspondent [DATE] 5:00pm-1:45am (8h45m) [PERSON_NAME] [PERSON_NAME]" at bounding box center [203, 150] width 56 height 24
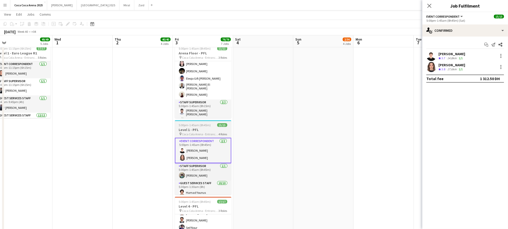
click at [189, 132] on span "Coca Cola Arena - Entrance F" at bounding box center [200, 134] width 37 height 4
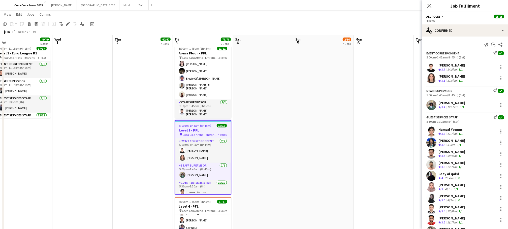
click at [459, 65] on div "[PERSON_NAME]" at bounding box center [451, 65] width 27 height 5
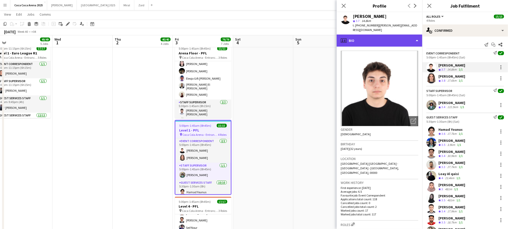
click at [376, 34] on div "profile Bio" at bounding box center [379, 40] width 86 height 12
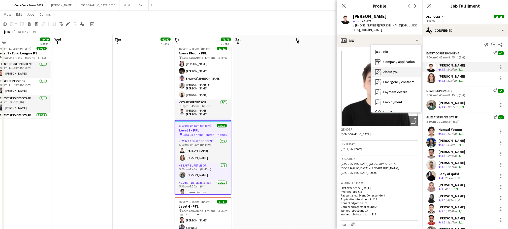
click at [386, 69] on span "About you" at bounding box center [390, 71] width 15 height 5
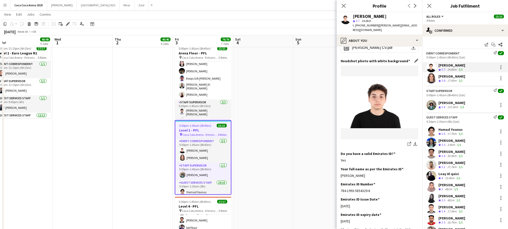
scroll to position [42, 0]
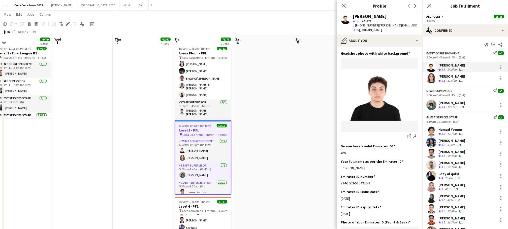
drag, startPoint x: 372, startPoint y: 162, endPoint x: 340, endPoint y: 163, distance: 32.2
click at [340, 163] on app-section-data-types "Bio Edit this field Well Organized and have client servicing skills. Experience…" at bounding box center [379, 138] width 86 height 182
copy div "[PERSON_NAME]"
click at [439, 80] on polygon at bounding box center [439, 81] width 3 height 3
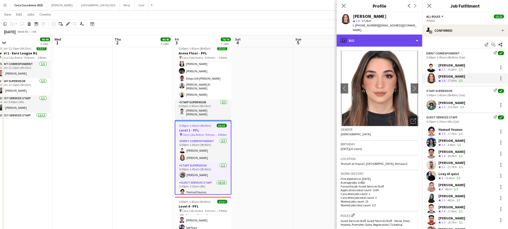
click at [358, 37] on div "profile Bio" at bounding box center [379, 40] width 86 height 12
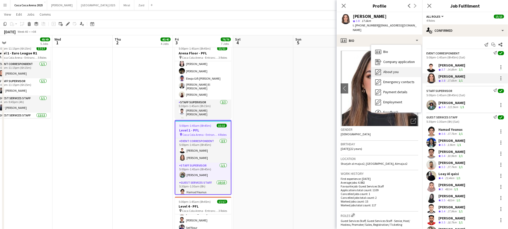
click at [384, 69] on span "About you" at bounding box center [390, 71] width 15 height 5
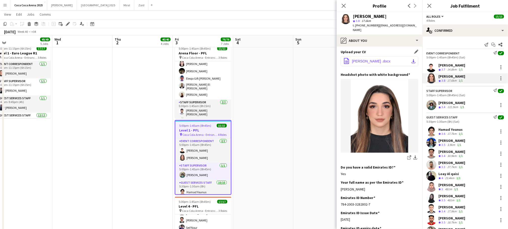
scroll to position [88, 0]
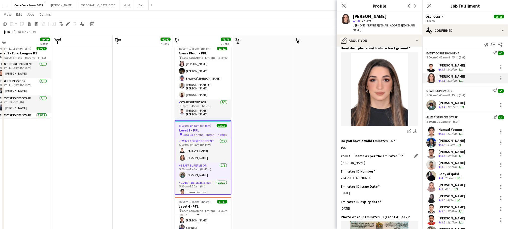
drag, startPoint x: 370, startPoint y: 153, endPoint x: 340, endPoint y: 154, distance: 30.0
click at [340, 160] on div "[PERSON_NAME]" at bounding box center [379, 162] width 78 height 5
copy div "[PERSON_NAME]"
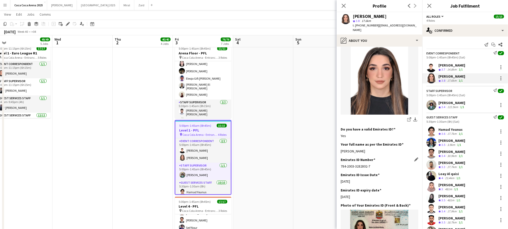
scroll to position [102, 0]
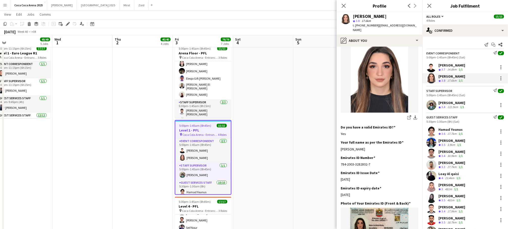
click at [447, 101] on div "[PERSON_NAME]" at bounding box center [451, 102] width 27 height 5
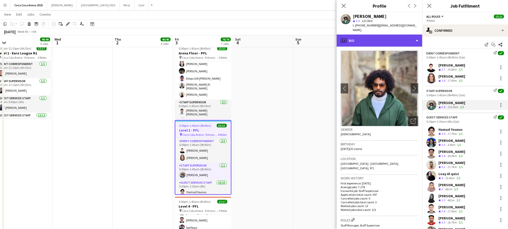
click at [359, 40] on div "profile Bio" at bounding box center [379, 40] width 86 height 12
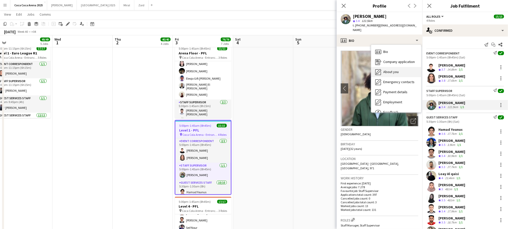
click at [382, 73] on div "About you About you" at bounding box center [396, 72] width 50 height 10
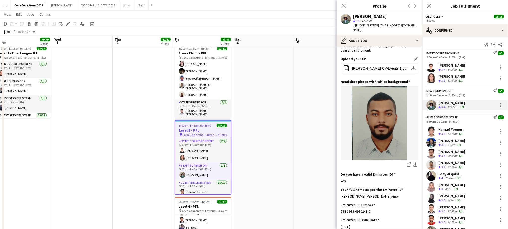
scroll to position [52, 0]
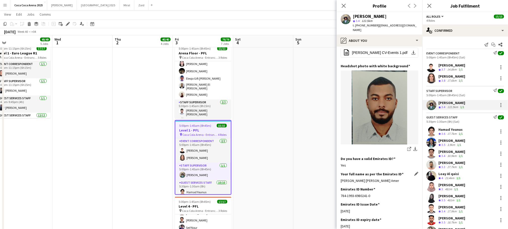
drag, startPoint x: 410, startPoint y: 181, endPoint x: 341, endPoint y: 181, distance: 68.5
click at [341, 181] on div "[PERSON_NAME] [PERSON_NAME] Amer" at bounding box center [379, 180] width 78 height 5
click at [447, 130] on div "Hamad Younus" at bounding box center [450, 129] width 25 height 5
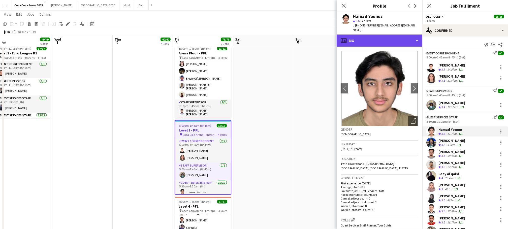
click at [362, 34] on div "profile Bio" at bounding box center [379, 40] width 86 height 12
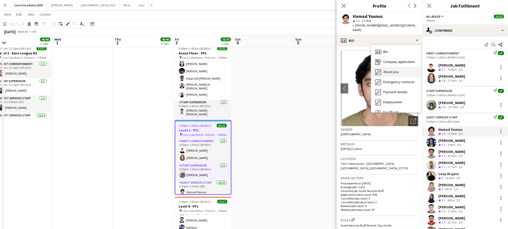
click at [384, 69] on span "About you" at bounding box center [390, 71] width 15 height 5
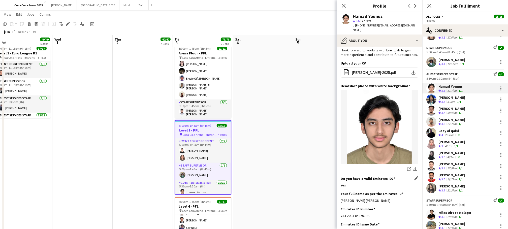
scroll to position [57, 0]
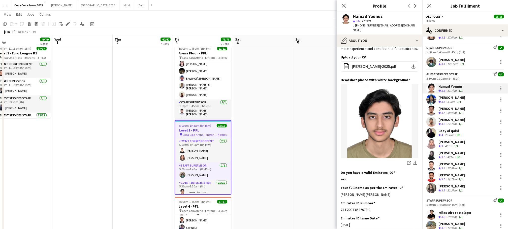
drag, startPoint x: 395, startPoint y: 190, endPoint x: 340, endPoint y: 191, distance: 55.1
click at [340, 191] on app-section-data-types "Bio Edit this field Hello, my name is [PERSON_NAME]. I am [DEMOGRAPHIC_DATA], f…" at bounding box center [379, 138] width 86 height 182
click at [453, 97] on div "[PERSON_NAME]" at bounding box center [451, 97] width 27 height 5
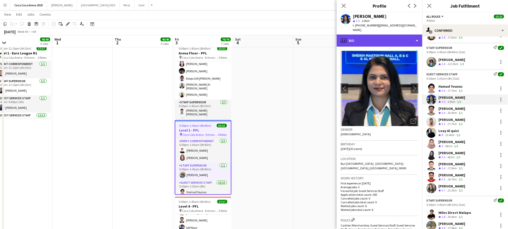
click at [366, 37] on div "profile Bio" at bounding box center [379, 40] width 86 height 12
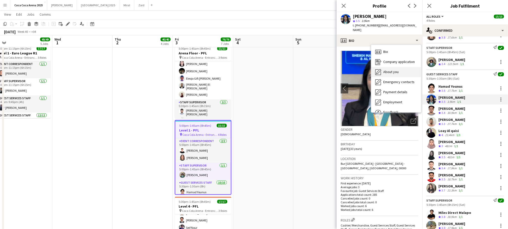
click at [384, 67] on div "About you About you" at bounding box center [396, 72] width 50 height 10
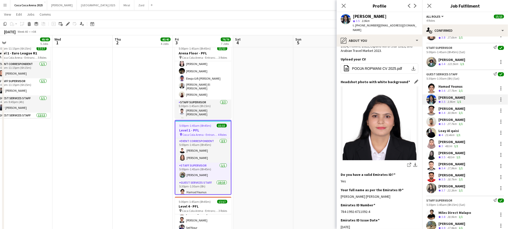
scroll to position [68, 0]
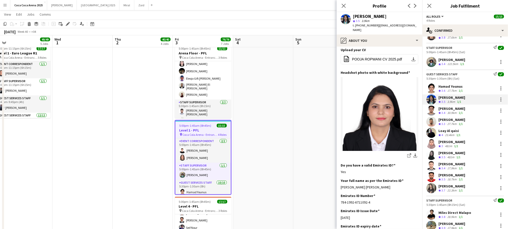
drag, startPoint x: 392, startPoint y: 173, endPoint x: 339, endPoint y: 174, distance: 53.1
click at [339, 174] on app-section-data-types "Bio Edit this field I am [PERSON_NAME], born on [DEMOGRAPHIC_DATA]. I am [DEMOG…" at bounding box center [379, 138] width 86 height 182
click at [445, 112] on span "3.4" at bounding box center [443, 113] width 4 height 4
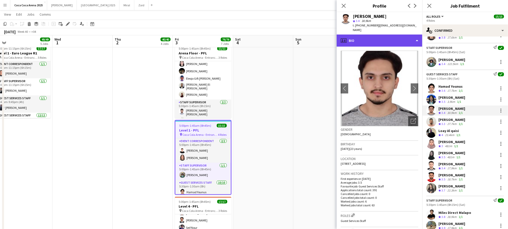
click at [362, 37] on div "profile Bio" at bounding box center [379, 40] width 86 height 12
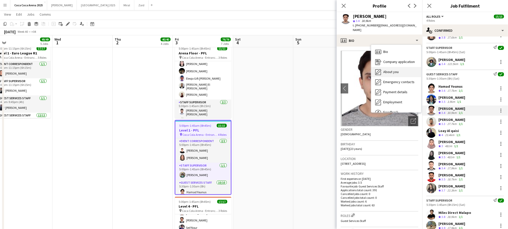
click at [390, 69] on span "About you" at bounding box center [390, 71] width 15 height 5
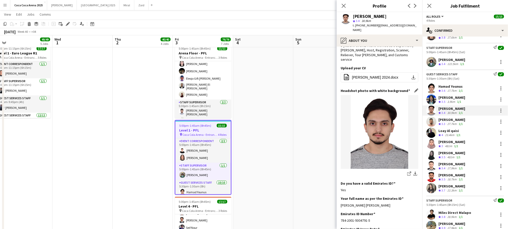
scroll to position [59, 0]
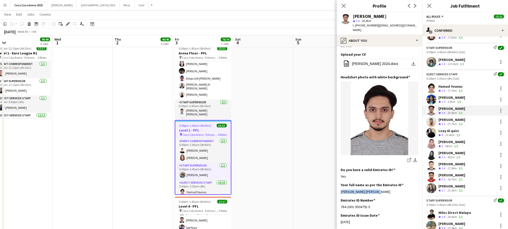
drag, startPoint x: 382, startPoint y: 173, endPoint x: 339, endPoint y: 174, distance: 43.1
click at [339, 174] on app-section-data-types "Bio Edit this field Hi my name is [PERSON_NAME] i am from [DEMOGRAPHIC_DATA] an…" at bounding box center [379, 138] width 86 height 182
click at [445, 121] on div "[PERSON_NAME]" at bounding box center [451, 119] width 27 height 5
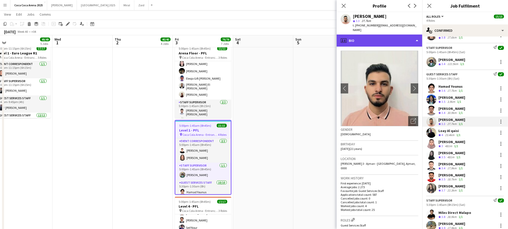
click at [354, 37] on div "profile Bio" at bounding box center [379, 40] width 86 height 12
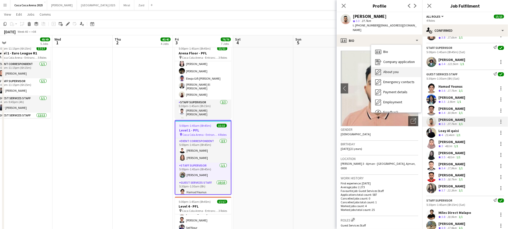
click at [382, 70] on div "About you About you" at bounding box center [396, 72] width 50 height 10
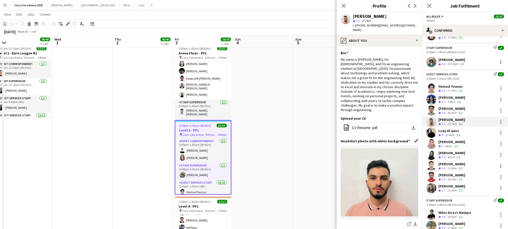
scroll to position [67, 0]
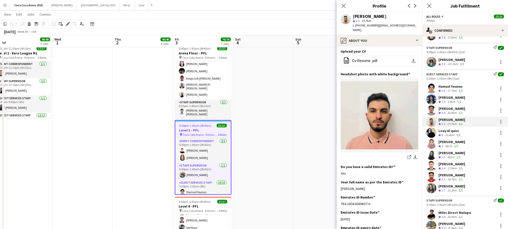
drag, startPoint x: 380, startPoint y: 179, endPoint x: 339, endPoint y: 179, distance: 40.5
click at [339, 179] on app-section-data-types "Bio Edit this field My name is [PERSON_NAME], I'm [DEMOGRAPHIC_DATA], and I'm a…" at bounding box center [379, 138] width 86 height 182
click at [450, 135] on div "23.4km" at bounding box center [449, 135] width 11 height 4
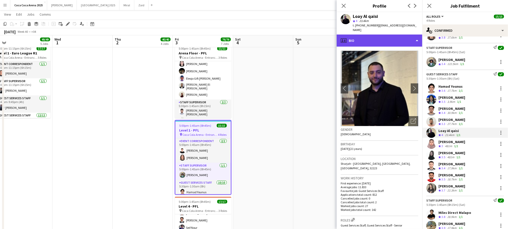
click at [356, 34] on div "profile Bio" at bounding box center [379, 40] width 86 height 12
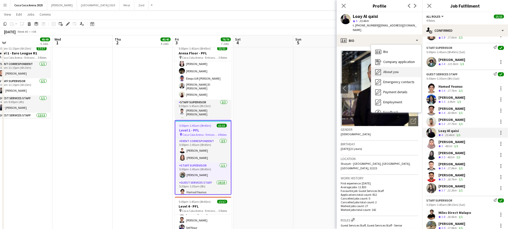
click at [383, 69] on span "About you" at bounding box center [390, 71] width 15 height 5
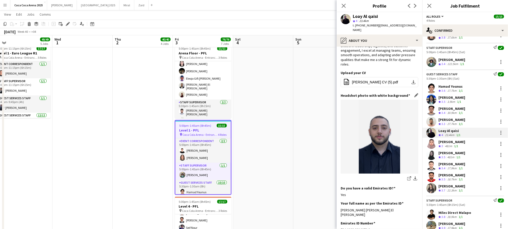
scroll to position [55, 0]
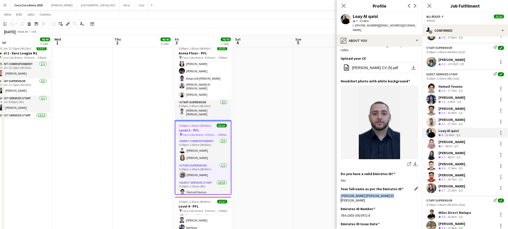
drag, startPoint x: 391, startPoint y: 182, endPoint x: 340, endPoint y: 182, distance: 50.4
click at [340, 193] on div "[PERSON_NAME] [PERSON_NAME] El [PERSON_NAME]" at bounding box center [379, 197] width 78 height 9
click at [446, 143] on div "[PERSON_NAME]" at bounding box center [451, 141] width 27 height 5
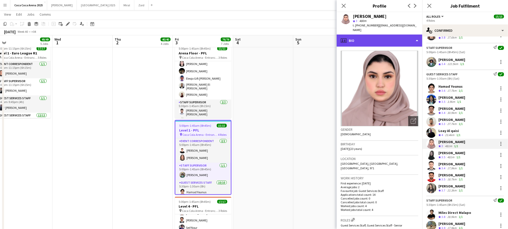
click at [361, 43] on div "profile Bio" at bounding box center [379, 40] width 86 height 12
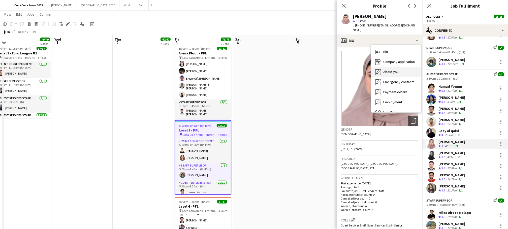
click at [384, 71] on span "About you" at bounding box center [390, 71] width 15 height 5
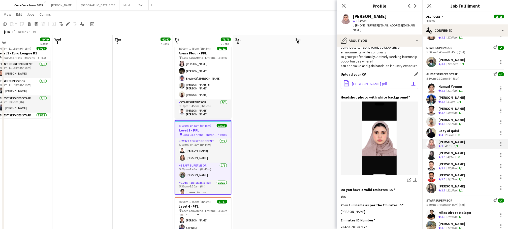
scroll to position [59, 0]
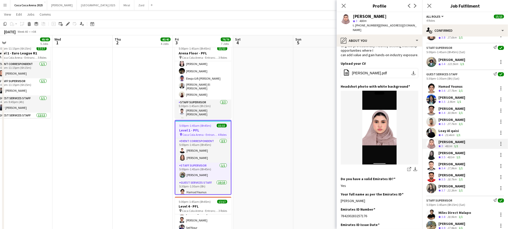
drag, startPoint x: 374, startPoint y: 200, endPoint x: 340, endPoint y: 201, distance: 33.8
click at [340, 201] on app-section-data-types "Bio Edit this field Energetic and task-oriented business management graduate wi…" at bounding box center [379, 138] width 86 height 182
click at [446, 154] on div "[PERSON_NAME]" at bounding box center [451, 153] width 27 height 5
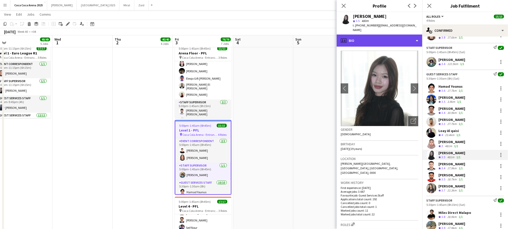
click at [360, 34] on div "profile Bio" at bounding box center [379, 40] width 86 height 12
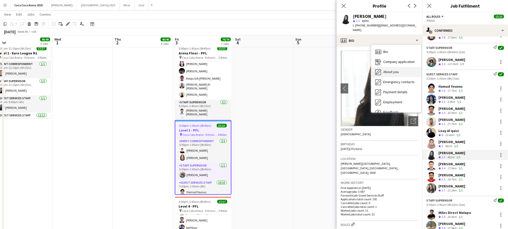
click at [381, 67] on div "About you About you" at bounding box center [396, 72] width 50 height 10
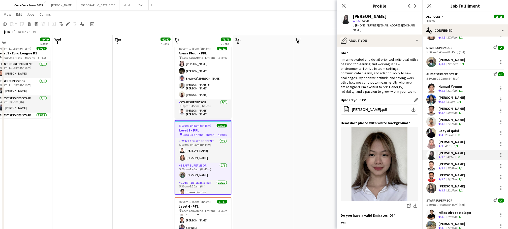
scroll to position [52, 0]
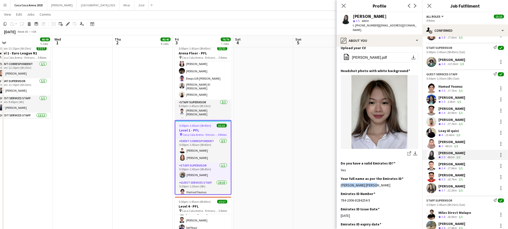
drag, startPoint x: 379, startPoint y: 180, endPoint x: 340, endPoint y: 181, distance: 39.3
click at [340, 181] on app-section-data-types "Bio Edit this field I’m a motivated and detail-oriented individual with a passi…" at bounding box center [379, 138] width 86 height 182
click at [456, 166] on div "17.9km" at bounding box center [451, 168] width 11 height 4
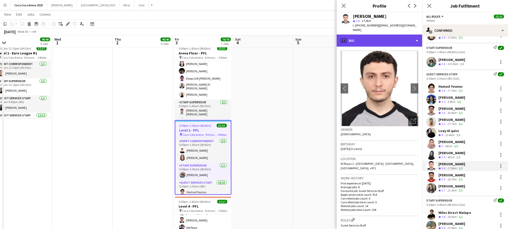
click at [372, 35] on div "profile Bio" at bounding box center [379, 40] width 86 height 12
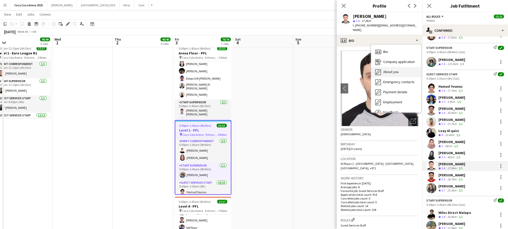
click at [386, 69] on span "About you" at bounding box center [390, 71] width 15 height 5
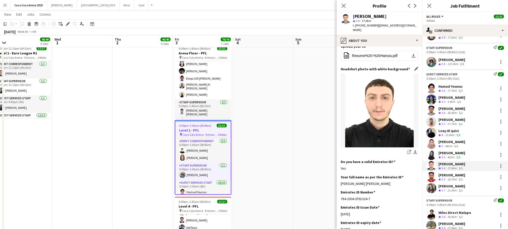
scroll to position [61, 0]
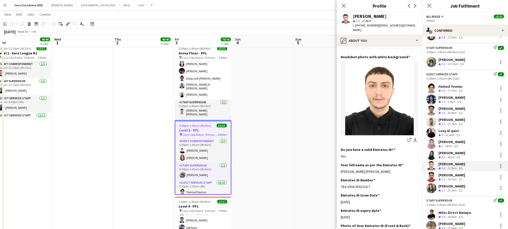
drag, startPoint x: 393, startPoint y: 163, endPoint x: 339, endPoint y: 164, distance: 54.4
click at [339, 164] on app-section-data-types "Bio Edit this field I am an ambitious individual dedicated to self-improvement …" at bounding box center [379, 138] width 86 height 182
click at [449, 175] on div "[PERSON_NAME]" at bounding box center [451, 175] width 27 height 5
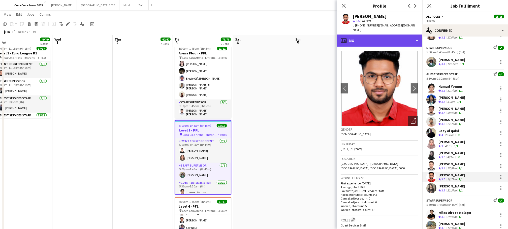
click at [360, 34] on div "profile Bio" at bounding box center [379, 40] width 86 height 12
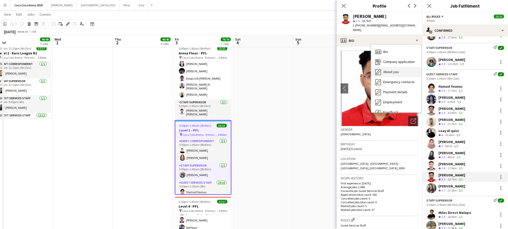
click at [390, 69] on span "About you" at bounding box center [390, 71] width 15 height 5
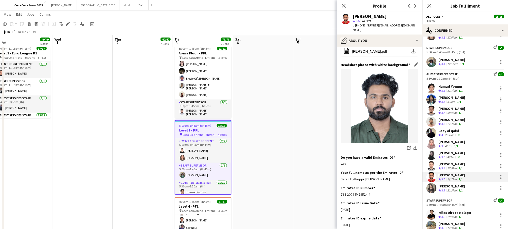
scroll to position [49, 0]
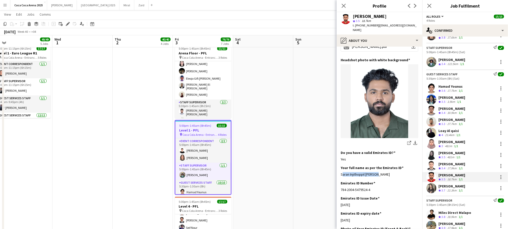
drag, startPoint x: 380, startPoint y: 169, endPoint x: 339, endPoint y: 170, distance: 40.5
click at [339, 170] on app-section-data-types "Bio Edit this field Passionate and driven freelancer who is eager to find new a…" at bounding box center [379, 138] width 86 height 182
click at [443, 189] on span "3.7" at bounding box center [443, 190] width 4 height 4
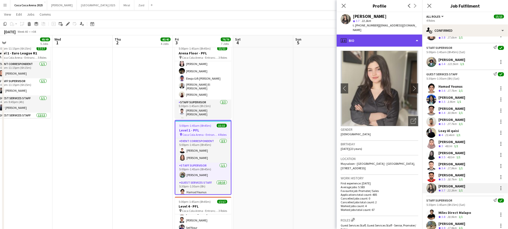
click at [353, 37] on div "profile Bio" at bounding box center [379, 40] width 86 height 12
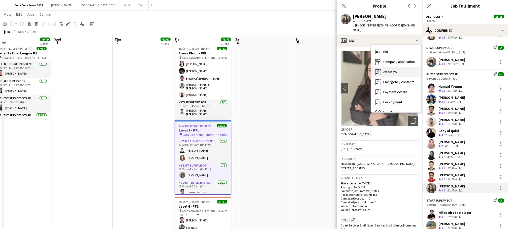
click at [376, 69] on icon "About you" at bounding box center [378, 72] width 6 height 6
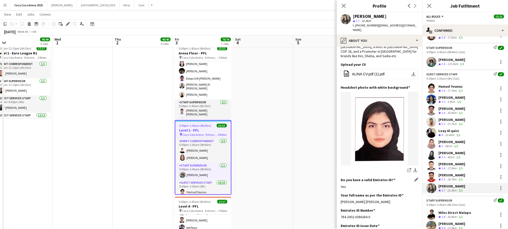
scroll to position [69, 0]
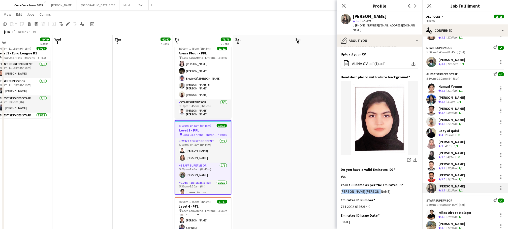
drag, startPoint x: 377, startPoint y: 179, endPoint x: 340, endPoint y: 179, distance: 36.8
click at [340, 179] on app-section-data-types "Bio Edit this field My name is [PERSON_NAME], and I am [DEMOGRAPHIC_DATA] from …" at bounding box center [379, 138] width 86 height 182
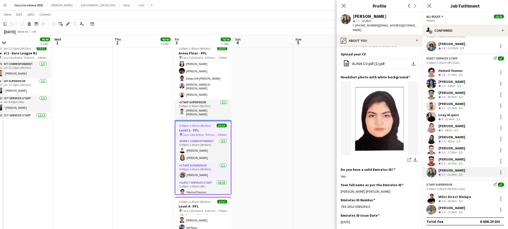
click at [454, 194] on div "Miles Direct Malapo" at bounding box center [454, 196] width 33 height 5
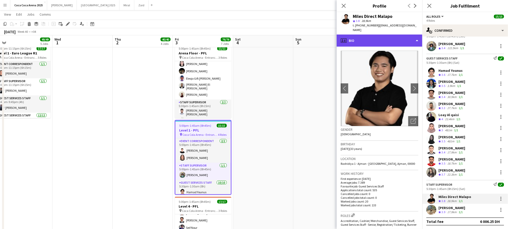
click at [368, 34] on div "profile Bio" at bounding box center [379, 40] width 86 height 12
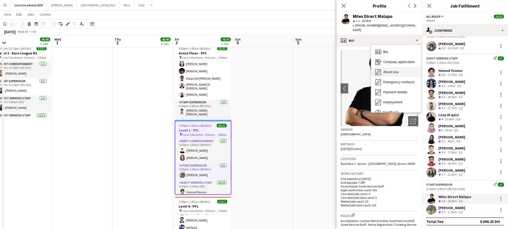
click at [395, 69] on span "About you" at bounding box center [390, 71] width 15 height 5
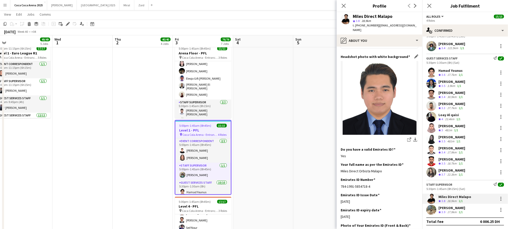
scroll to position [102, 0]
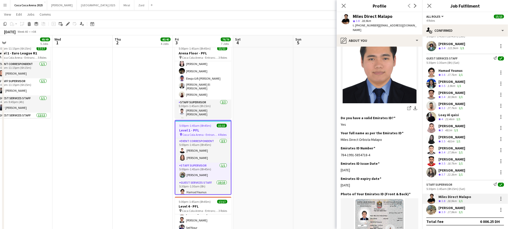
drag, startPoint x: 385, startPoint y: 135, endPoint x: 340, endPoint y: 136, distance: 45.3
click at [340, 136] on app-section-data-types "Bio Edit this field A bachelor's graduate with diverse experience in both on-si…" at bounding box center [379, 138] width 86 height 182
click at [440, 210] on div "Crew rating 3.9" at bounding box center [442, 212] width 8 height 4
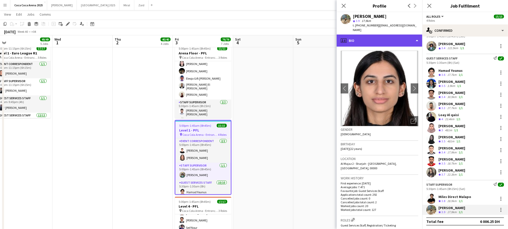
click at [353, 37] on div "profile Bio" at bounding box center [379, 40] width 86 height 12
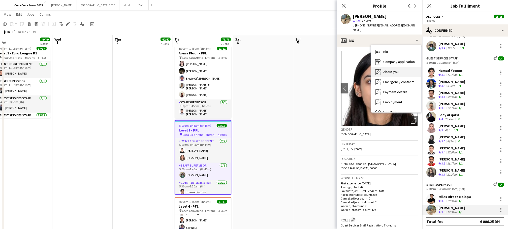
click at [378, 69] on icon at bounding box center [378, 71] width 5 height 5
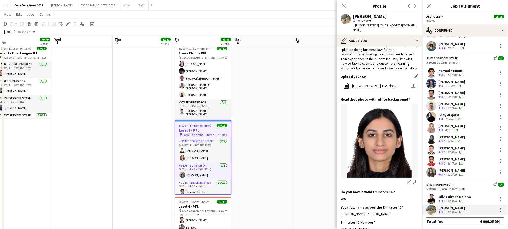
scroll to position [53, 0]
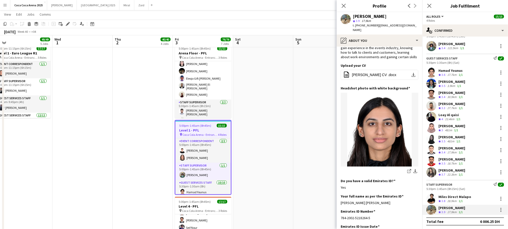
drag, startPoint x: 395, startPoint y: 188, endPoint x: 340, endPoint y: 189, distance: 54.9
click at [340, 189] on app-section-data-types "Bio Edit this field Hello, my name is [PERSON_NAME], I am currently [DEMOGRAPHI…" at bounding box center [379, 138] width 86 height 182
click at [326, 138] on app-date-cell "8:00am-1:00am (17h) (Mon) 1/6 Main Foyer - Subh pin [GEOGRAPHIC_DATA] - Entranc…" at bounding box center [323, 8] width 60 height 546
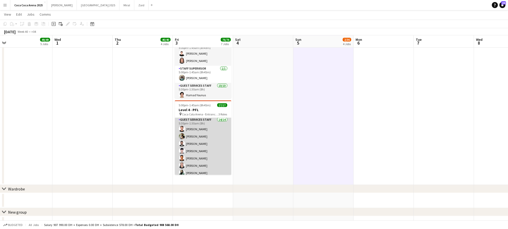
scroll to position [18, 0]
click at [206, 126] on app-card-role "Guest Services Staff 14/14 5:30pm-1:30am (8h) [PERSON_NAME] [PERSON_NAME] Saddi…" at bounding box center [203, 173] width 56 height 112
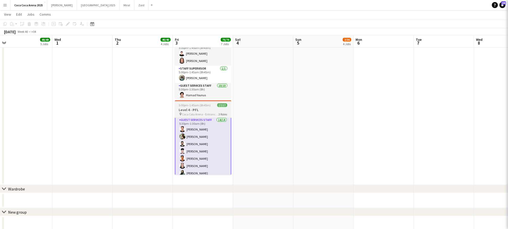
click at [203, 111] on h3 "Level 4 - PFL" at bounding box center [203, 110] width 56 height 5
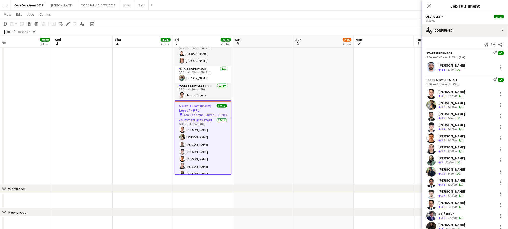
click at [456, 66] on div "[PERSON_NAME]" at bounding box center [451, 65] width 27 height 5
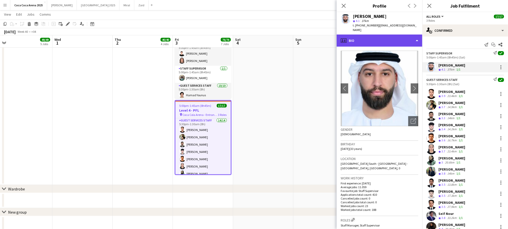
click at [382, 35] on div "profile Bio" at bounding box center [379, 40] width 86 height 12
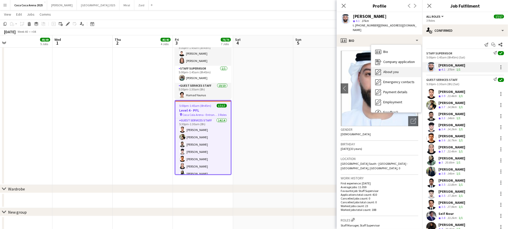
click at [391, 69] on span "About you" at bounding box center [390, 71] width 15 height 5
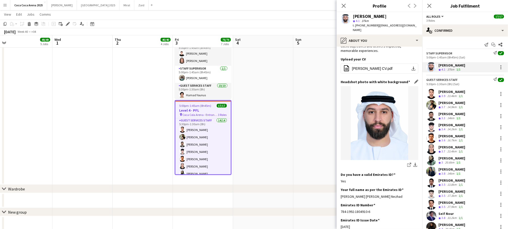
scroll to position [66, 0]
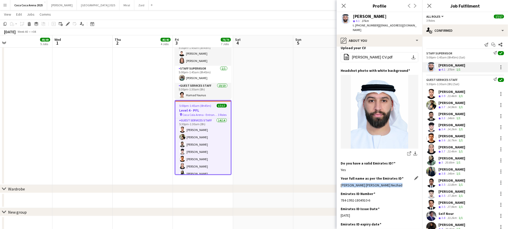
drag, startPoint x: 396, startPoint y: 175, endPoint x: 341, endPoint y: 177, distance: 55.2
click at [341, 183] on div "[PERSON_NAME] [PERSON_NAME] Nezhad" at bounding box center [379, 185] width 78 height 5
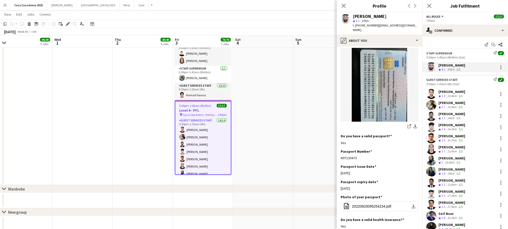
scroll to position [66, 0]
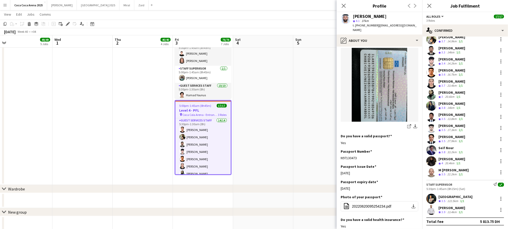
click at [453, 197] on div "[GEOGRAPHIC_DATA]" at bounding box center [455, 196] width 34 height 5
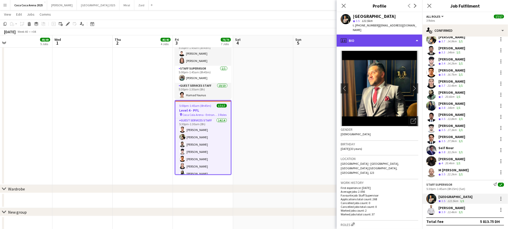
click at [352, 38] on div "profile Bio" at bounding box center [379, 40] width 86 height 12
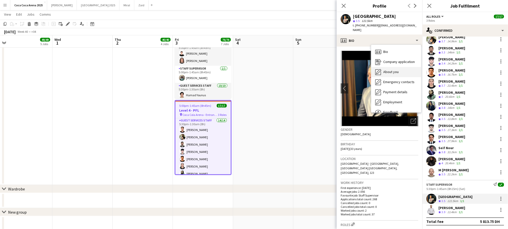
click at [380, 69] on icon "About you" at bounding box center [378, 72] width 6 height 6
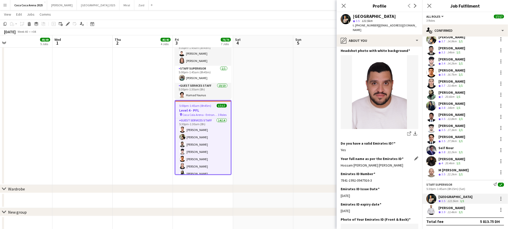
scroll to position [50, 0]
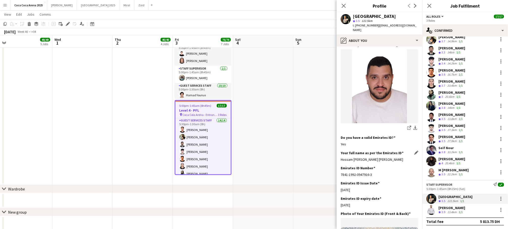
drag, startPoint x: 411, startPoint y: 156, endPoint x: 340, endPoint y: 156, distance: 70.2
click at [340, 157] on div "Hossam [PERSON_NAME] [PERSON_NAME]" at bounding box center [379, 159] width 78 height 5
click at [455, 206] on div "[PERSON_NAME]" at bounding box center [451, 207] width 27 height 5
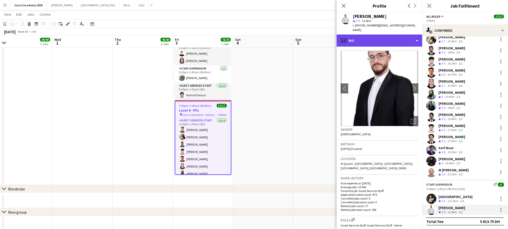
click at [359, 40] on div "profile Bio" at bounding box center [379, 40] width 86 height 12
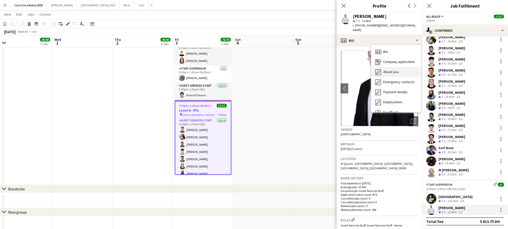
click at [380, 69] on icon "About you" at bounding box center [378, 72] width 6 height 6
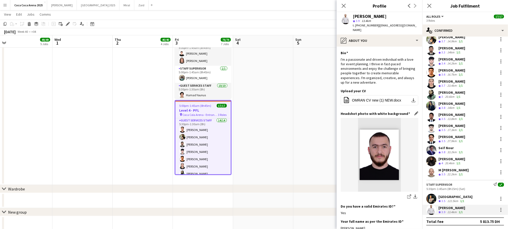
scroll to position [58, 0]
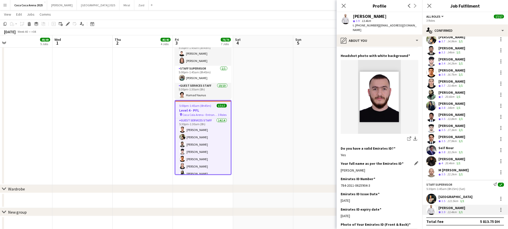
drag, startPoint x: 376, startPoint y: 161, endPoint x: 340, endPoint y: 161, distance: 35.5
click at [340, 161] on app-section-data-types "Bio Edit this field I'm a passionate and driven individual with a love for even…" at bounding box center [379, 138] width 86 height 182
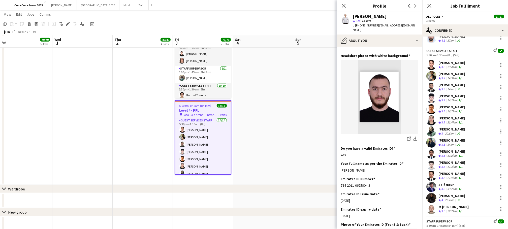
scroll to position [29, 0]
click at [446, 63] on div "[PERSON_NAME]" at bounding box center [451, 63] width 27 height 5
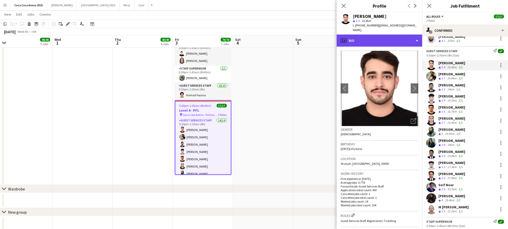
click at [378, 38] on div "profile Bio" at bounding box center [379, 40] width 86 height 12
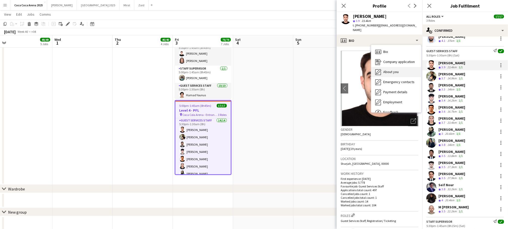
click at [385, 69] on span "About you" at bounding box center [390, 71] width 15 height 5
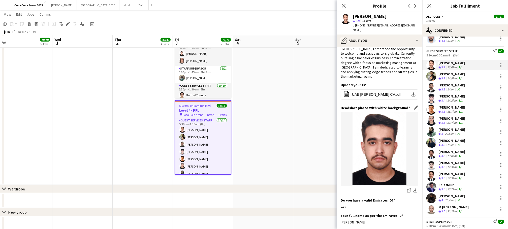
scroll to position [43, 0]
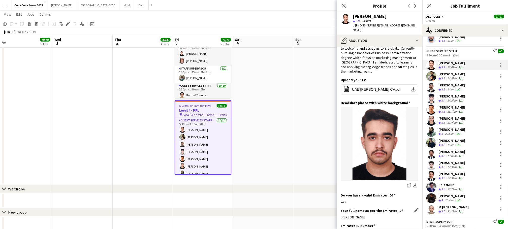
drag, startPoint x: 387, startPoint y: 199, endPoint x: 341, endPoint y: 199, distance: 45.8
click at [341, 215] on div "[PERSON_NAME]" at bounding box center [379, 217] width 78 height 5
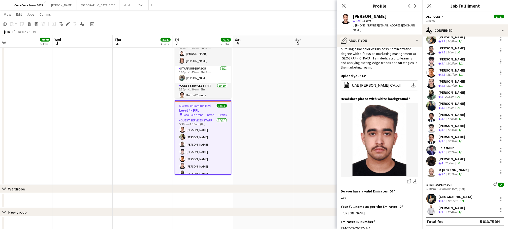
scroll to position [0, 0]
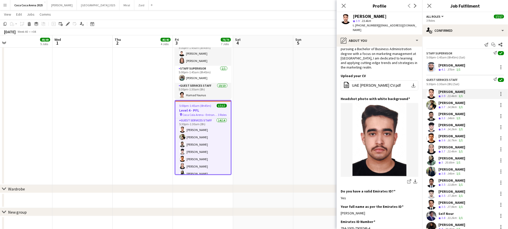
click at [453, 104] on div "[PERSON_NAME]" at bounding box center [451, 102] width 27 height 5
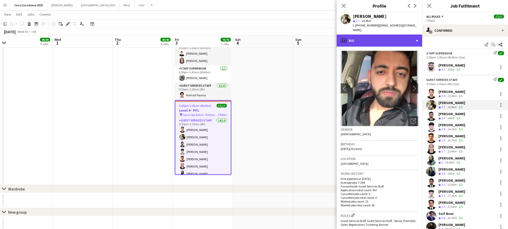
click at [368, 35] on div "profile Bio" at bounding box center [379, 40] width 86 height 12
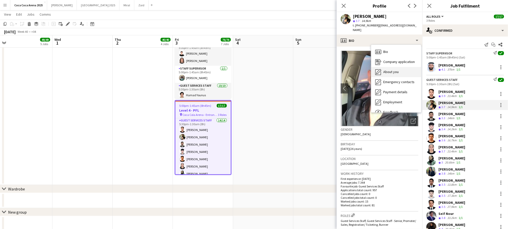
click at [385, 67] on div "About you About you" at bounding box center [396, 72] width 50 height 10
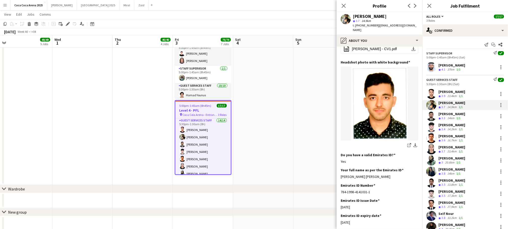
scroll to position [78, 0]
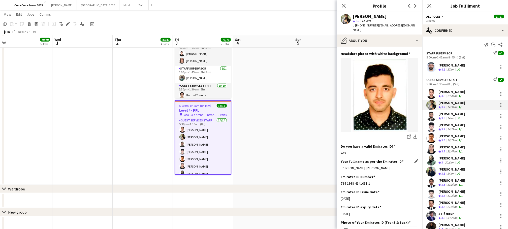
drag, startPoint x: 392, startPoint y: 161, endPoint x: 340, endPoint y: 164, distance: 51.2
click at [340, 166] on div "[PERSON_NAME] [PERSON_NAME]" at bounding box center [379, 168] width 78 height 5
click at [451, 115] on div "[PERSON_NAME]" at bounding box center [451, 114] width 27 height 5
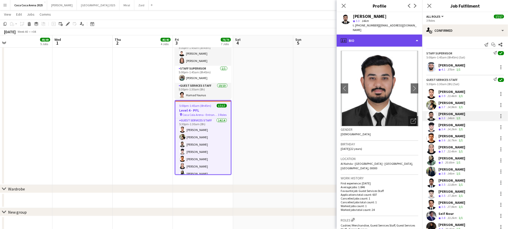
click at [361, 35] on div "profile Bio" at bounding box center [379, 40] width 86 height 12
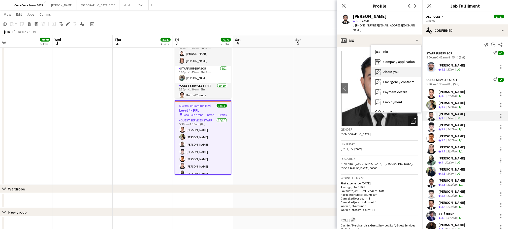
click at [385, 69] on span "About you" at bounding box center [390, 71] width 15 height 5
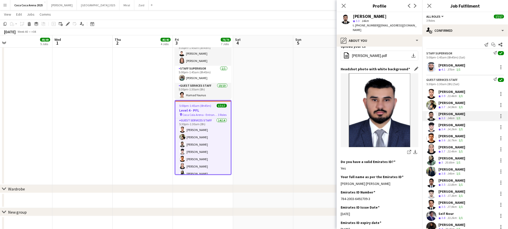
scroll to position [76, 0]
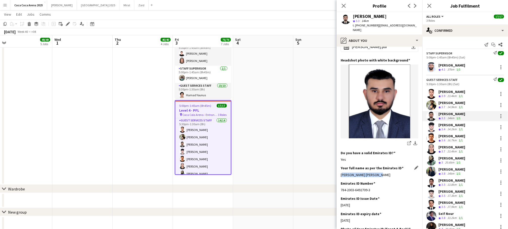
drag, startPoint x: 377, startPoint y: 166, endPoint x: 340, endPoint y: 167, distance: 37.3
click at [340, 172] on div "[PERSON_NAME] [PERSON_NAME]" at bounding box center [379, 174] width 78 height 5
click at [443, 125] on div "[PERSON_NAME]" at bounding box center [451, 125] width 27 height 5
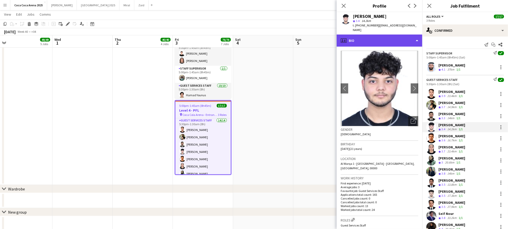
click at [362, 34] on div "profile Bio" at bounding box center [379, 40] width 86 height 12
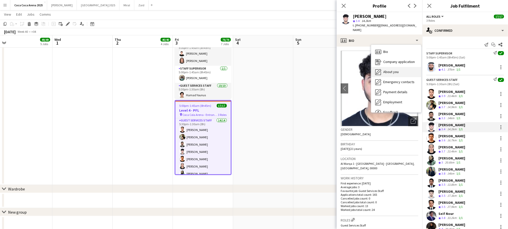
click at [386, 69] on span "About you" at bounding box center [390, 71] width 15 height 5
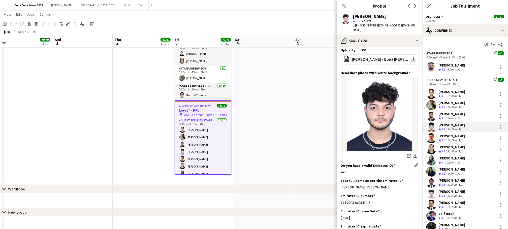
scroll to position [57, 0]
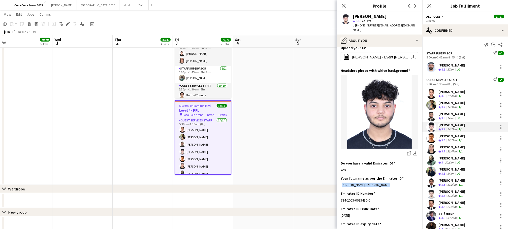
drag, startPoint x: 383, startPoint y: 181, endPoint x: 340, endPoint y: 182, distance: 42.8
click at [340, 182] on app-section-data-types "Bio Edit this field I am a dedicated professional with excellent communication …" at bounding box center [379, 138] width 86 height 182
click at [449, 139] on div "16.7km" at bounding box center [451, 140] width 11 height 4
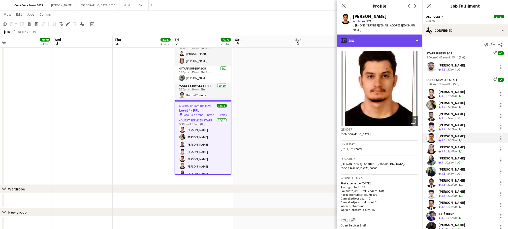
click at [352, 34] on div "profile Bio" at bounding box center [379, 40] width 86 height 12
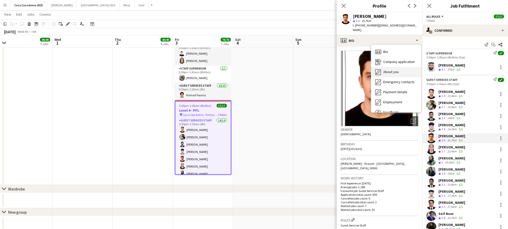
click at [382, 68] on div "About you About you" at bounding box center [396, 72] width 50 height 10
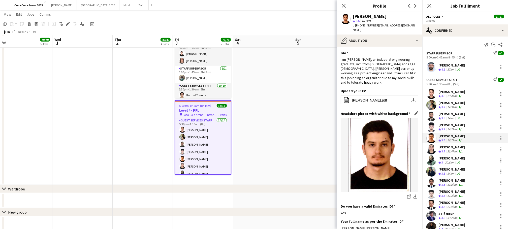
scroll to position [52, 0]
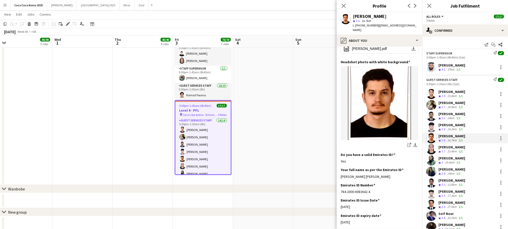
drag, startPoint x: 395, startPoint y: 166, endPoint x: 339, endPoint y: 167, distance: 55.7
click at [339, 167] on app-section-data-types "Bio Edit this field [PERSON_NAME], an industrial engineering graduate, iam from…" at bounding box center [379, 138] width 86 height 182
click at [437, 145] on div "[MEDICAL_DATA][PERSON_NAME] Crew rating 3.7 23.4km 1/1" at bounding box center [465, 149] width 86 height 10
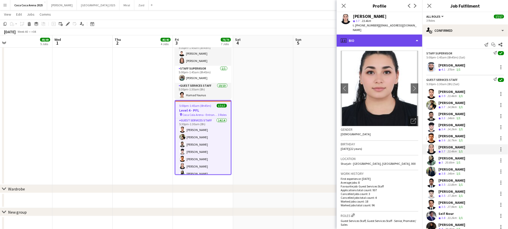
click at [369, 35] on div "profile Bio" at bounding box center [379, 40] width 86 height 12
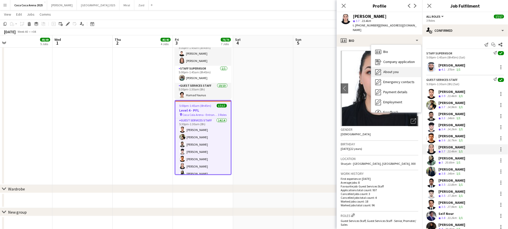
click at [390, 69] on span "About you" at bounding box center [390, 71] width 15 height 5
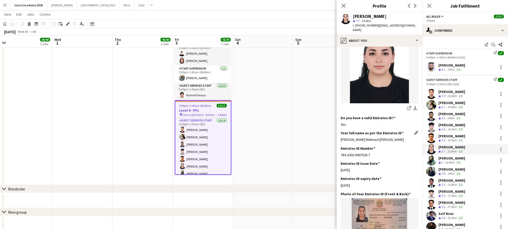
scroll to position [89, 0]
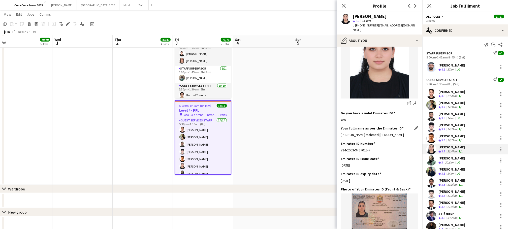
drag, startPoint x: 405, startPoint y: 130, endPoint x: 340, endPoint y: 130, distance: 65.0
click at [340, 132] on div "[PERSON_NAME] Mahmed [PERSON_NAME]" at bounding box center [379, 134] width 78 height 5
click at [452, 160] on div "20.6km" at bounding box center [449, 162] width 11 height 4
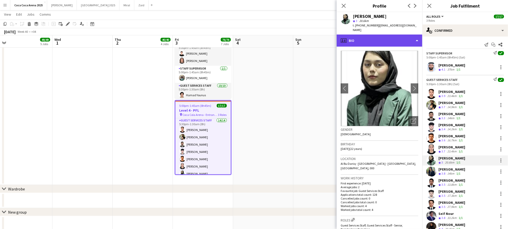
click at [357, 35] on div "profile Bio" at bounding box center [379, 40] width 86 height 12
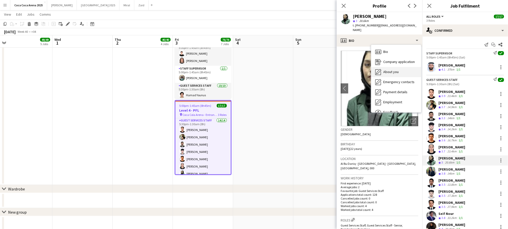
click at [380, 69] on icon "About you" at bounding box center [378, 72] width 6 height 6
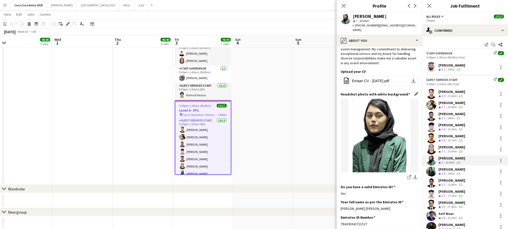
scroll to position [52, 0]
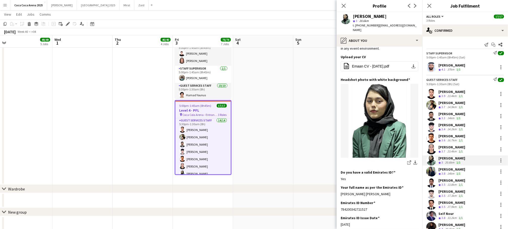
drag, startPoint x: 396, startPoint y: 188, endPoint x: 339, endPoint y: 189, distance: 56.4
click at [339, 189] on app-section-data-types "Bio Edit this field Passionate about the service industry, I have garnered exte…" at bounding box center [379, 138] width 86 height 182
click at [451, 168] on div "[PERSON_NAME]" at bounding box center [451, 169] width 27 height 5
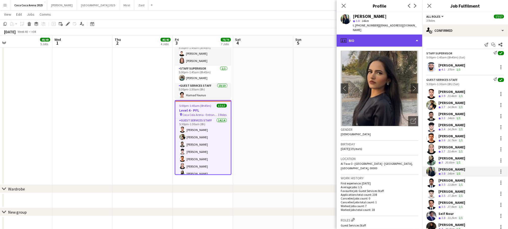
click at [355, 34] on div "profile Bio" at bounding box center [379, 40] width 86 height 12
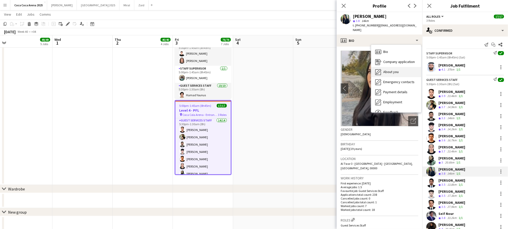
click at [386, 69] on span "About you" at bounding box center [390, 71] width 15 height 5
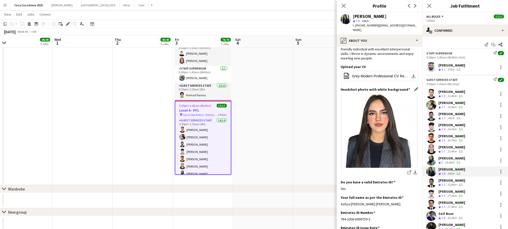
scroll to position [52, 0]
drag, startPoint x: 393, startPoint y: 190, endPoint x: 338, endPoint y: 191, distance: 54.6
click at [338, 191] on app-section-data-types "Bio Edit this field I am [PERSON_NAME], born on [DEMOGRAPHIC_DATA]. I’m an [DEM…" at bounding box center [379, 138] width 86 height 182
click at [444, 184] on span "3.5" at bounding box center [443, 185] width 4 height 4
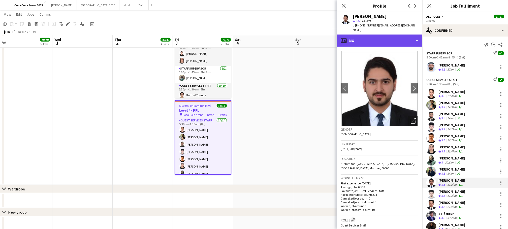
click at [350, 42] on div "profile Bio" at bounding box center [379, 40] width 86 height 12
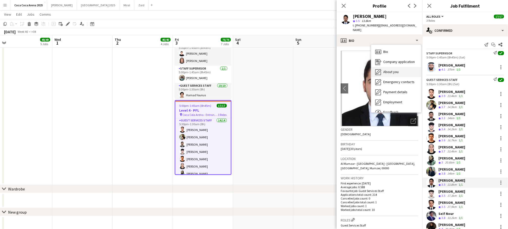
click at [388, 71] on span "About you" at bounding box center [390, 71] width 15 height 5
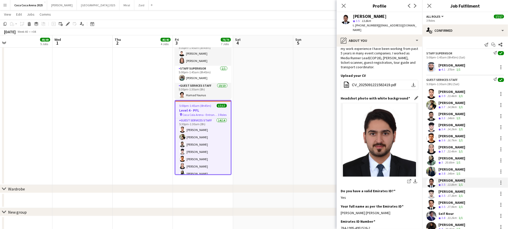
scroll to position [51, 0]
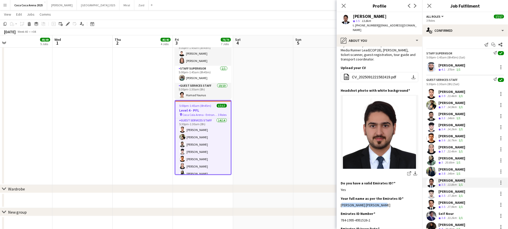
drag, startPoint x: 382, startPoint y: 190, endPoint x: 339, endPoint y: 191, distance: 43.1
click at [339, 191] on app-section-data-types "Bio Edit this field Hi my name is [PERSON_NAME], I born in [GEOGRAPHIC_DATA] - …" at bounding box center [379, 138] width 86 height 182
click at [459, 196] on app-skills-label "1/1" at bounding box center [460, 196] width 4 height 4
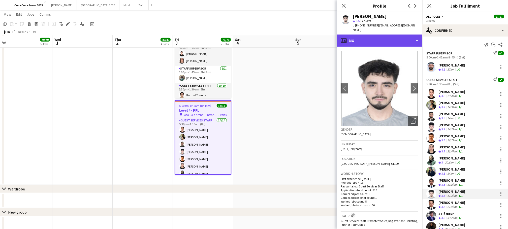
click at [374, 36] on div "profile Bio" at bounding box center [379, 40] width 86 height 12
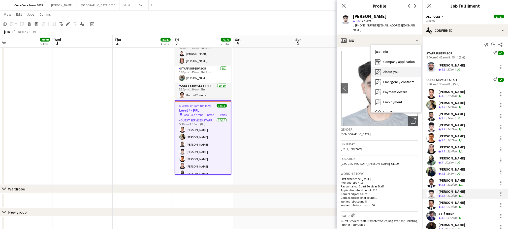
click at [386, 69] on span "About you" at bounding box center [390, 71] width 15 height 5
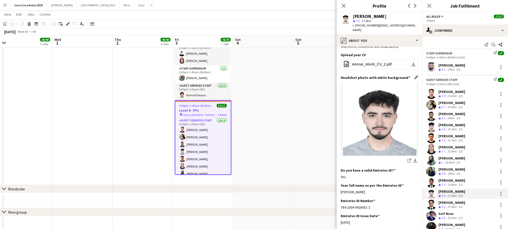
scroll to position [57, 0]
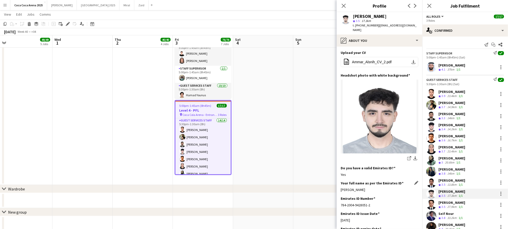
drag, startPoint x: 372, startPoint y: 185, endPoint x: 341, endPoint y: 186, distance: 31.2
click at [341, 187] on div "[PERSON_NAME]" at bounding box center [379, 189] width 78 height 5
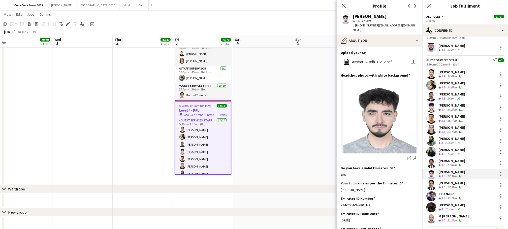
scroll to position [21, 0]
click at [441, 180] on div "[PERSON_NAME]" at bounding box center [451, 182] width 27 height 5
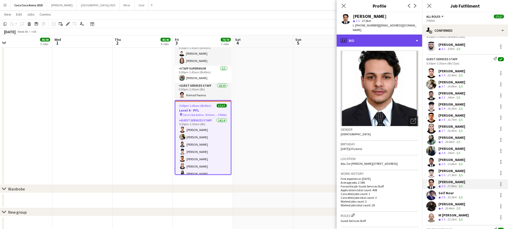
click at [362, 37] on div "profile Bio" at bounding box center [379, 40] width 86 height 12
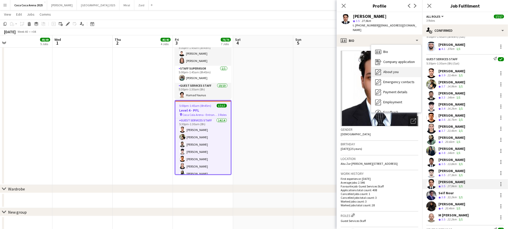
click at [384, 69] on span "About you" at bounding box center [390, 71] width 15 height 5
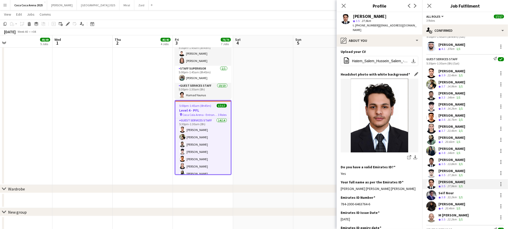
scroll to position [41, 0]
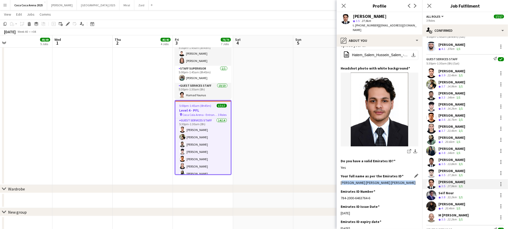
drag, startPoint x: 408, startPoint y: 178, endPoint x: 341, endPoint y: 179, distance: 67.2
click at [341, 180] on div "[PERSON_NAME] [PERSON_NAME] [PERSON_NAME]" at bounding box center [379, 182] width 78 height 5
click at [450, 196] on div "33.2km" at bounding box center [451, 197] width 11 height 4
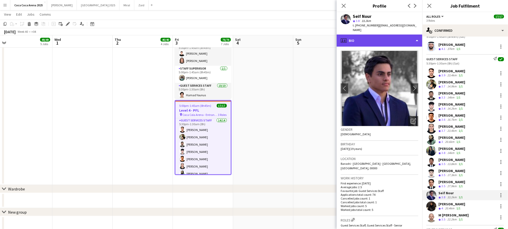
click at [355, 34] on div "profile Bio" at bounding box center [379, 40] width 86 height 12
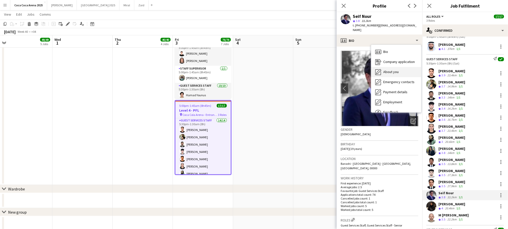
click at [382, 67] on div "About you About you" at bounding box center [396, 72] width 50 height 10
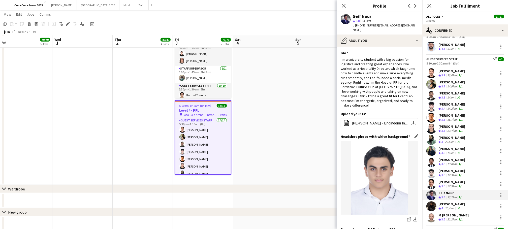
scroll to position [63, 0]
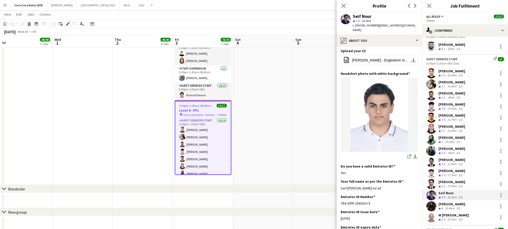
drag, startPoint x: 379, startPoint y: 177, endPoint x: 340, endPoint y: 178, distance: 39.0
click at [340, 178] on app-section-data-types "Bio Edit this field I’m a university student with a big passion for logistics a…" at bounding box center [379, 138] width 86 height 182
click at [443, 205] on div "[PERSON_NAME]" at bounding box center [451, 204] width 27 height 5
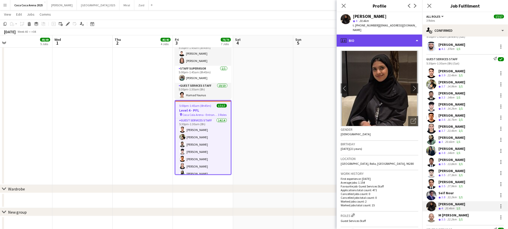
click at [362, 35] on div "profile Bio" at bounding box center [379, 40] width 86 height 12
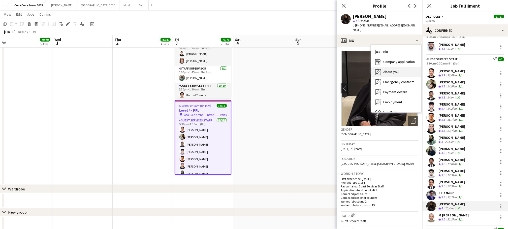
click at [384, 69] on div "About you About you" at bounding box center [396, 72] width 50 height 10
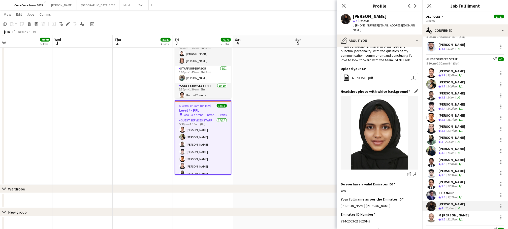
scroll to position [45, 0]
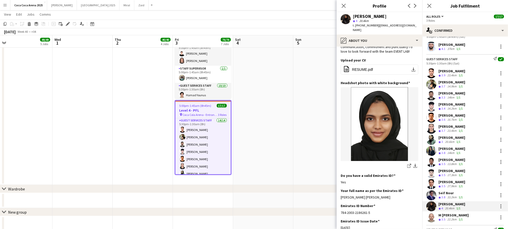
drag, startPoint x: 382, startPoint y: 192, endPoint x: 340, endPoint y: 192, distance: 42.6
click at [340, 192] on app-section-data-types "Bio Edit this field Hi, I’m [PERSON_NAME]. I love to work with event lab, one o…" at bounding box center [379, 138] width 86 height 182
click at [447, 219] on div "22.2km" at bounding box center [451, 219] width 11 height 4
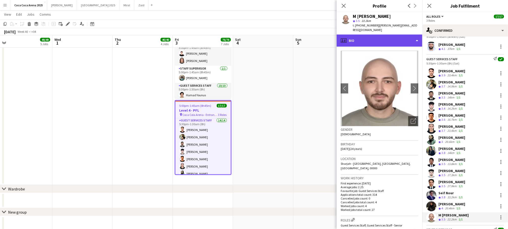
click at [365, 36] on div "profile Bio" at bounding box center [379, 40] width 86 height 12
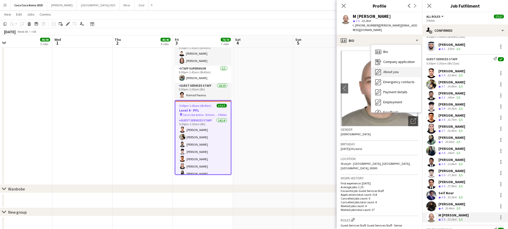
click at [381, 67] on div "About you About you" at bounding box center [396, 72] width 50 height 10
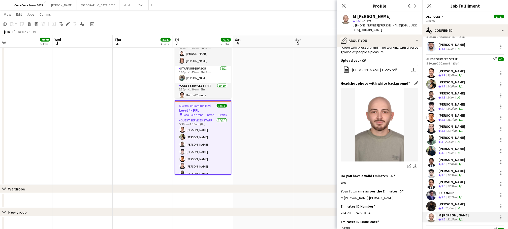
scroll to position [75, 0]
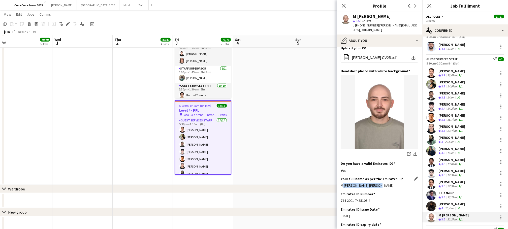
drag, startPoint x: 375, startPoint y: 170, endPoint x: 341, endPoint y: 173, distance: 34.1
click at [341, 183] on div "M [PERSON_NAME] [PERSON_NAME]" at bounding box center [379, 185] width 78 height 5
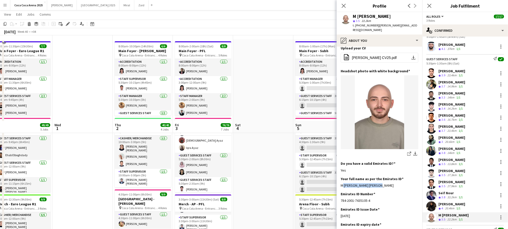
scroll to position [0, 0]
